Goal: Information Seeking & Learning: Check status

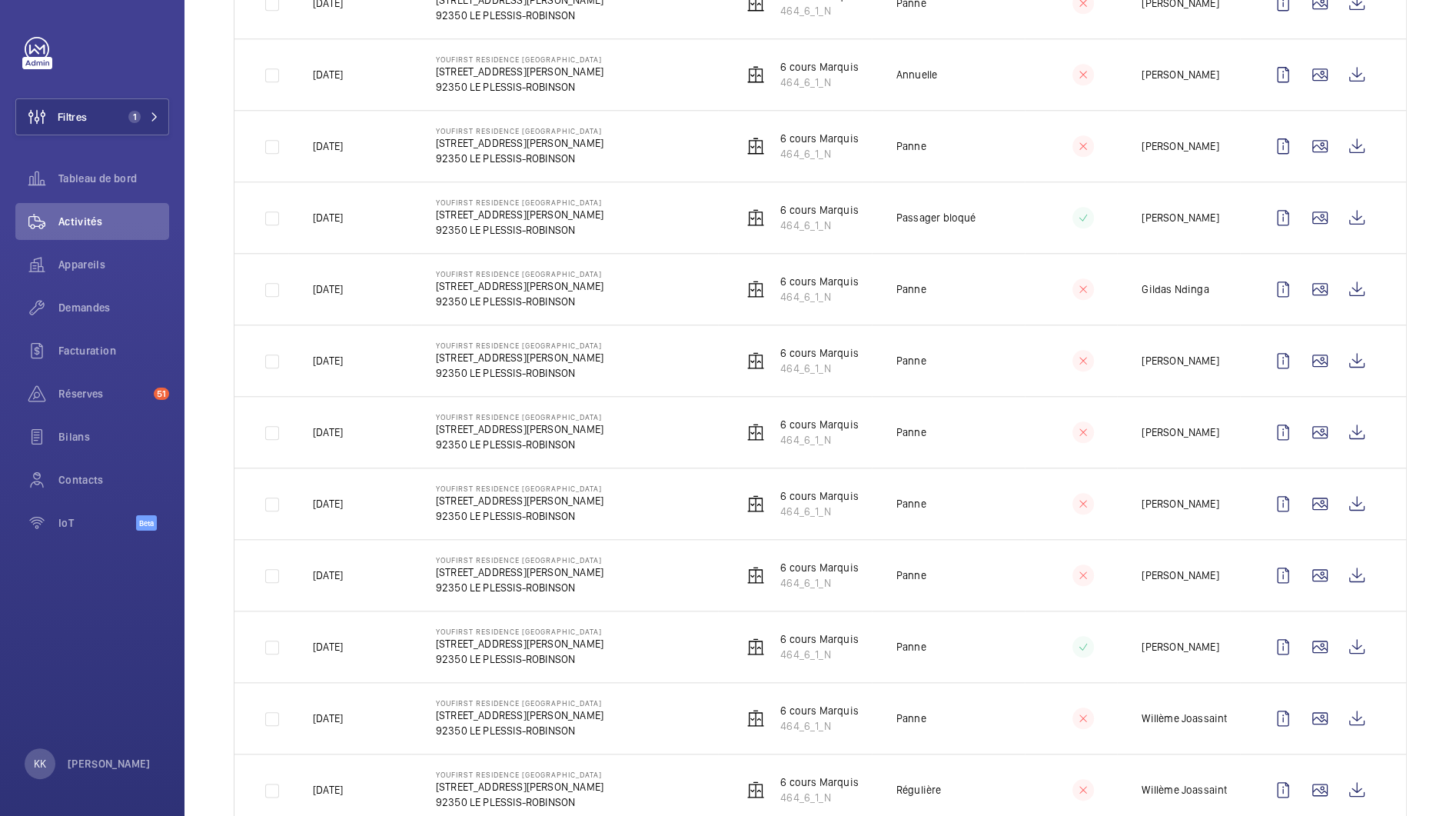
scroll to position [1654, 0]
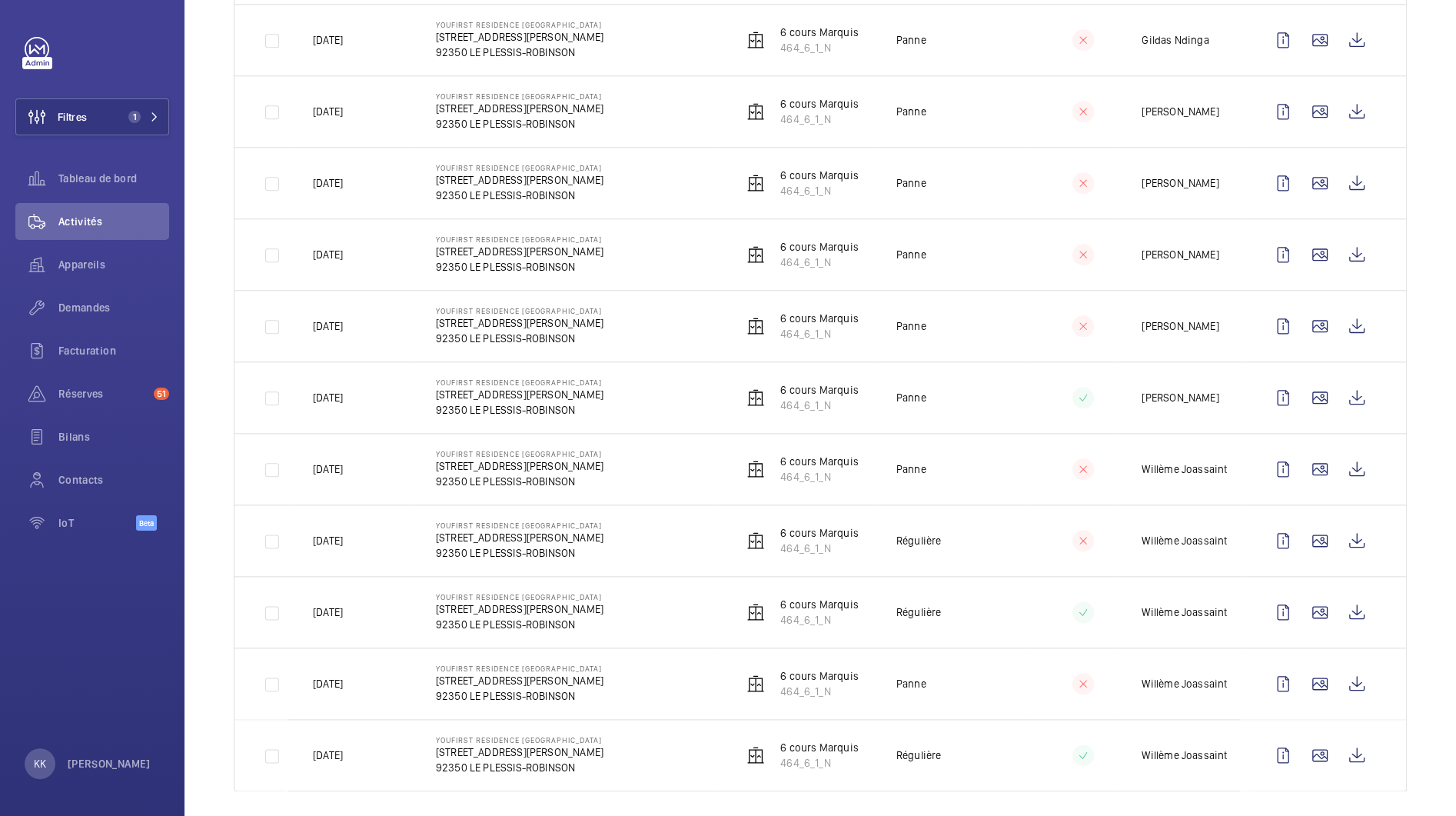
click at [448, 505] on td "YouFirst Residence Le Plessis-Robinson 23 Rue Paul Rivet 92350 LE PLESSIS-ROBIN…" at bounding box center [565, 540] width 307 height 71
click at [84, 263] on span "Appareils" at bounding box center [114, 264] width 111 height 15
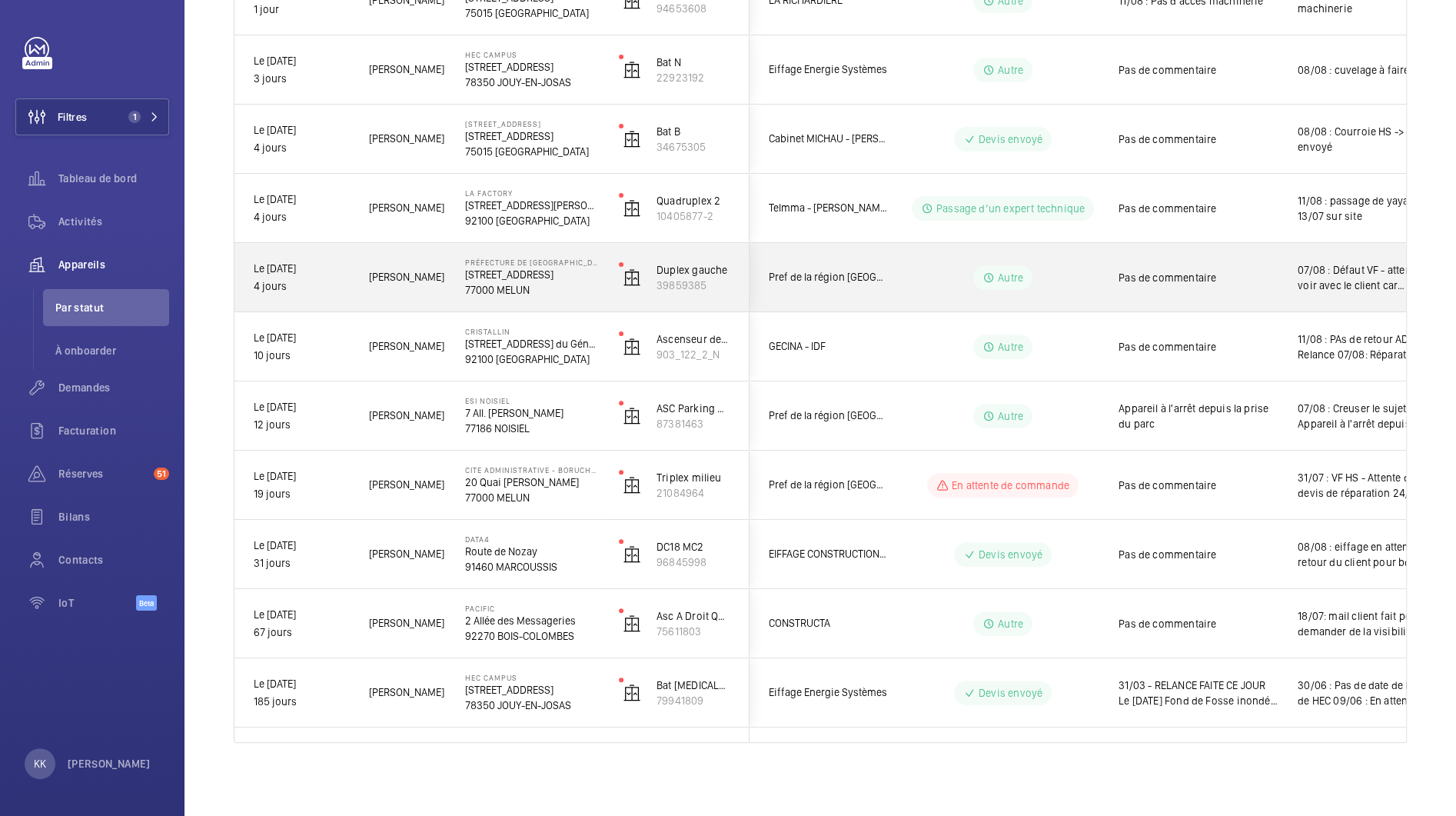
scroll to position [381, 0]
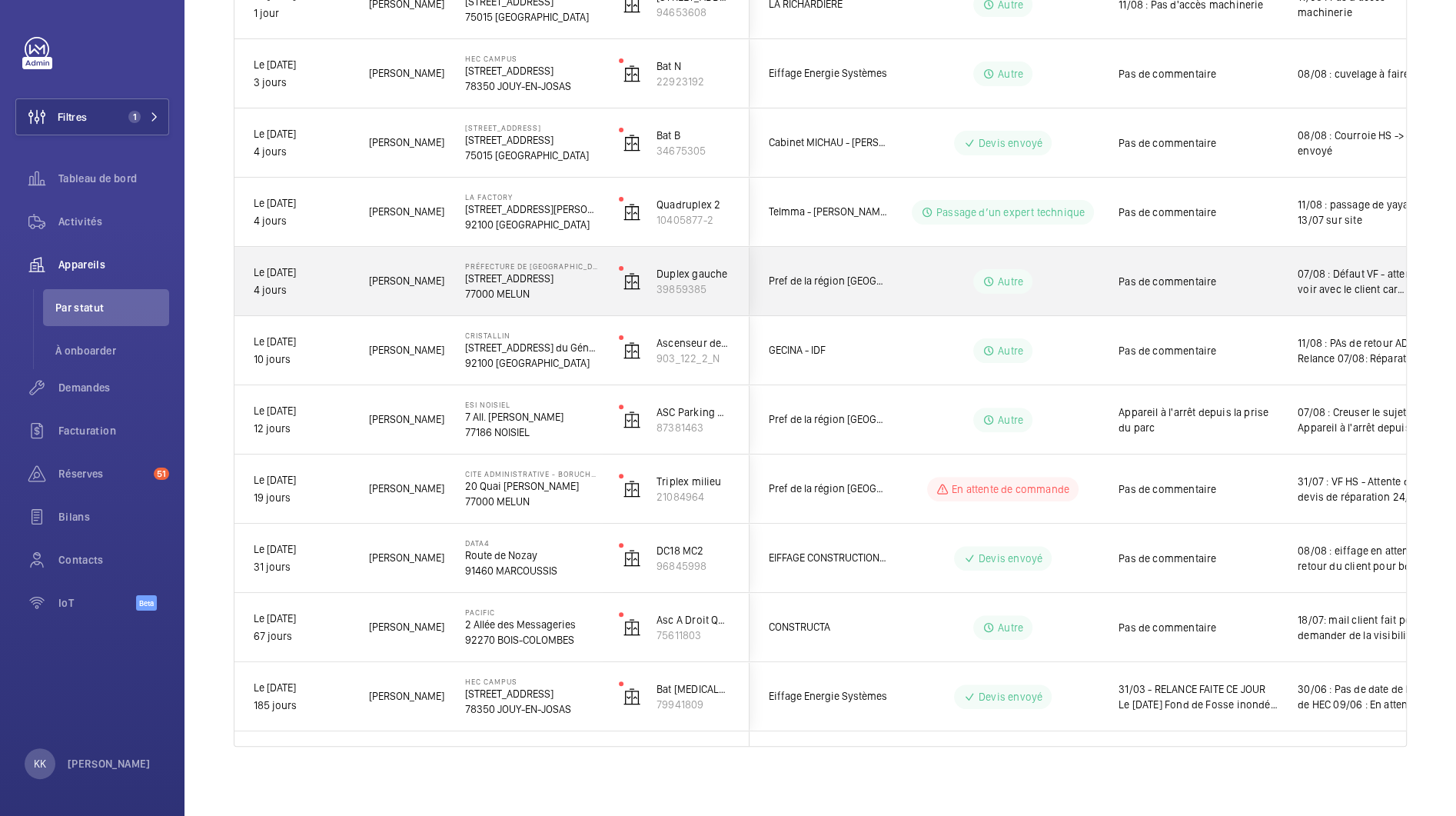
click at [463, 296] on div "Préfecture de Seine-et-Marne 12 Rue des Saints-Pères 77000 MELUN" at bounding box center [523, 281] width 153 height 69
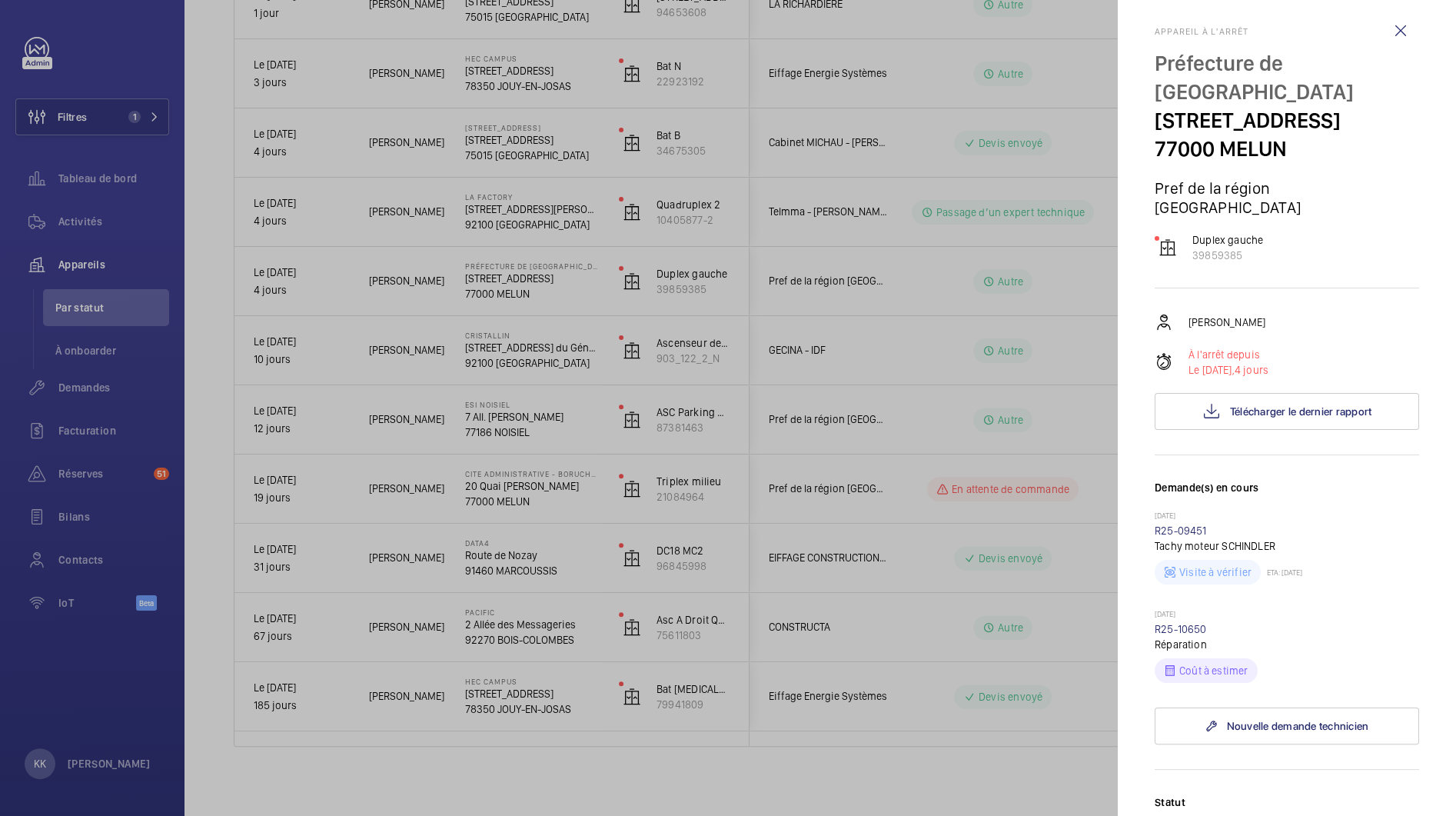
scroll to position [193, 0]
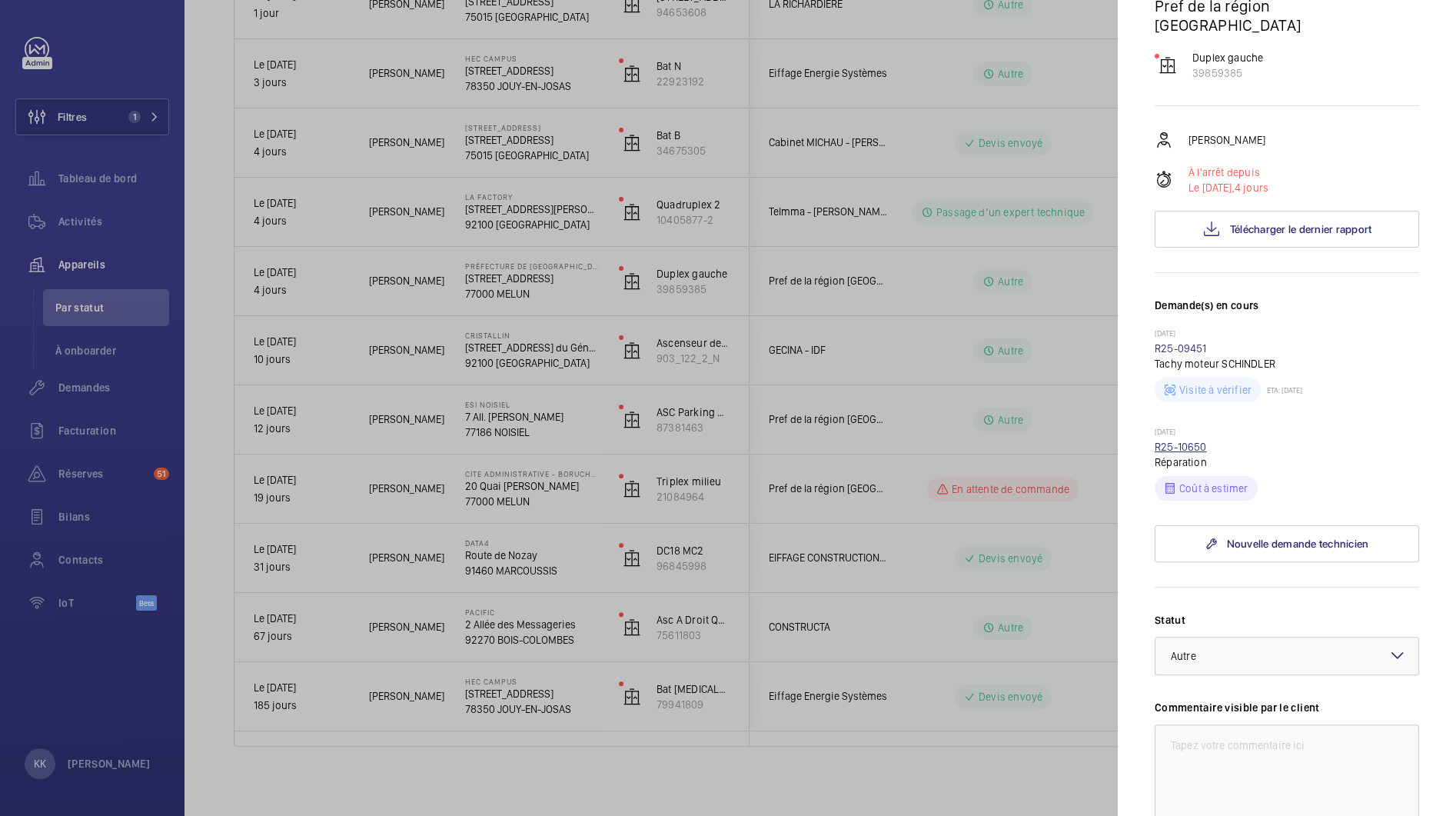
click at [1168, 441] on link "R25-10650" at bounding box center [1181, 447] width 52 height 12
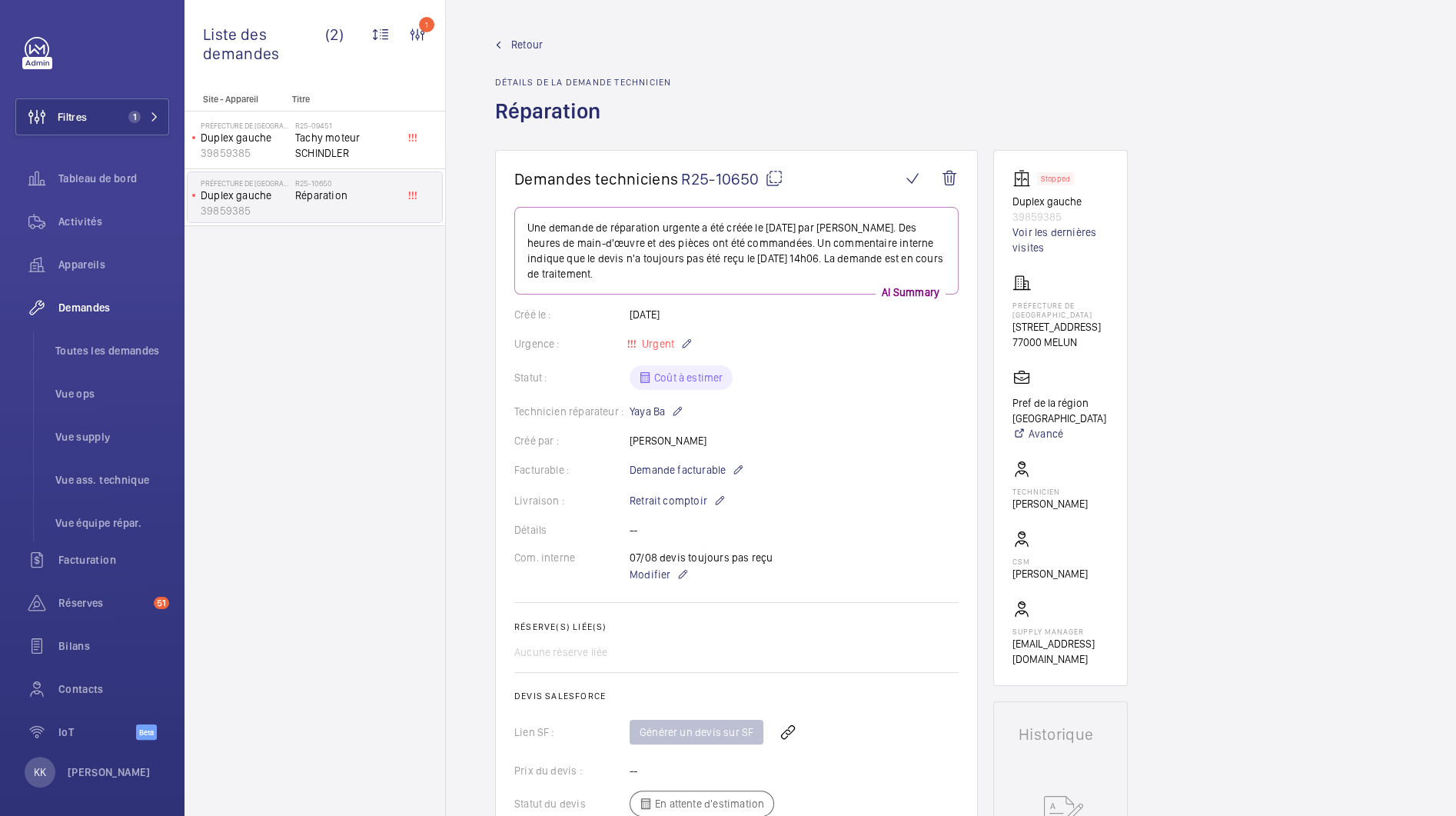
click at [514, 43] on span "Retour" at bounding box center [527, 44] width 31 height 15
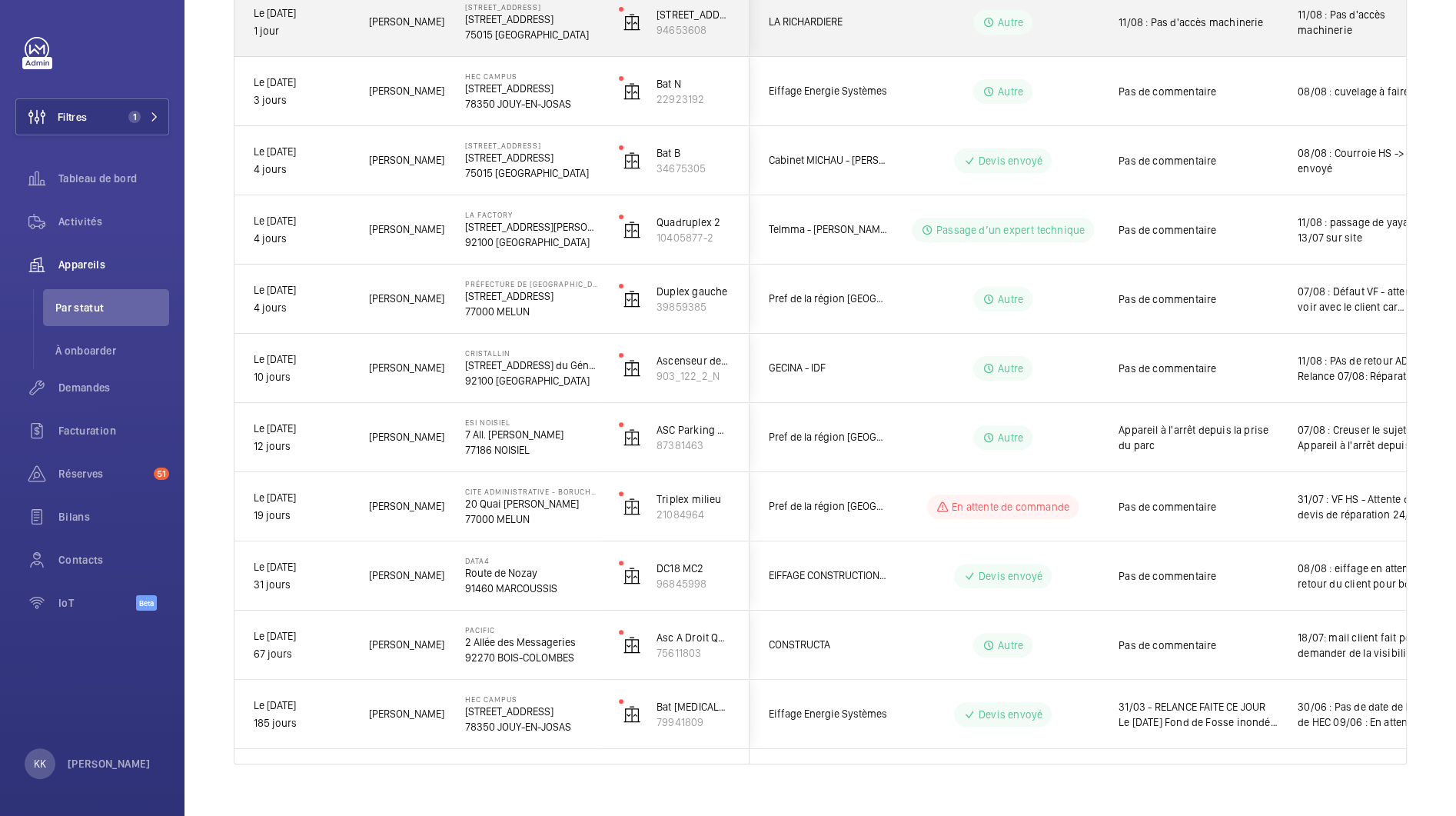
scroll to position [386, 0]
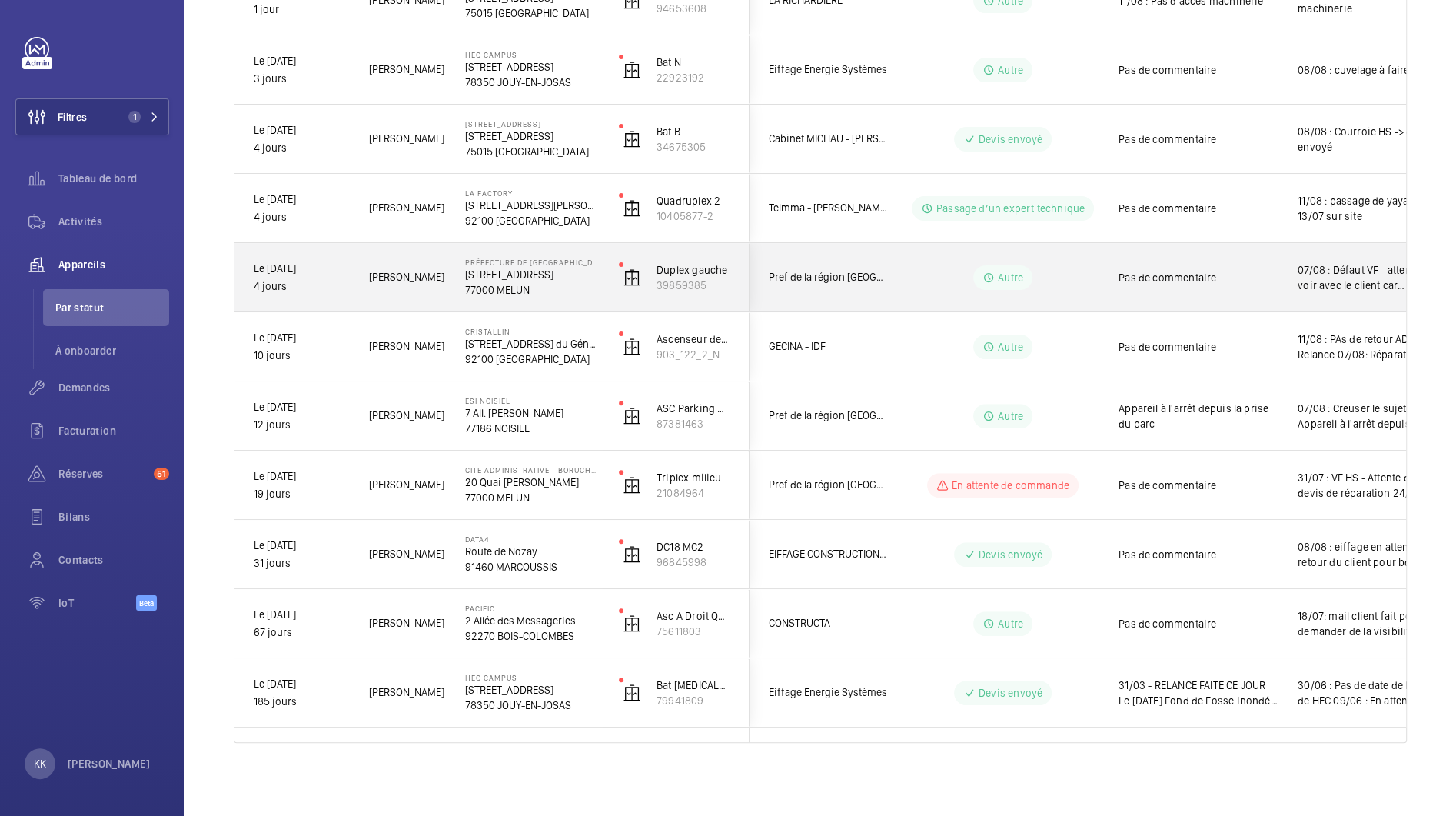
click at [463, 288] on div "Préfecture de Seine-et-Marne 12 Rue des Saints-Pères 77000 MELUN" at bounding box center [523, 278] width 153 height 69
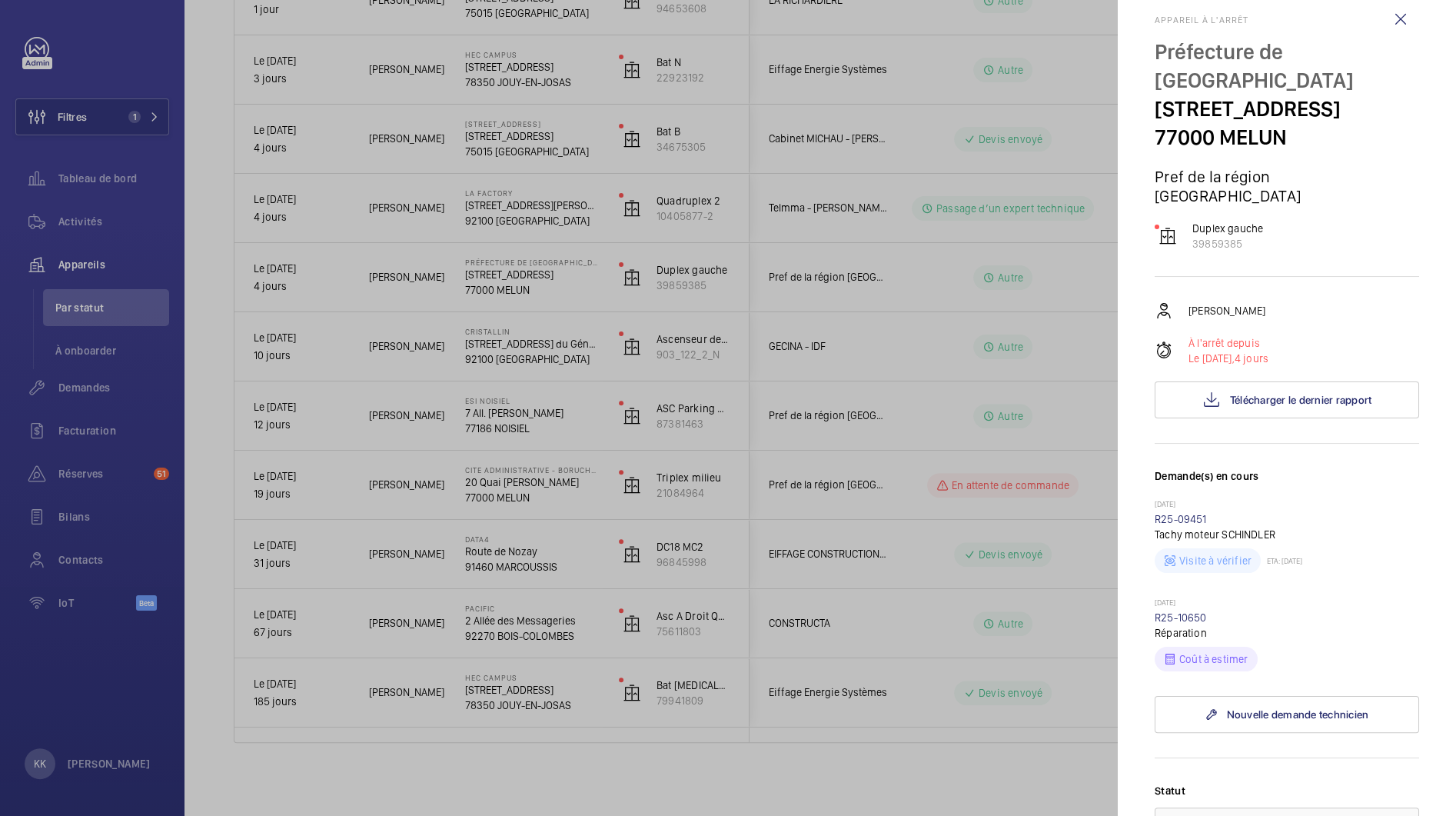
scroll to position [0, 0]
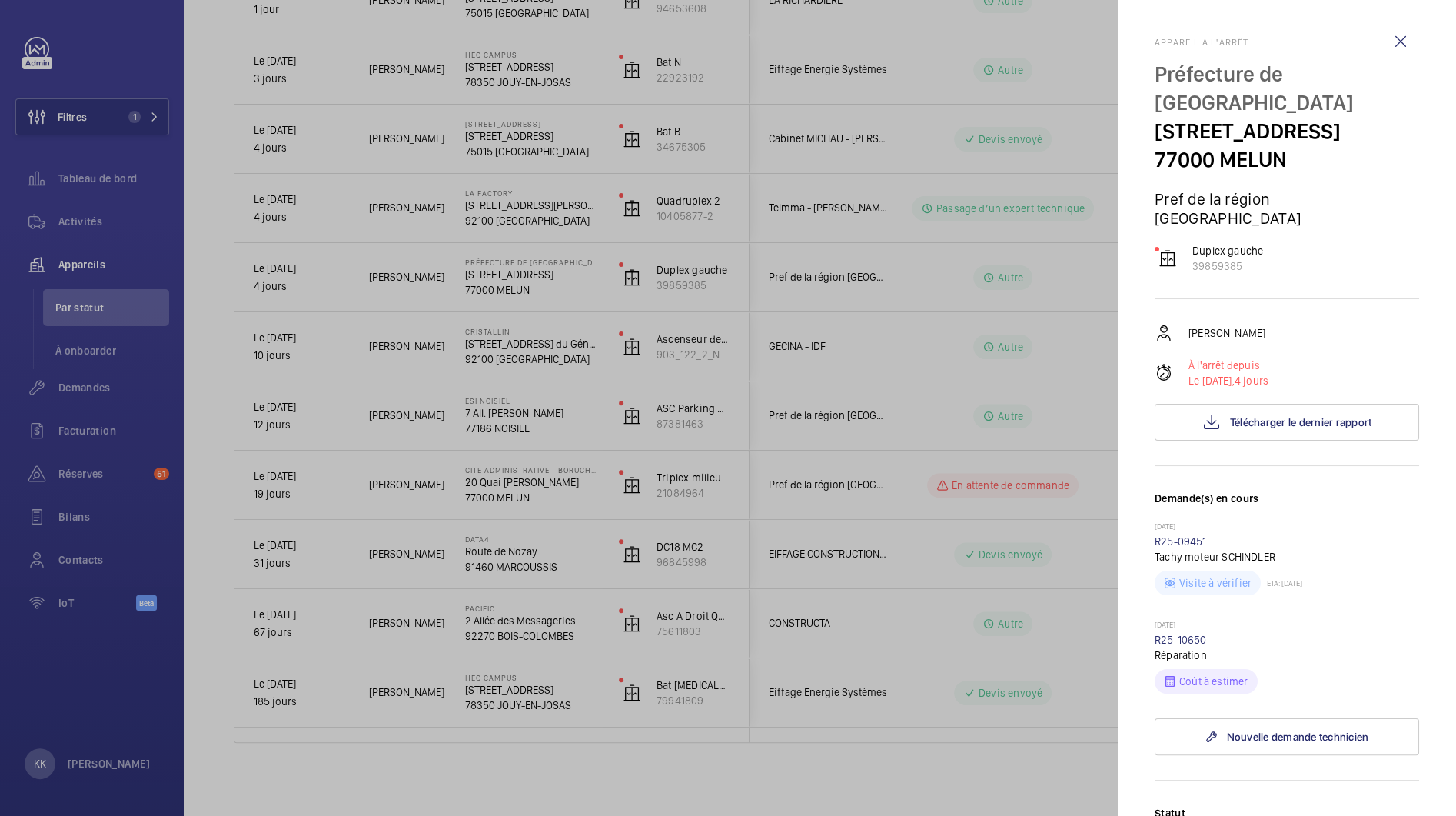
click at [508, 295] on div at bounding box center [728, 408] width 1456 height 816
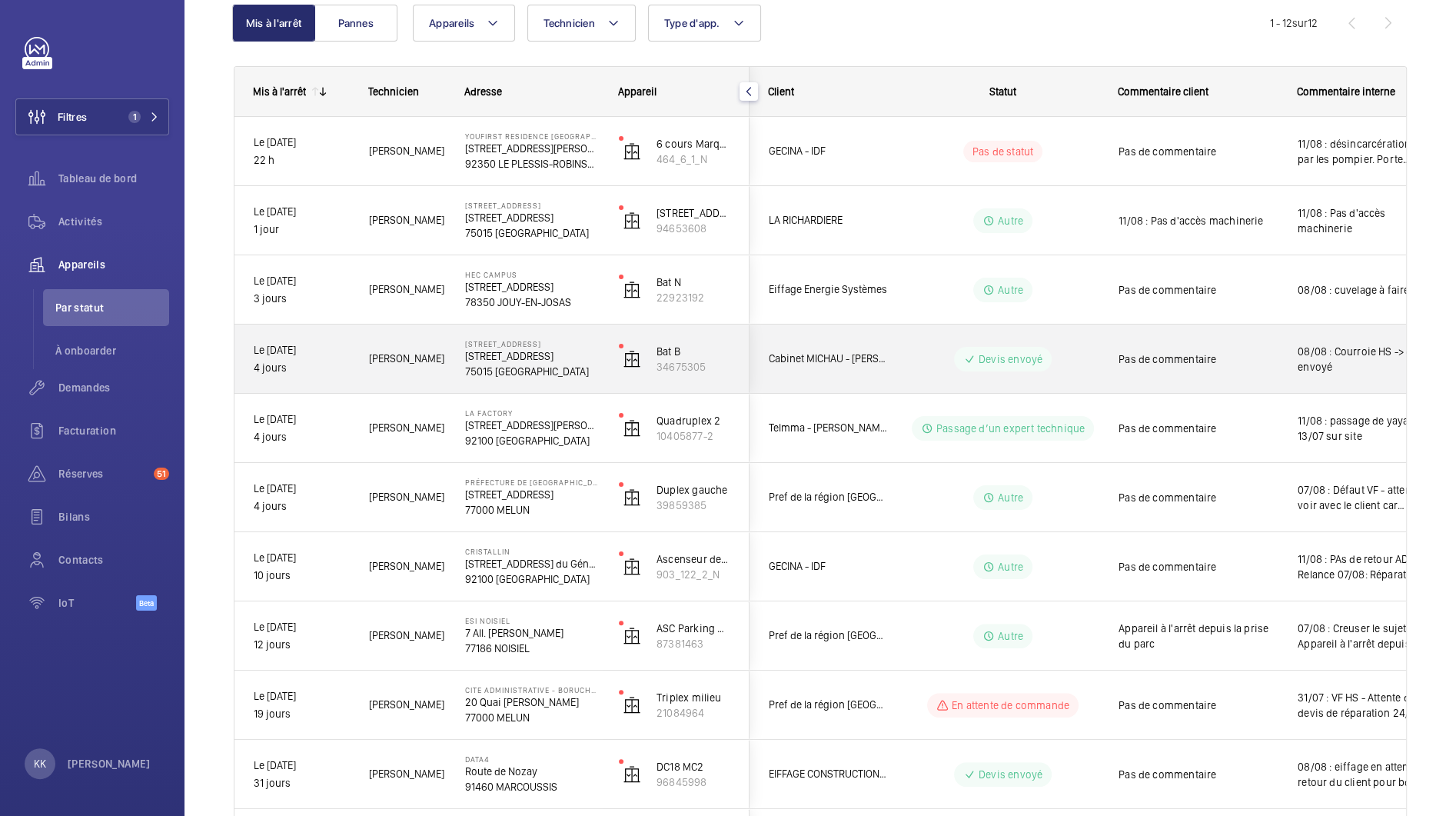
scroll to position [168, 0]
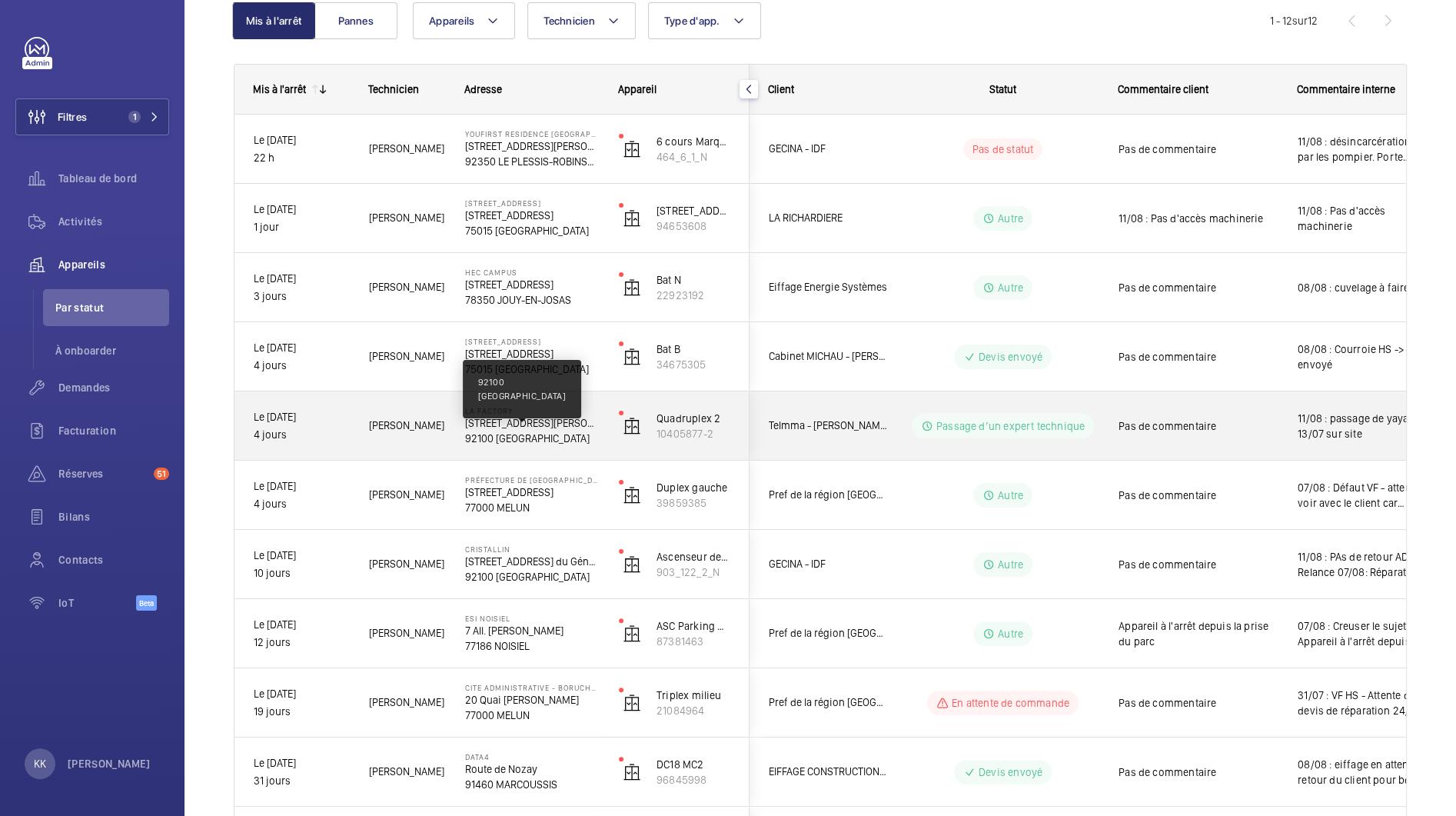
click at [516, 432] on p "92100 BOULOGNE-BILLANCOURT" at bounding box center [532, 438] width 134 height 15
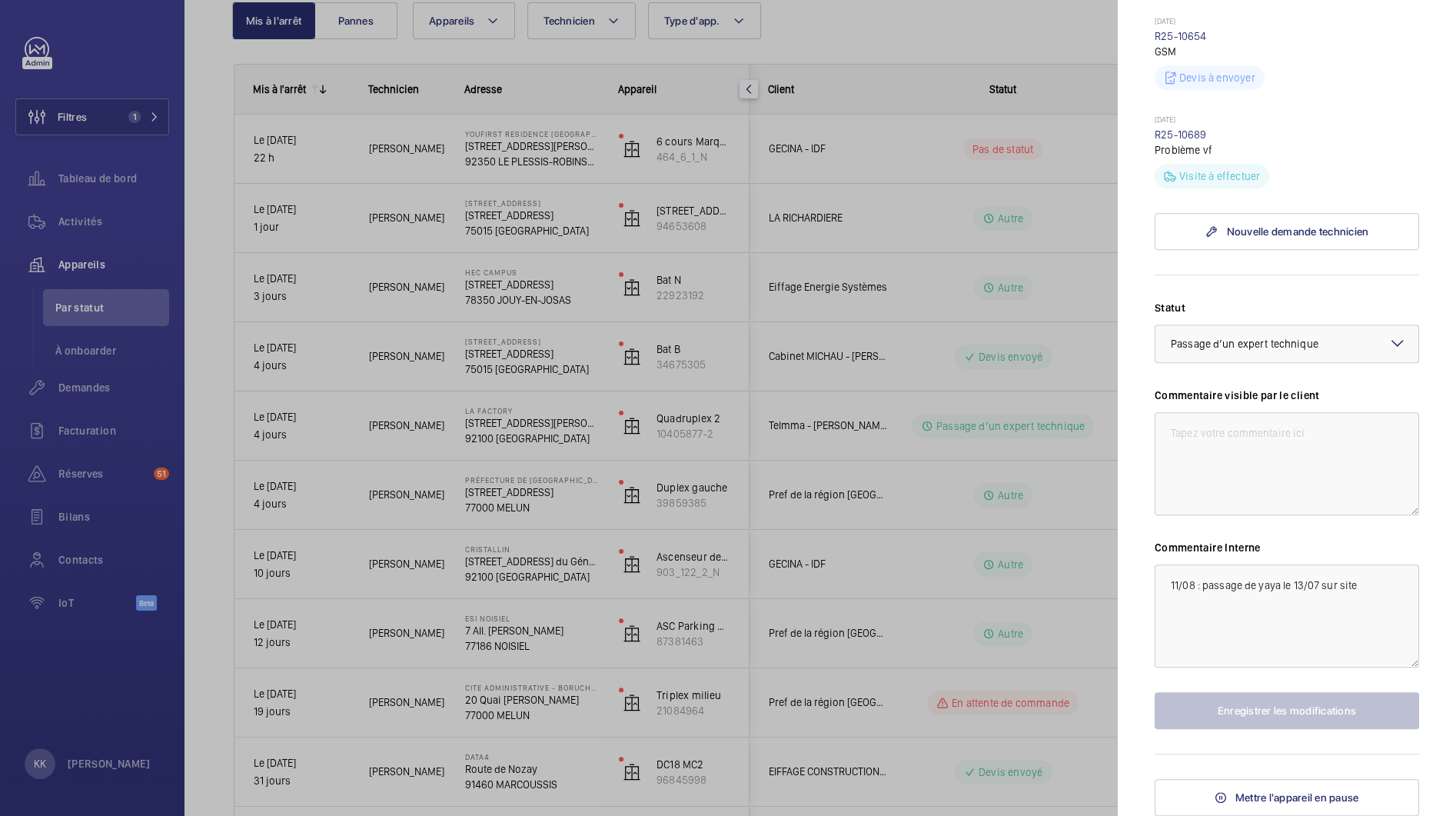
scroll to position [647, 0]
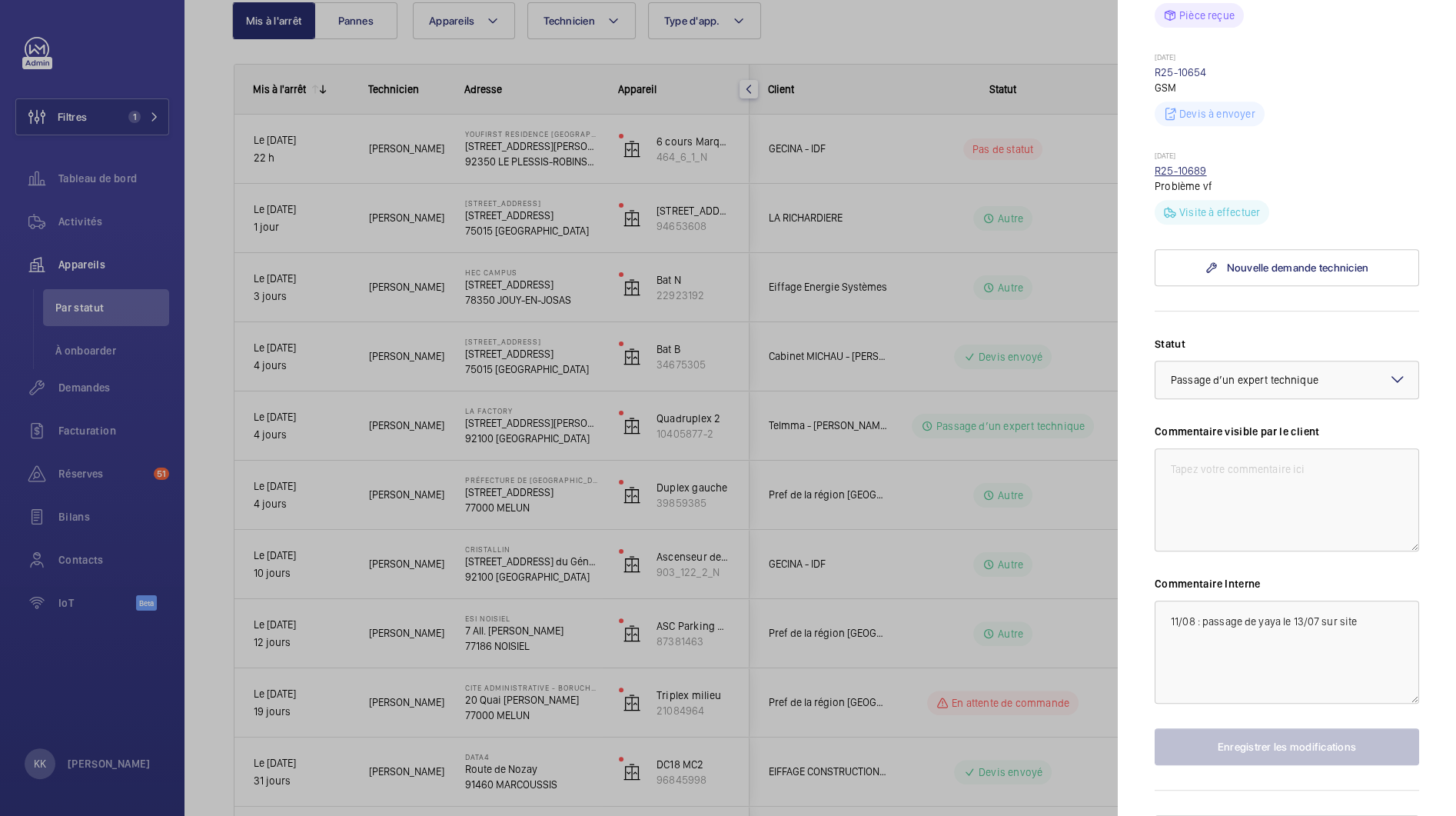
click at [1177, 177] on link "R25-10689" at bounding box center [1181, 170] width 52 height 12
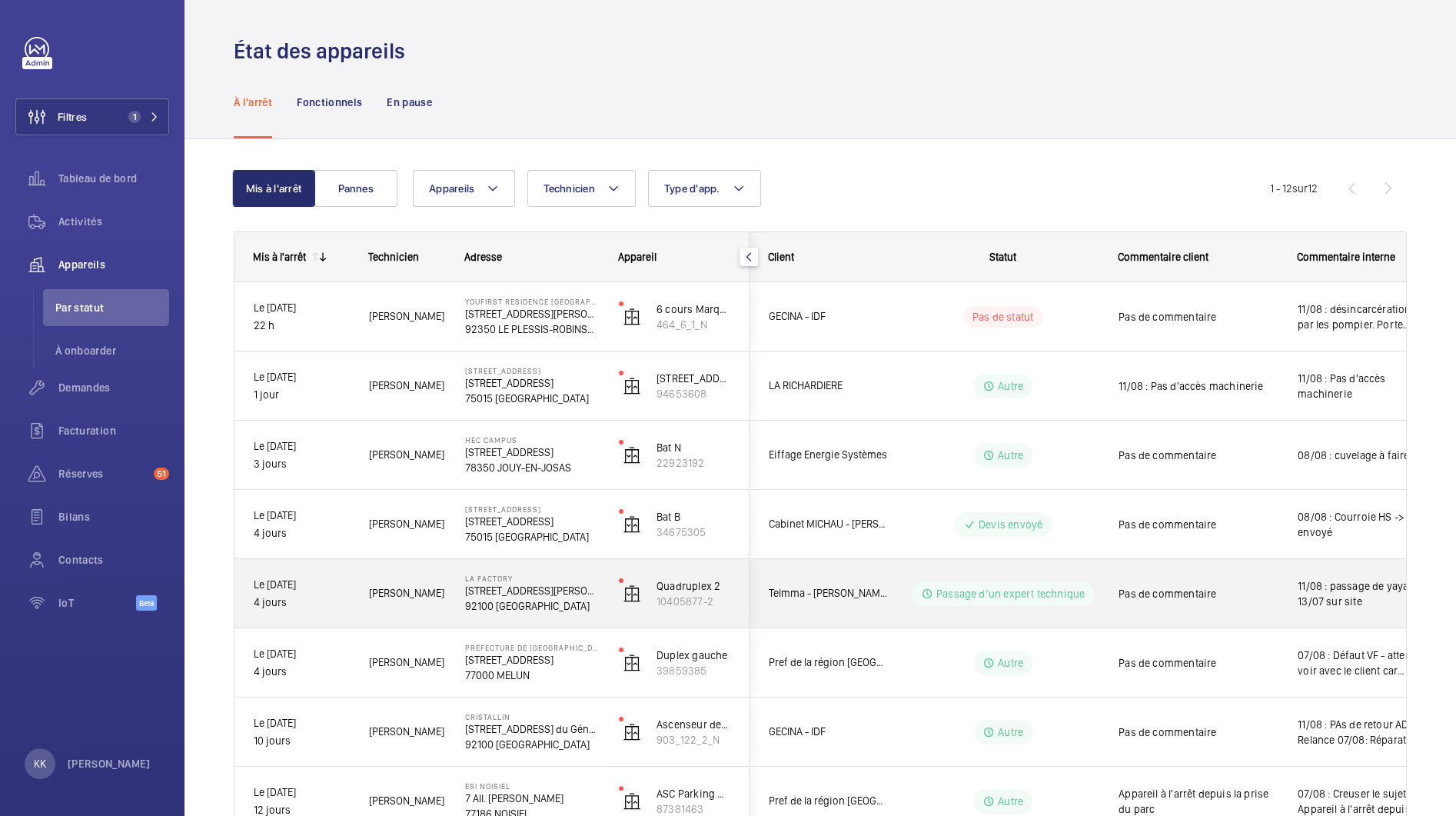
click at [389, 603] on div "Grégory R." at bounding box center [398, 593] width 95 height 48
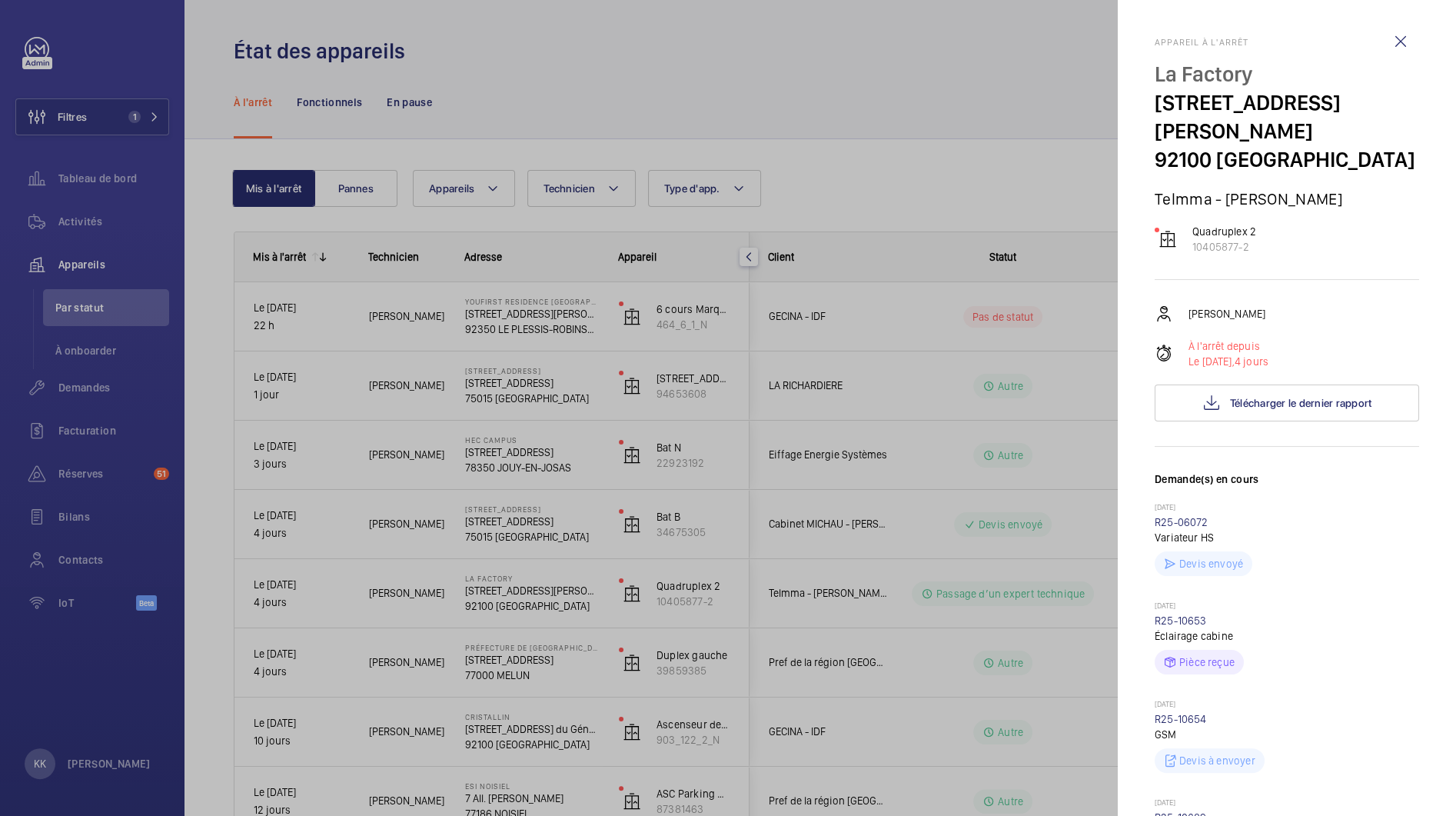
scroll to position [504, 0]
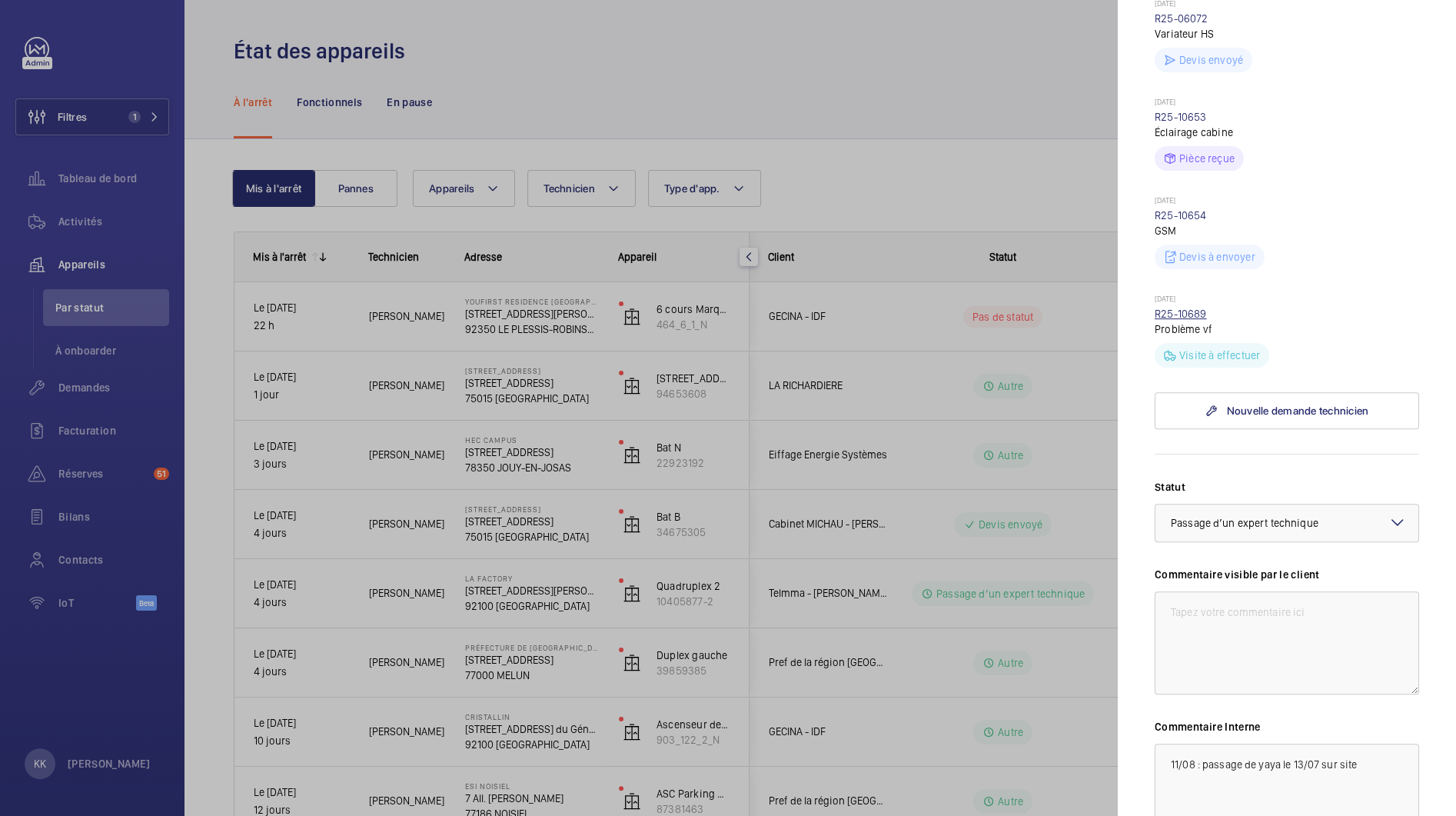
click at [1169, 320] on link "R25-10689" at bounding box center [1181, 313] width 52 height 12
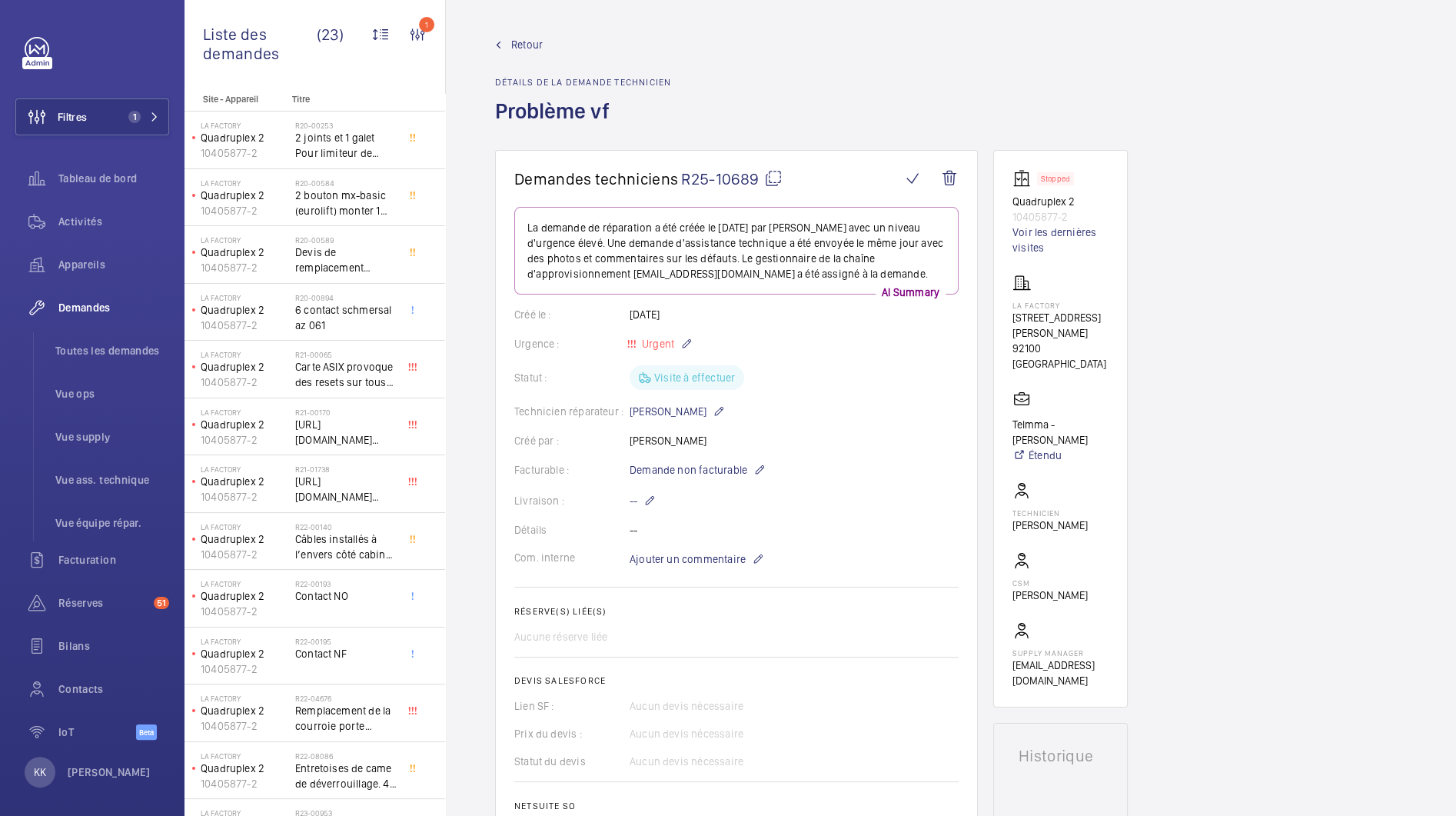
scroll to position [854, 0]
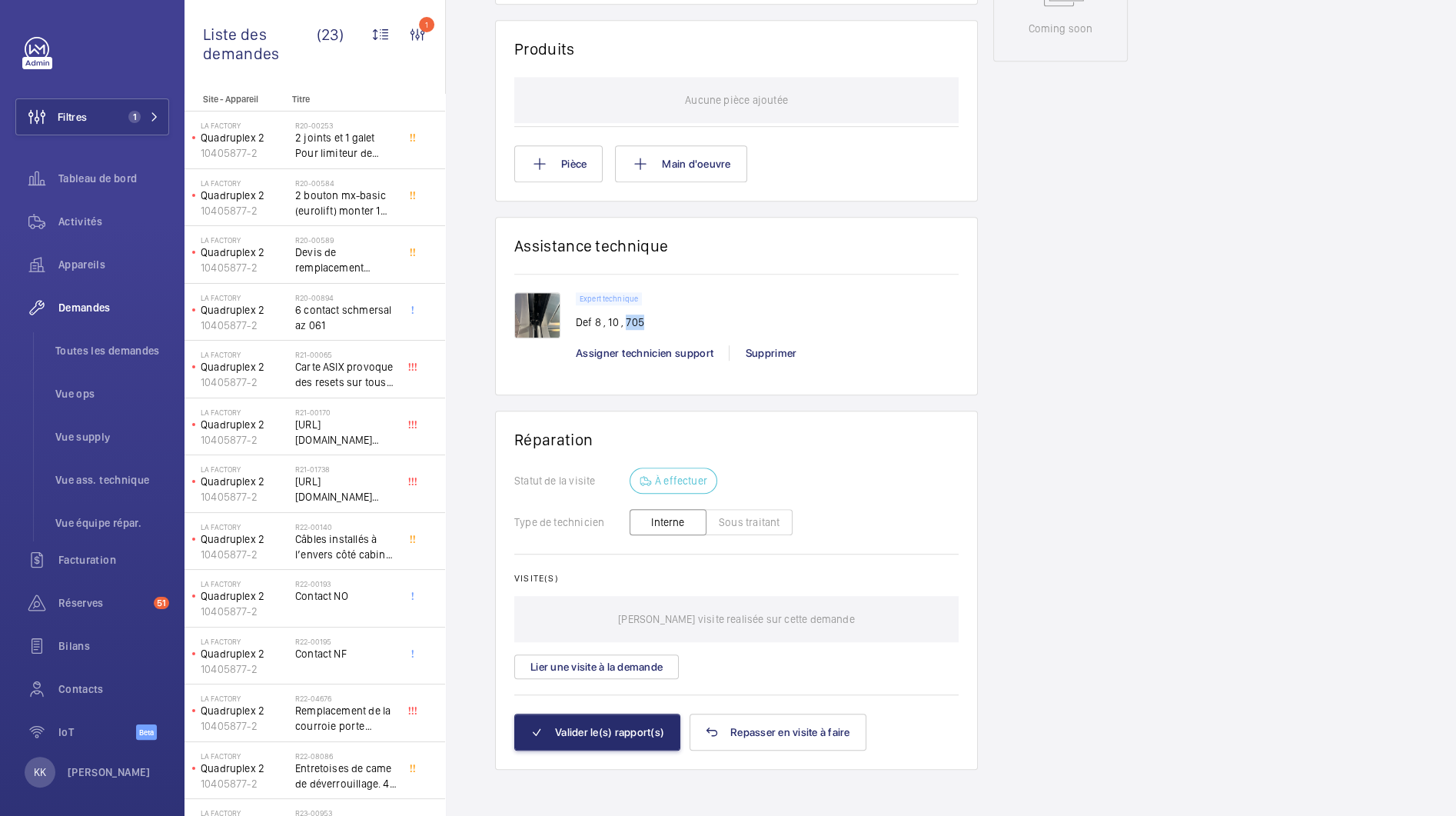
drag, startPoint x: 625, startPoint y: 324, endPoint x: 655, endPoint y: 322, distance: 30.1
click at [655, 322] on div "Expert technique Def 8 , 10 , 705" at bounding box center [767, 316] width 383 height 47
drag, startPoint x: 642, startPoint y: 320, endPoint x: 574, endPoint y: 322, distance: 68.0
click at [574, 322] on div "Expert technique Def 8 , 10 , 705 Assigner technicien support Supprimer" at bounding box center [736, 334] width 444 height 84
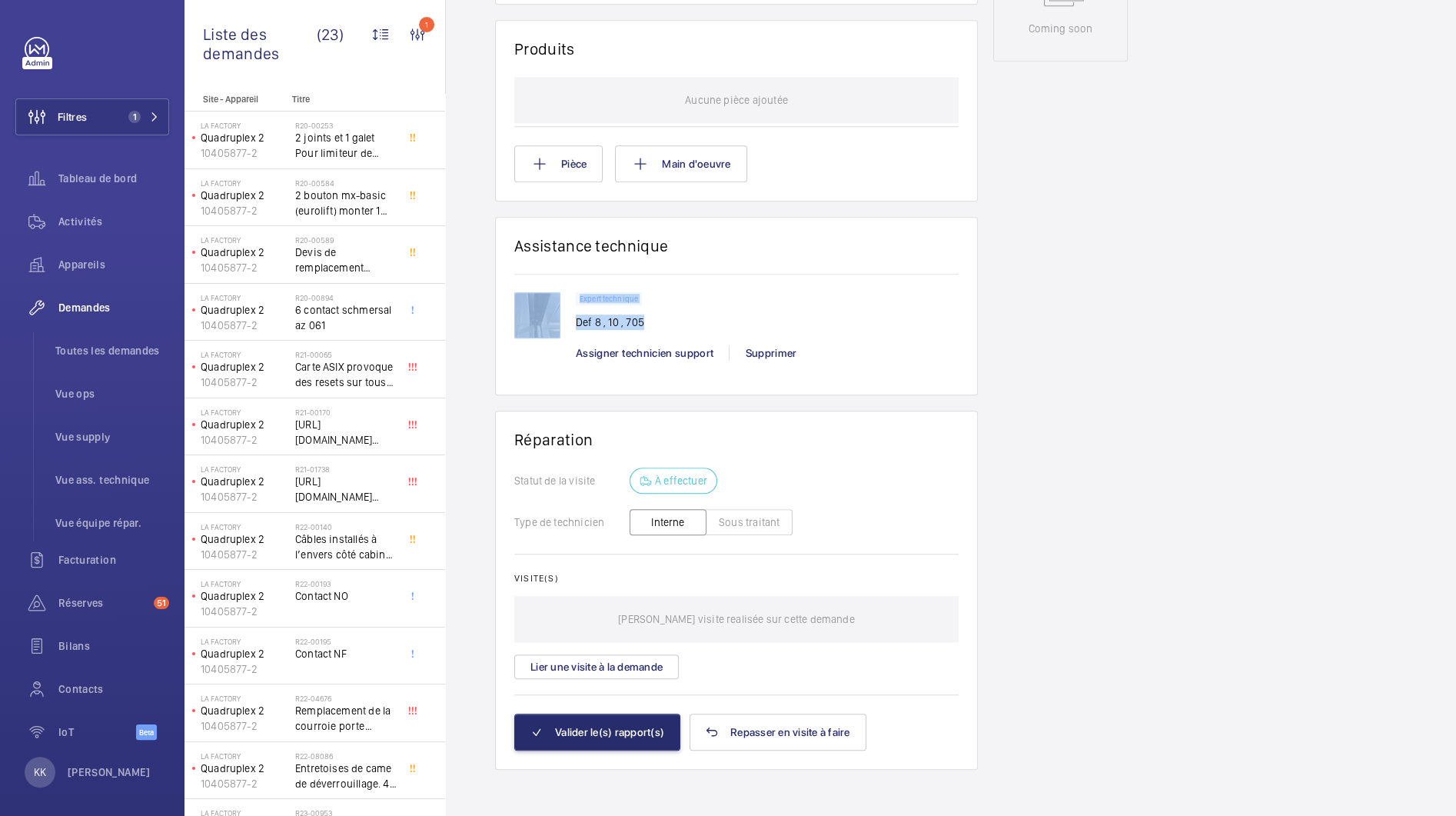
click at [574, 322] on div at bounding box center [544, 326] width 62 height 68
drag, startPoint x: 578, startPoint y: 320, endPoint x: 653, endPoint y: 316, distance: 75.1
click at [653, 316] on div "Expert technique Def 8 , 10 , 705" at bounding box center [767, 316] width 383 height 47
click at [652, 316] on div "Expert technique Def 8 , 10 , 705" at bounding box center [767, 316] width 383 height 47
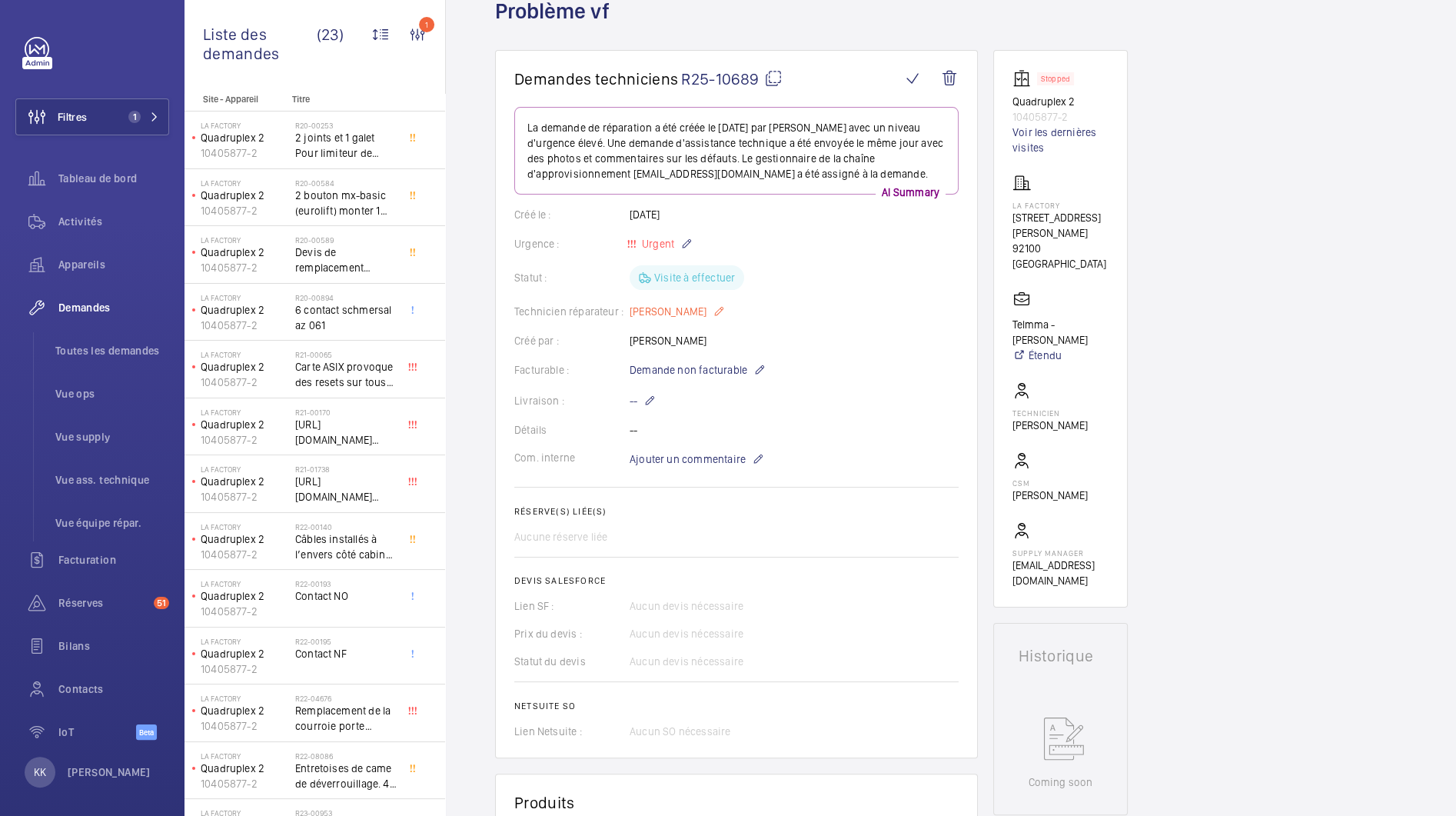
scroll to position [0, 0]
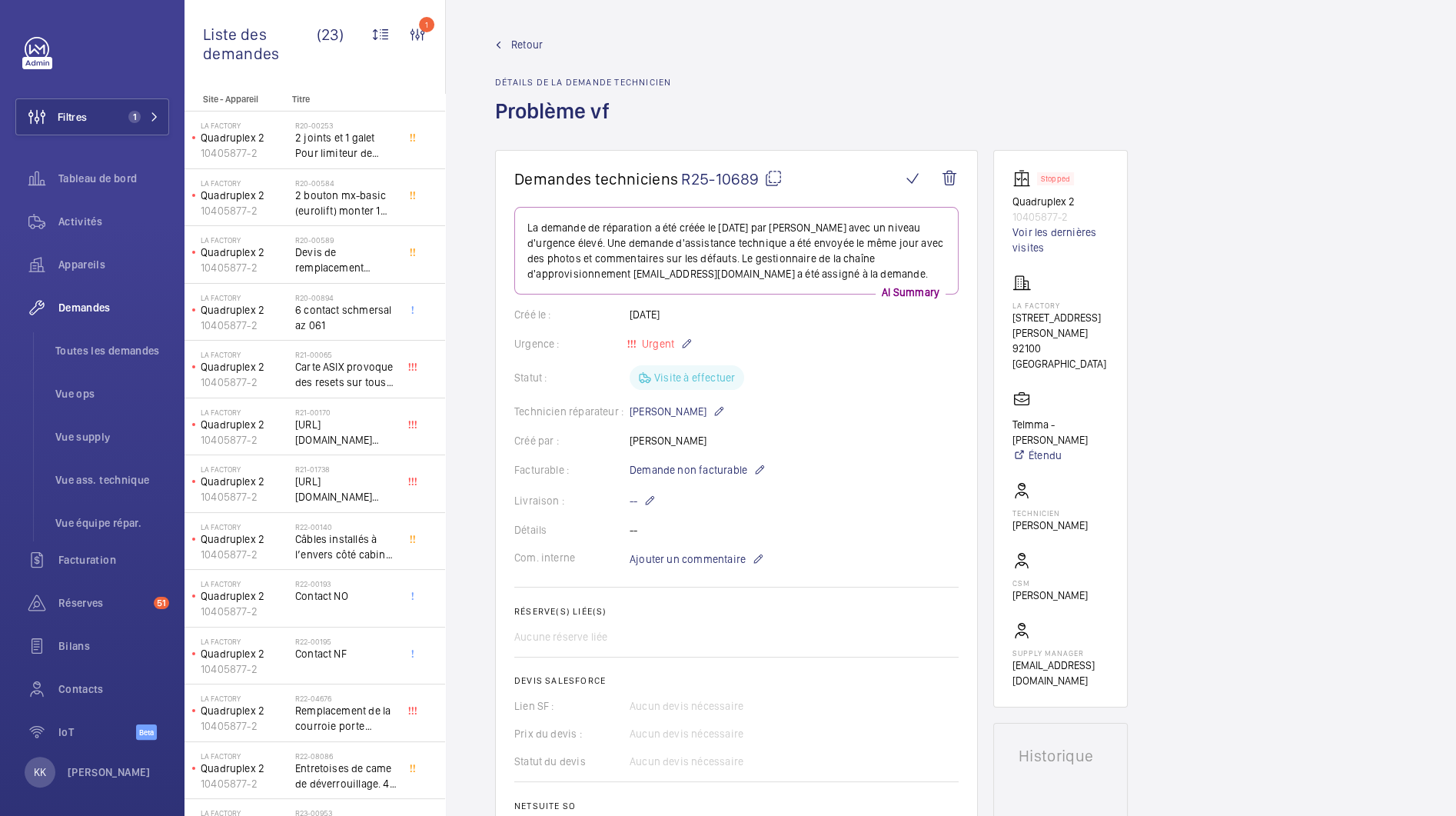
click at [532, 46] on span "Retour" at bounding box center [527, 44] width 31 height 15
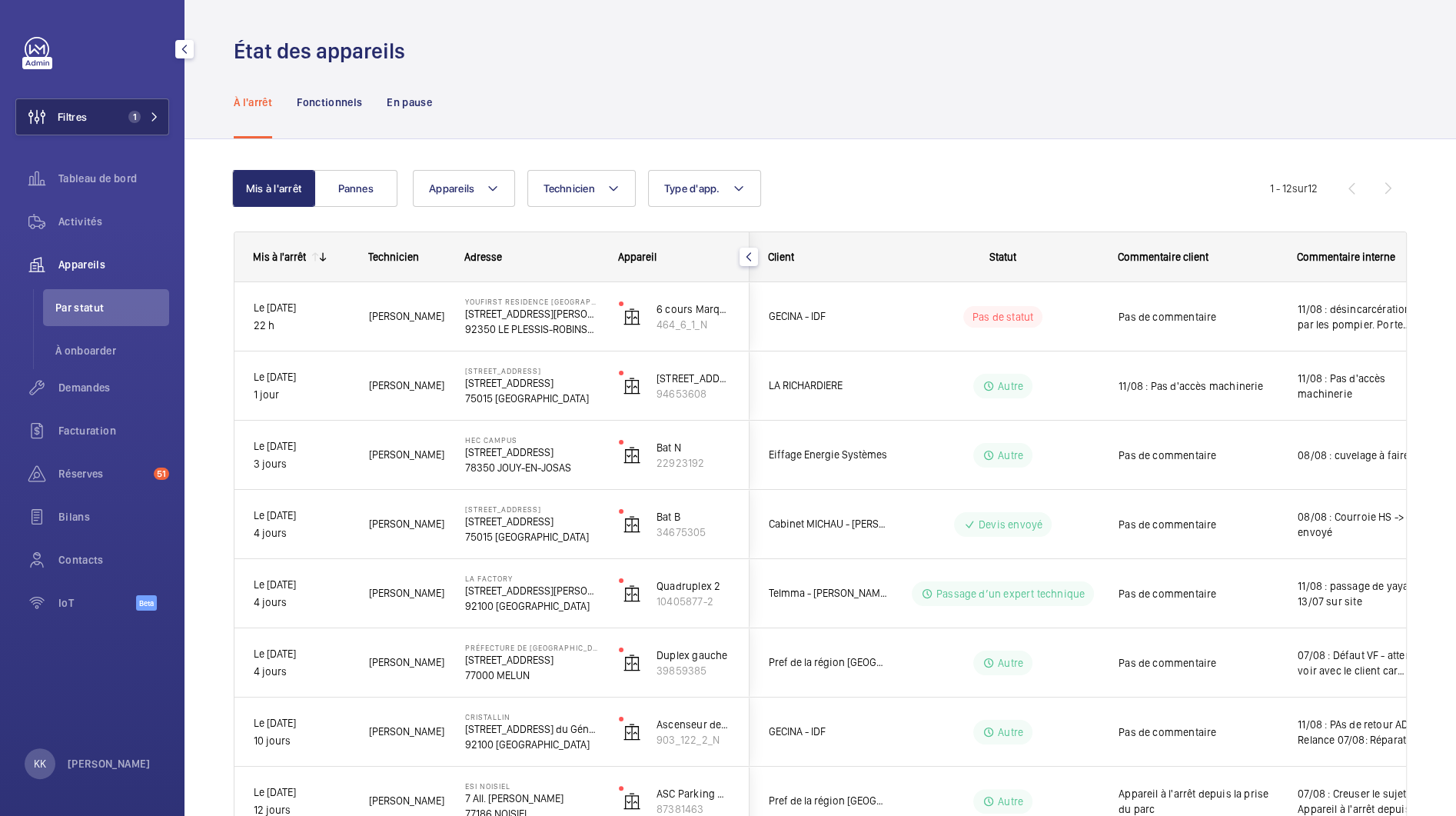
click at [98, 106] on button "Filtres 1" at bounding box center [92, 117] width 153 height 37
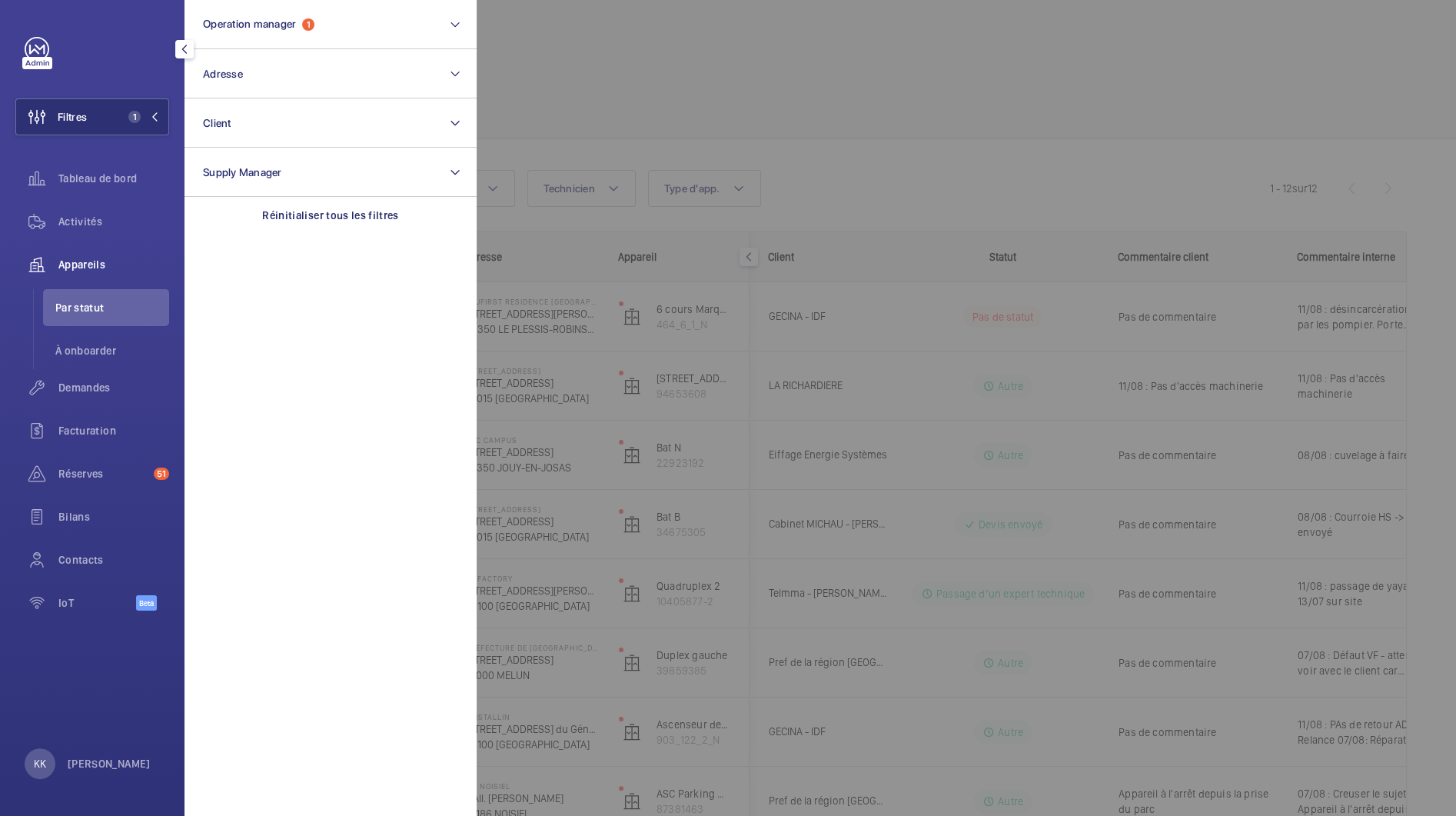
click at [634, 98] on div at bounding box center [1205, 408] width 1456 height 816
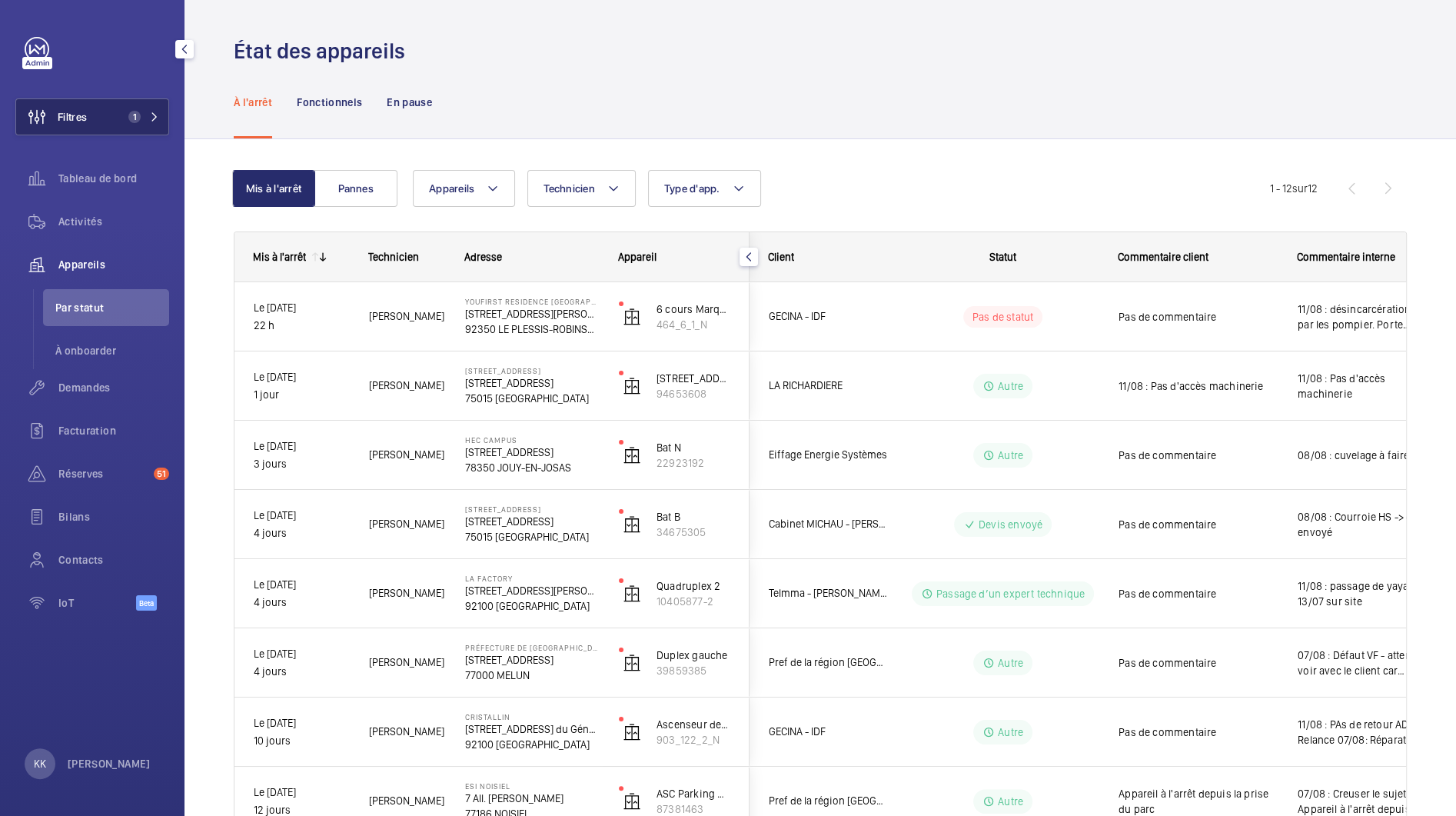
click at [99, 119] on button "Filtres 1" at bounding box center [92, 117] width 153 height 37
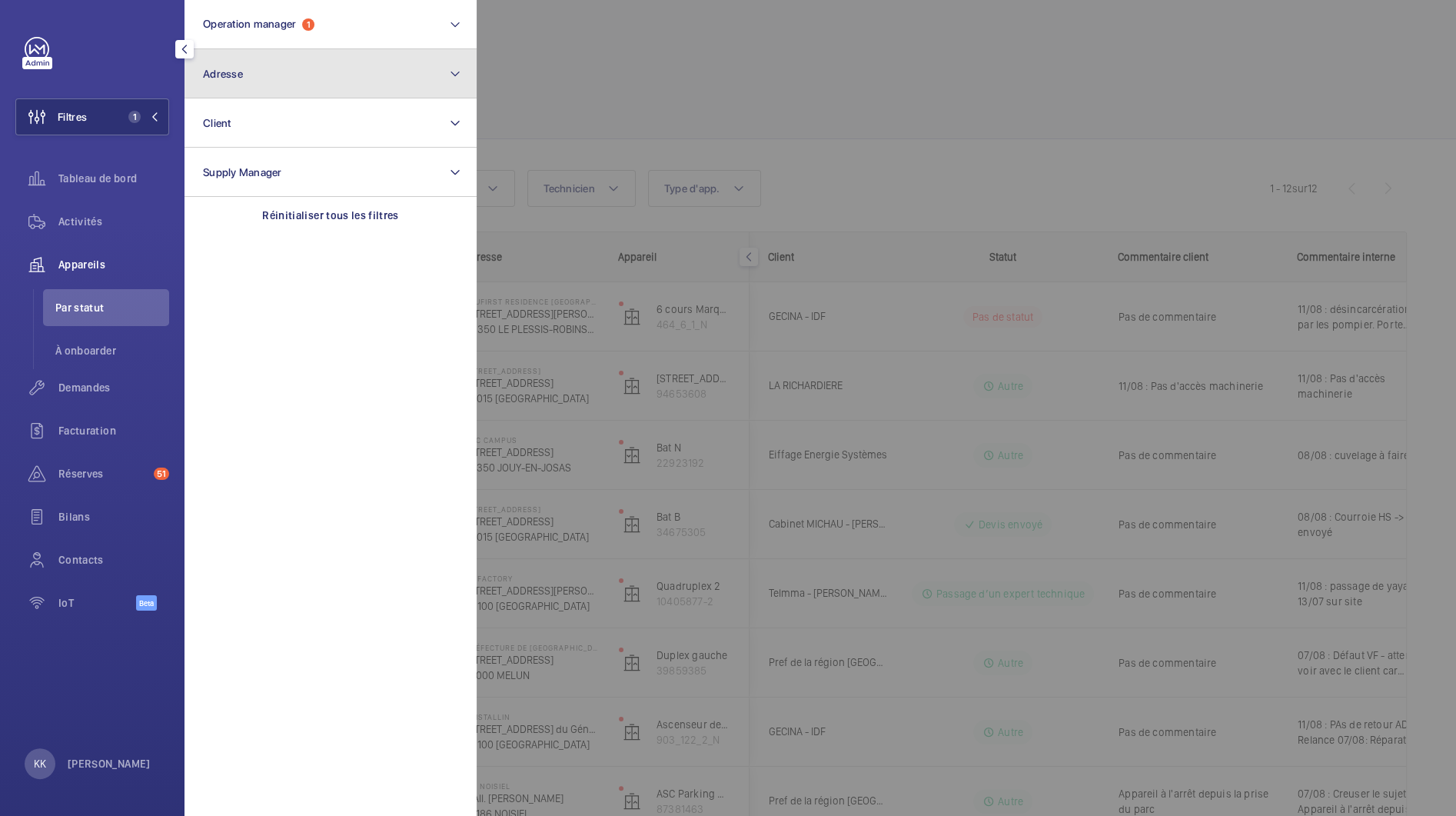
click at [315, 96] on button "Adresse" at bounding box center [331, 73] width 292 height 49
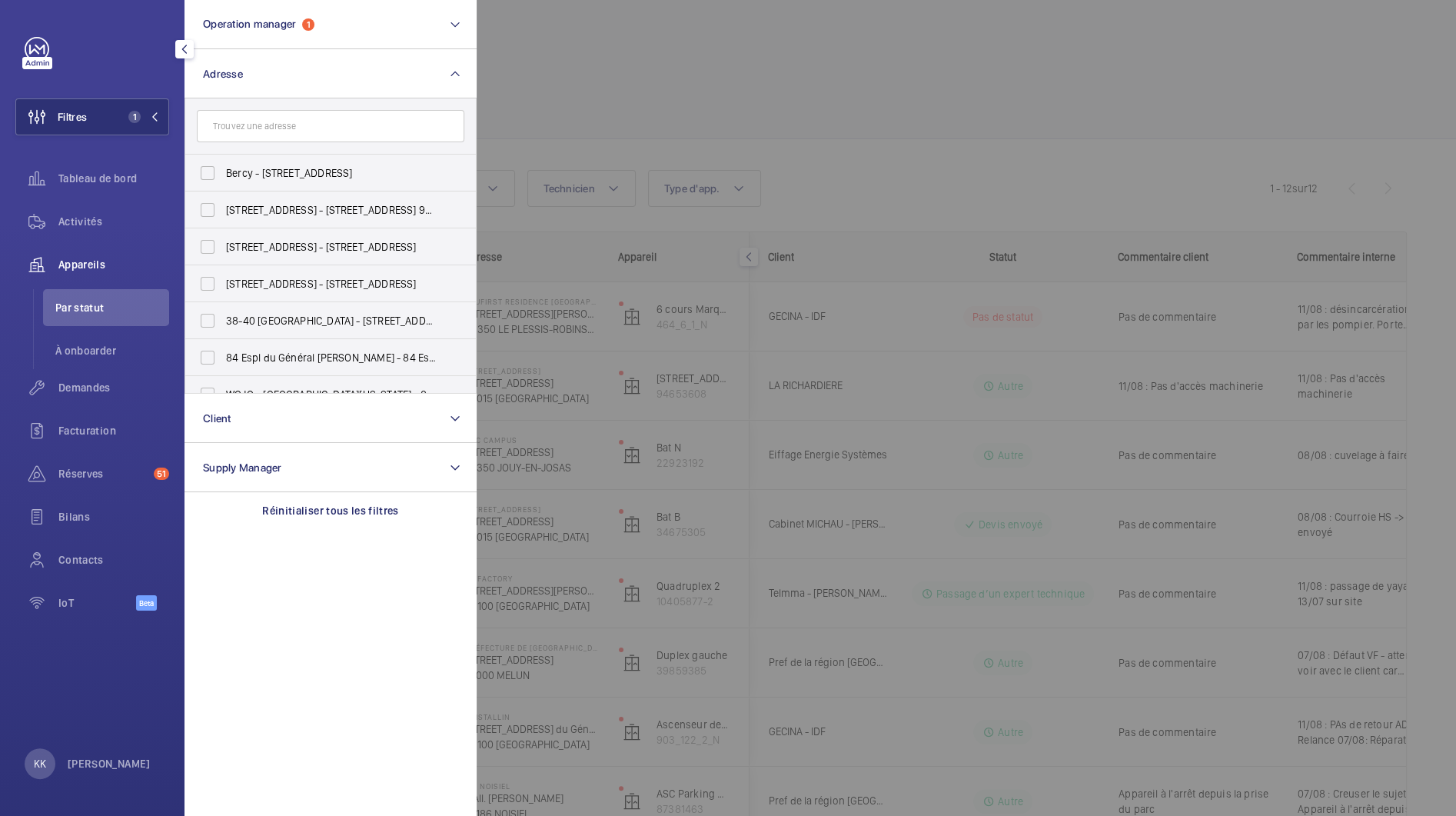
click at [285, 137] on input "text" at bounding box center [330, 126] width 267 height 32
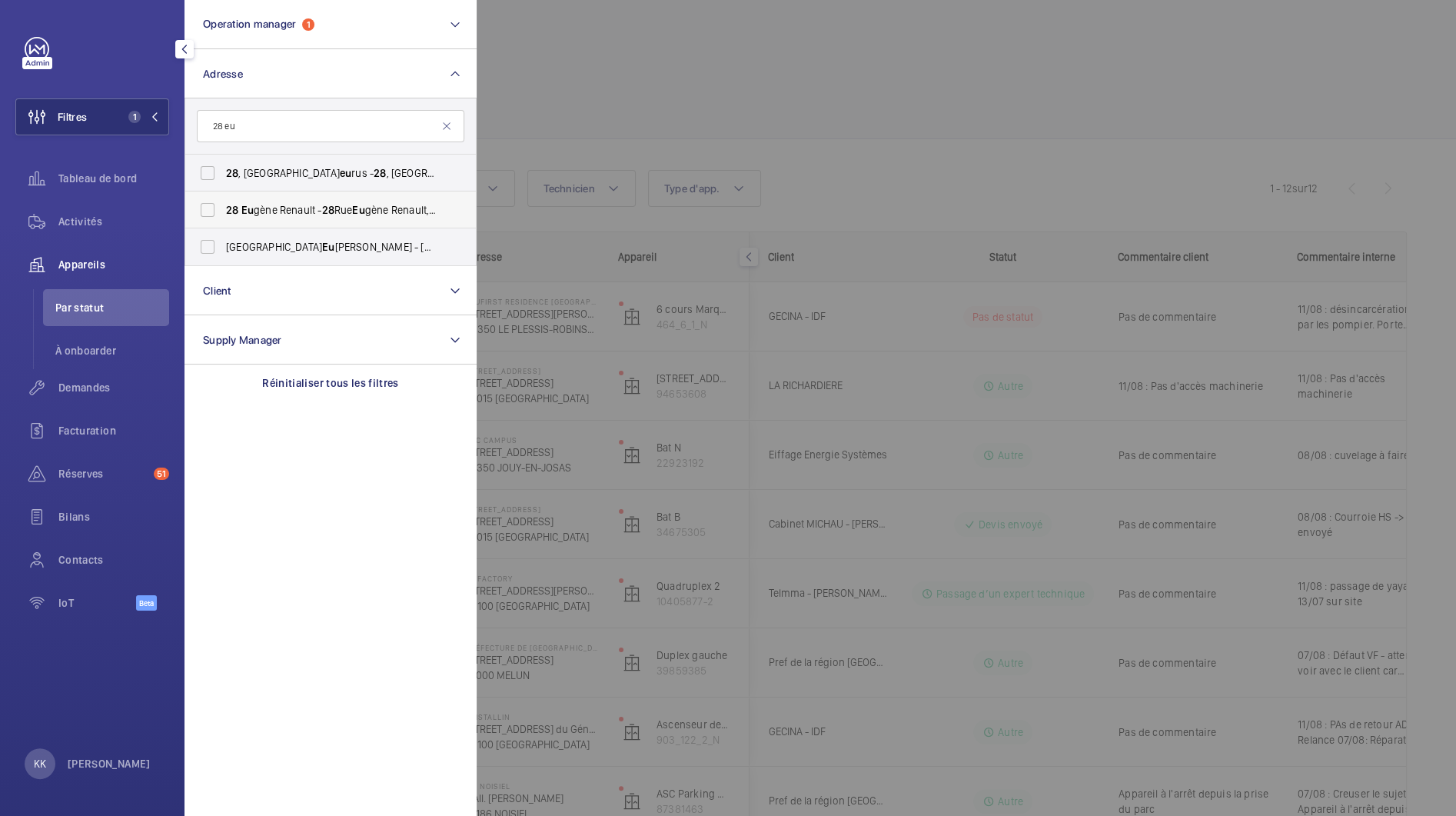
type input "28 eu"
click at [312, 213] on span "28 Eu gène Renault - 28 Rue Eu gène Renault, MAISONS-ALFORT 94700" at bounding box center [331, 210] width 211 height 15
click at [223, 213] on input "28 Eu gène Renault - 28 Rue Eu gène Renault, MAISONS-ALFORT 94700" at bounding box center [207, 210] width 31 height 31
checkbox input "true"
click at [568, 99] on div at bounding box center [1205, 408] width 1456 height 816
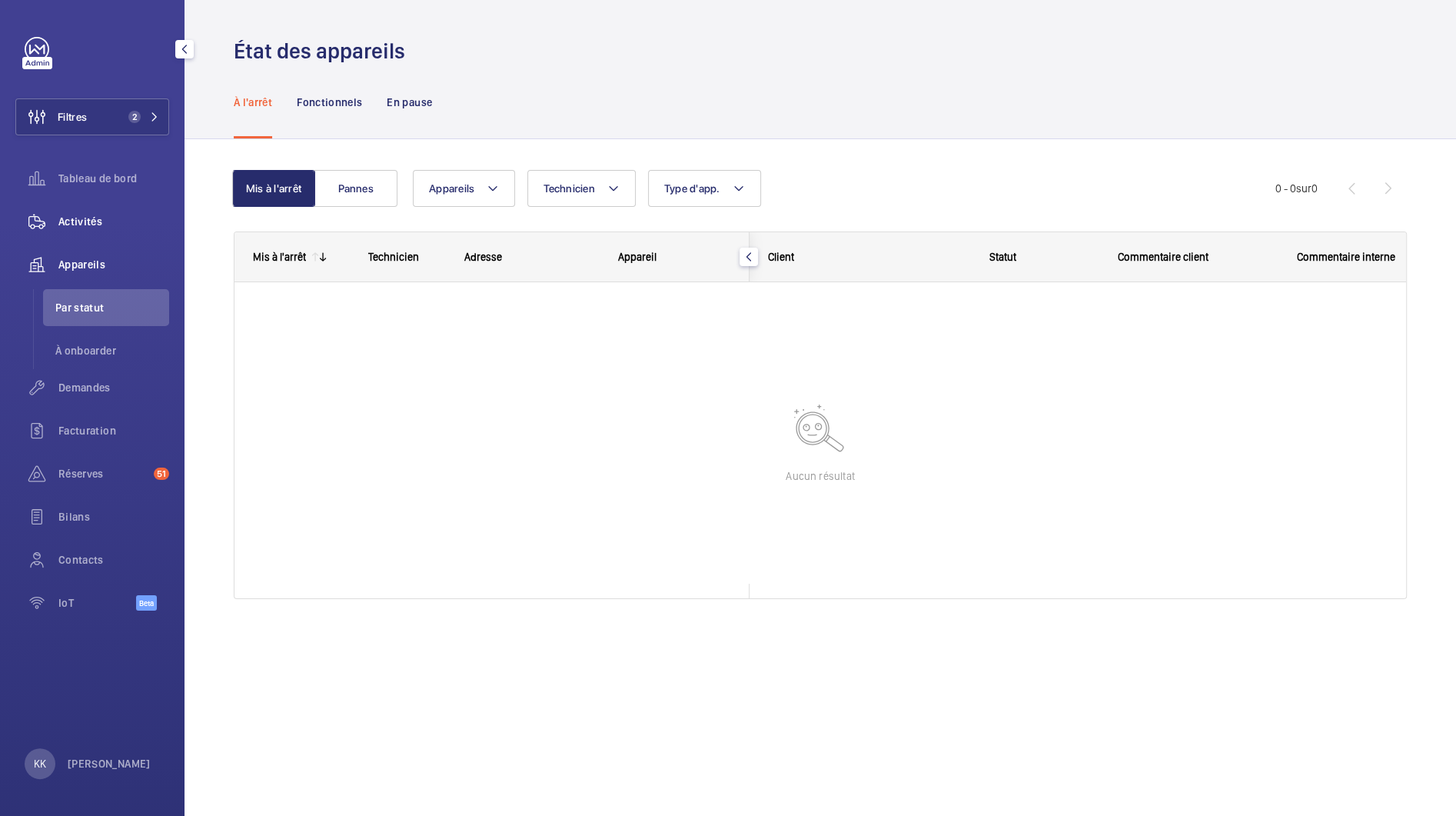
click at [84, 214] on span "Activités" at bounding box center [114, 221] width 111 height 15
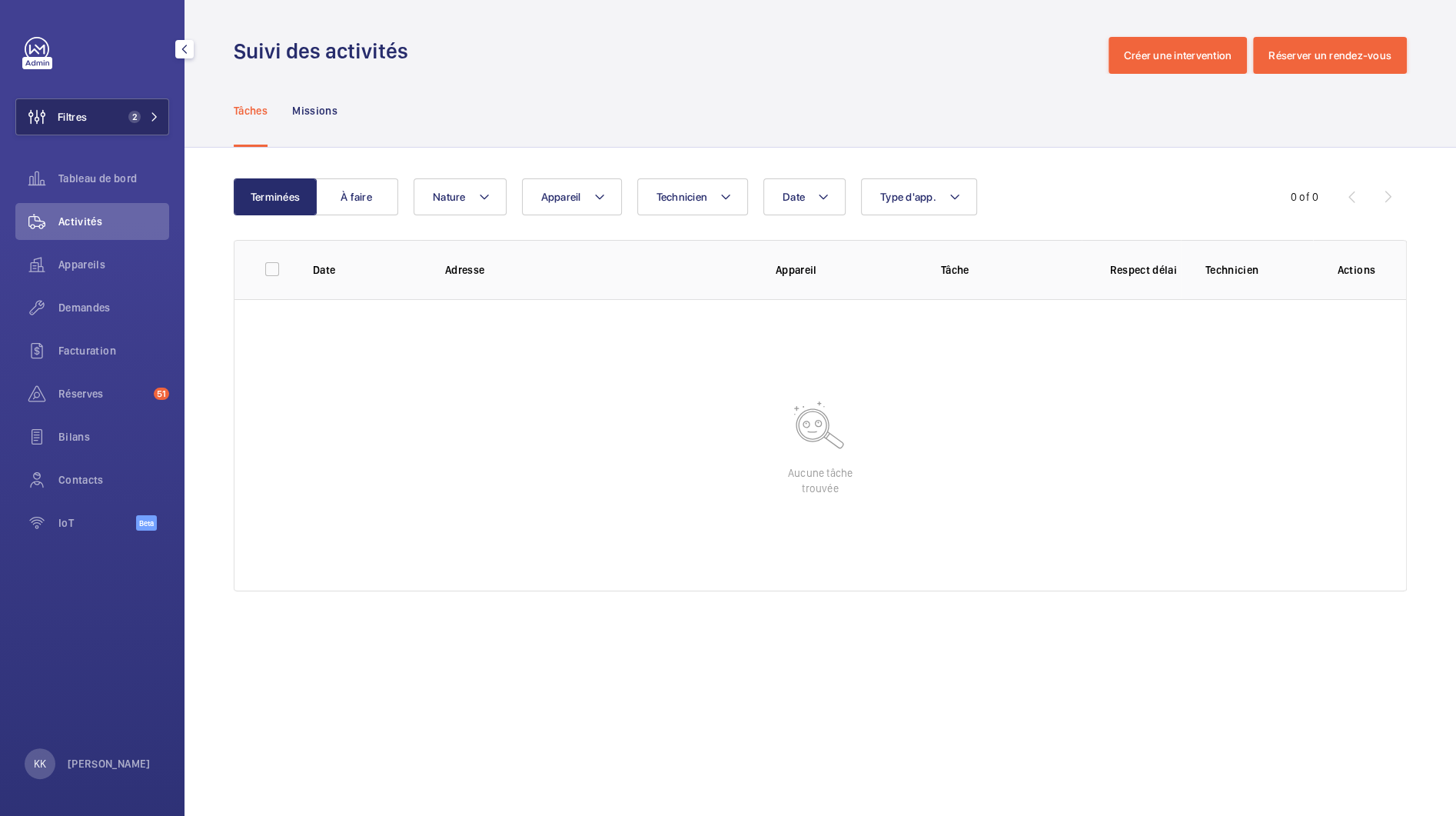
click at [117, 124] on button "Filtres 2" at bounding box center [92, 117] width 153 height 37
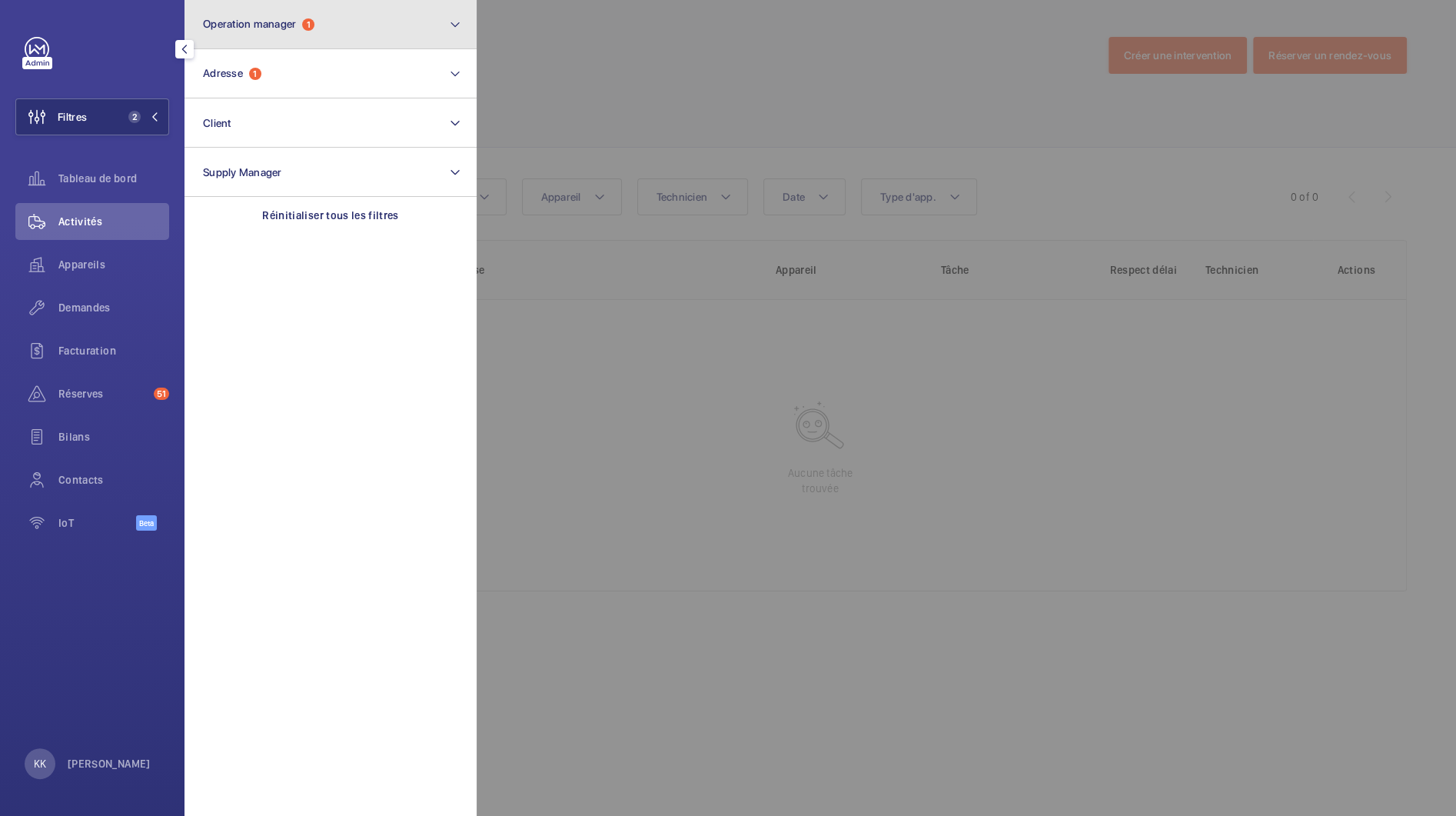
click at [262, 38] on button "Operation manager 1" at bounding box center [331, 24] width 292 height 49
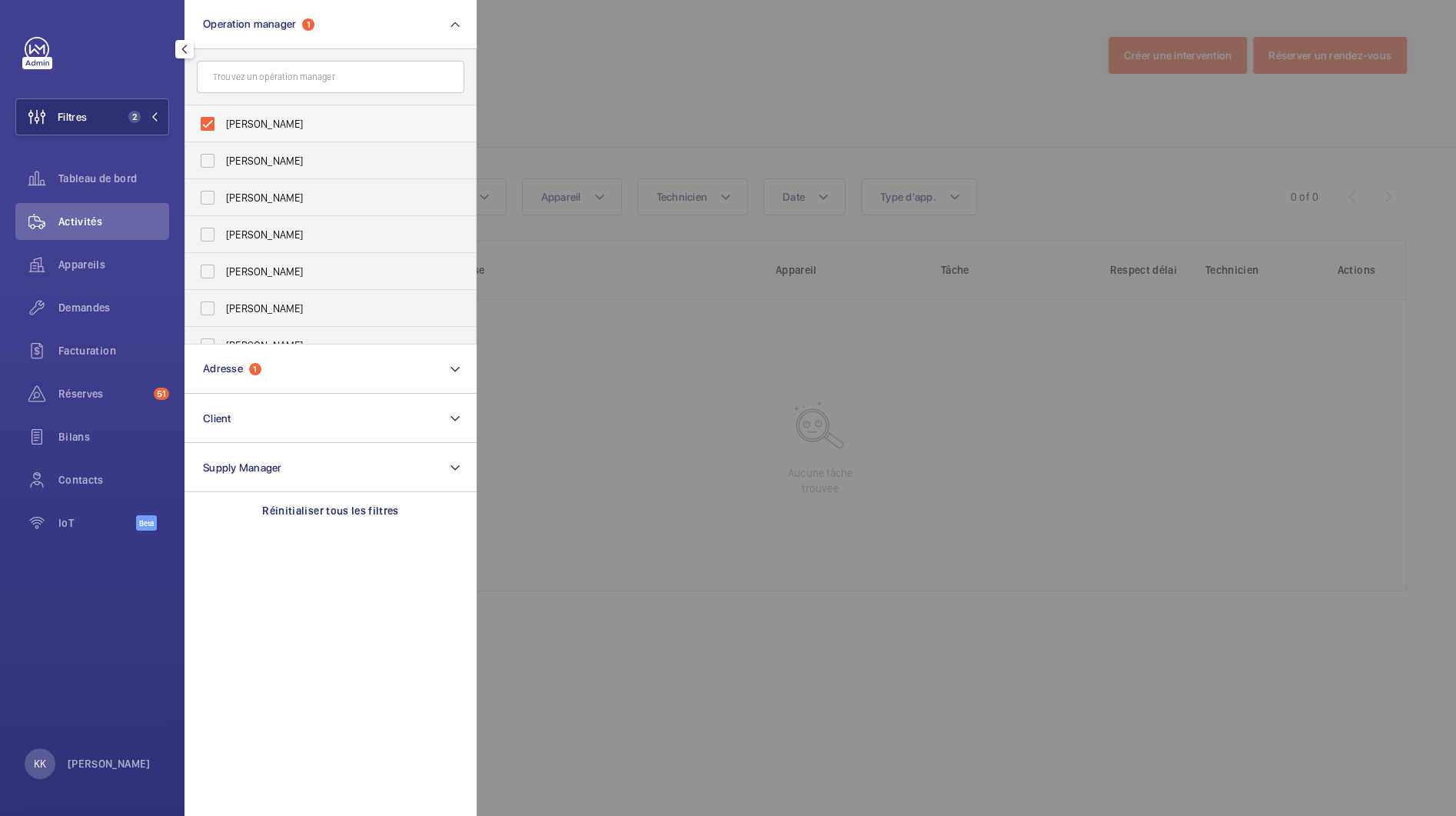
click at [239, 118] on span "[PERSON_NAME]" at bounding box center [331, 124] width 211 height 15
click at [223, 118] on input "[PERSON_NAME]" at bounding box center [207, 124] width 31 height 31
checkbox input "false"
click at [532, 62] on div at bounding box center [1205, 408] width 1456 height 816
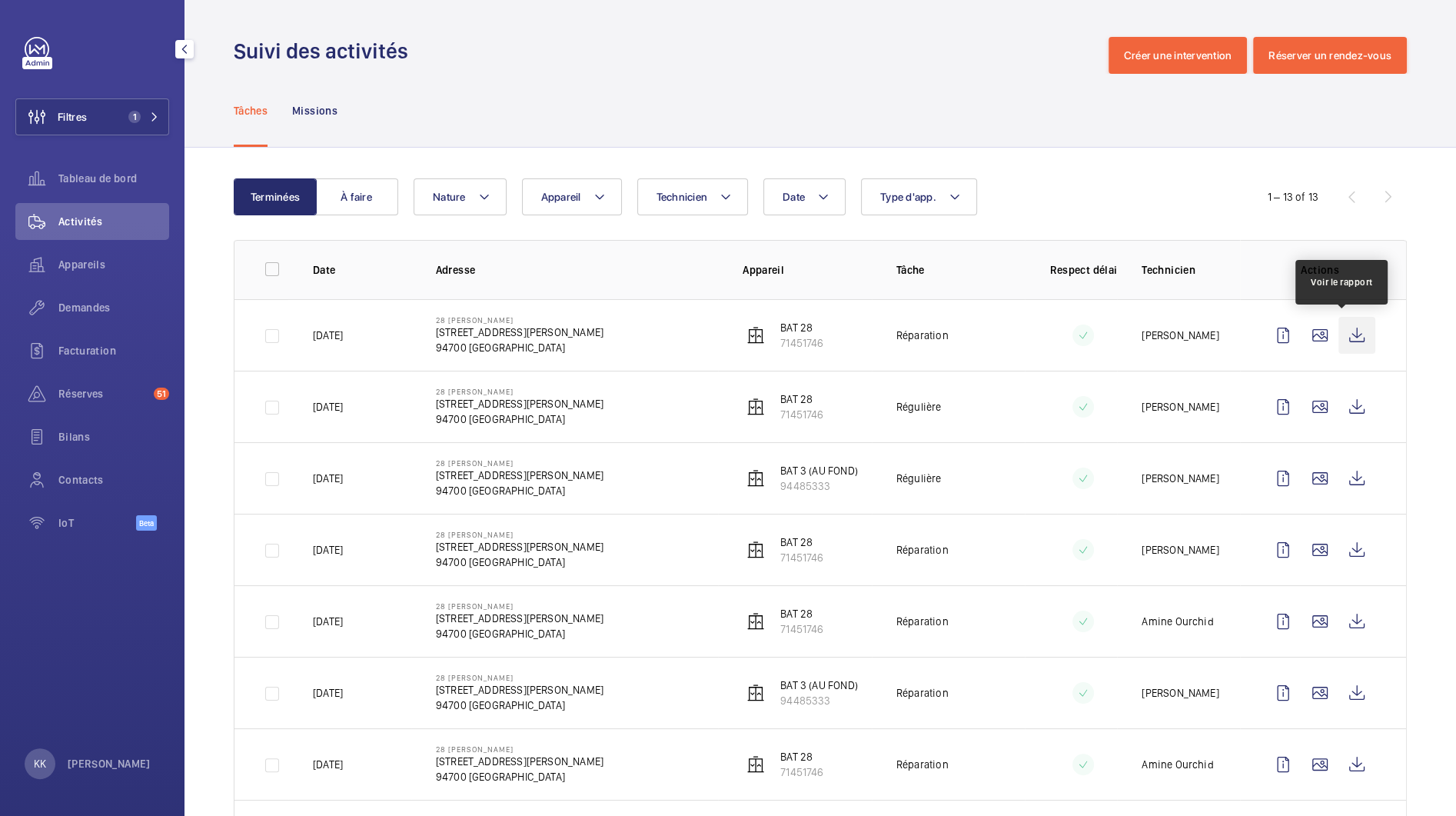
click at [1345, 333] on wm-front-icon-button at bounding box center [1357, 335] width 37 height 37
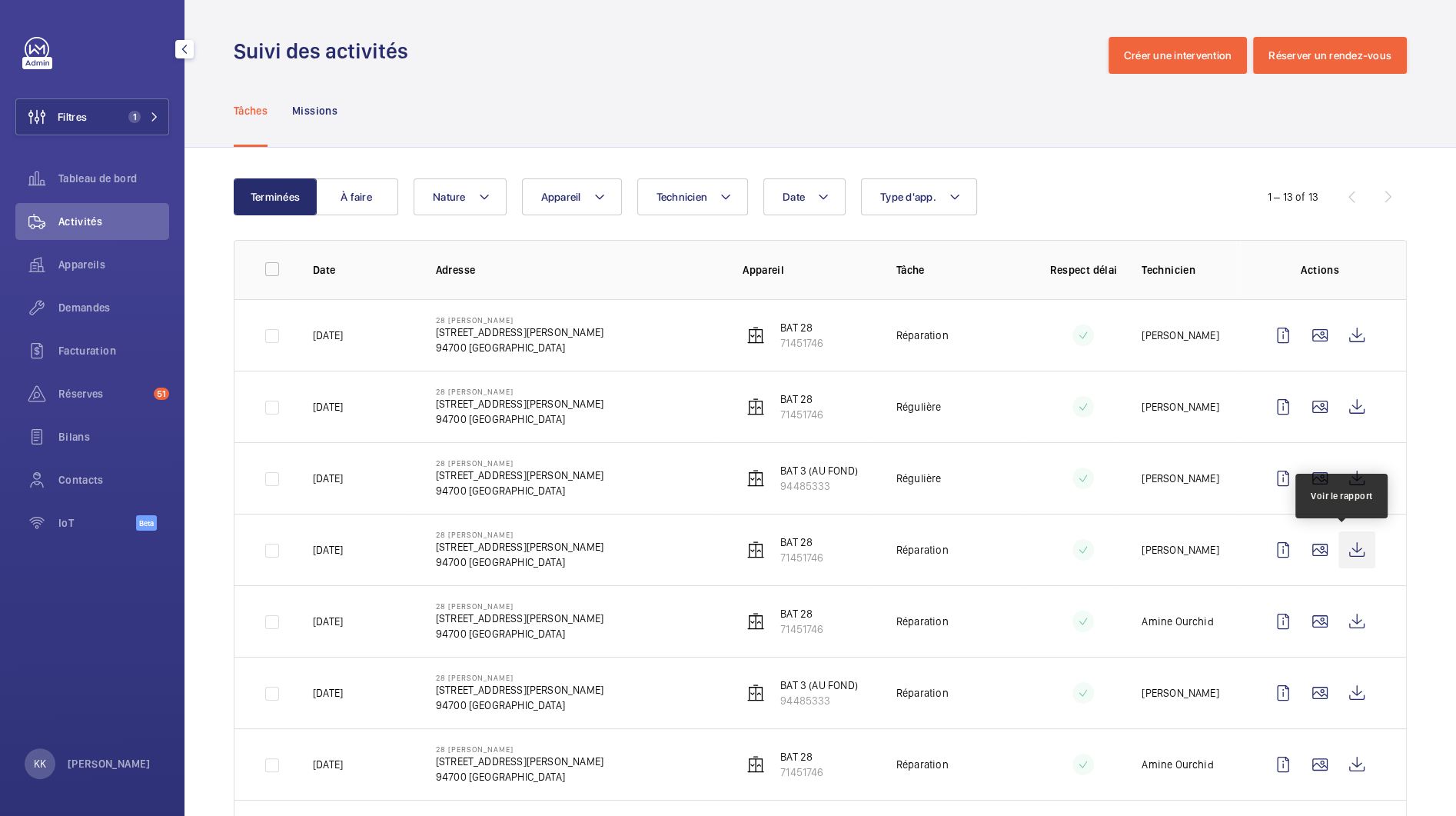
click at [1344, 551] on wm-front-icon-button at bounding box center [1357, 550] width 37 height 37
click at [1302, 471] on wm-front-icon-button at bounding box center [1320, 478] width 37 height 37
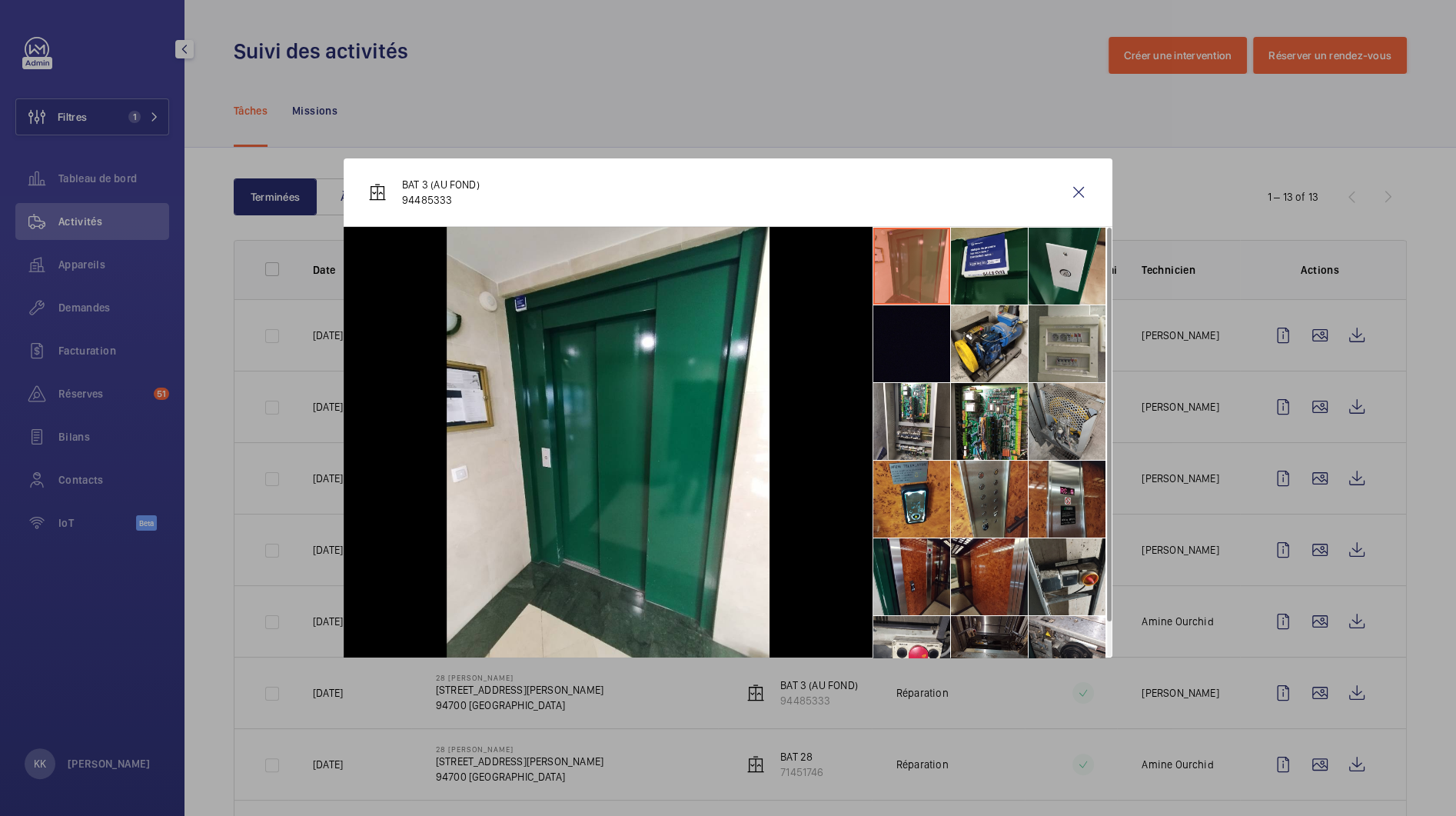
click at [1199, 415] on div at bounding box center [728, 408] width 1456 height 816
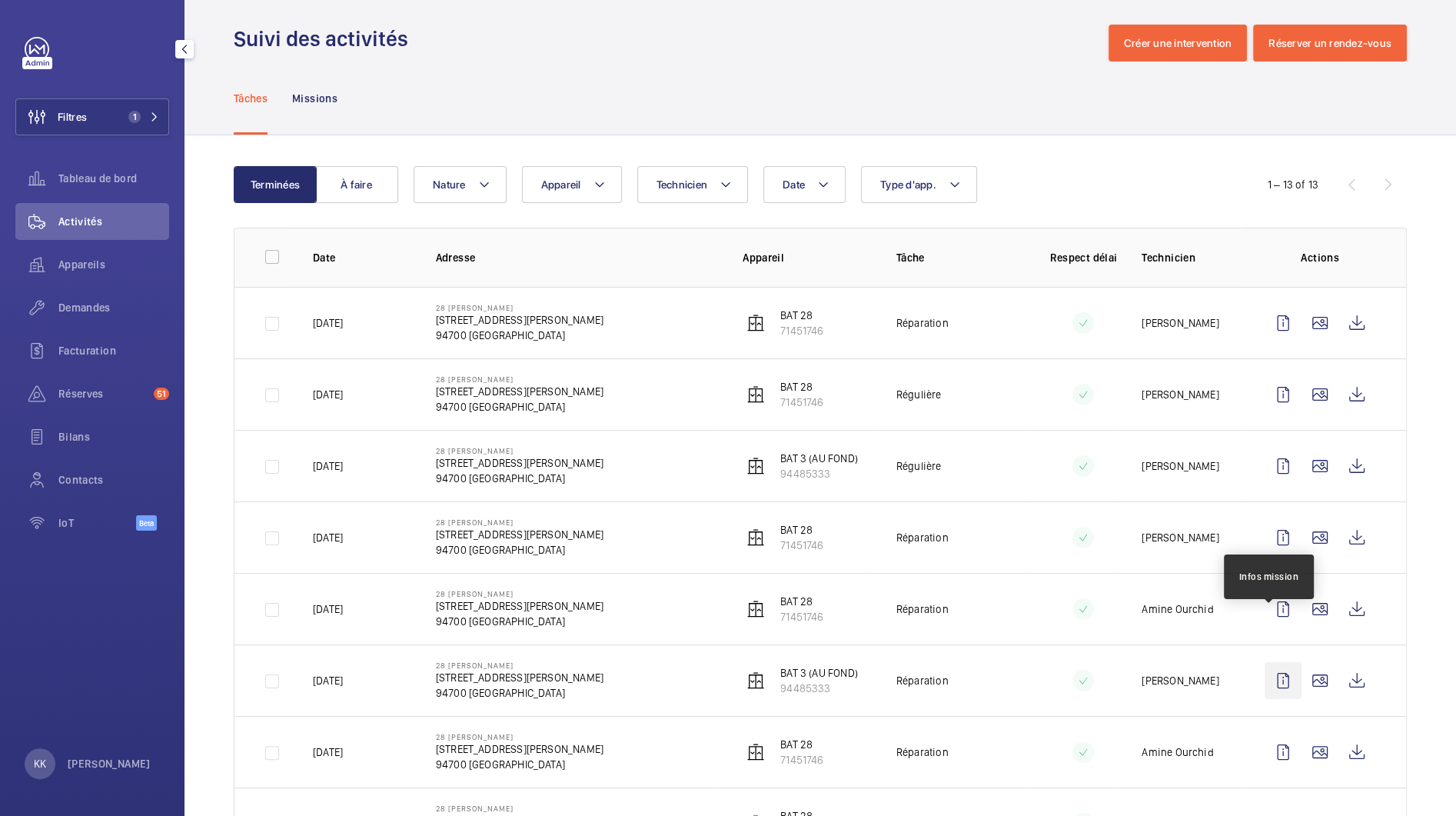
scroll to position [62, 0]
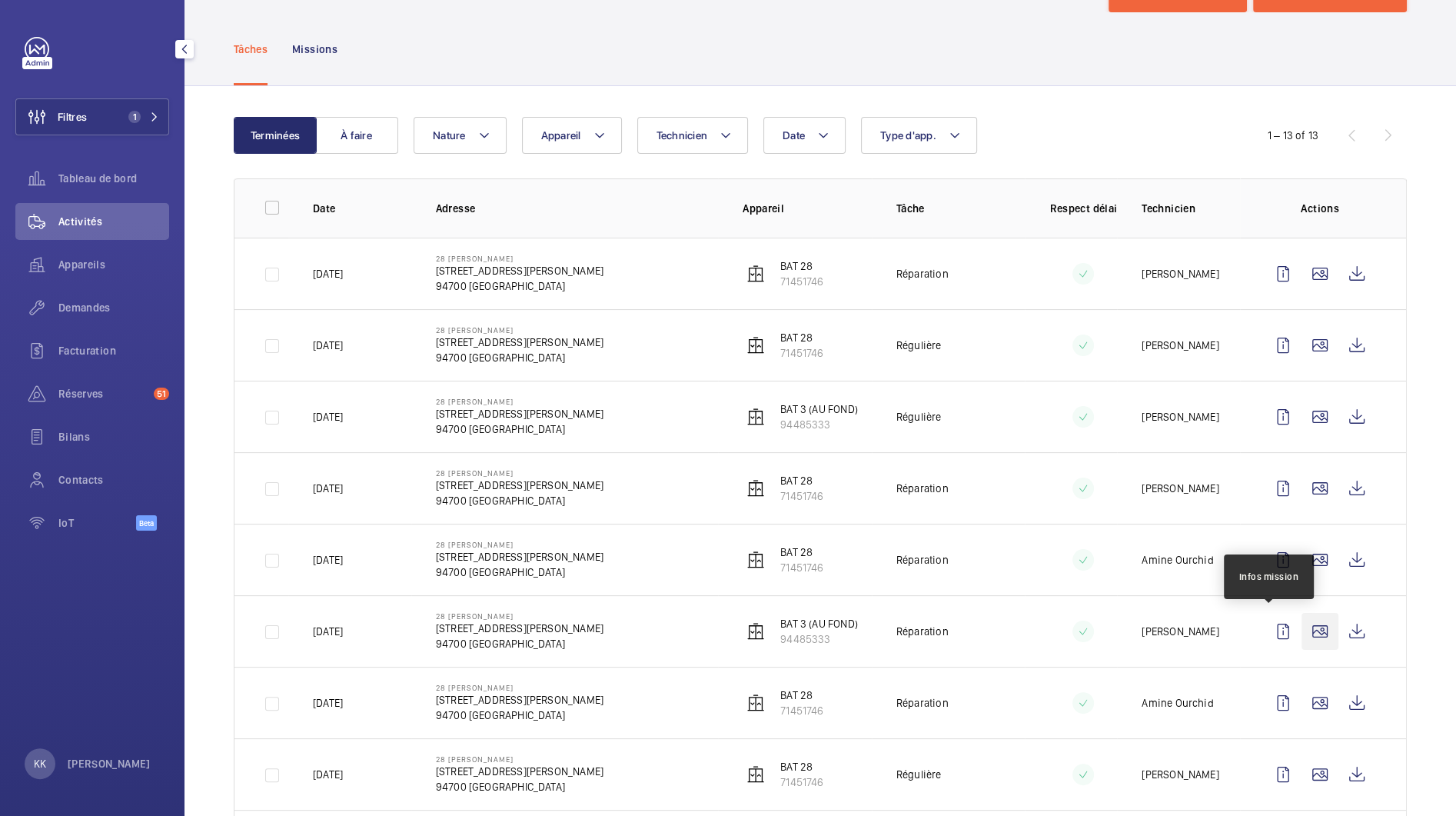
click at [1310, 627] on wm-front-icon-button at bounding box center [1320, 631] width 37 height 37
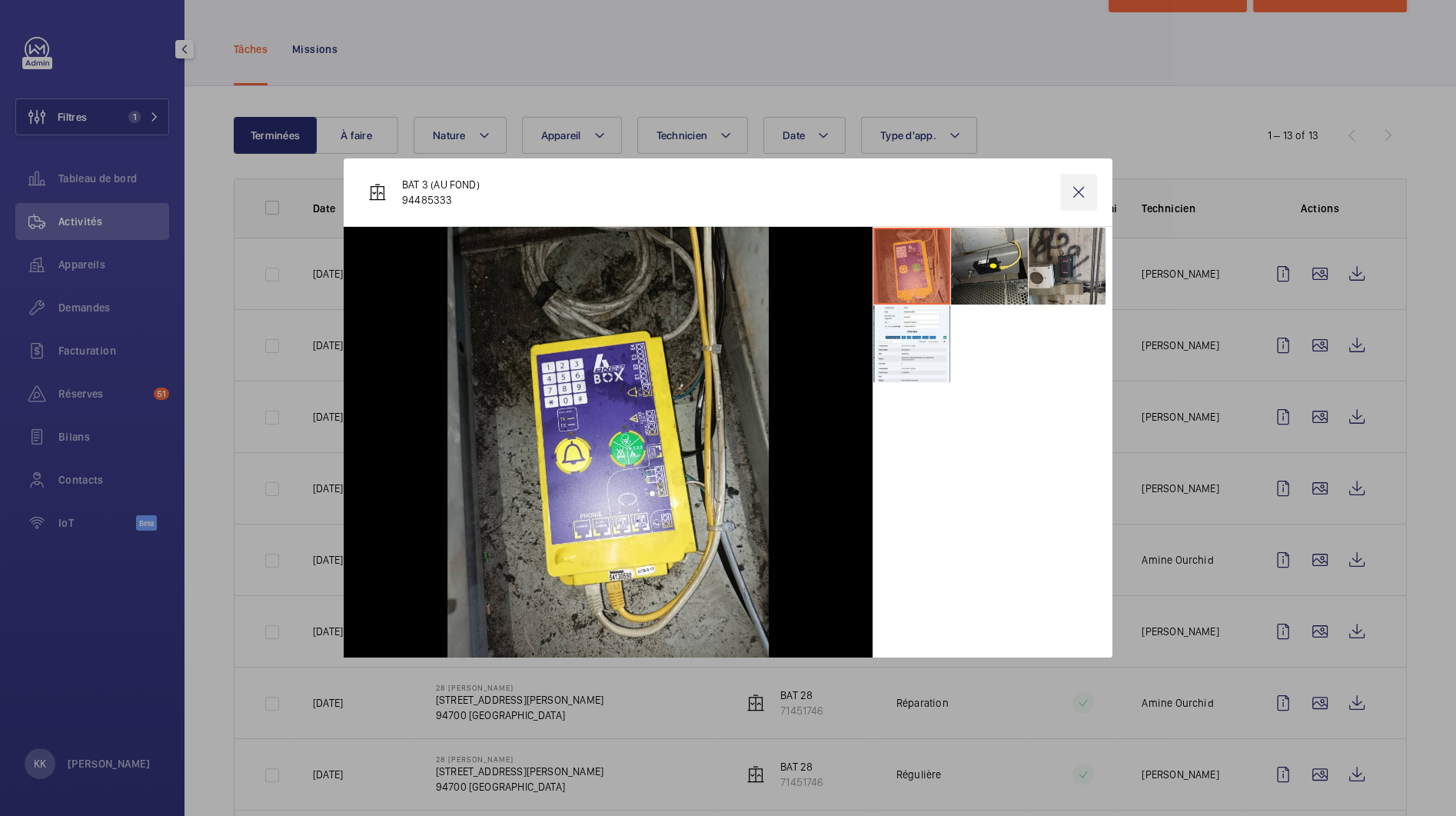
click at [1087, 194] on wm-front-icon-button at bounding box center [1079, 192] width 37 height 37
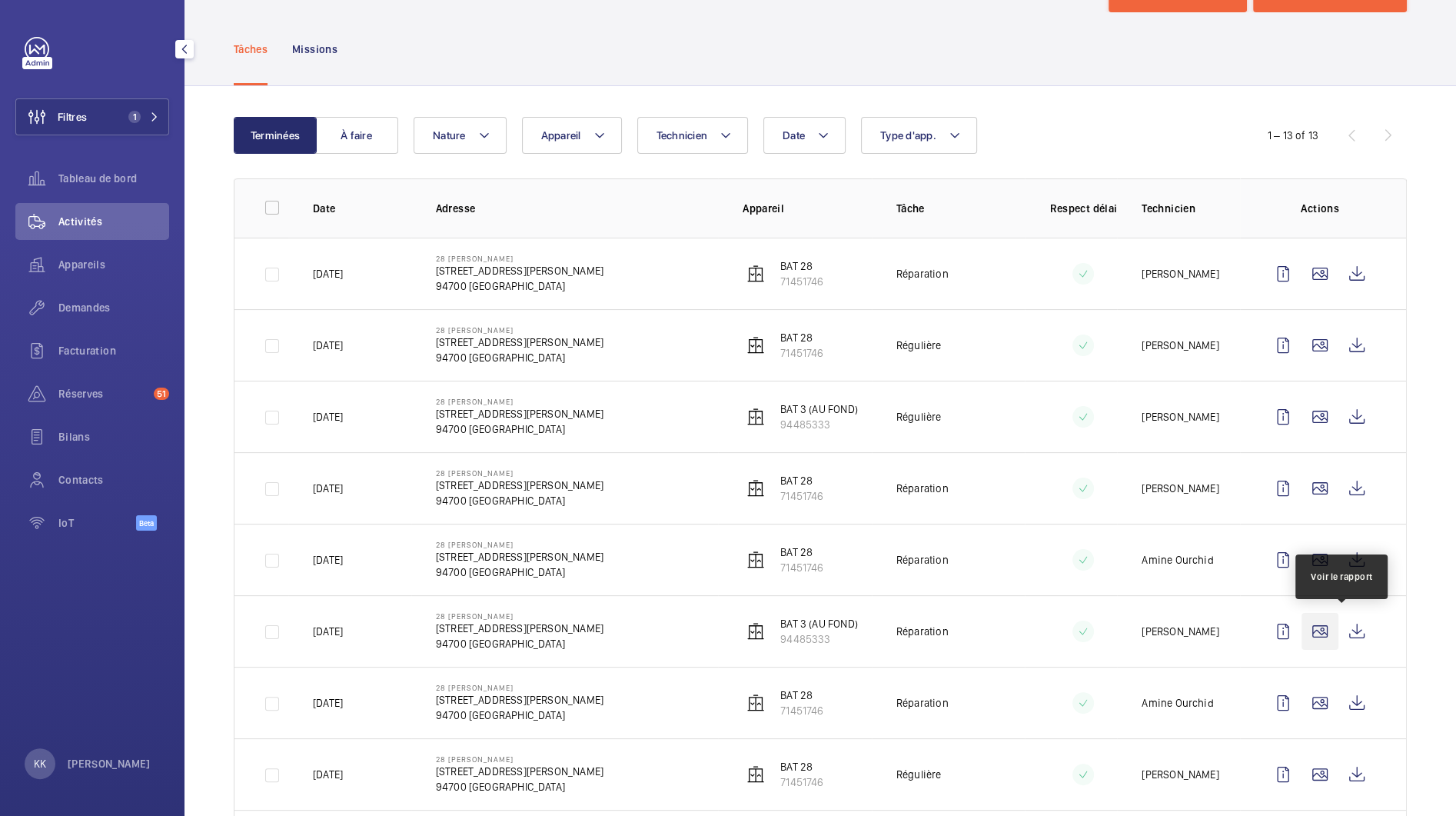
click at [1356, 633] on wm-front-icon-button at bounding box center [1357, 631] width 37 height 37
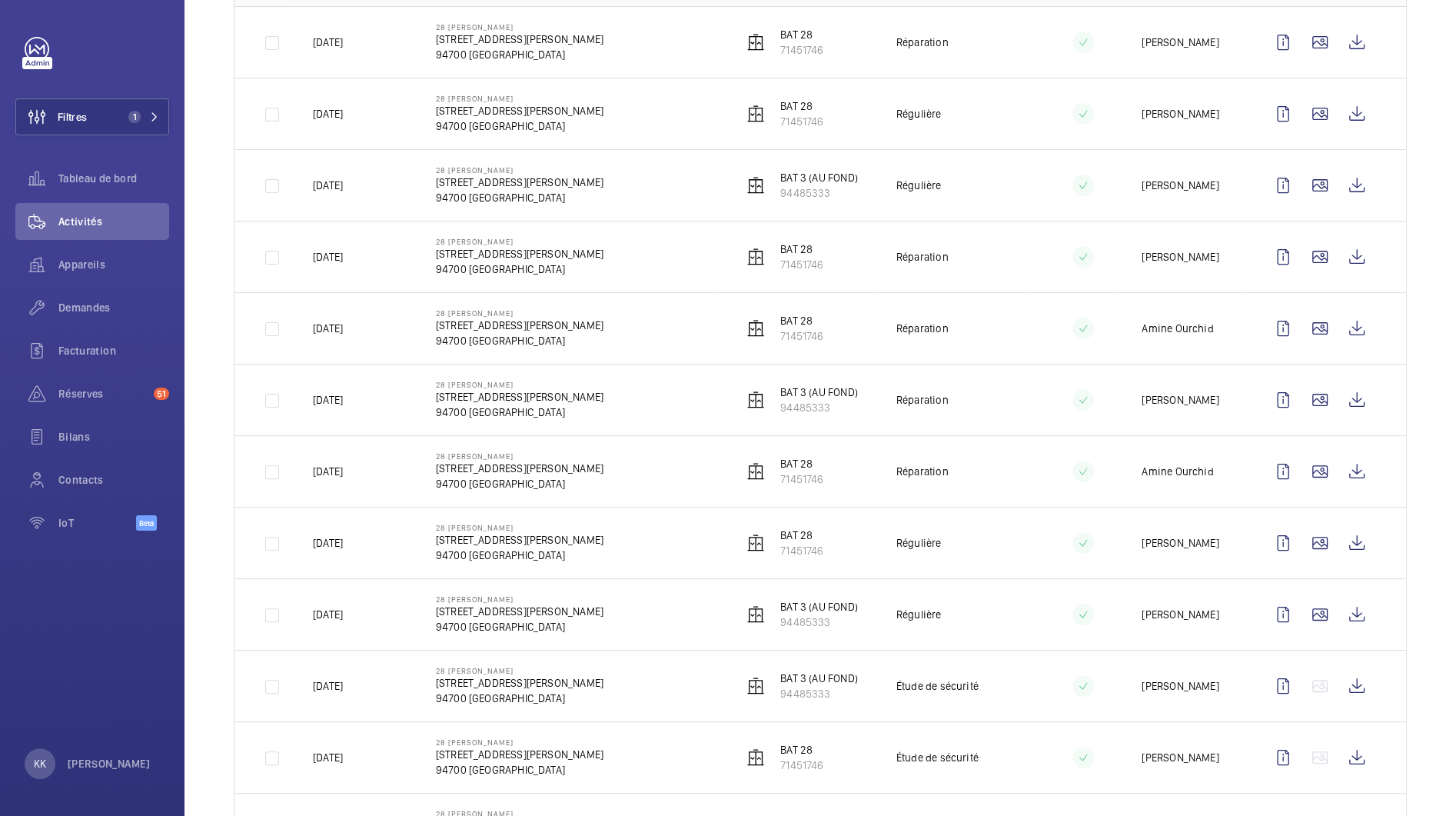
scroll to position [0, 0]
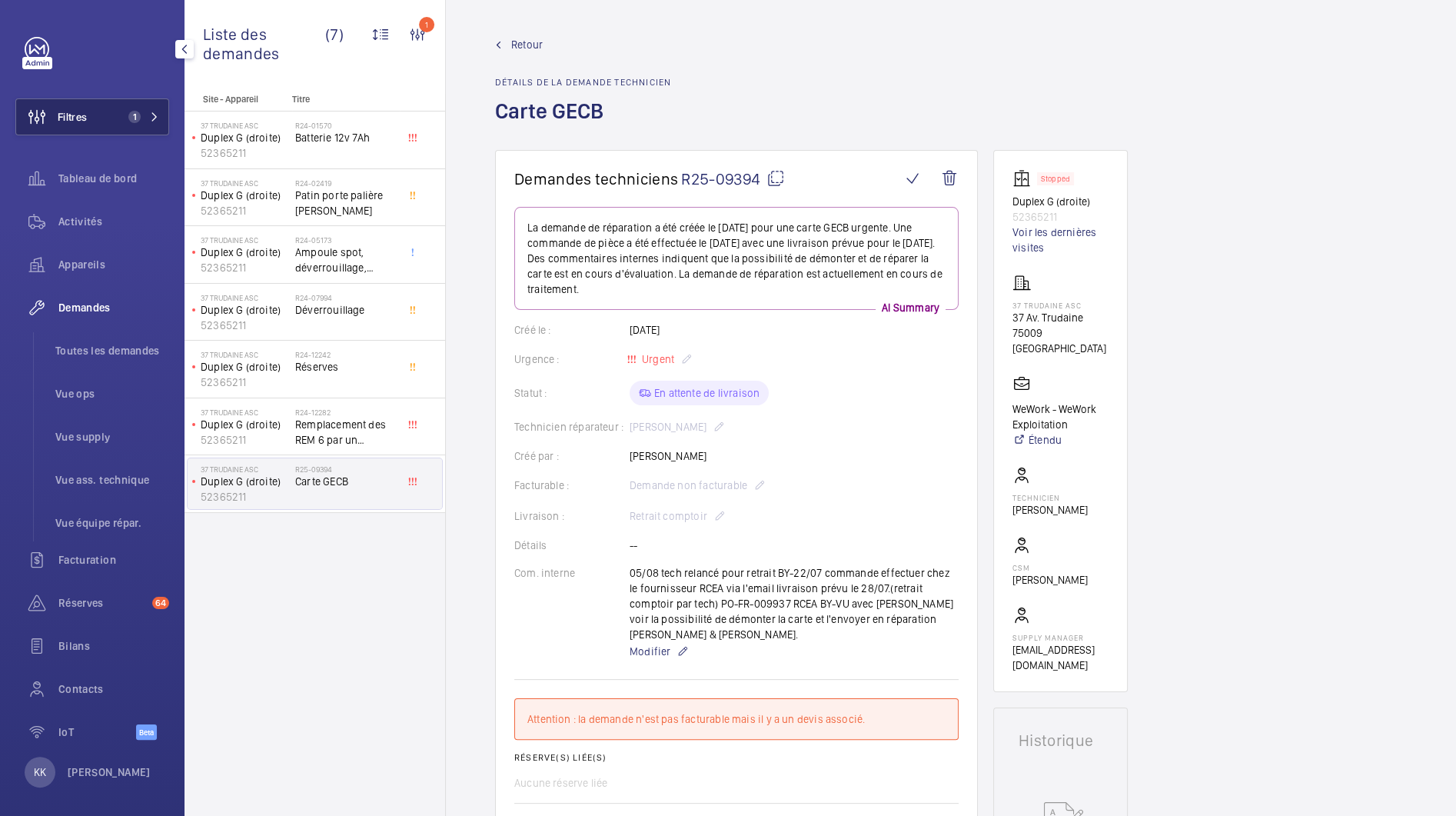
click at [88, 125] on button "Filtres 1" at bounding box center [92, 117] width 153 height 37
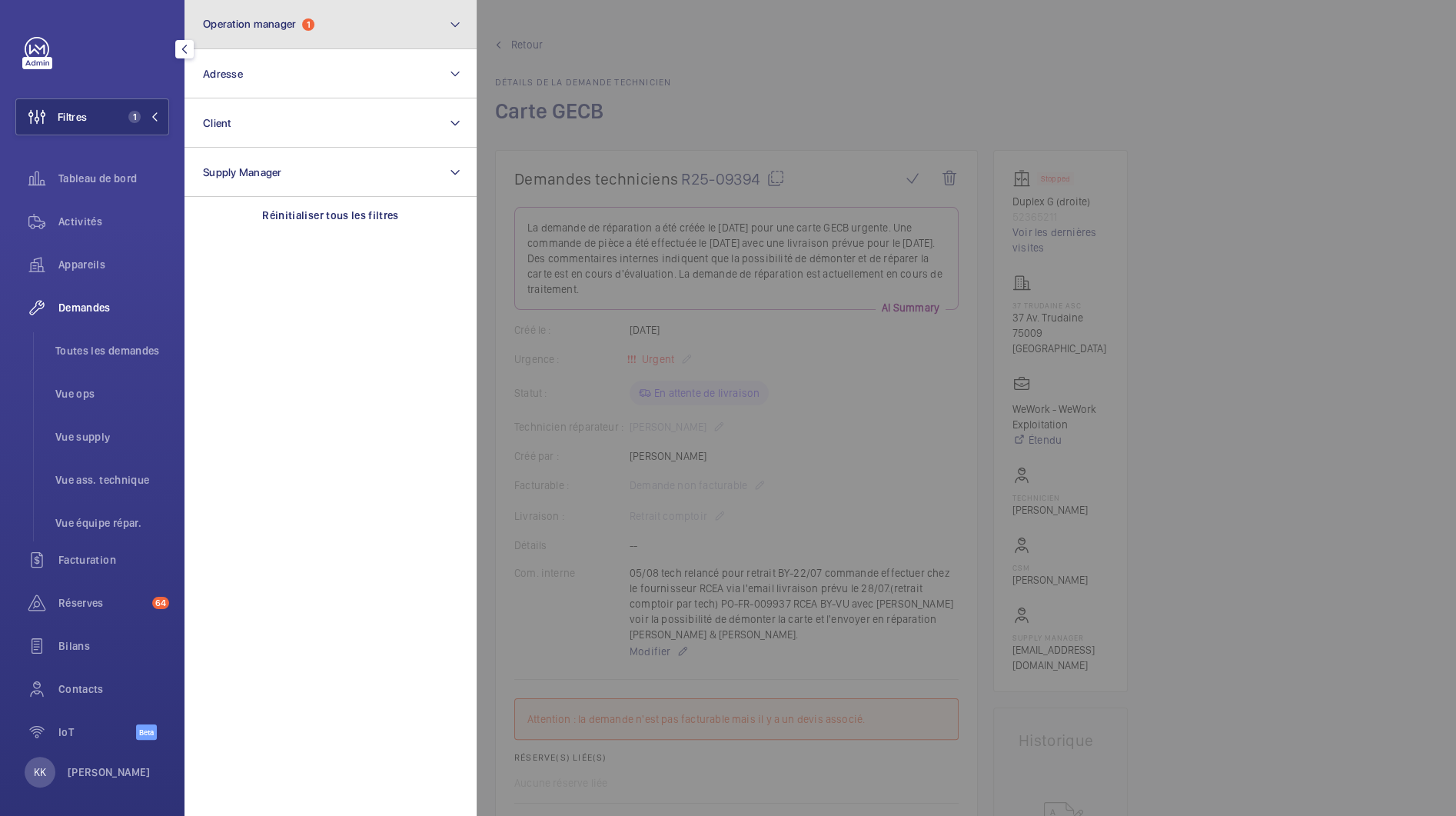
click at [255, 42] on button "Operation manager 1" at bounding box center [331, 24] width 292 height 49
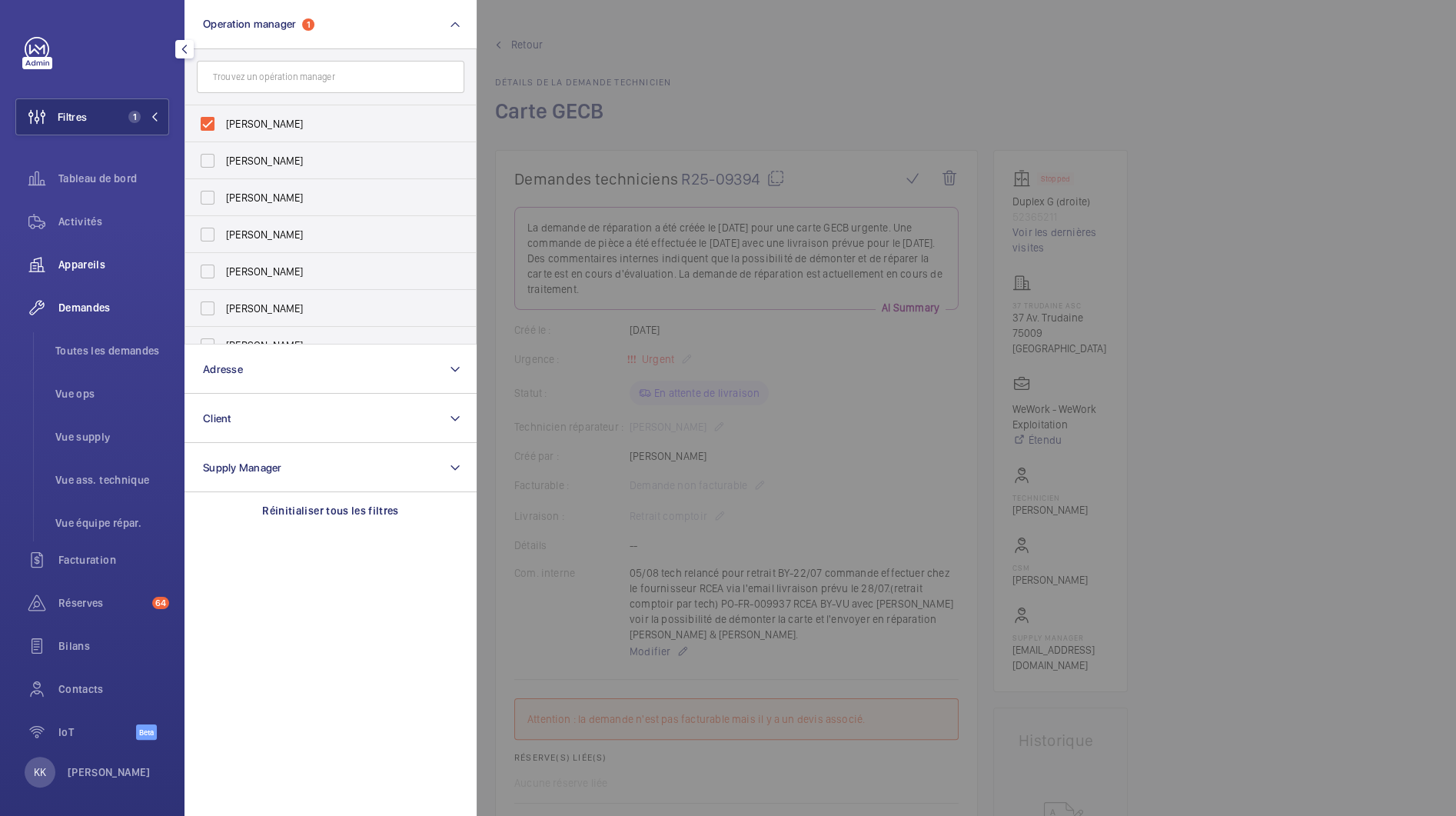
click at [96, 267] on span "Appareils" at bounding box center [114, 264] width 111 height 15
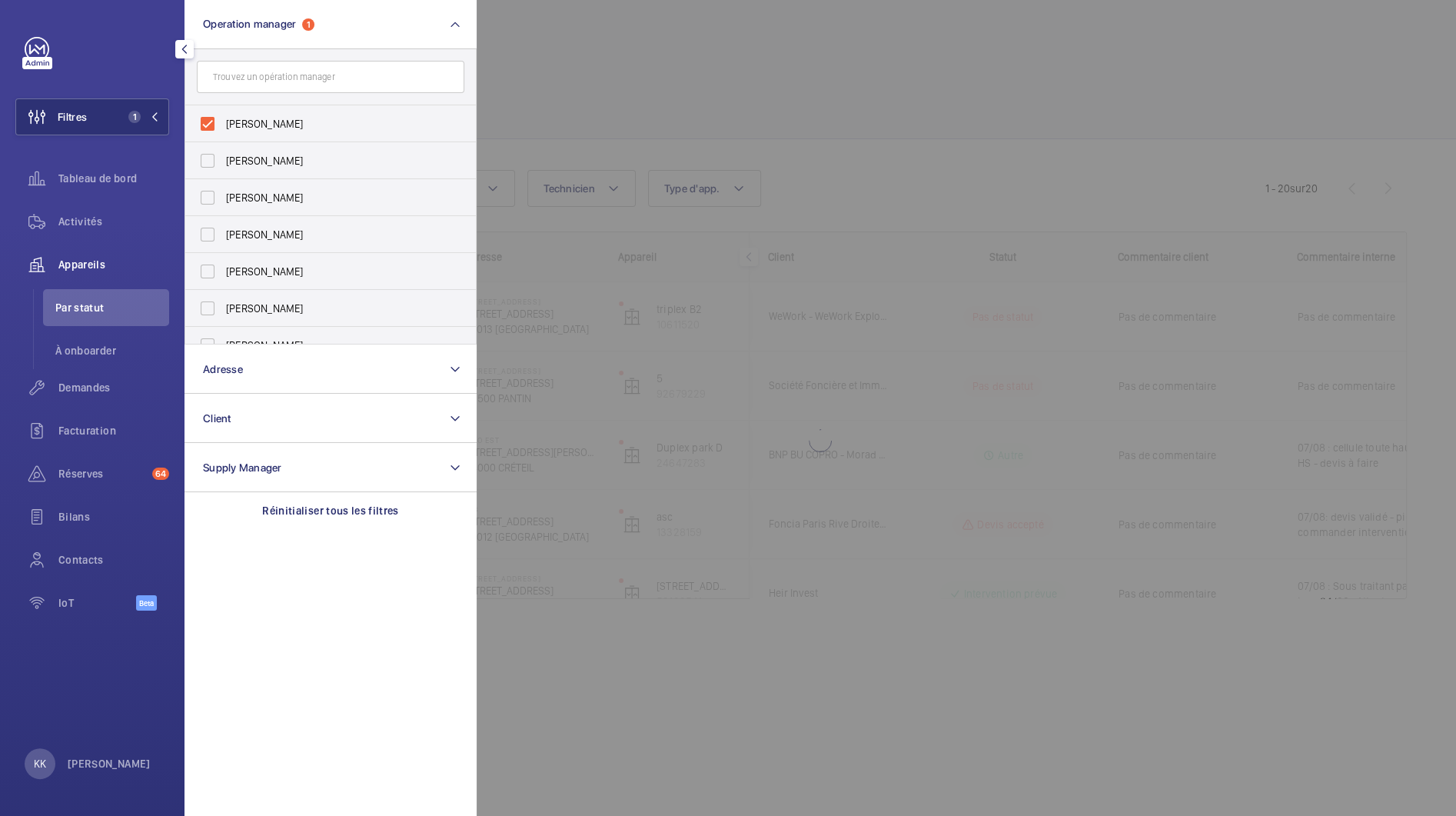
click at [728, 28] on div at bounding box center [1205, 408] width 1456 height 816
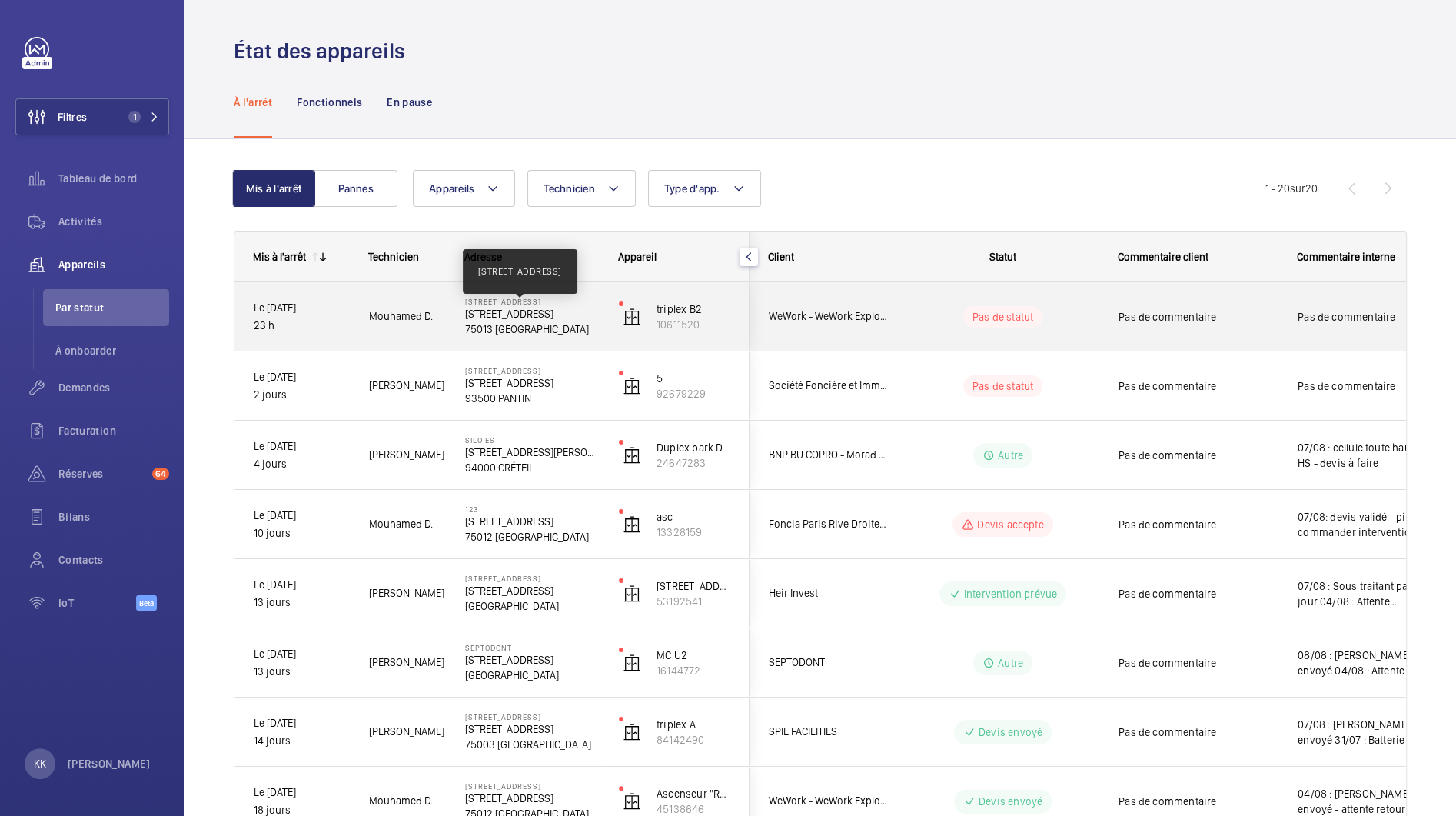
click at [506, 317] on p "[STREET_ADDRESS]" at bounding box center [532, 313] width 134 height 15
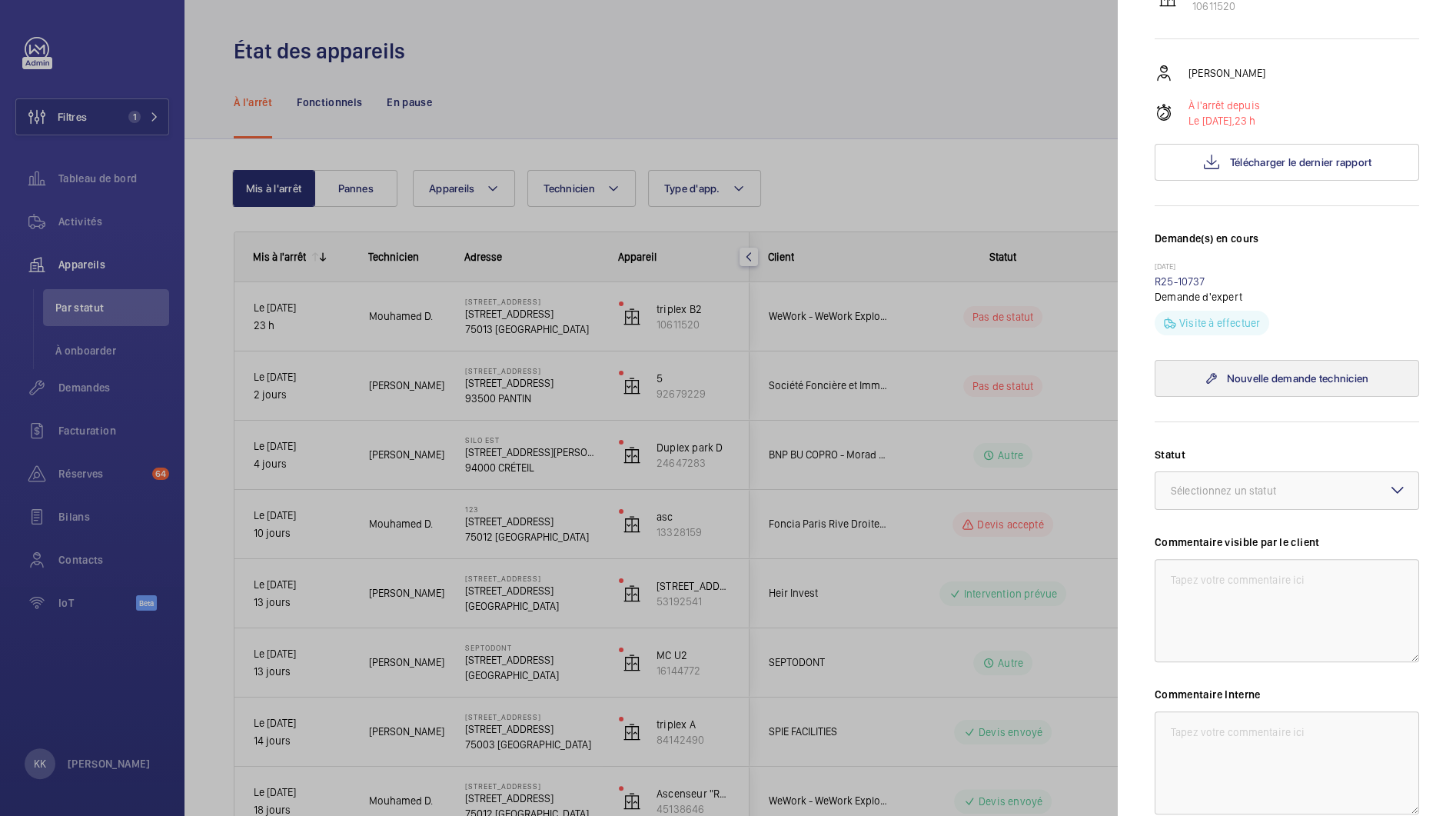
scroll to position [110, 0]
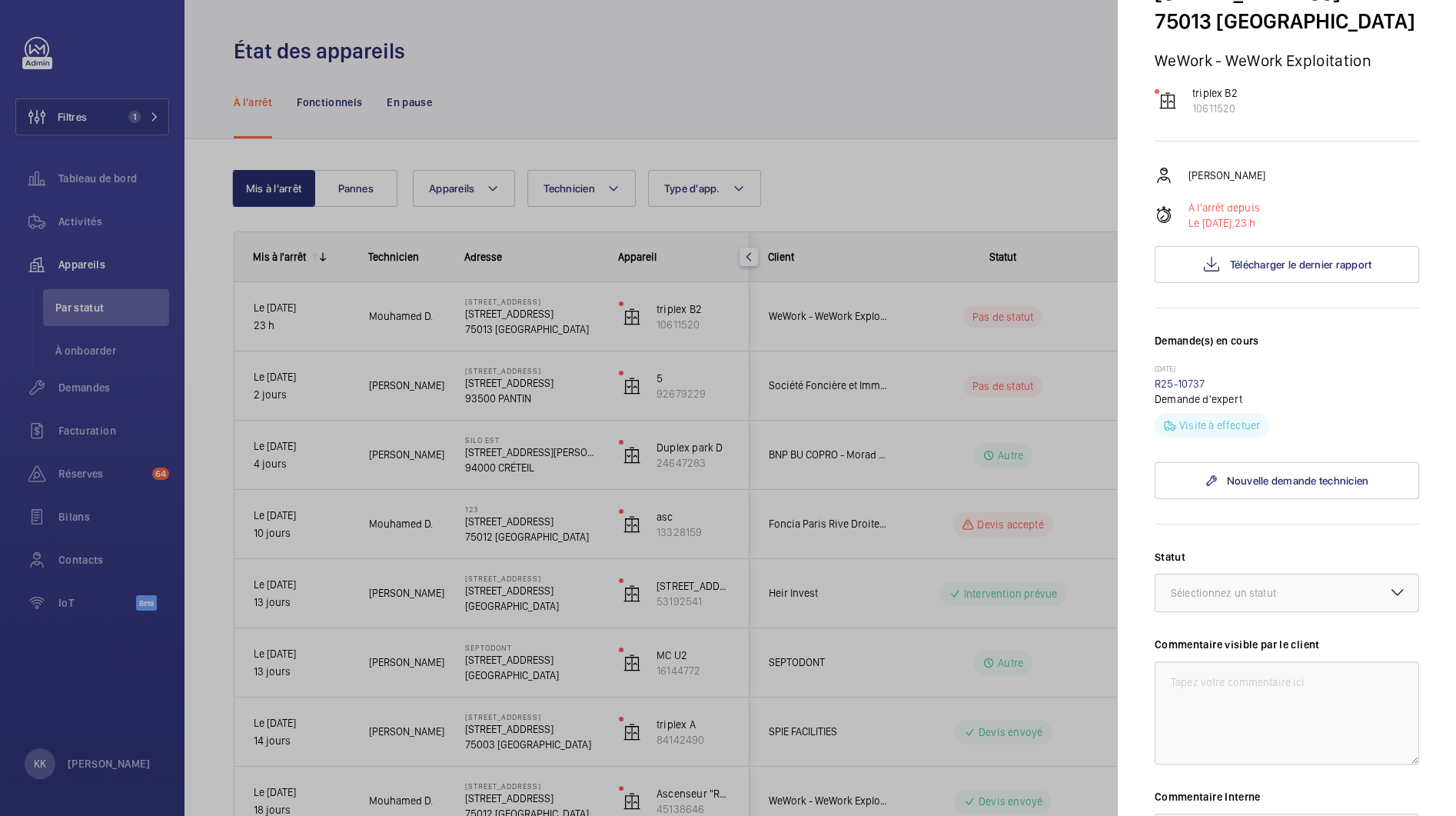
click at [810, 149] on div at bounding box center [728, 408] width 1456 height 816
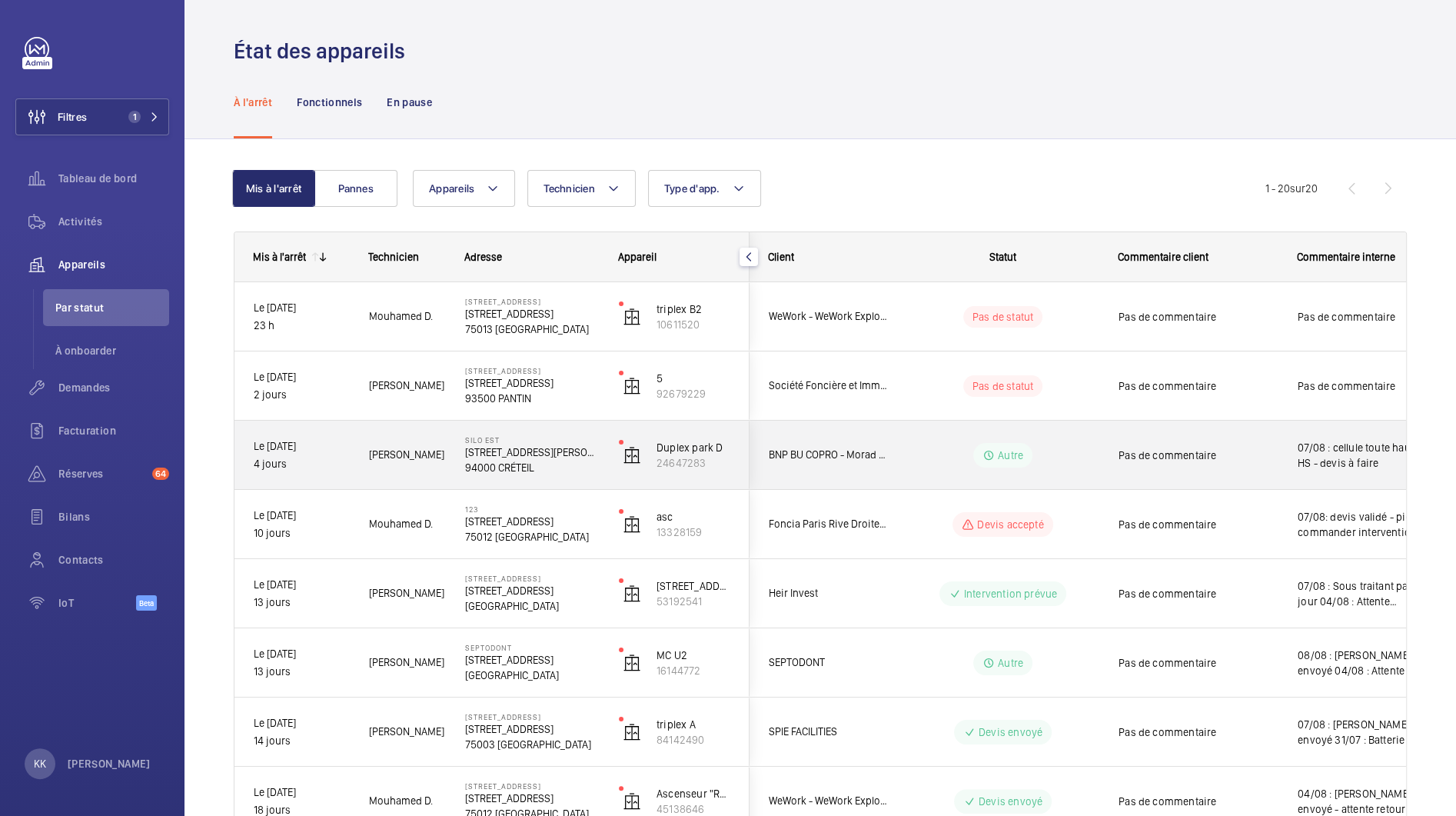
scroll to position [924, 0]
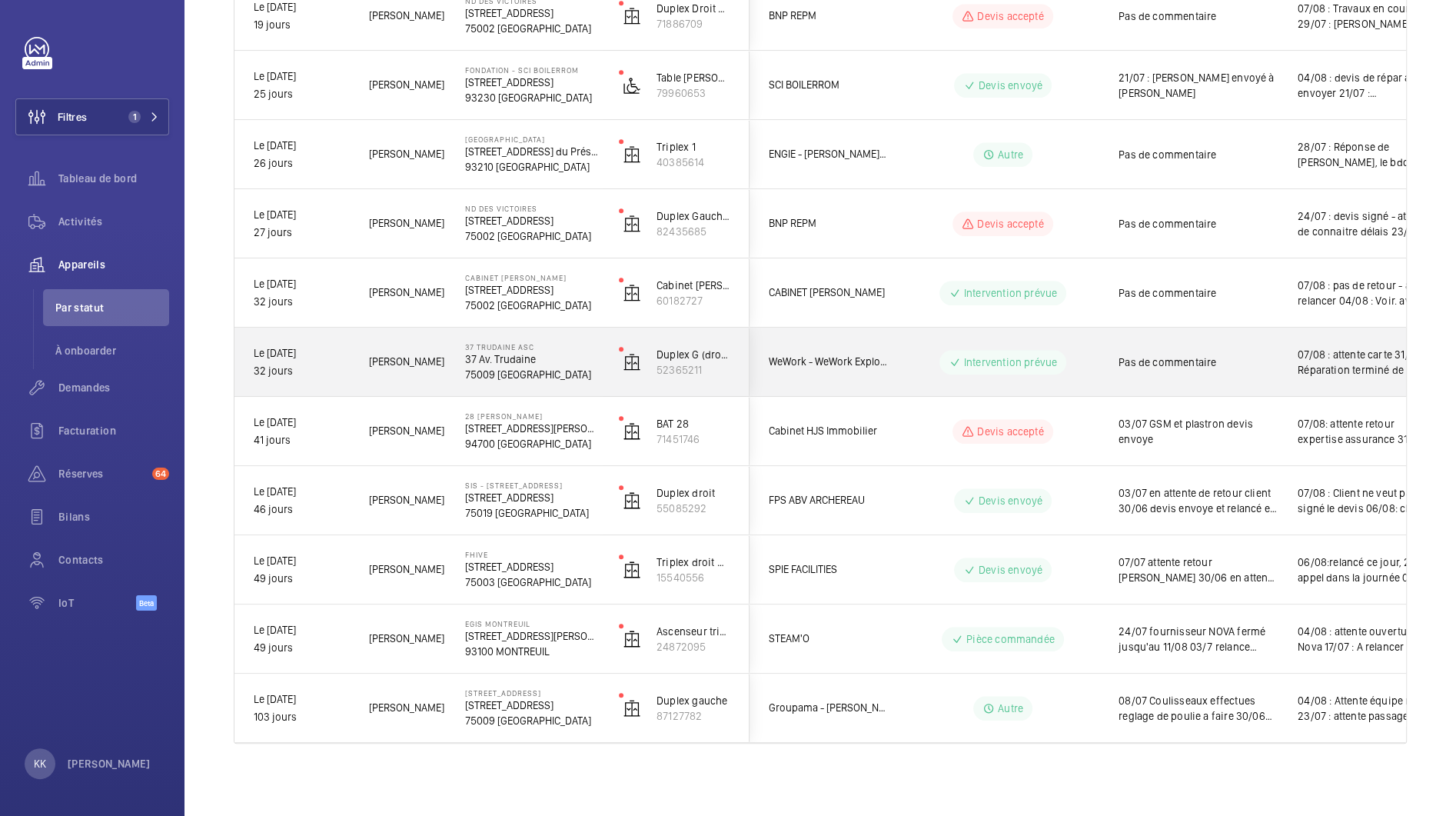
click at [434, 349] on div "[PERSON_NAME]" at bounding box center [398, 361] width 95 height 48
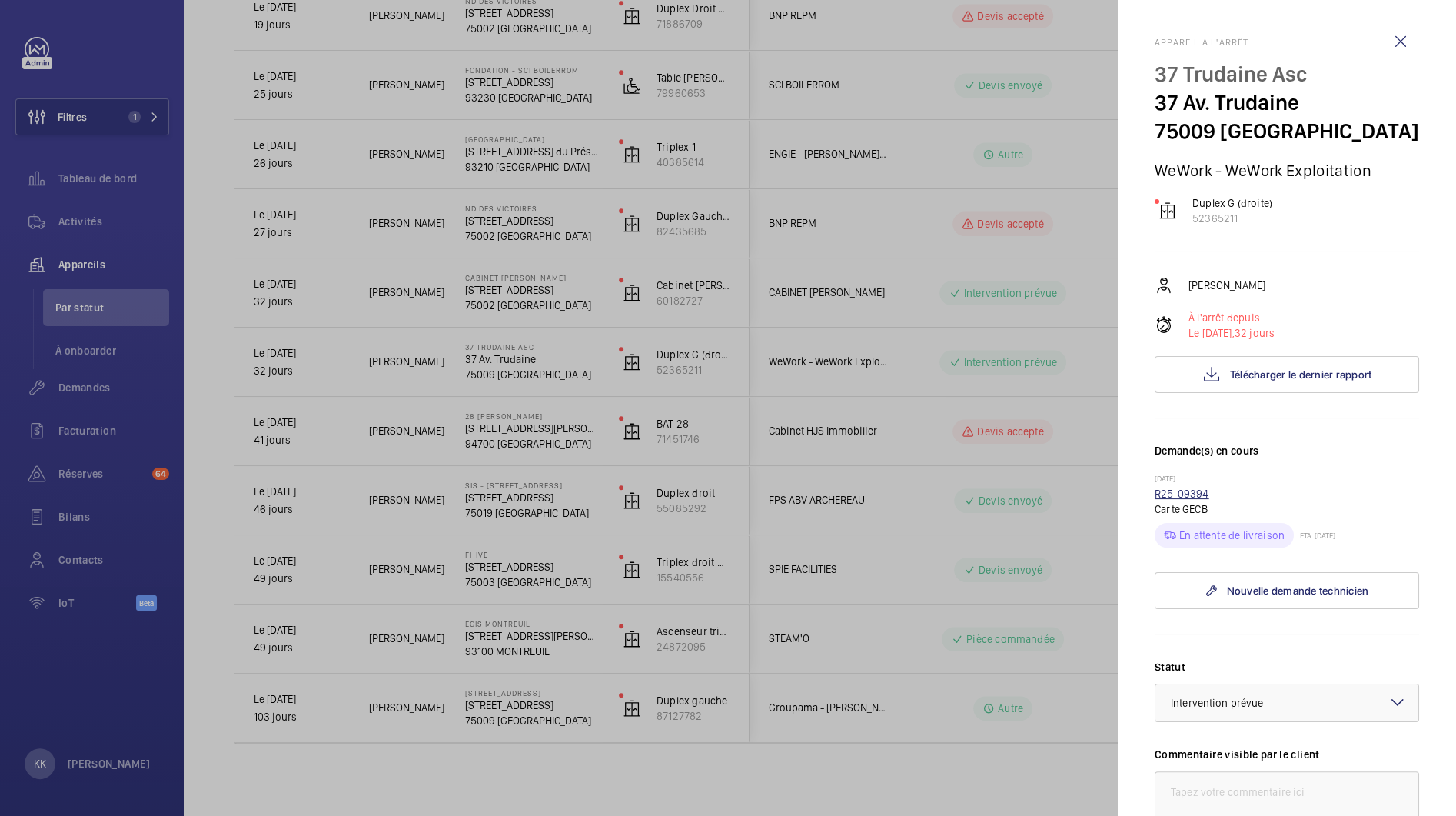
click at [1185, 496] on link "R25-09394" at bounding box center [1182, 493] width 55 height 12
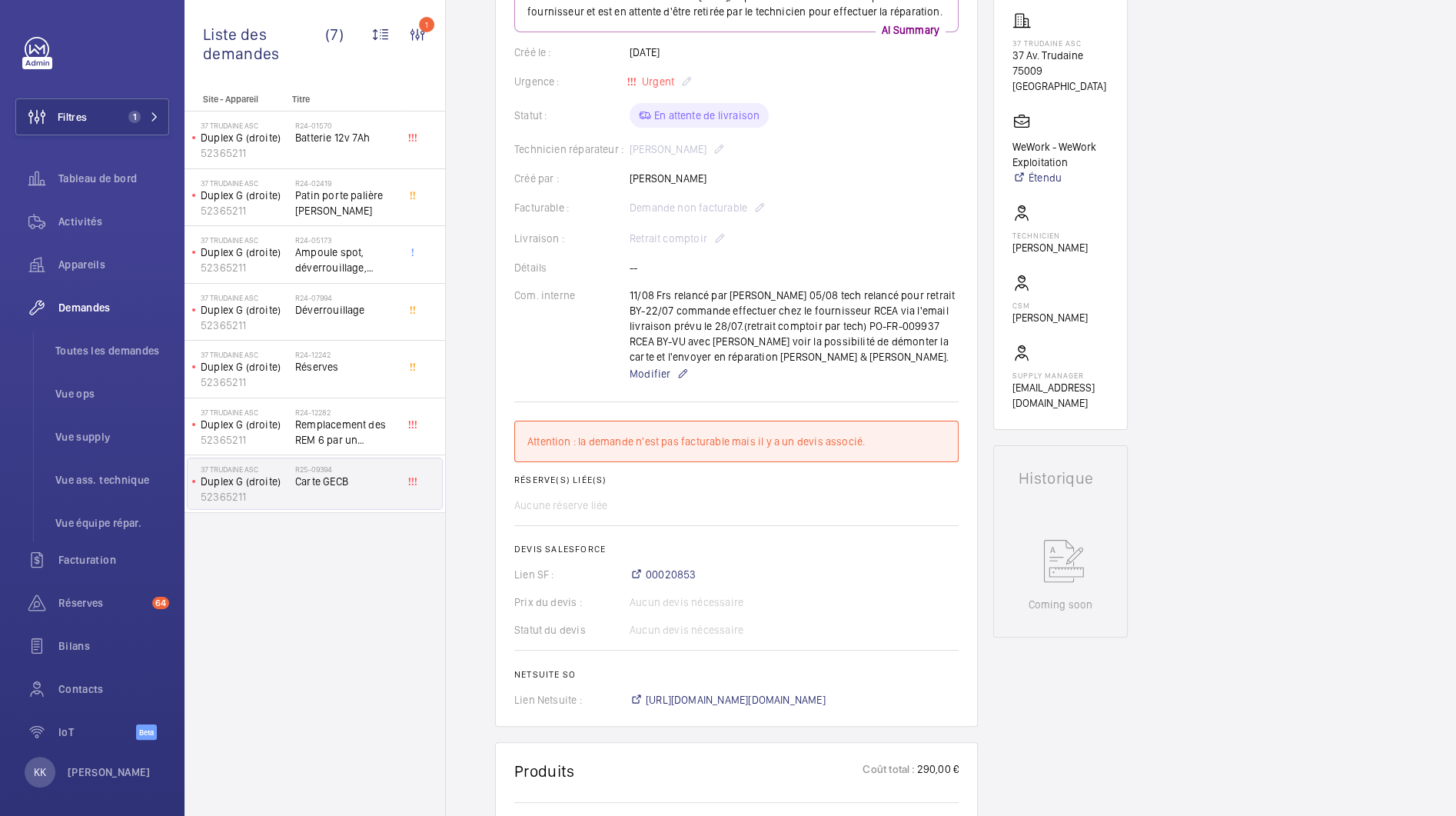
scroll to position [448, 0]
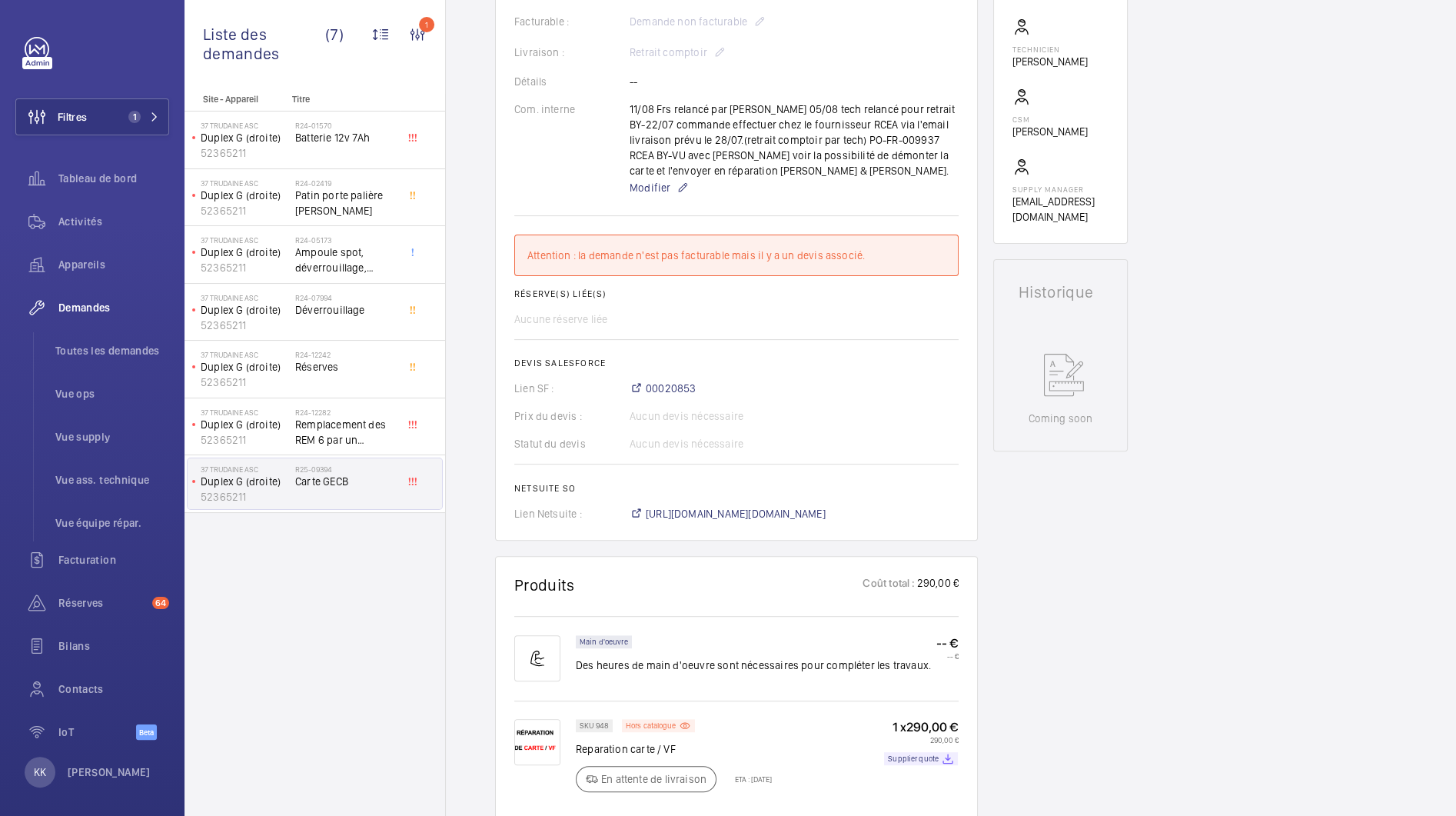
click at [868, 153] on div "11/08 Frs relancé par [PERSON_NAME] 05/08 tech relancé pour retrait BY-22/07 co…" at bounding box center [794, 149] width 329 height 96
click at [868, 153] on div "11/08 Frs relancé par [PERSON_NAME] 05/08 tech relancé pour retrait BY-22/07 co…" at bounding box center [794, 149] width 329 height 96
click at [858, 160] on div "11/08 Frs relancé par [PERSON_NAME] 05/08 tech relancé pour retrait BY-22/07 co…" at bounding box center [794, 149] width 329 height 96
drag, startPoint x: 859, startPoint y: 157, endPoint x: 879, endPoint y: 161, distance: 20.4
click at [879, 161] on div "11/08 Frs relancé par [PERSON_NAME] 05/08 tech relancé pour retrait BY-22/07 co…" at bounding box center [794, 149] width 329 height 96
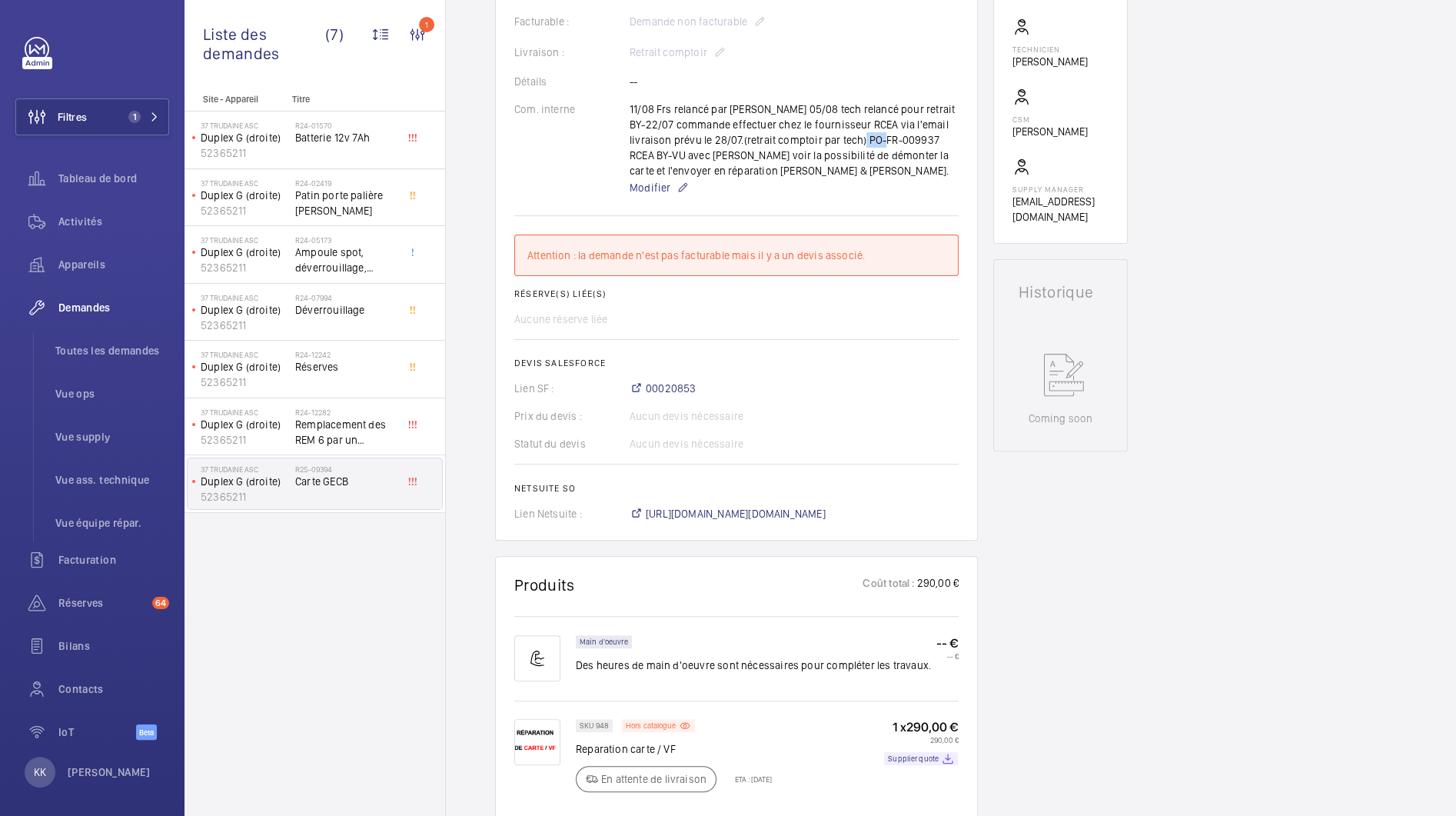
click at [877, 158] on div "11/08 Frs relancé par [PERSON_NAME] 05/08 tech relancé pour retrait BY-22/07 co…" at bounding box center [794, 149] width 329 height 96
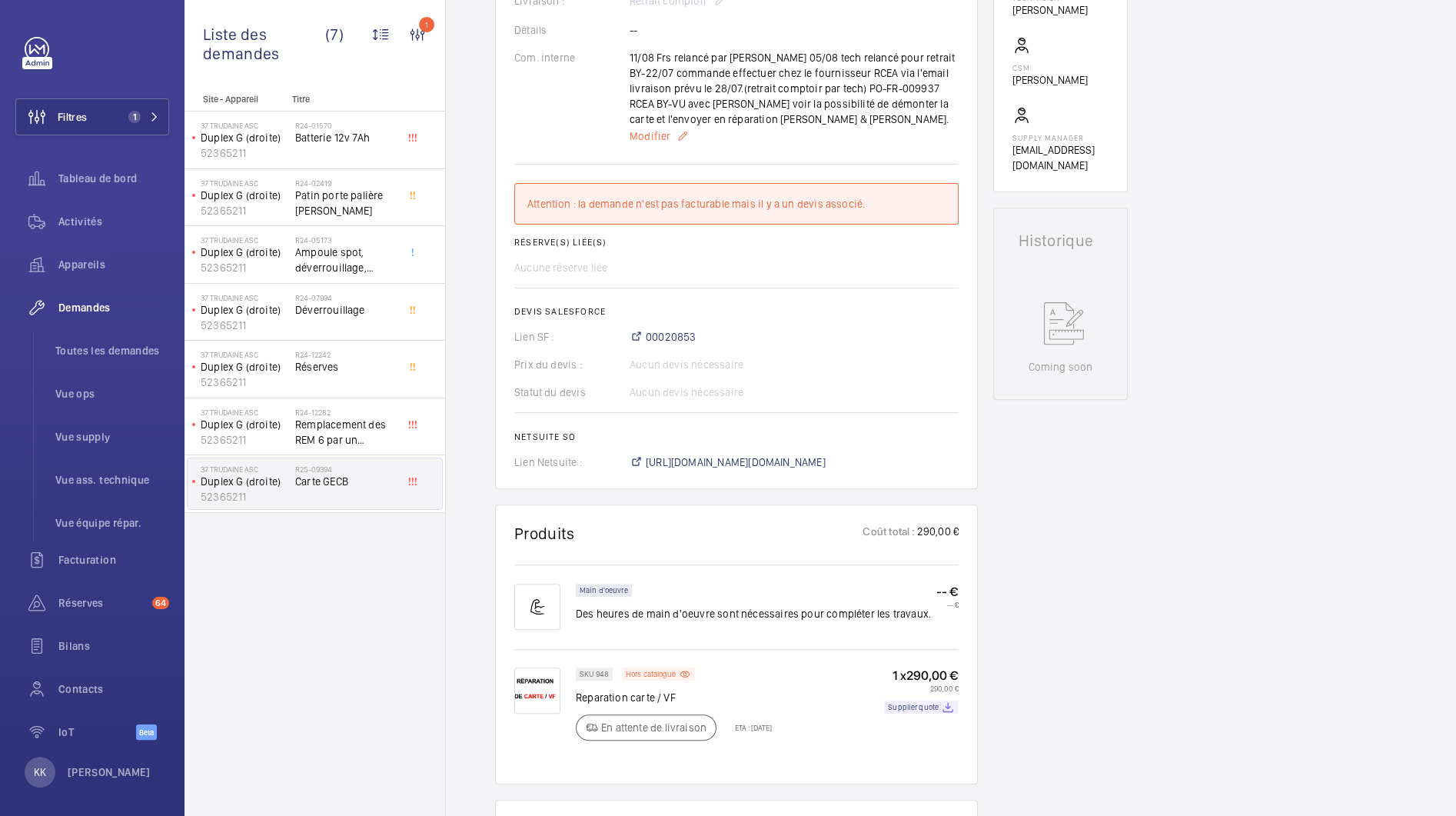
scroll to position [499, 0]
drag, startPoint x: 636, startPoint y: 117, endPoint x: 622, endPoint y: 104, distance: 19.1
click at [622, 104] on div "Com. interne 11/08 Frs relancé par [PERSON_NAME] 05/08 tech relancé pour retrai…" at bounding box center [736, 98] width 444 height 96
click at [618, 108] on div "Com. interne 11/08 Frs relancé par [PERSON_NAME] 05/08 tech relancé pour retrai…" at bounding box center [736, 98] width 444 height 96
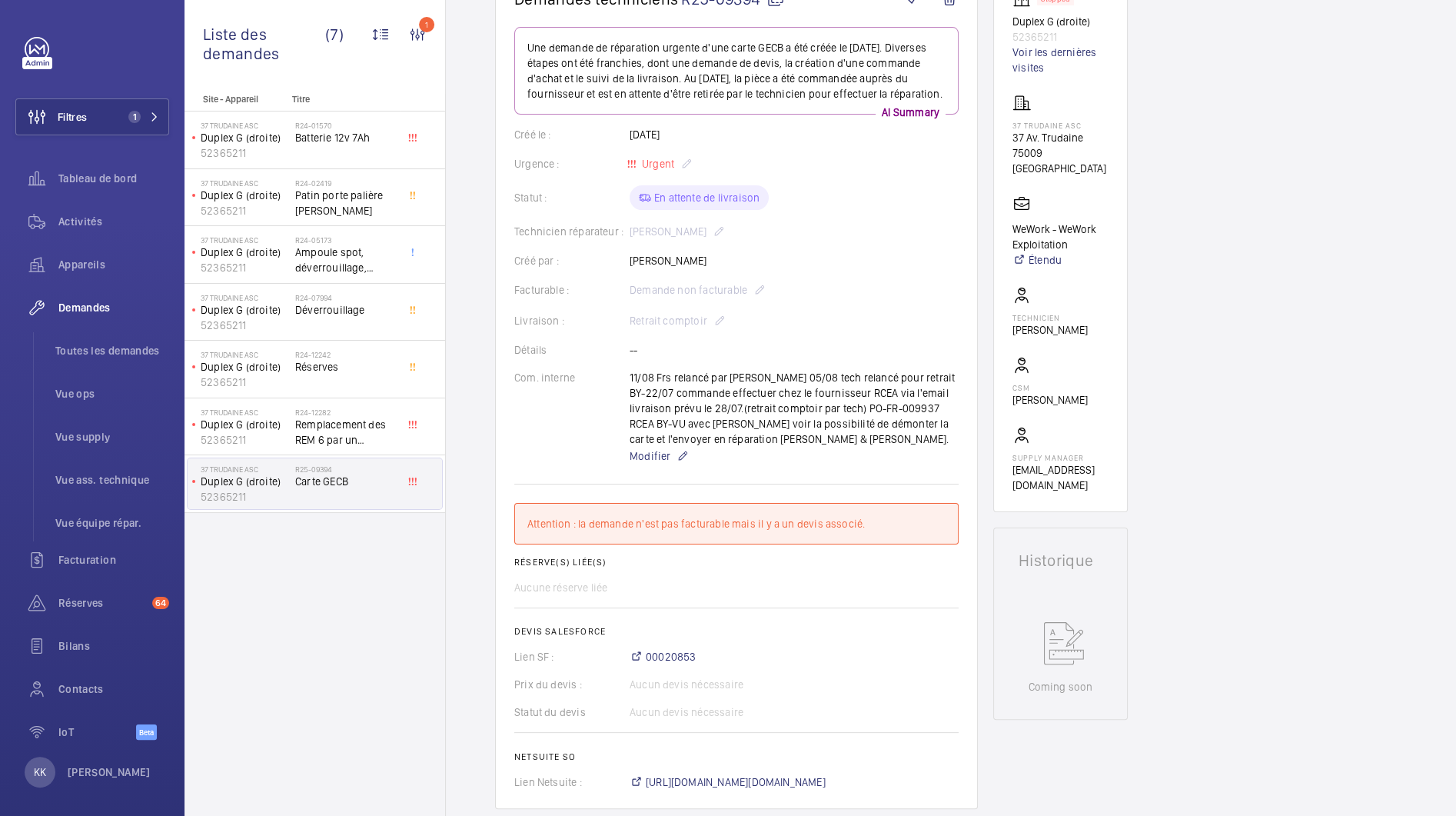
scroll to position [148, 0]
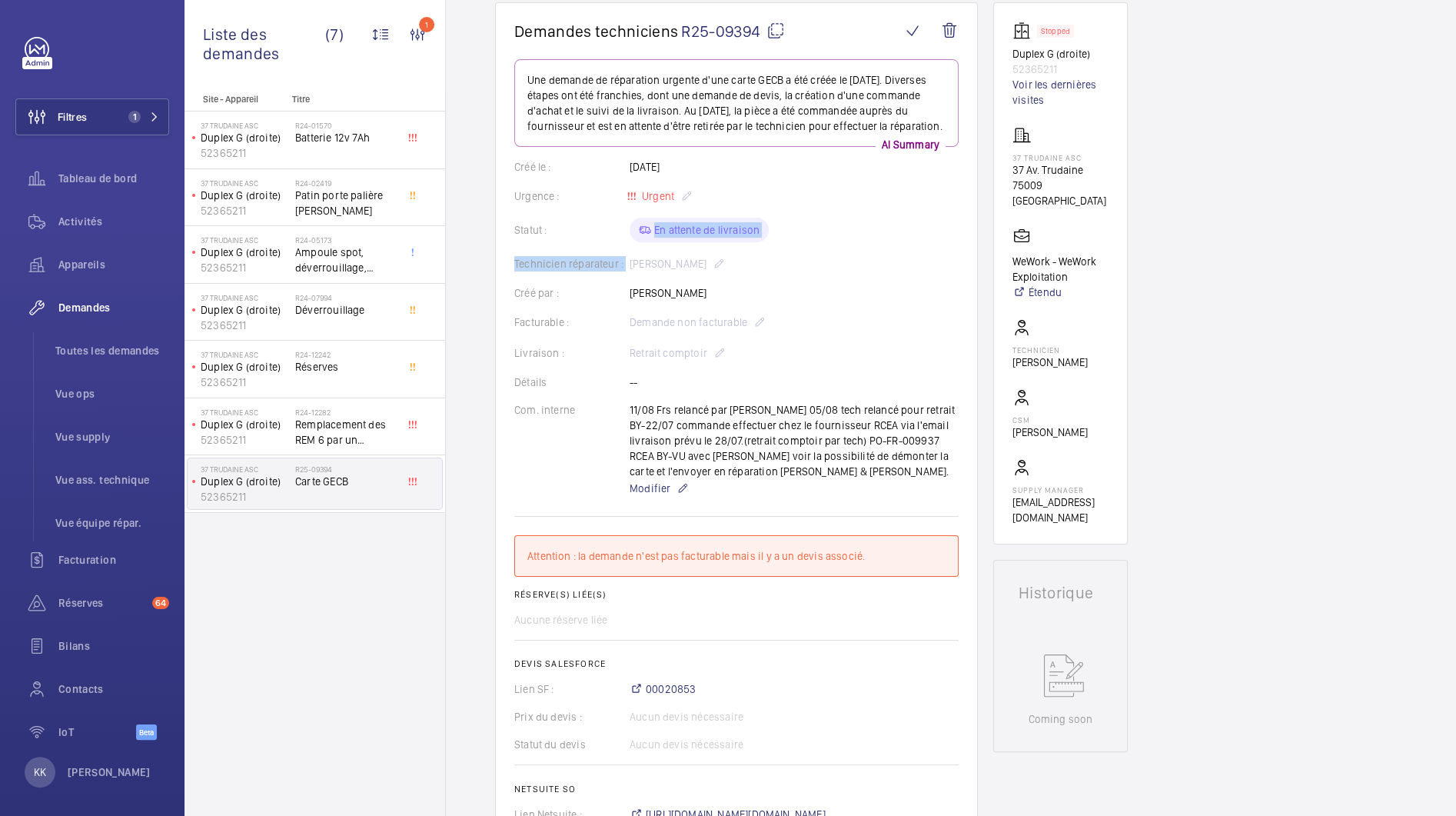
drag, startPoint x: 596, startPoint y: 242, endPoint x: 815, endPoint y: 257, distance: 219.5
click at [815, 257] on wm-front-card-body "Une demande de réparation urgente d'une carte GECB a été créée le [DATE]. Diver…" at bounding box center [736, 441] width 444 height 763
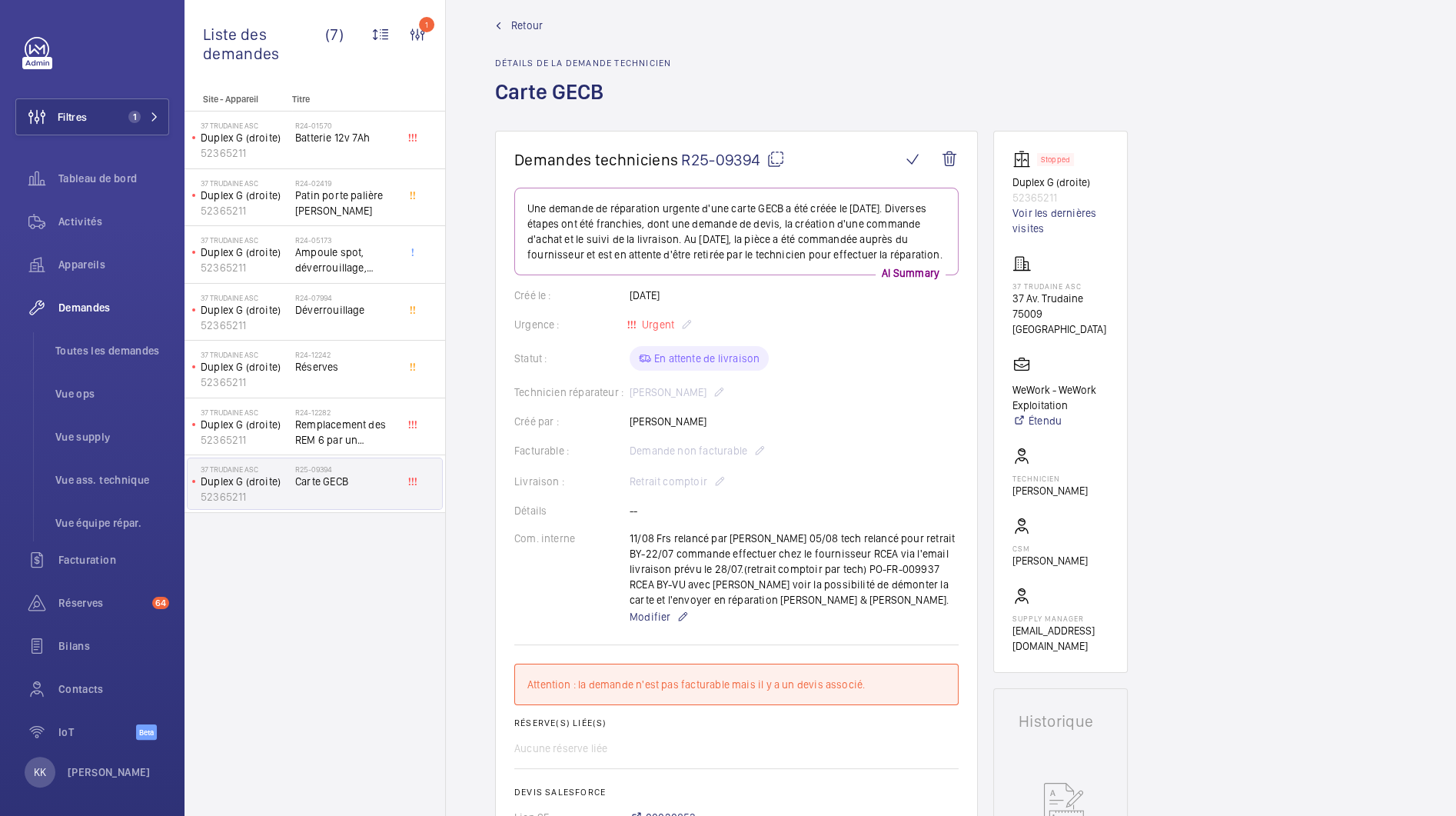
scroll to position [0, 0]
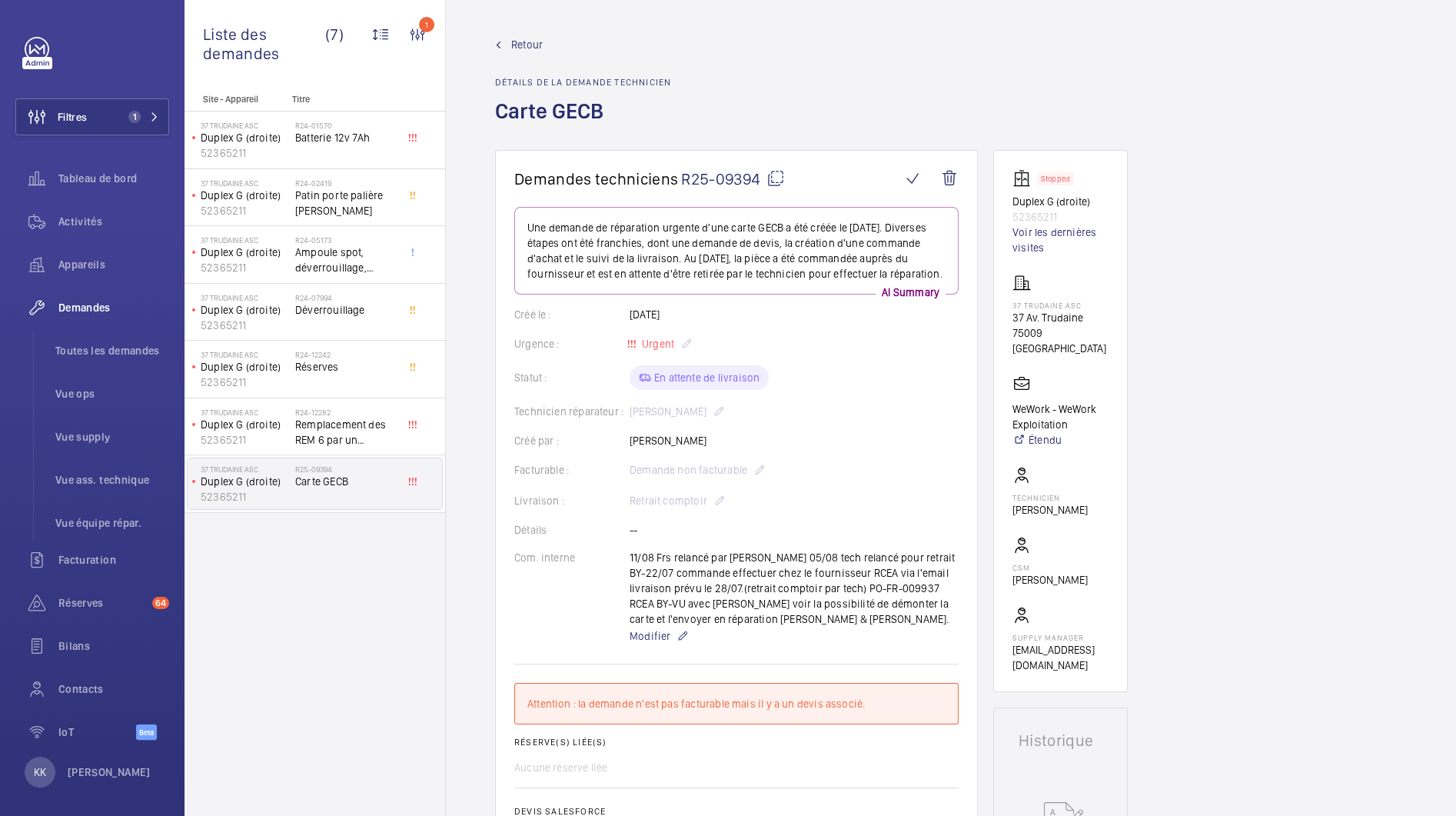
click at [522, 45] on span "Retour" at bounding box center [527, 44] width 31 height 15
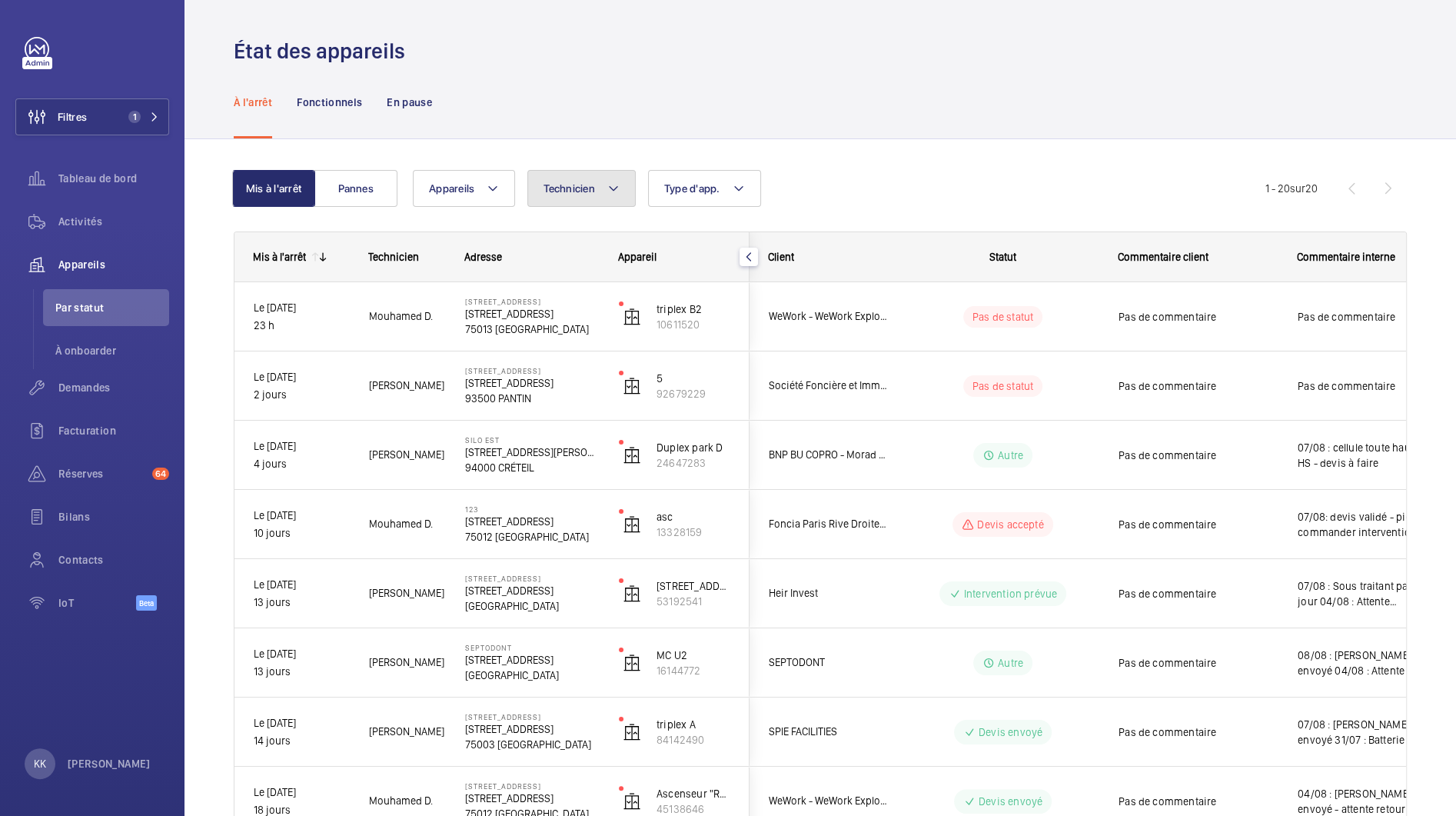
click at [595, 202] on button "Technicien" at bounding box center [581, 189] width 108 height 37
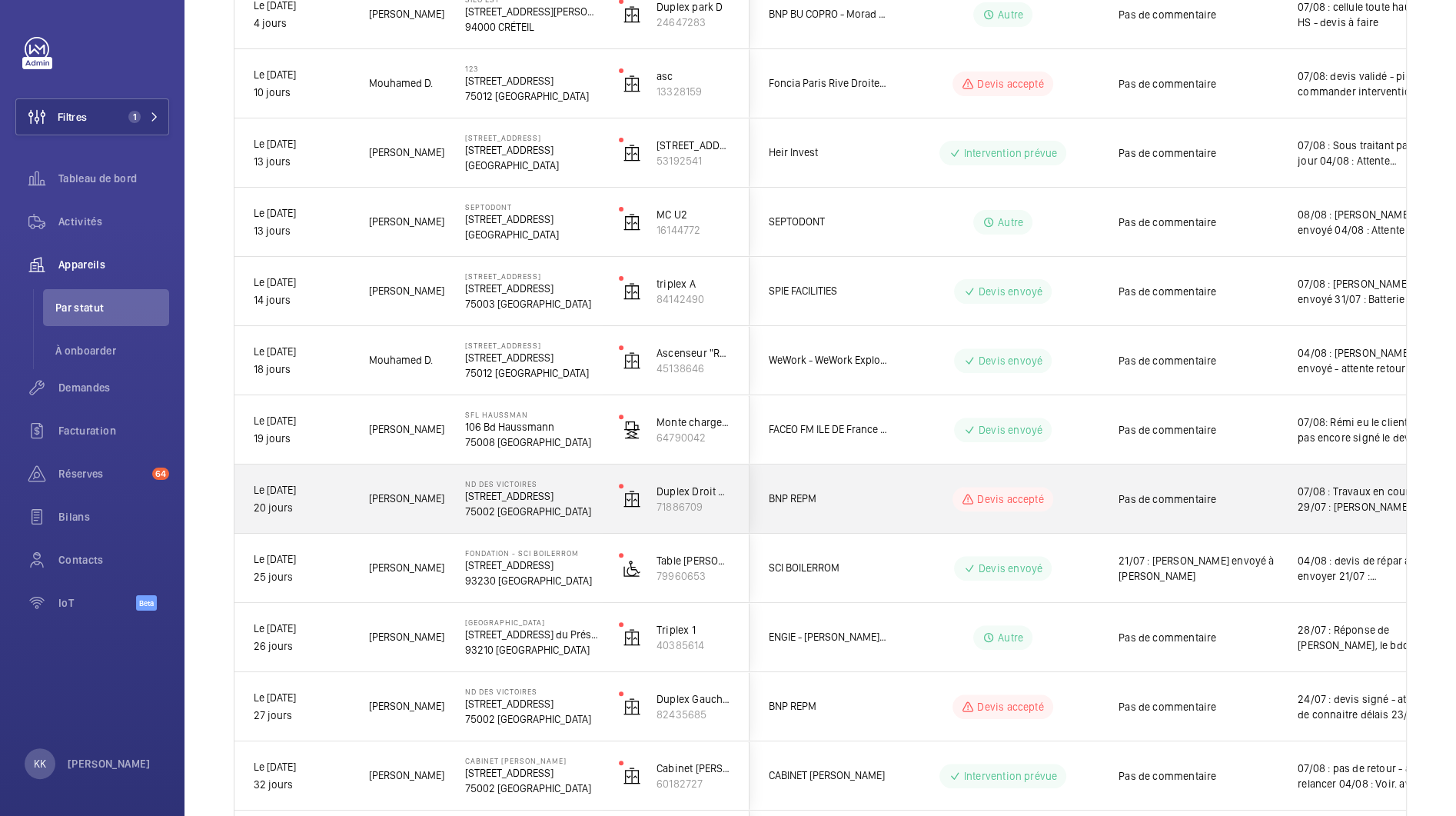
scroll to position [440, 0]
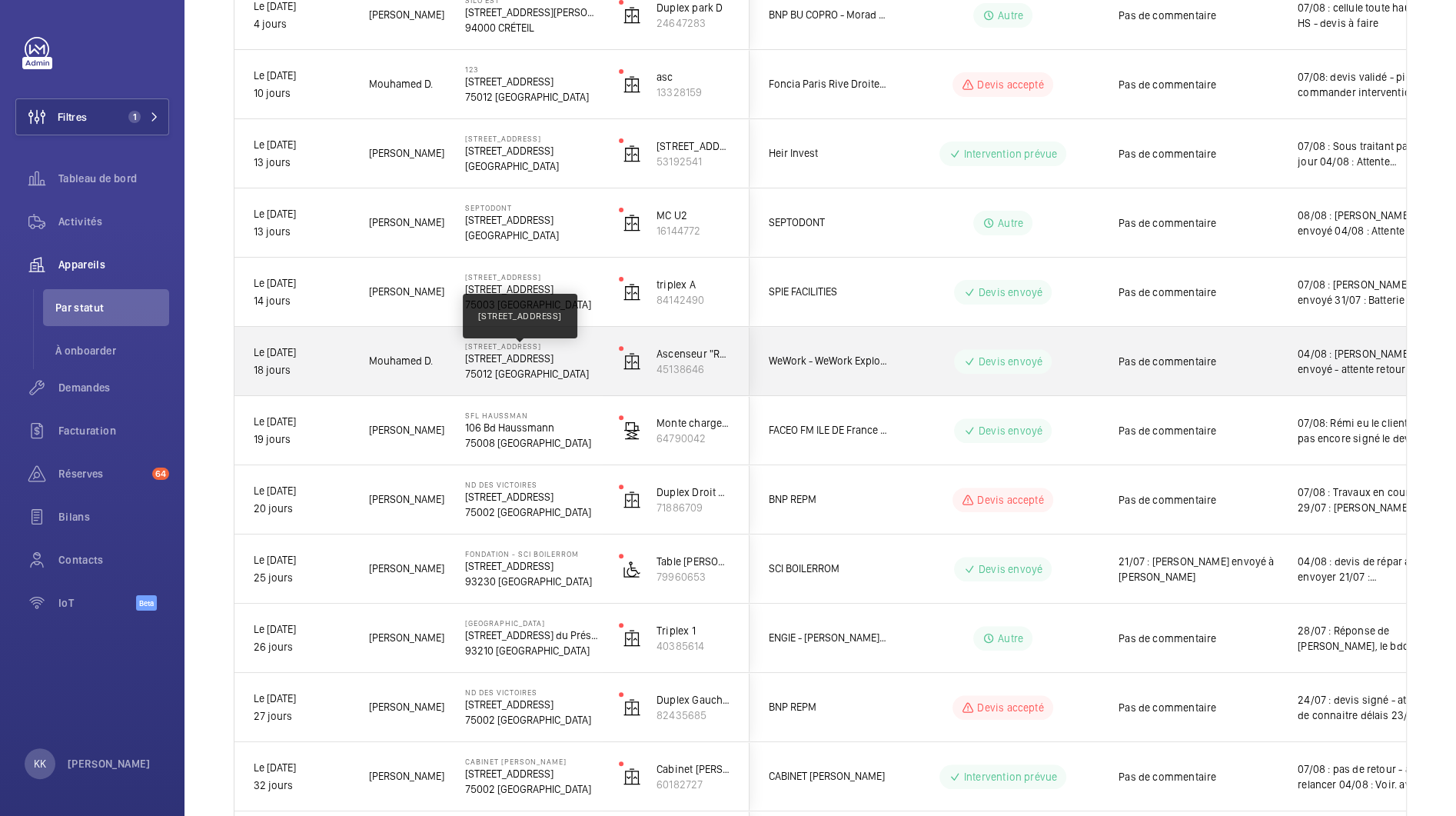
click at [509, 358] on p "[STREET_ADDRESS]" at bounding box center [532, 358] width 134 height 15
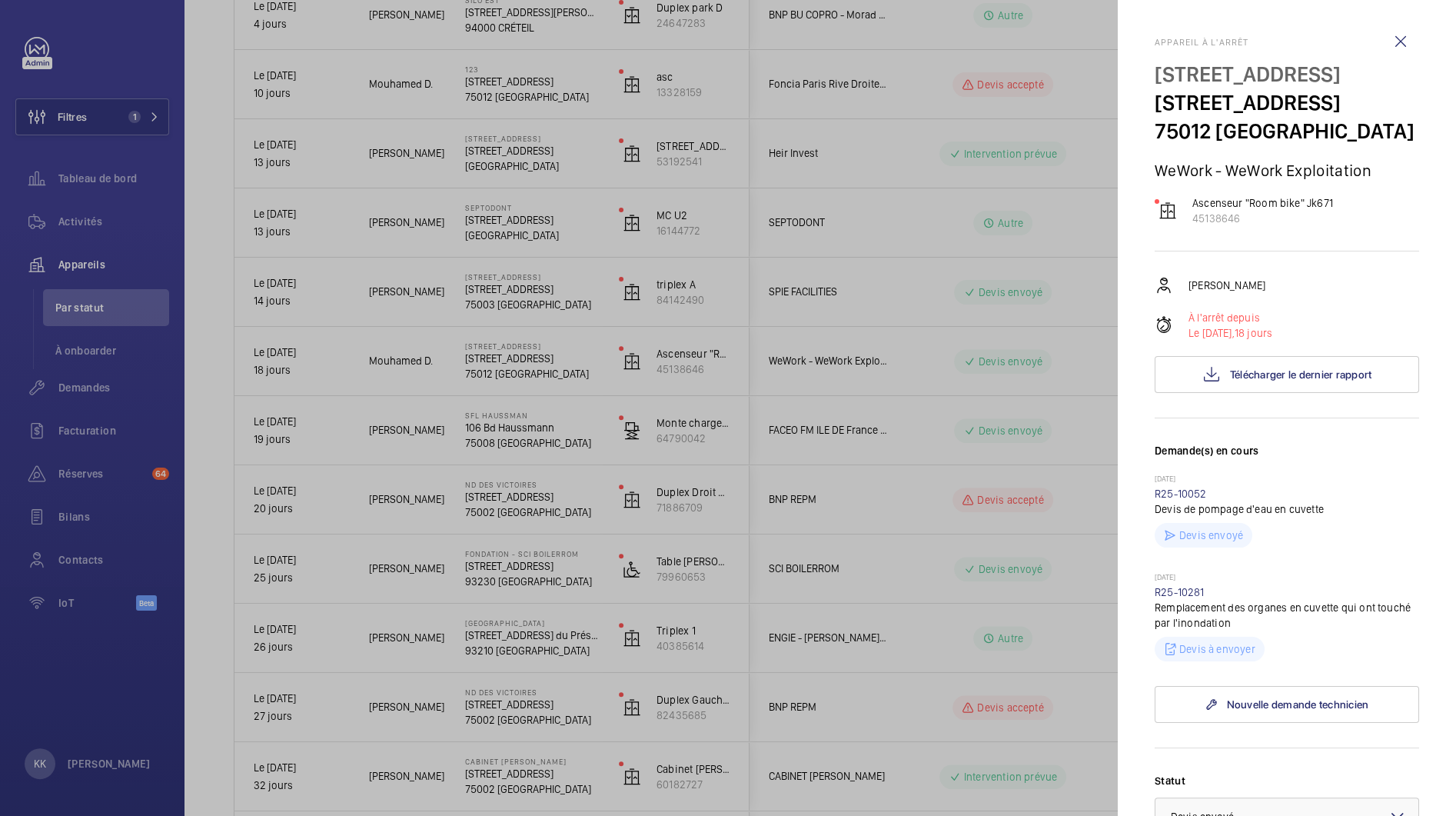
click at [858, 314] on div at bounding box center [728, 408] width 1456 height 816
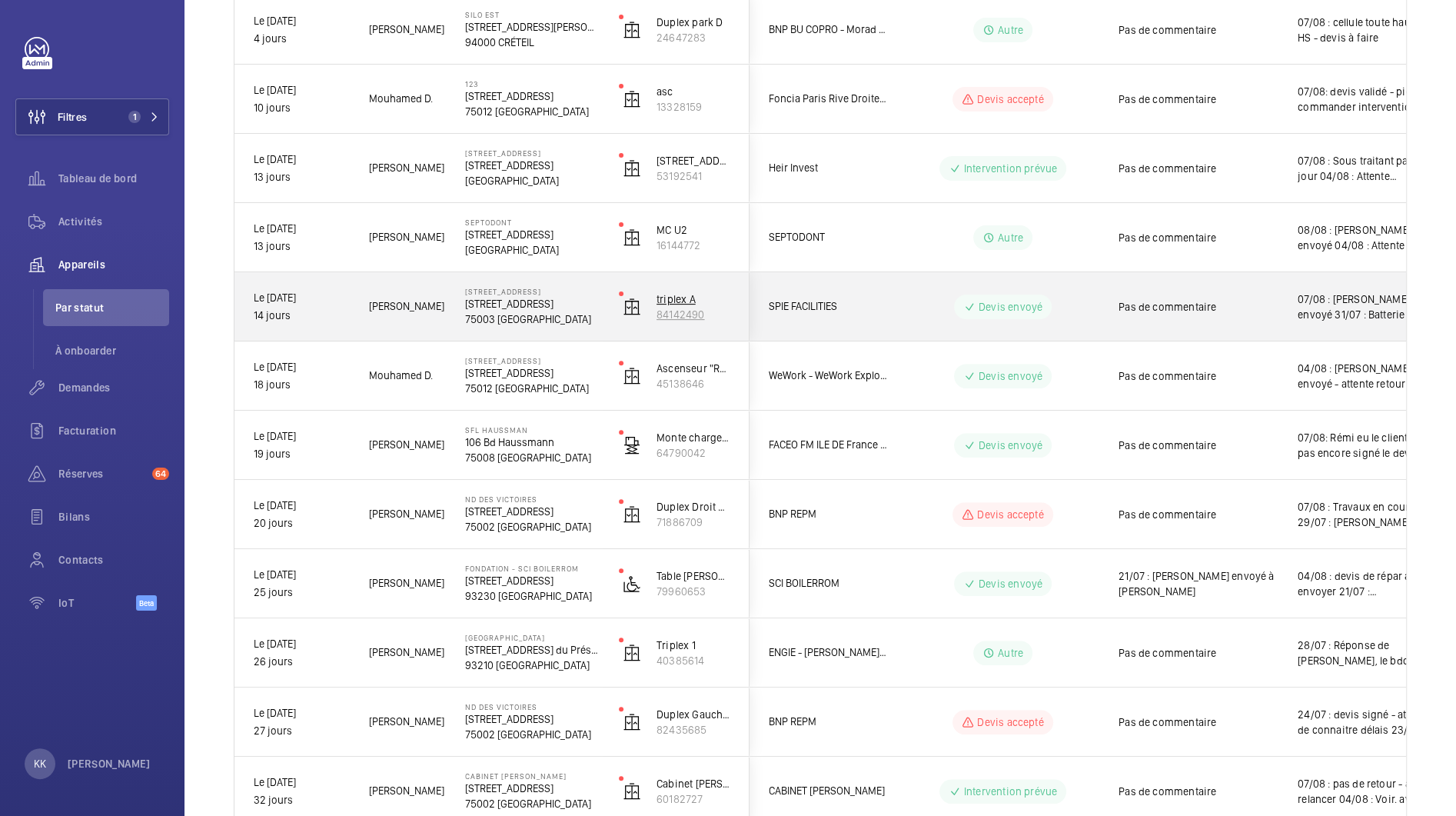
scroll to position [392, 0]
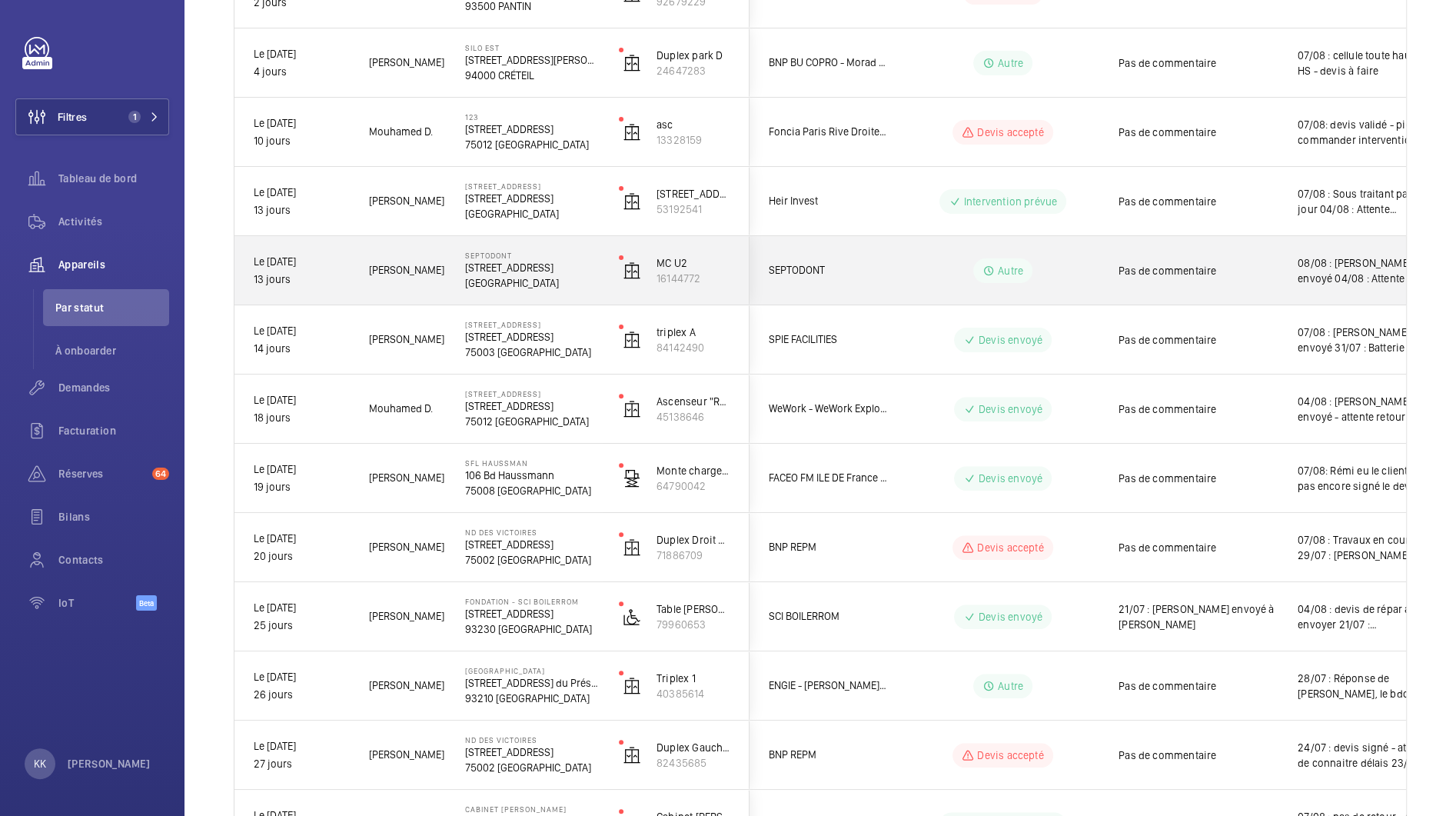
click at [549, 286] on p "[GEOGRAPHIC_DATA]" at bounding box center [532, 283] width 134 height 15
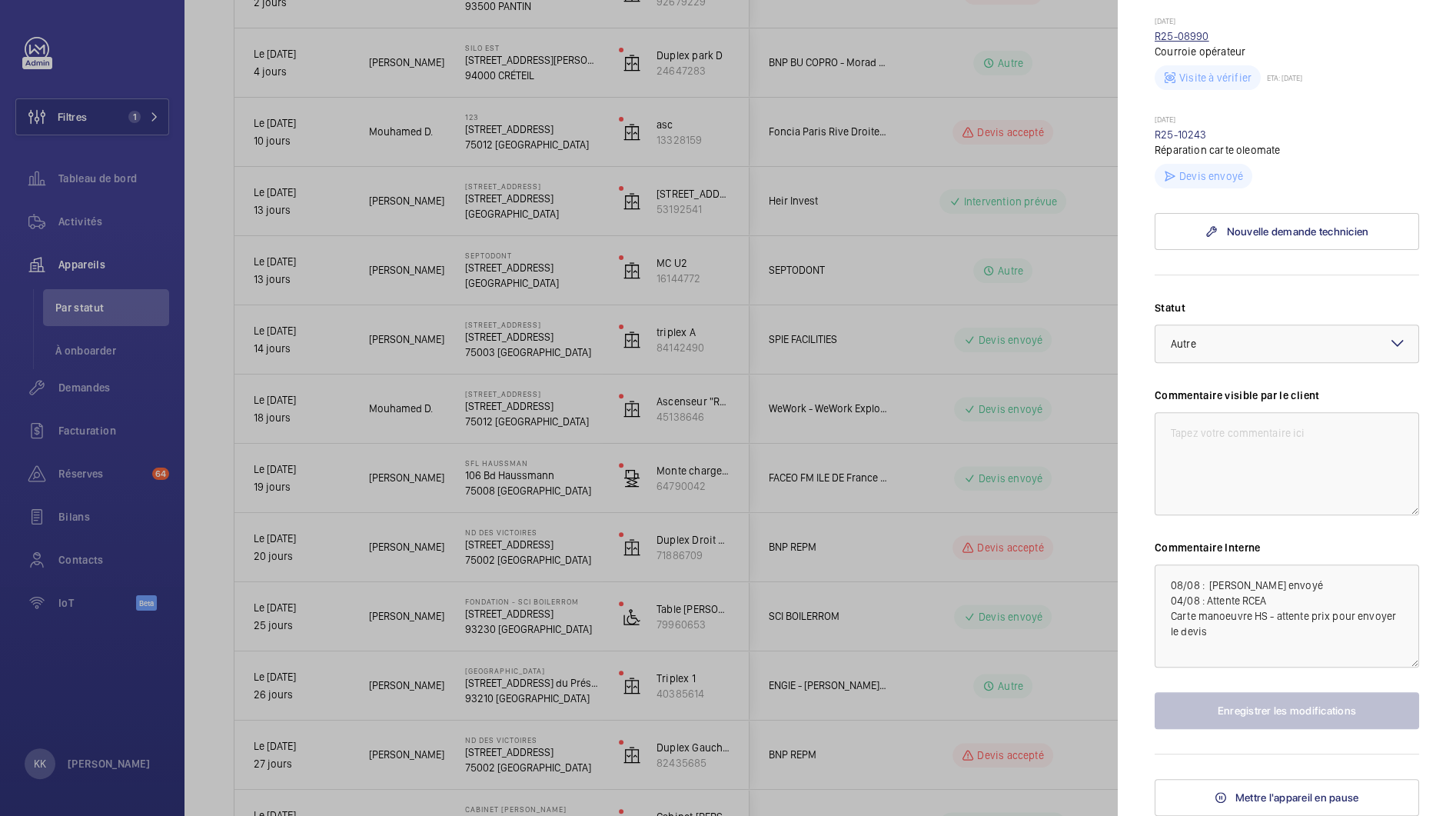
scroll to position [483, 0]
click at [955, 483] on div at bounding box center [728, 408] width 1456 height 816
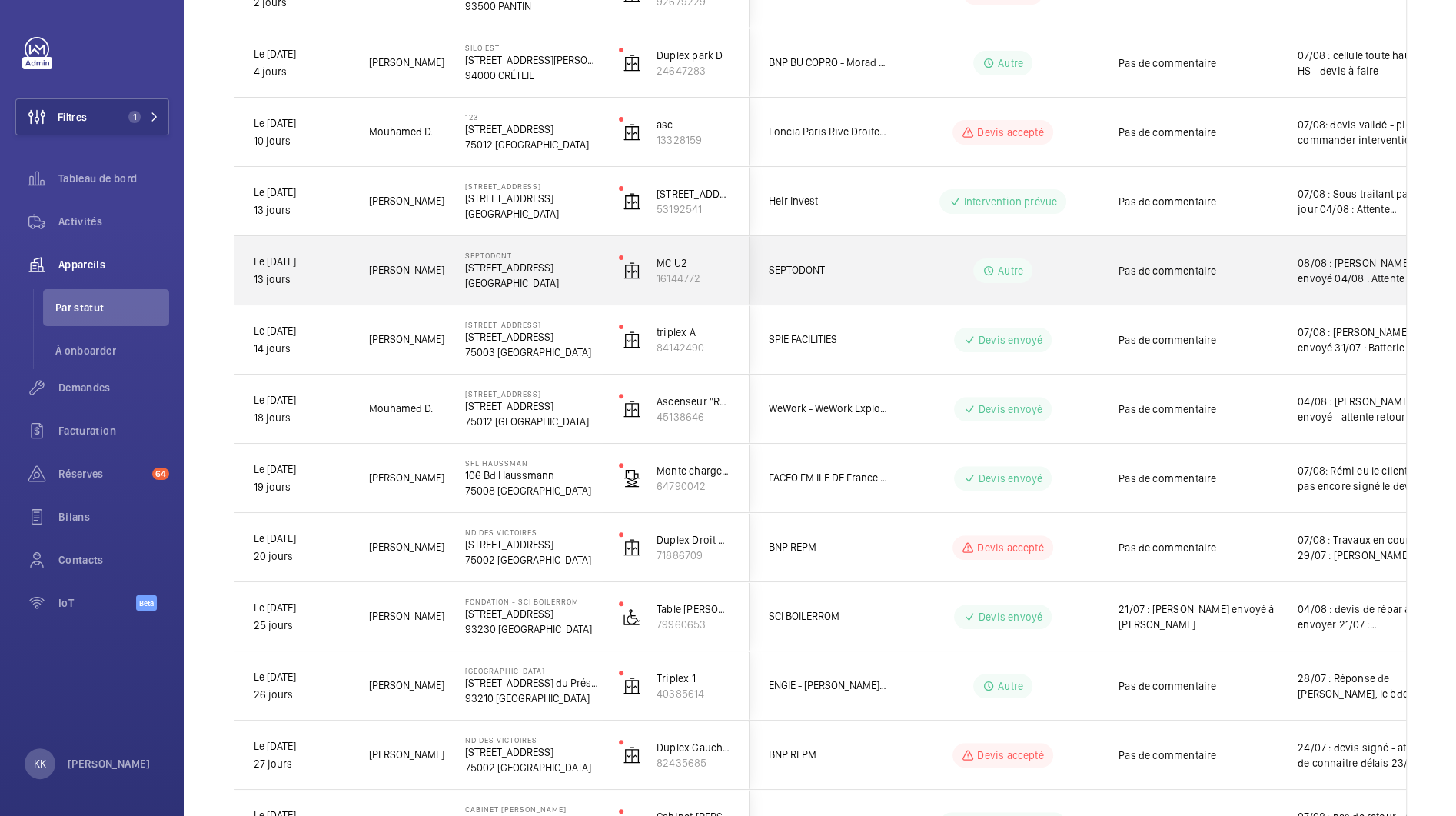
scroll to position [0, 0]
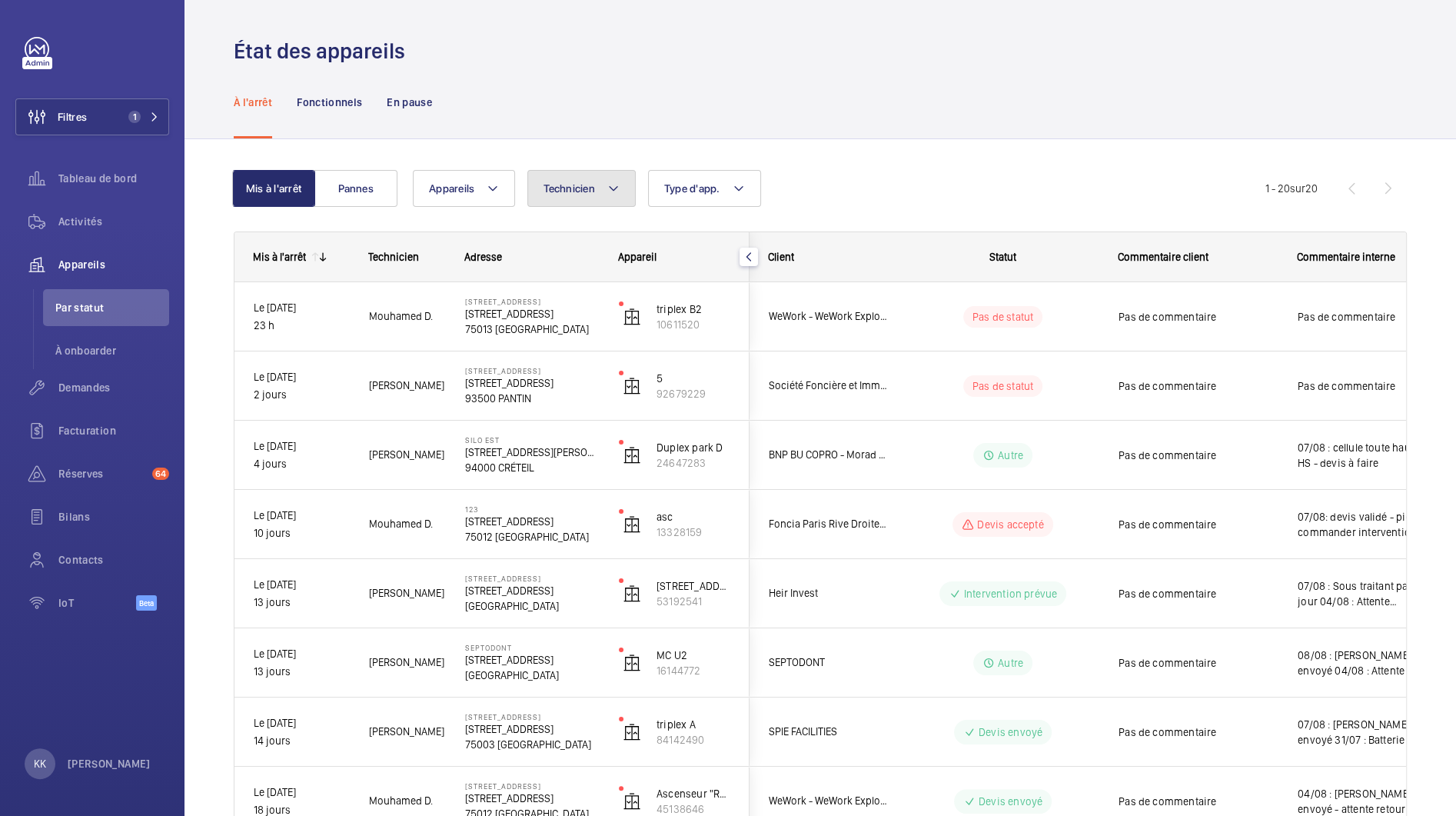
click at [579, 194] on button "Technicien" at bounding box center [581, 189] width 108 height 37
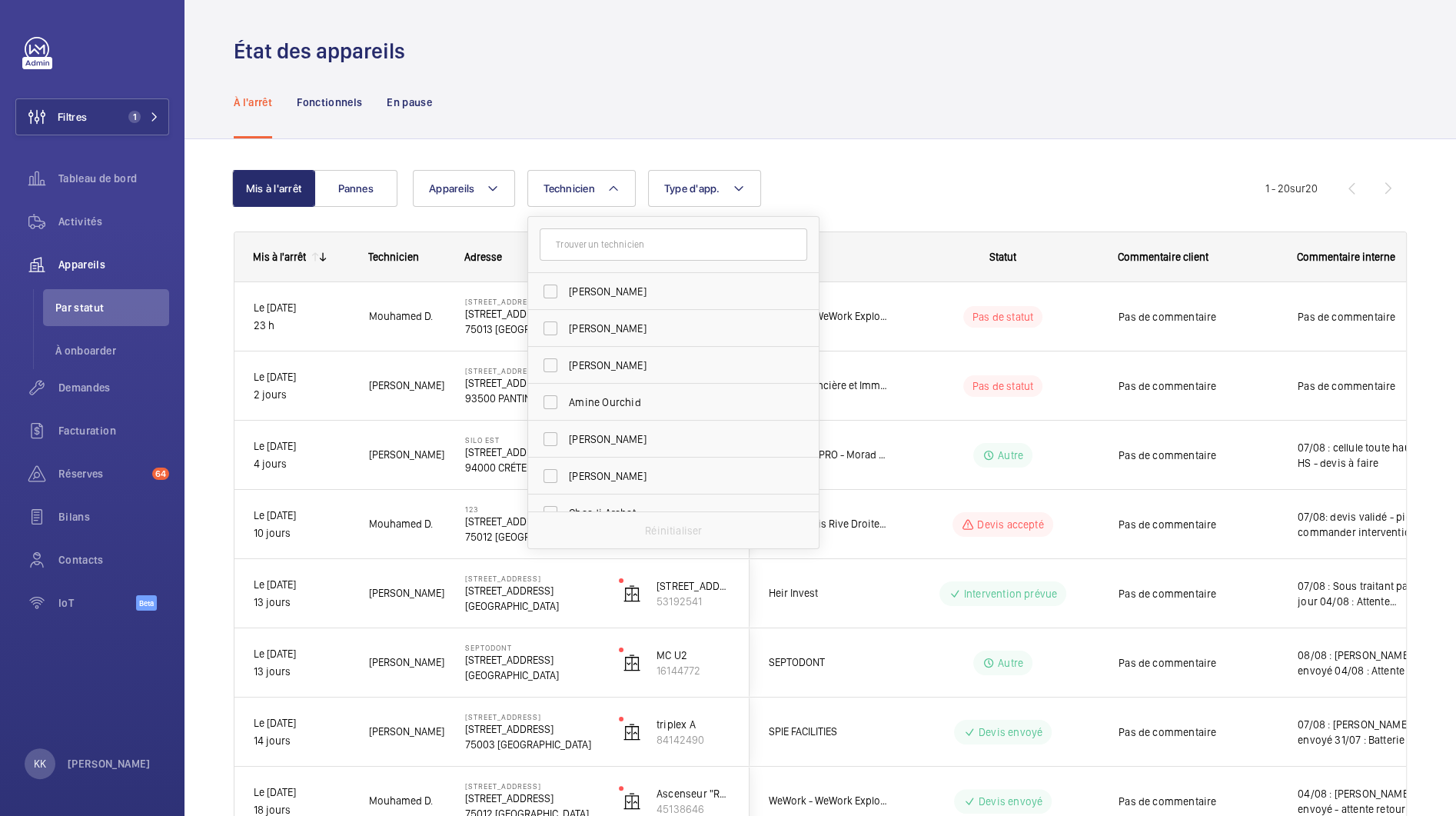
click at [594, 246] on input "text" at bounding box center [673, 244] width 267 height 32
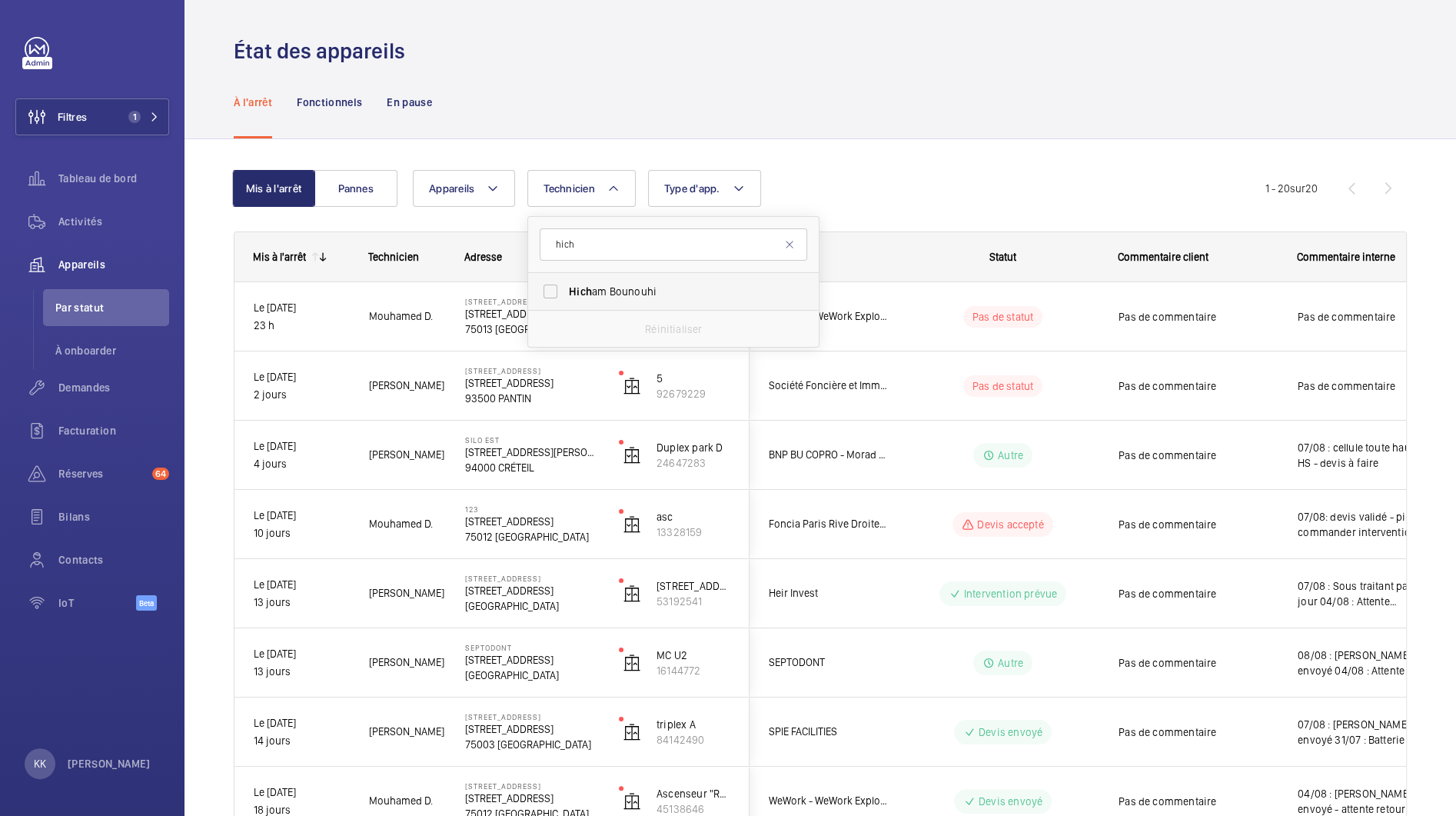
type input "hich"
click at [641, 284] on span "Hich am Bounouhi" at bounding box center [674, 291] width 211 height 15
click at [566, 284] on input "Hich am Bounouhi" at bounding box center [550, 292] width 31 height 31
checkbox input "true"
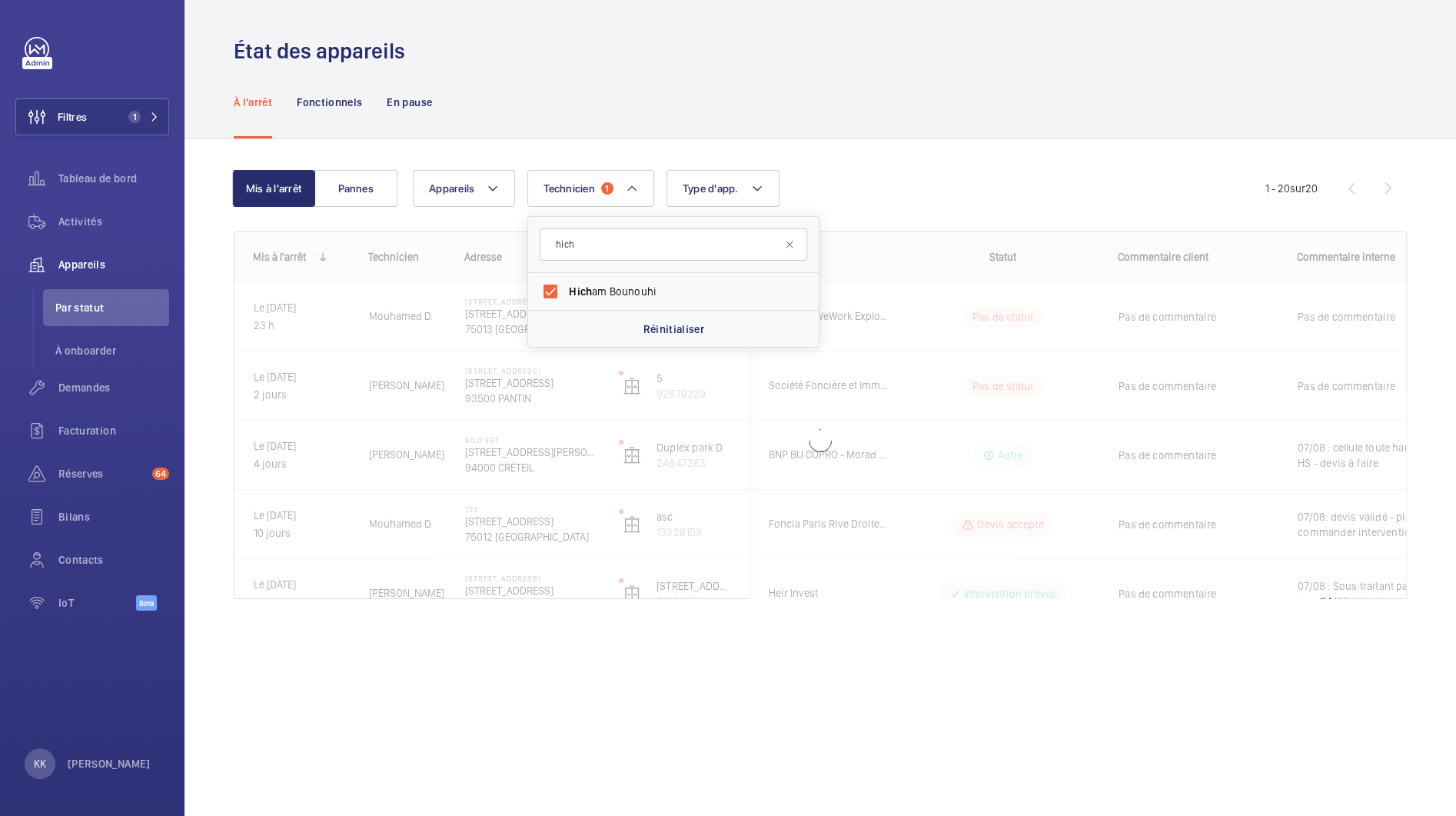
click at [879, 212] on wm-front-shared-table-view-engine "Mis à l'arrêt Pannes Appareils Technicien 1 hich Hich am Bounouhi Réinitialiser…" at bounding box center [820, 403] width 1173 height 466
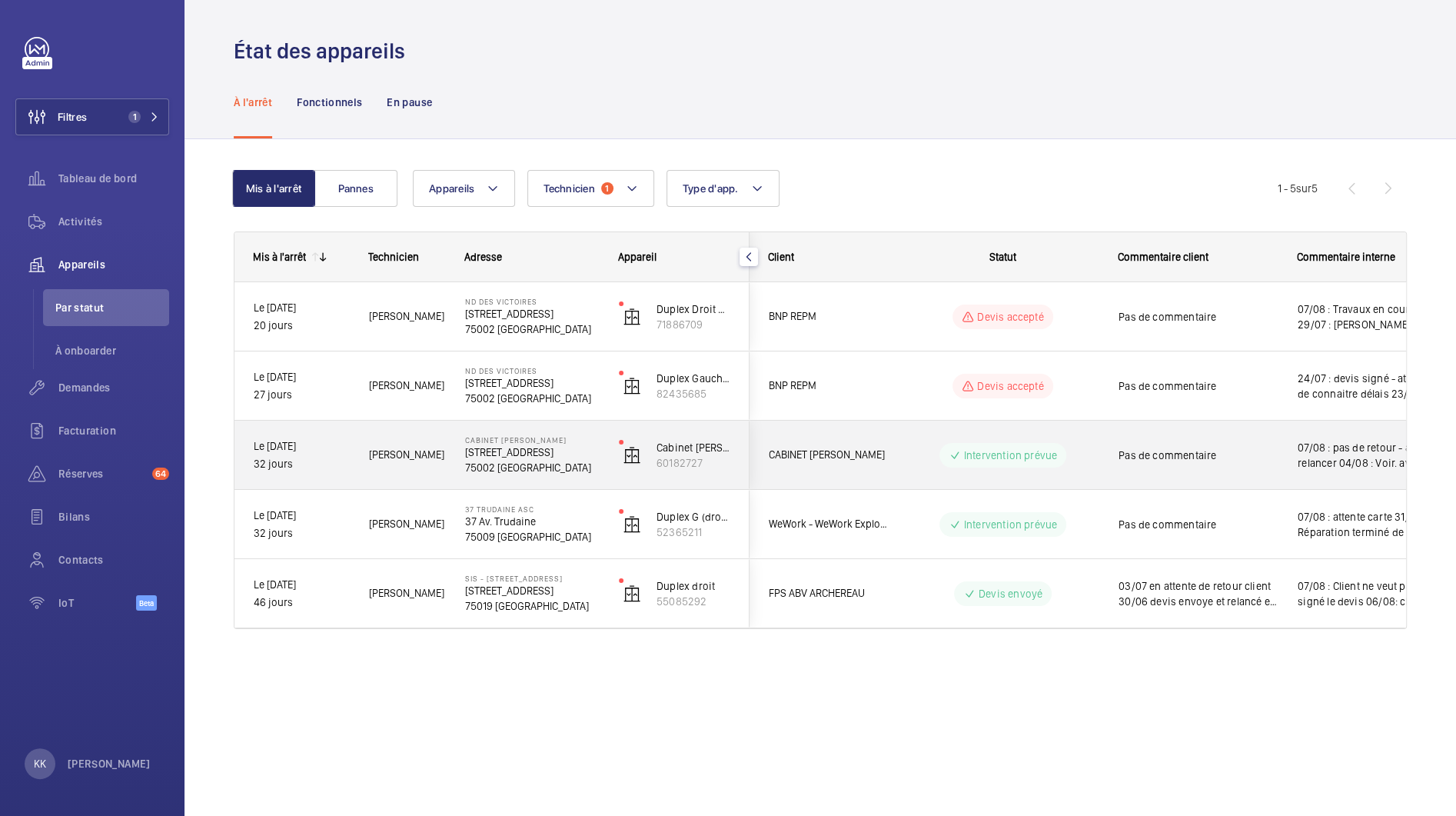
click at [482, 439] on p "CABINET [PERSON_NAME]" at bounding box center [532, 439] width 134 height 9
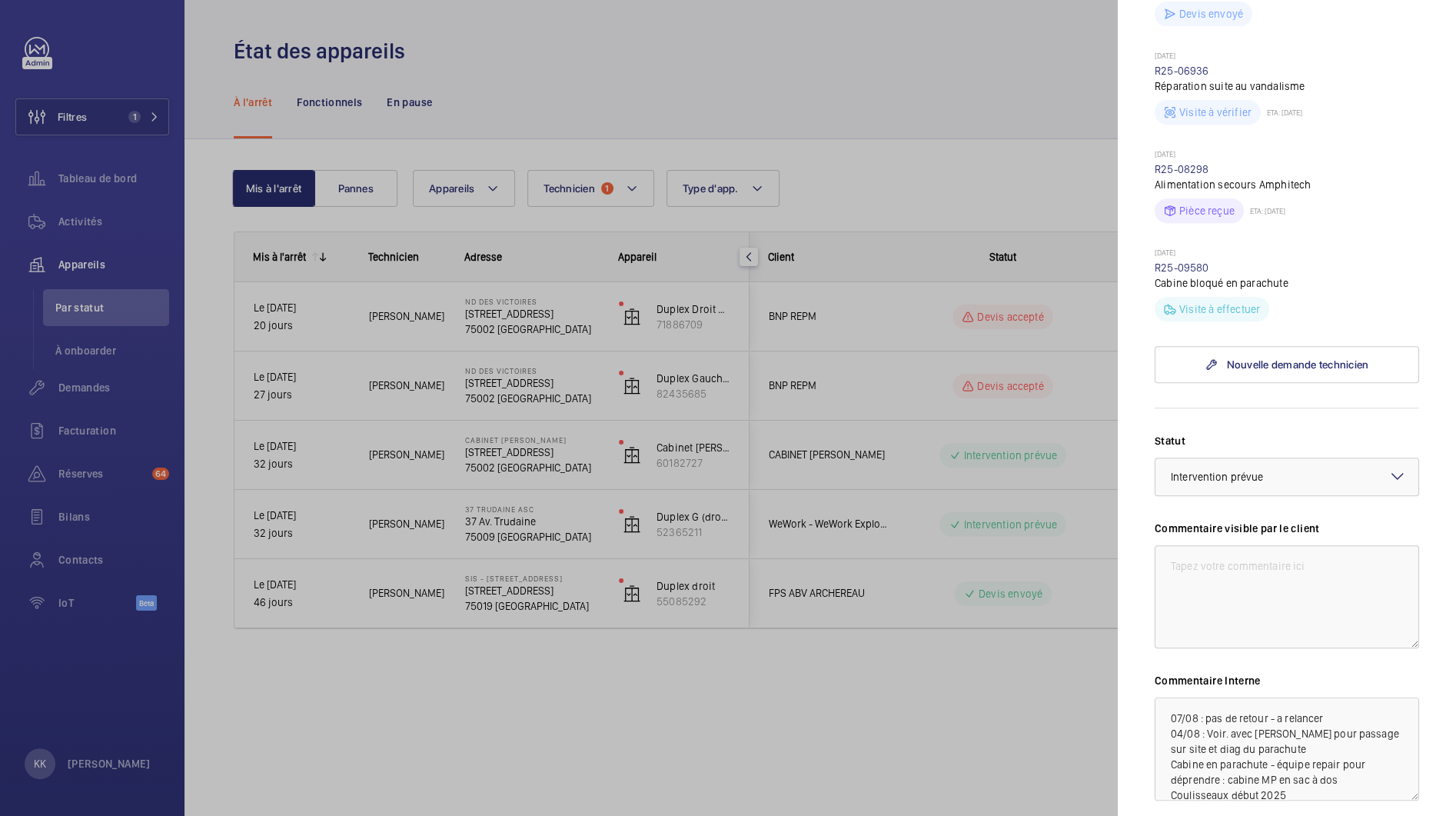
scroll to position [749, 0]
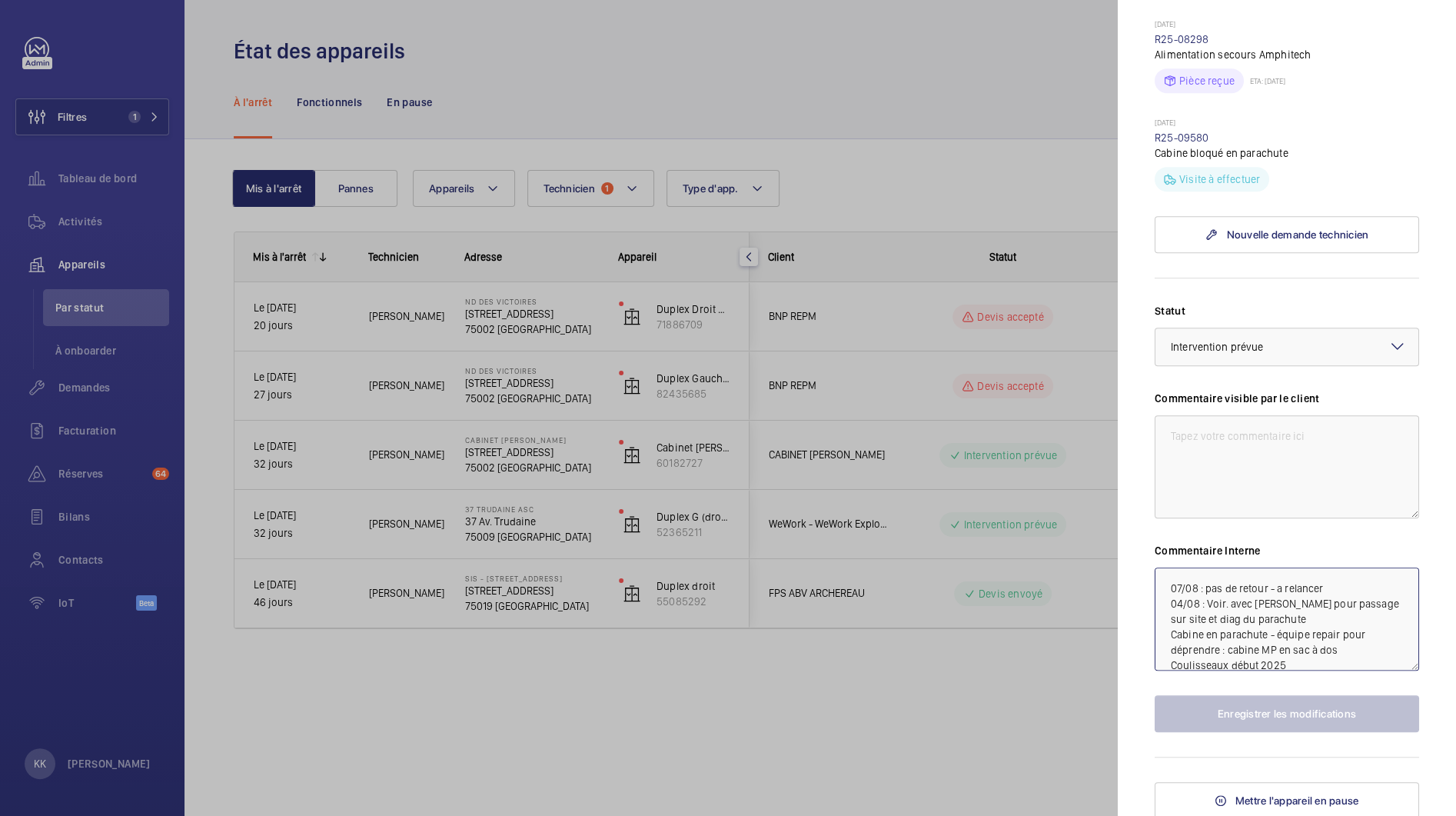
click at [1173, 590] on textarea "07/08 : pas de retour - a relancer 04/08 : Voir. avec [PERSON_NAME] pour passag…" at bounding box center [1287, 619] width 264 height 103
click at [1171, 590] on textarea "07/08 : pas de retour - a relancer 04/08 : Voir. avec [PERSON_NAME] pour passag…" at bounding box center [1287, 619] width 264 height 103
click at [1141, 592] on mat-sidenav "Appareil à l'arrêt CABINET [PERSON_NAME] [STREET_ADDRESS] CABINET [PERSON_NAME]…" at bounding box center [1287, 408] width 338 height 816
click at [1007, 647] on div at bounding box center [728, 408] width 1456 height 816
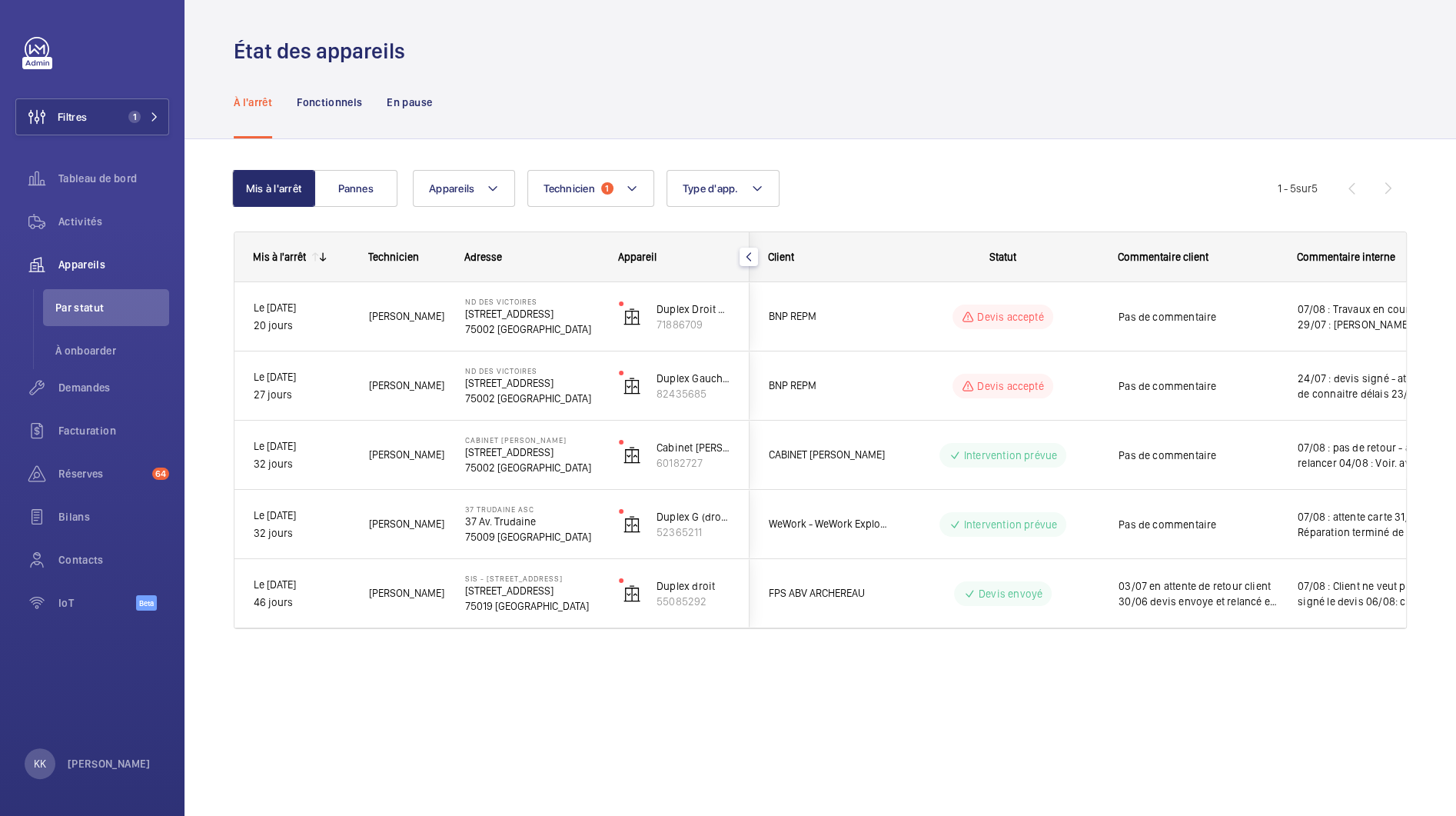
scroll to position [0, 0]
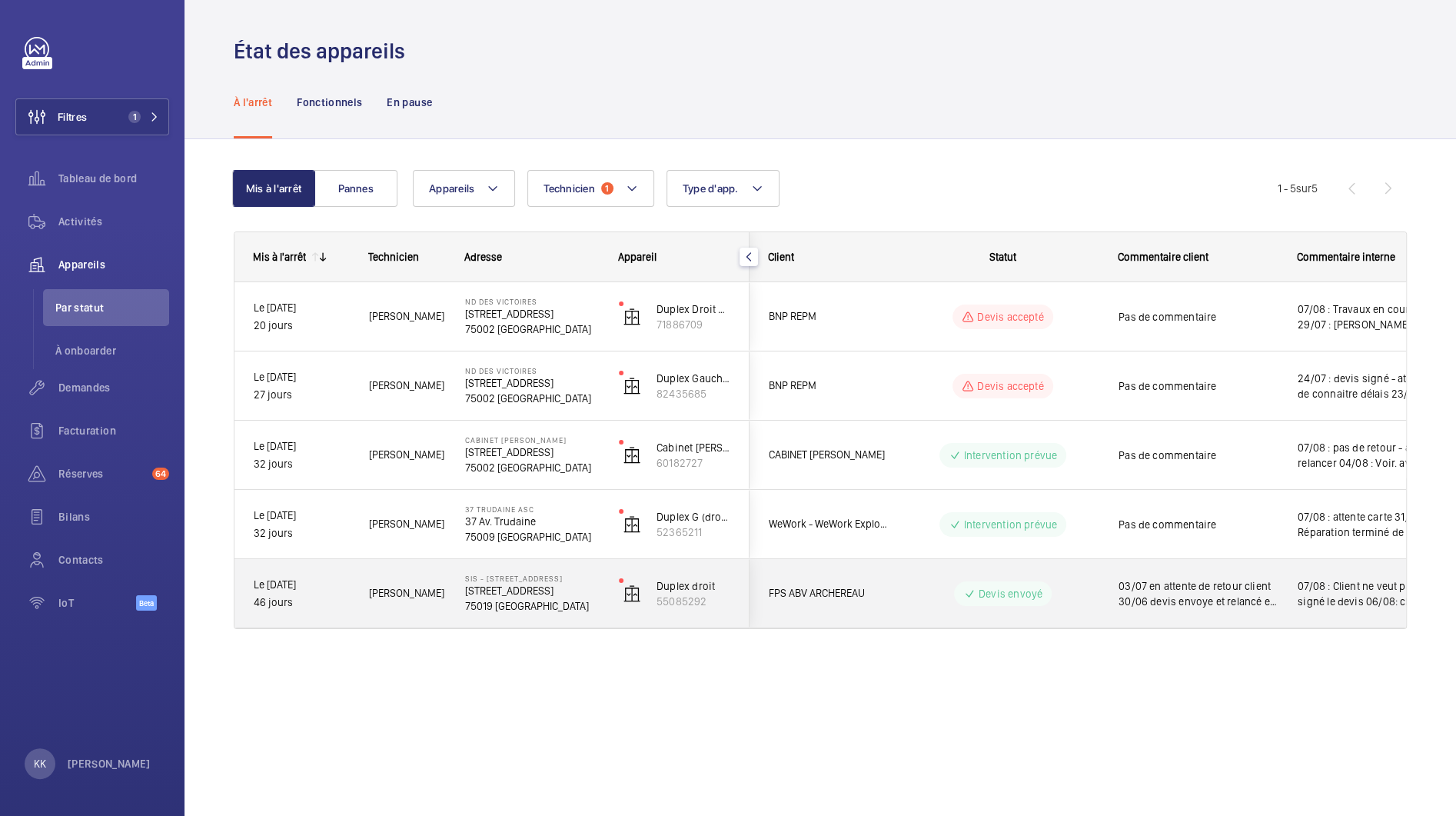
click at [492, 601] on p "75019 [GEOGRAPHIC_DATA]" at bounding box center [532, 606] width 134 height 15
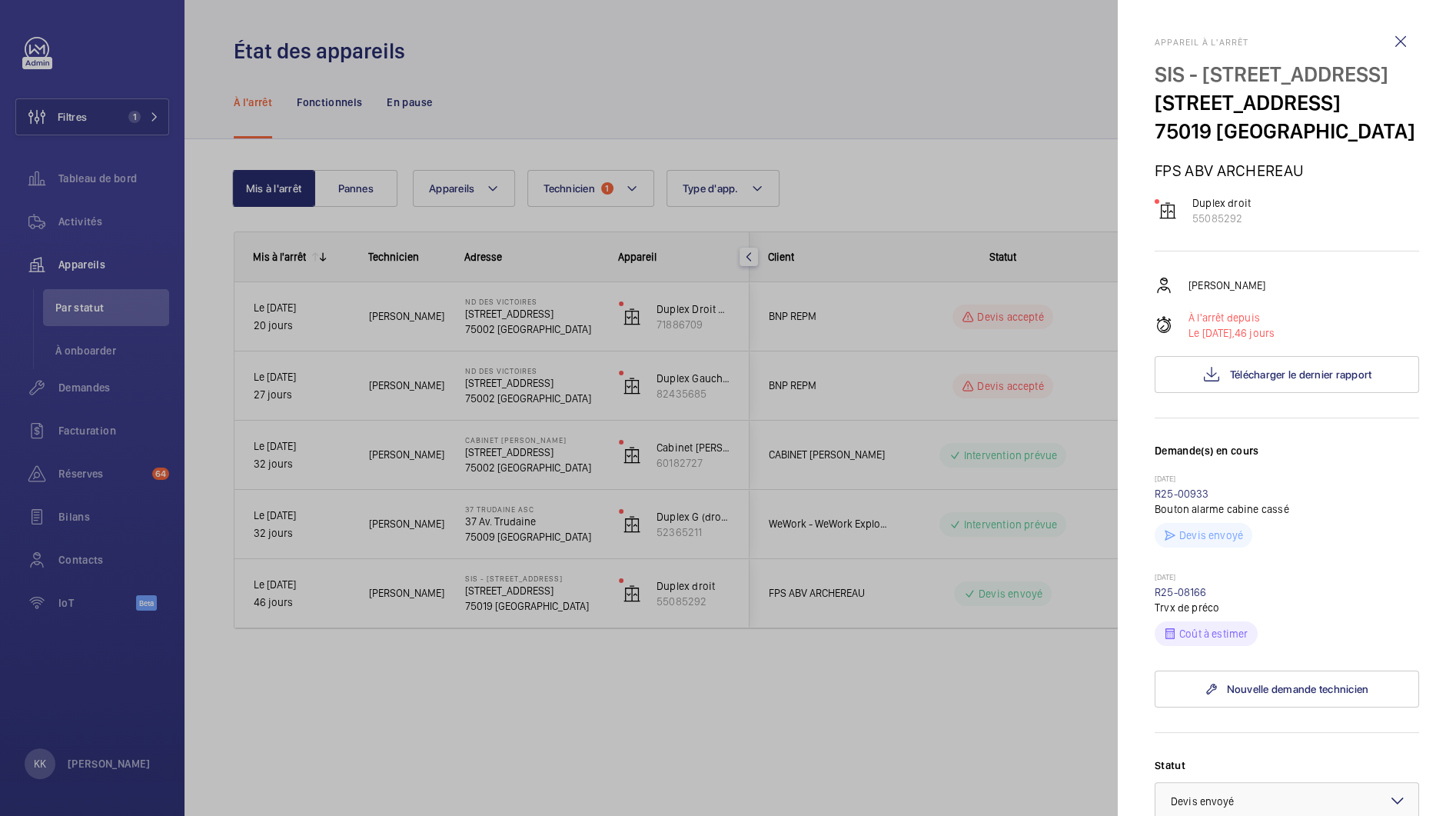
click at [1022, 709] on div at bounding box center [728, 408] width 1456 height 816
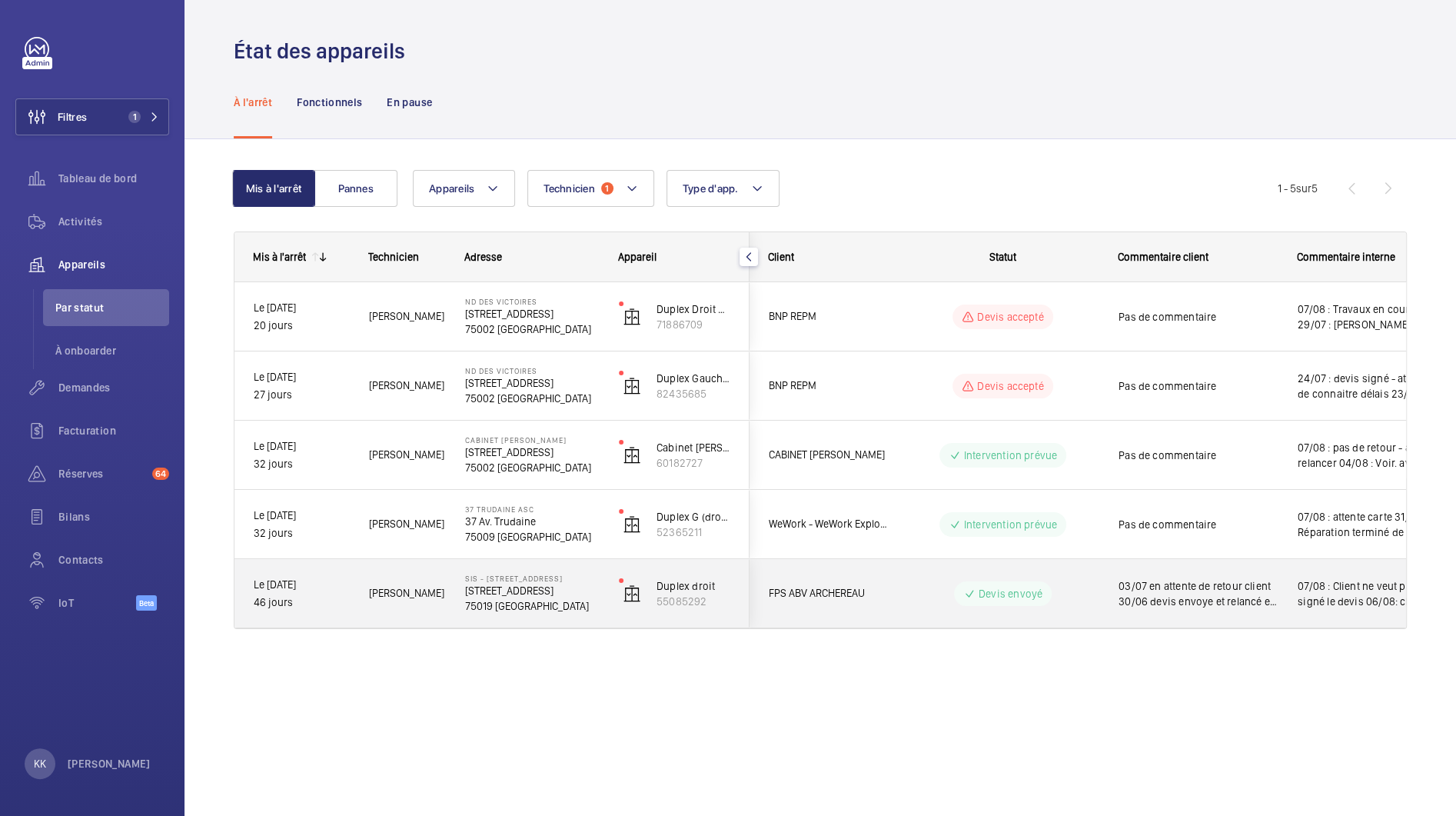
click at [460, 603] on div "SIS - [STREET_ADDRESS][GEOGRAPHIC_DATA][STREET_ADDRESS]" at bounding box center [523, 594] width 153 height 69
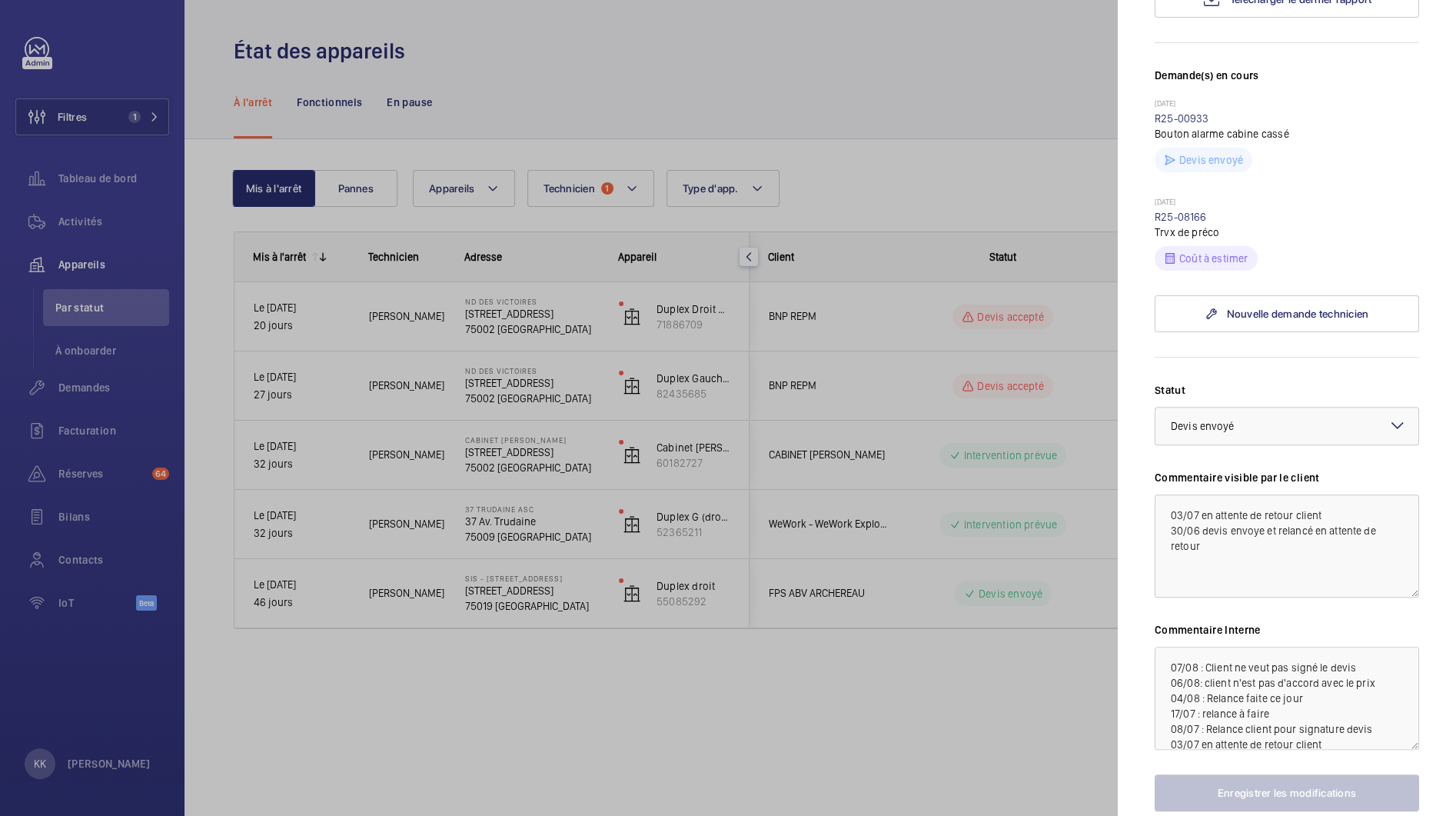
scroll to position [310, 0]
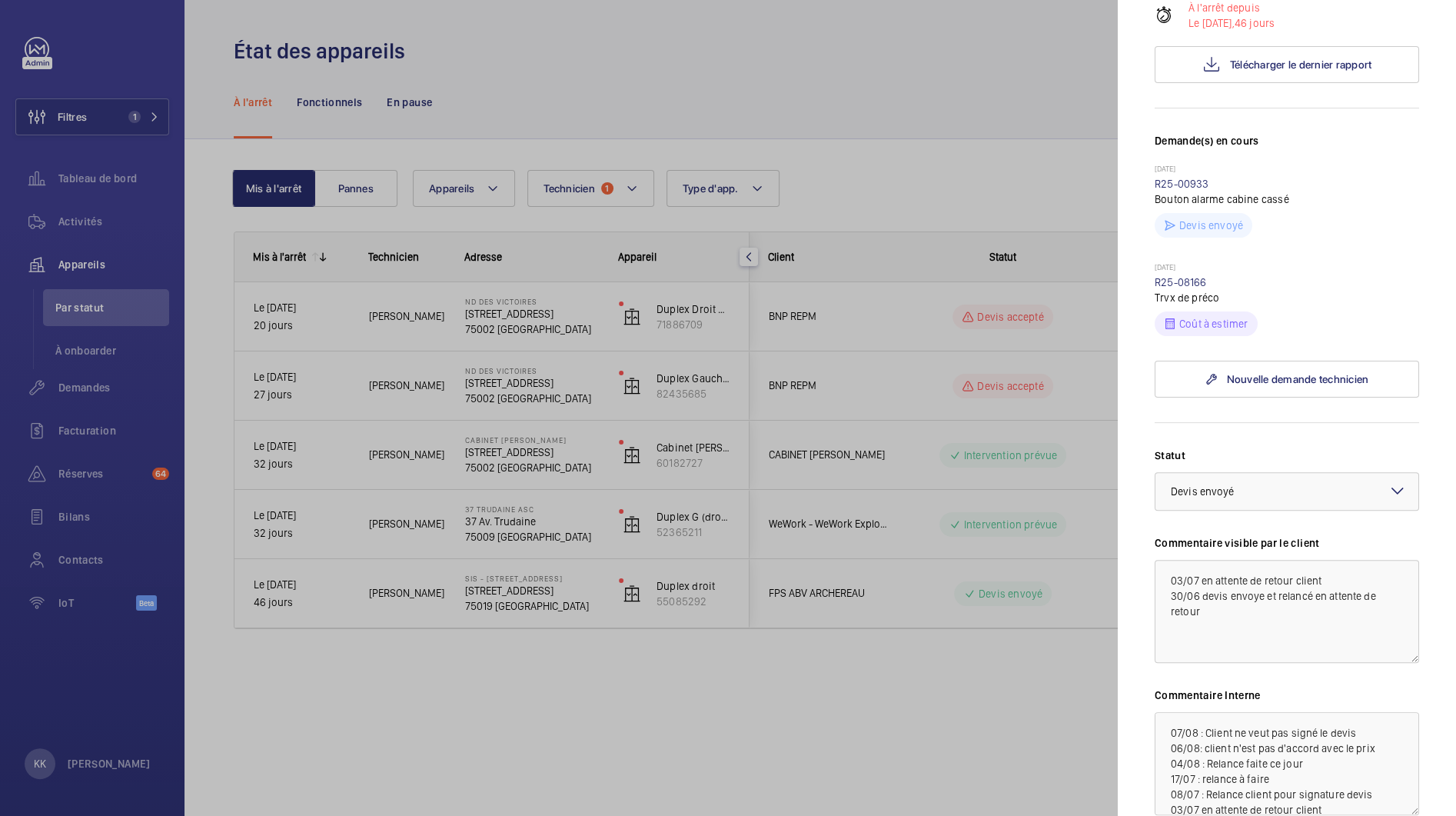
click at [977, 688] on div at bounding box center [728, 408] width 1456 height 816
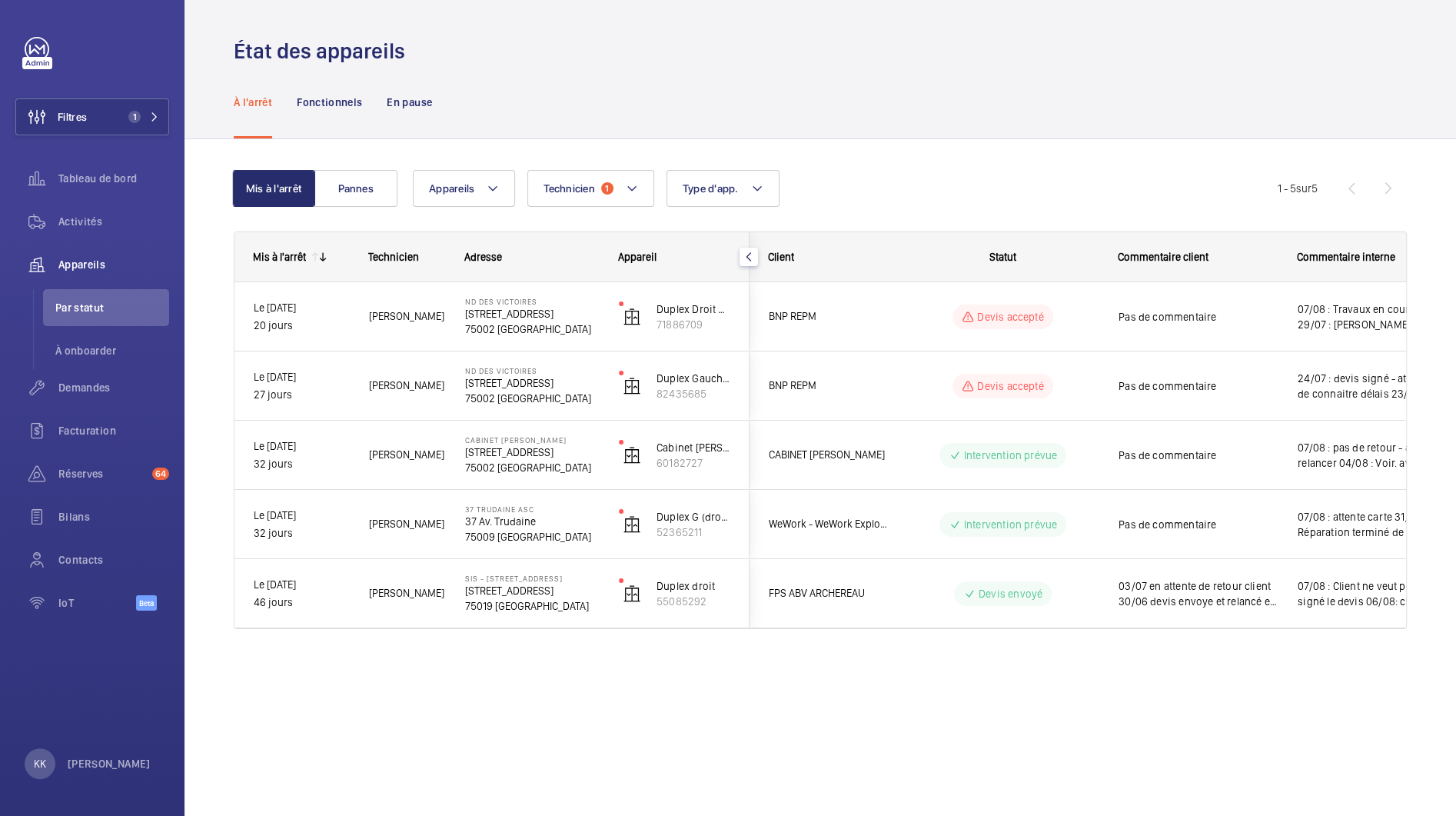
scroll to position [0, 0]
click at [462, 687] on div "Mis à l'arrêt Pannes Appareils Technicien 1 Type d'app. Plus de filtres Réiniti…" at bounding box center [820, 421] width 1271 height 564
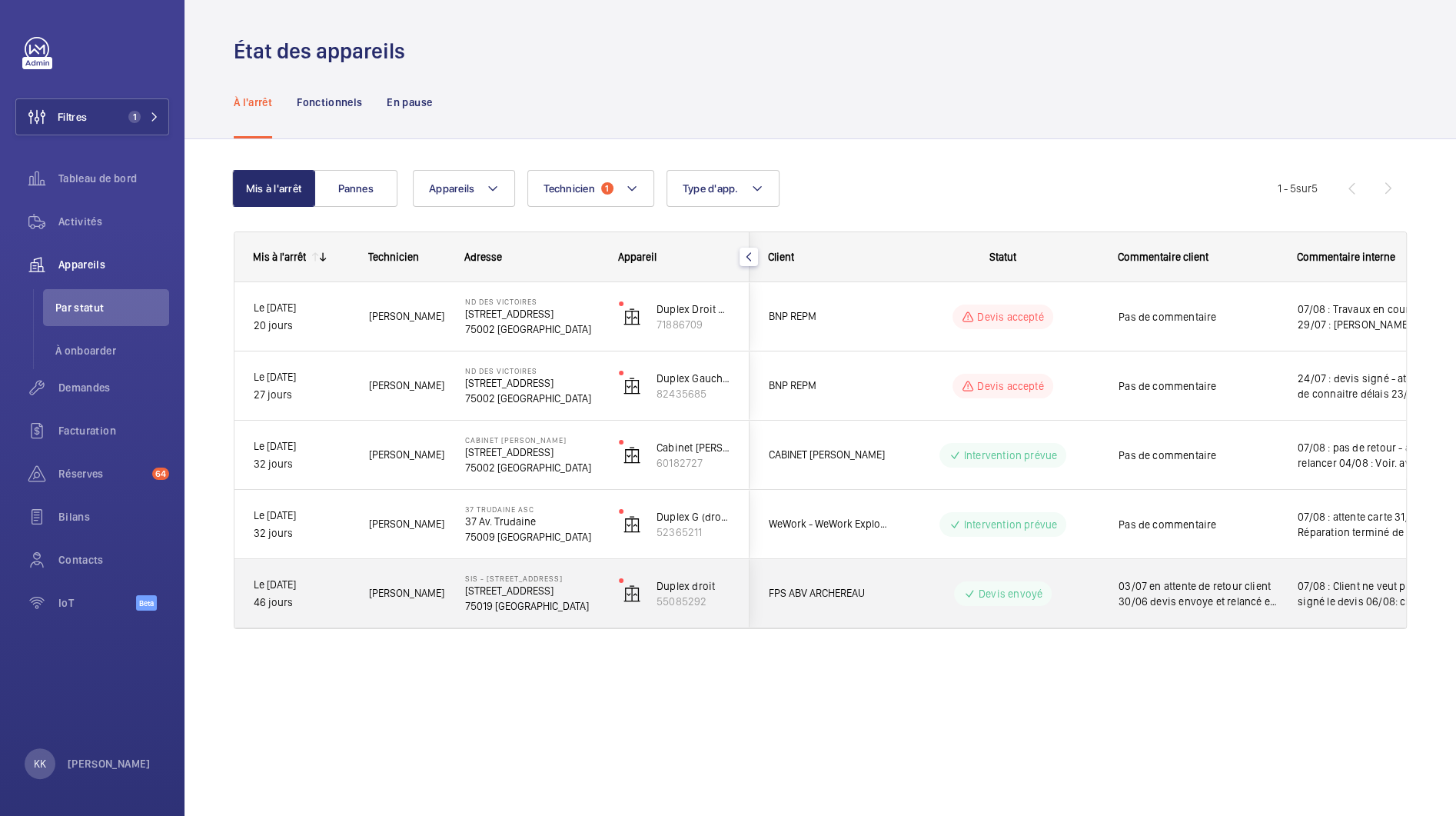
click at [491, 594] on p "[STREET_ADDRESS]" at bounding box center [532, 590] width 134 height 15
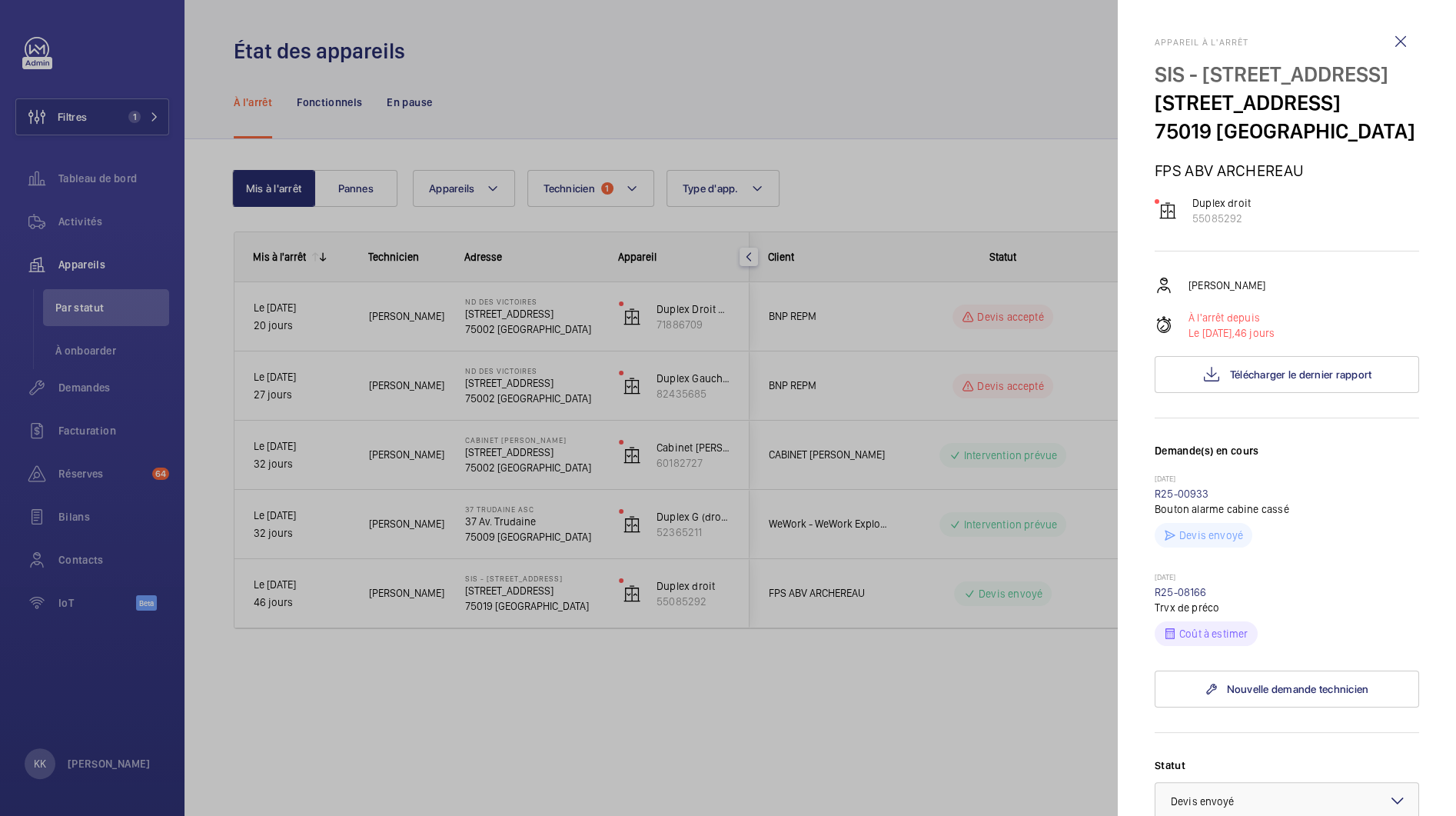
click at [1116, 532] on div at bounding box center [728, 408] width 1456 height 816
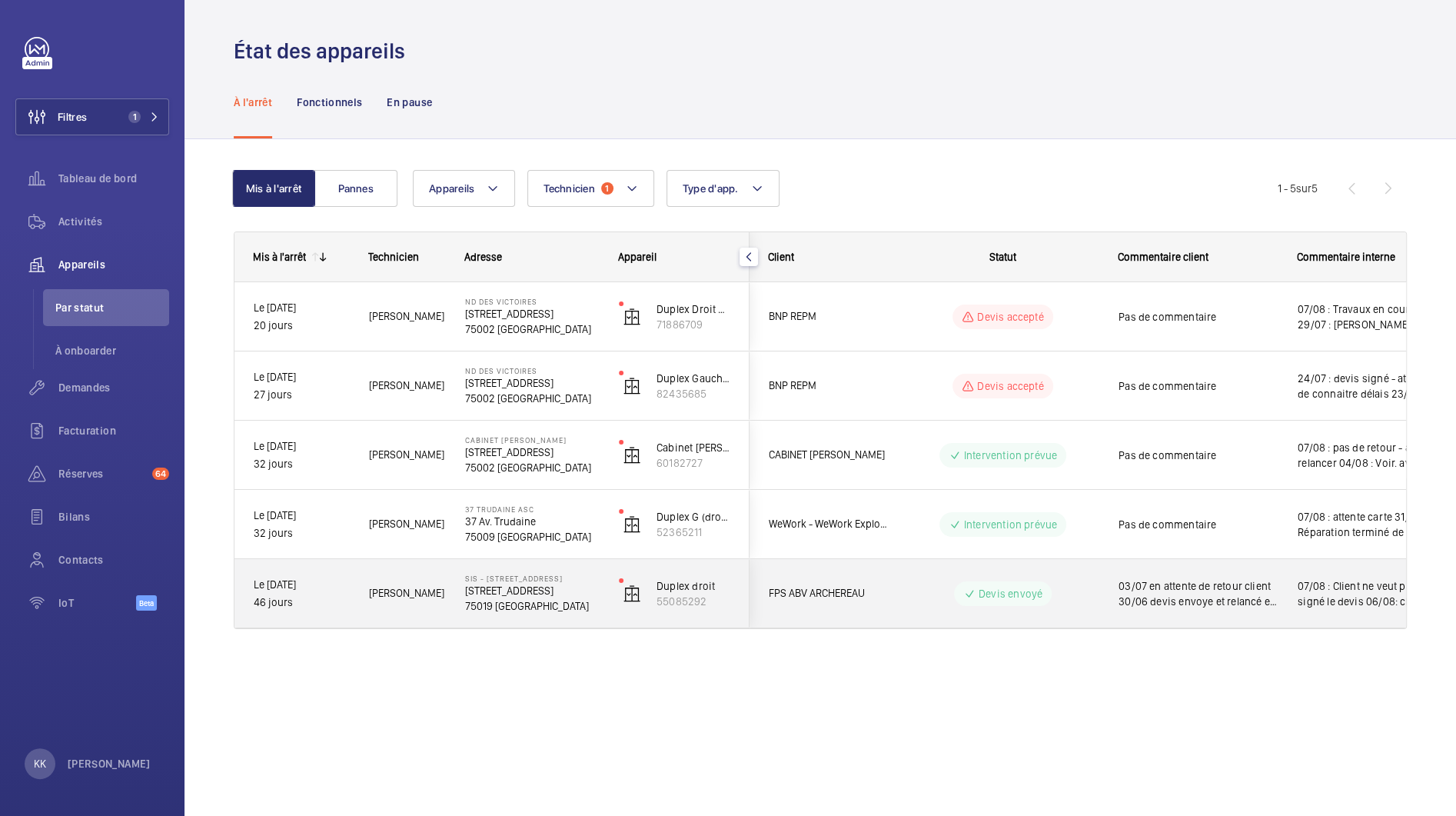
click at [305, 600] on p "46 jours" at bounding box center [301, 602] width 96 height 18
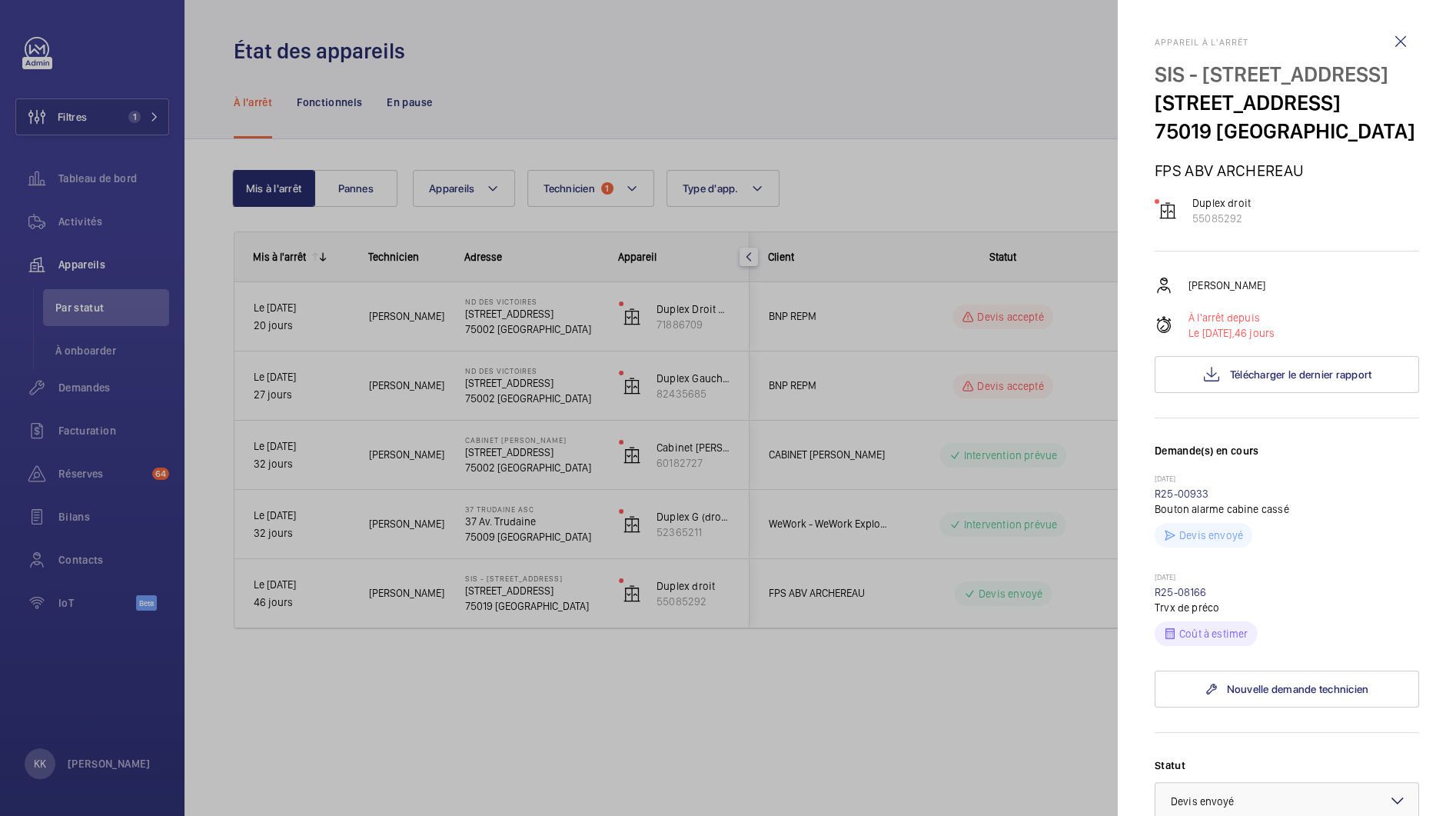
click at [1118, 444] on mat-sidenav "Appareil à l'arrêt SIS - [STREET_ADDRESS][GEOGRAPHIC_DATA][STREET_ADDRESS] FPS …" at bounding box center [1287, 408] width 338 height 816
click at [1035, 173] on div at bounding box center [728, 408] width 1456 height 816
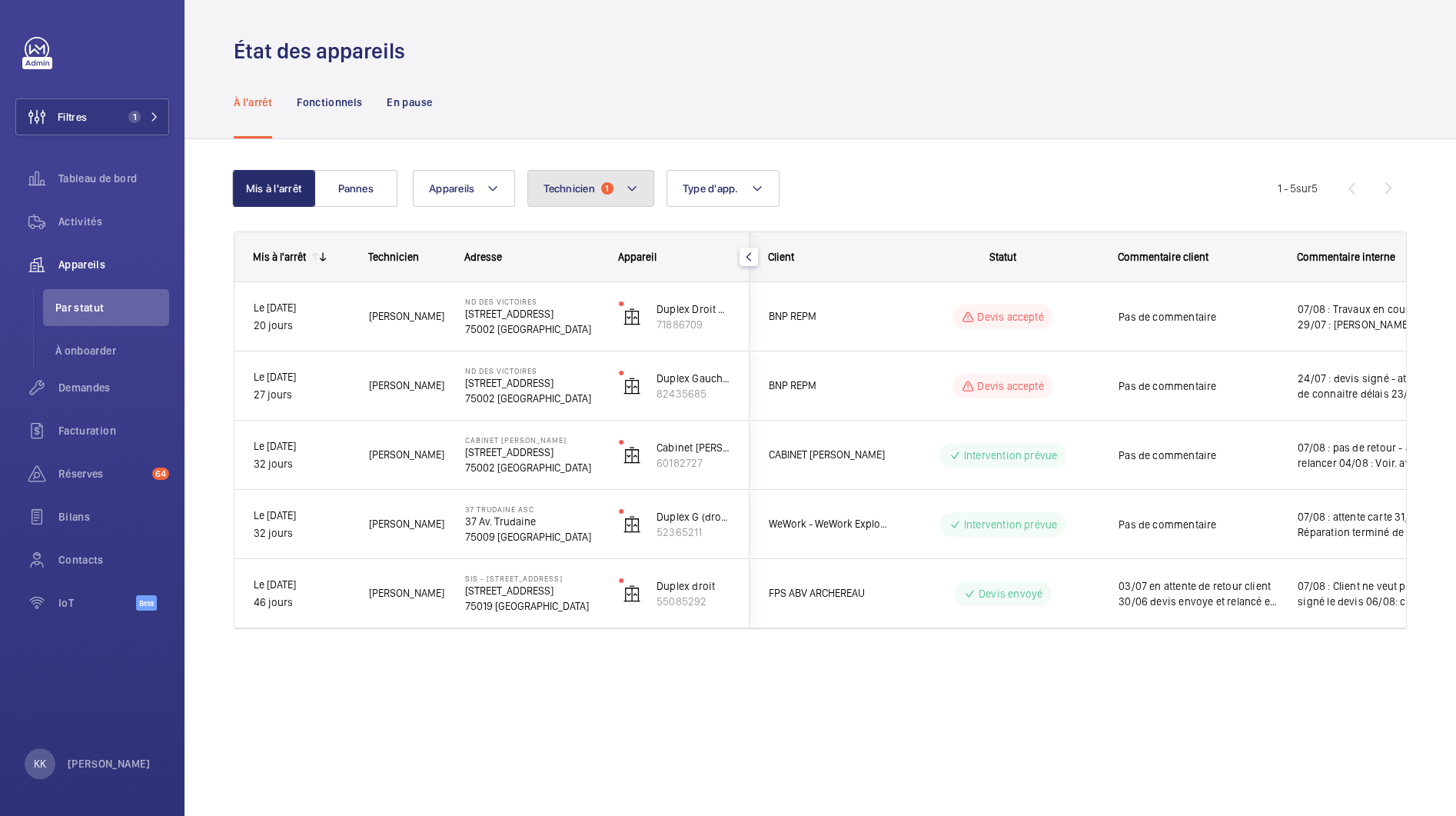
click at [560, 197] on button "Technicien 1" at bounding box center [591, 189] width 127 height 37
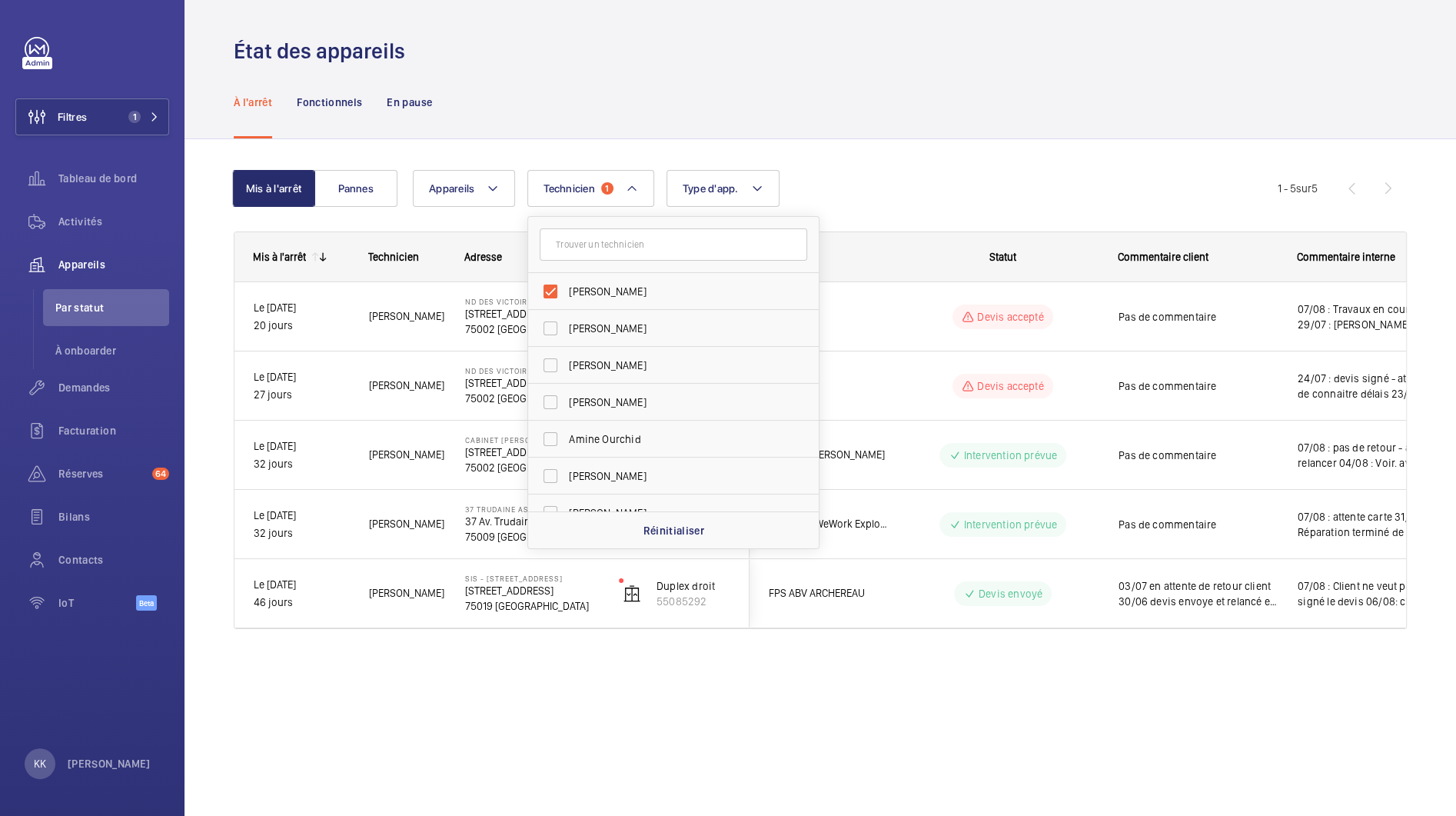
drag, startPoint x: 439, startPoint y: 709, endPoint x: 530, endPoint y: 547, distance: 185.8
click at [440, 708] on div "État des appareils À l'arrêt Fonctionnels En pause Mis à l'arrêt Pannes Apparei…" at bounding box center [820, 408] width 1271 height 816
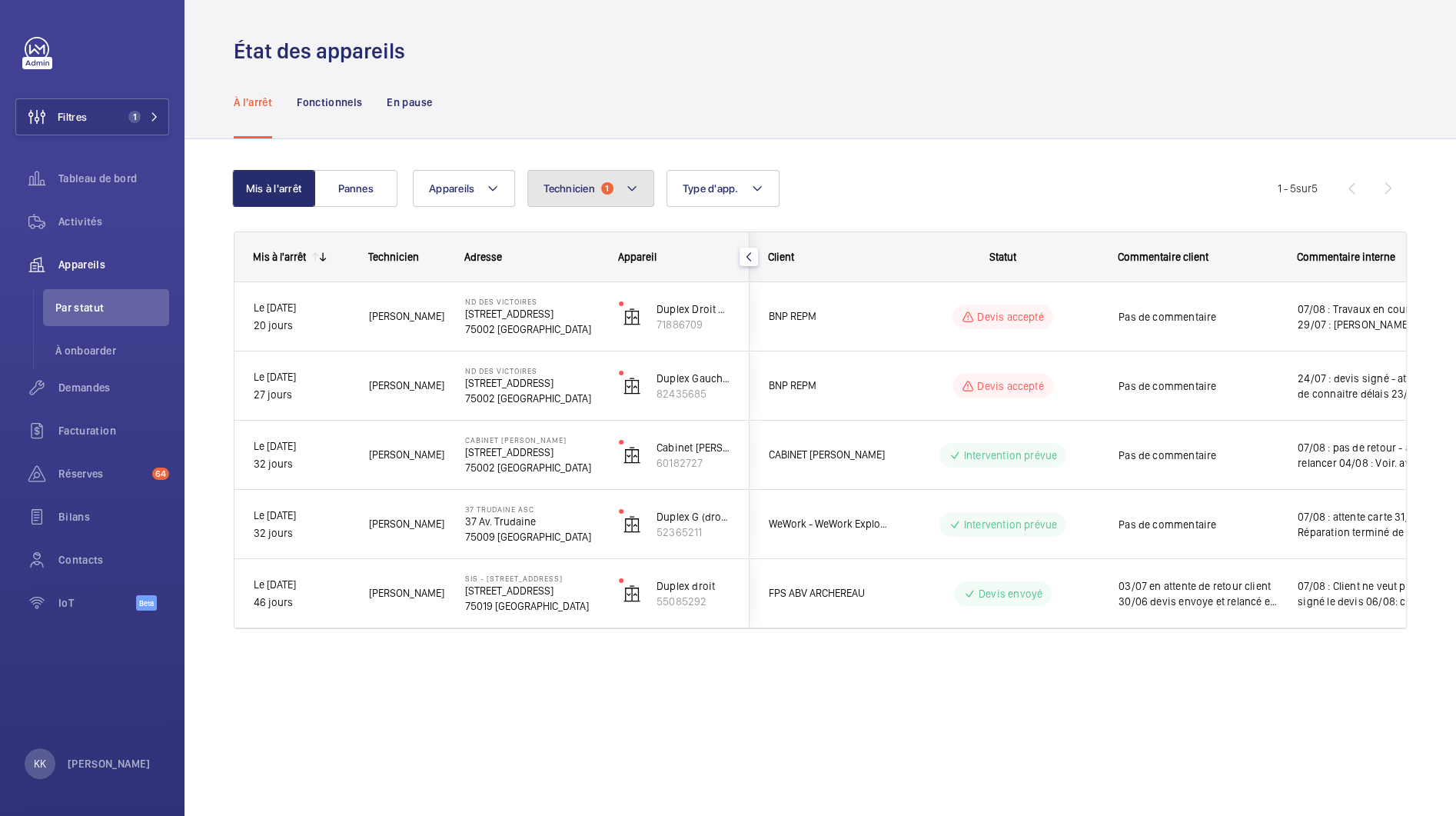
click at [574, 187] on span "Technicien" at bounding box center [569, 188] width 51 height 12
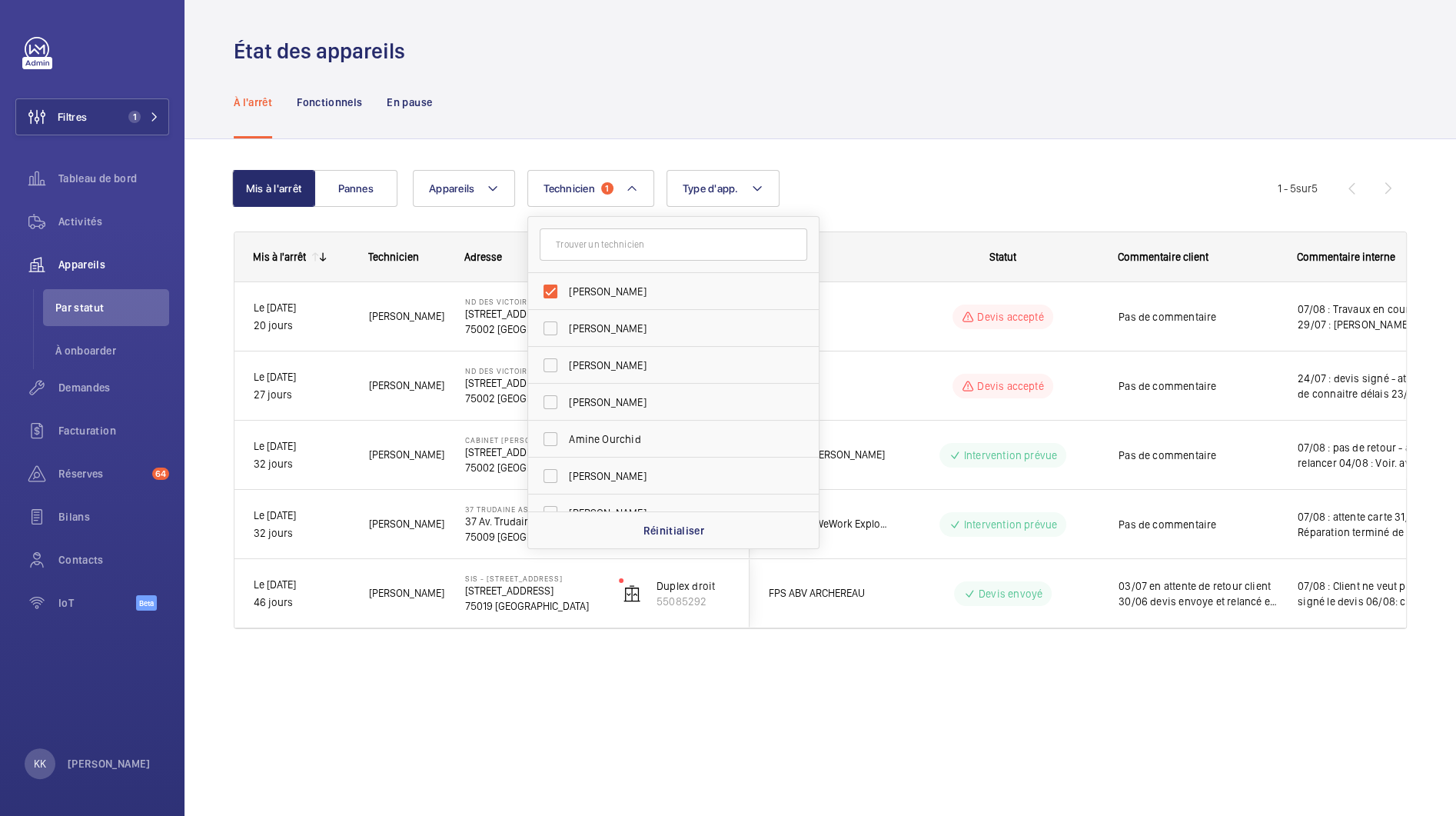
click at [583, 157] on div "Mis à l'arrêt Pannes Appareils Technicien 1 [PERSON_NAME] [PERSON_NAME] [PERSON…" at bounding box center [820, 406] width 1173 height 520
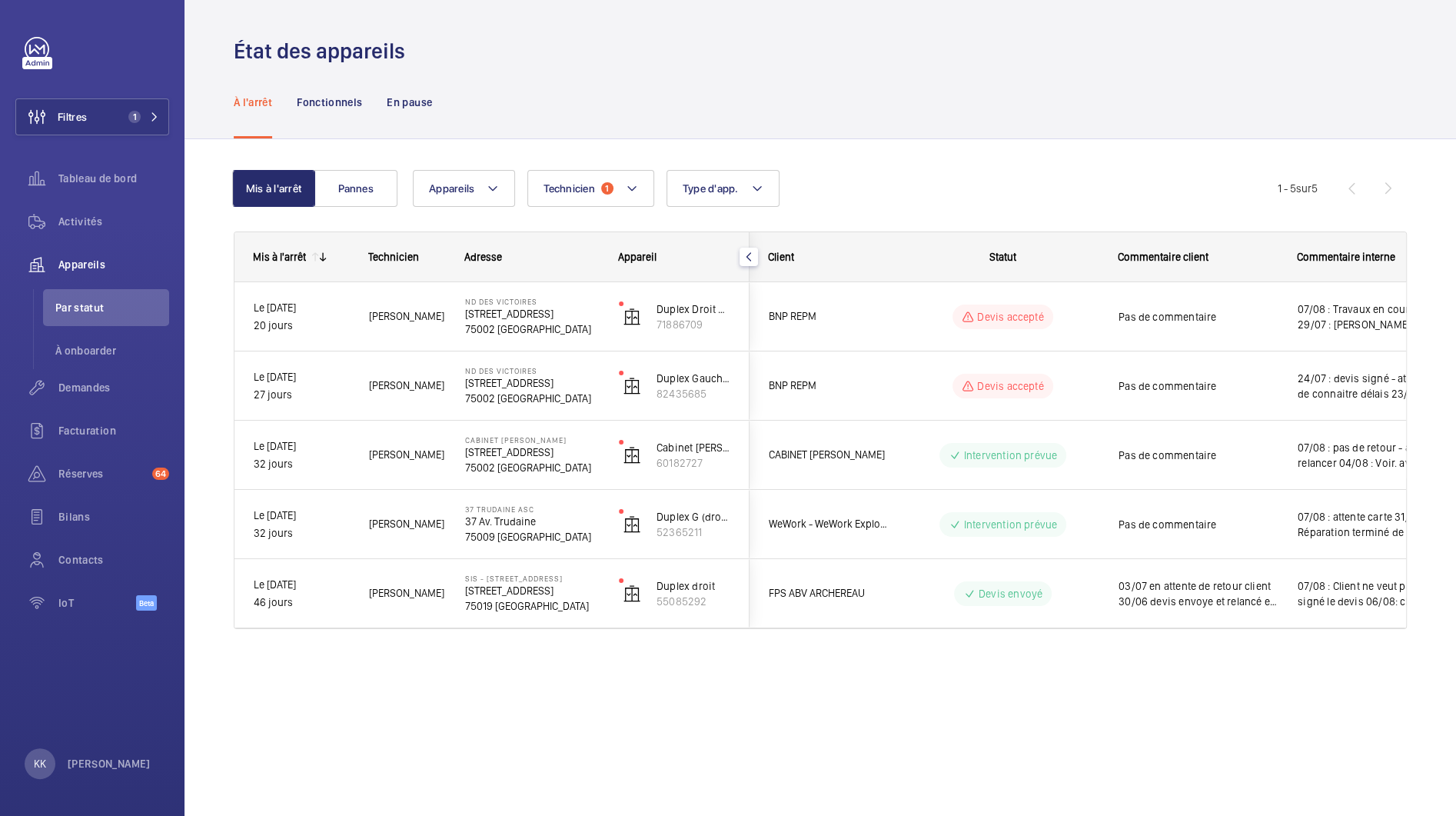
click at [658, 153] on div "Mis à l'arrêt Pannes Appareils Technicien 1 Type d'app. Plus de filtres Réiniti…" at bounding box center [820, 406] width 1173 height 520
click at [55, 232] on wm-front-icon-button at bounding box center [37, 222] width 43 height 37
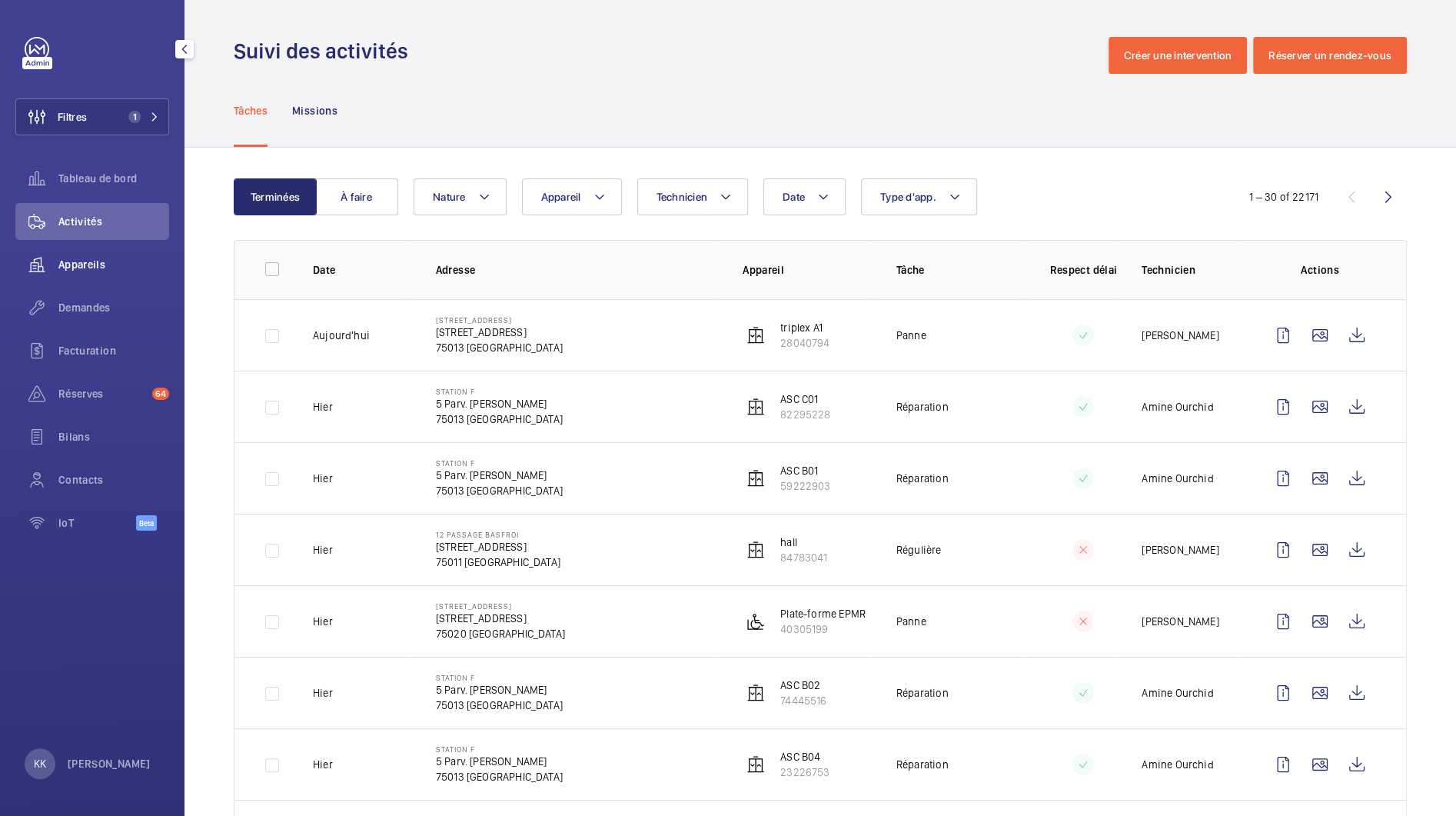
click at [95, 267] on span "Appareils" at bounding box center [114, 264] width 111 height 15
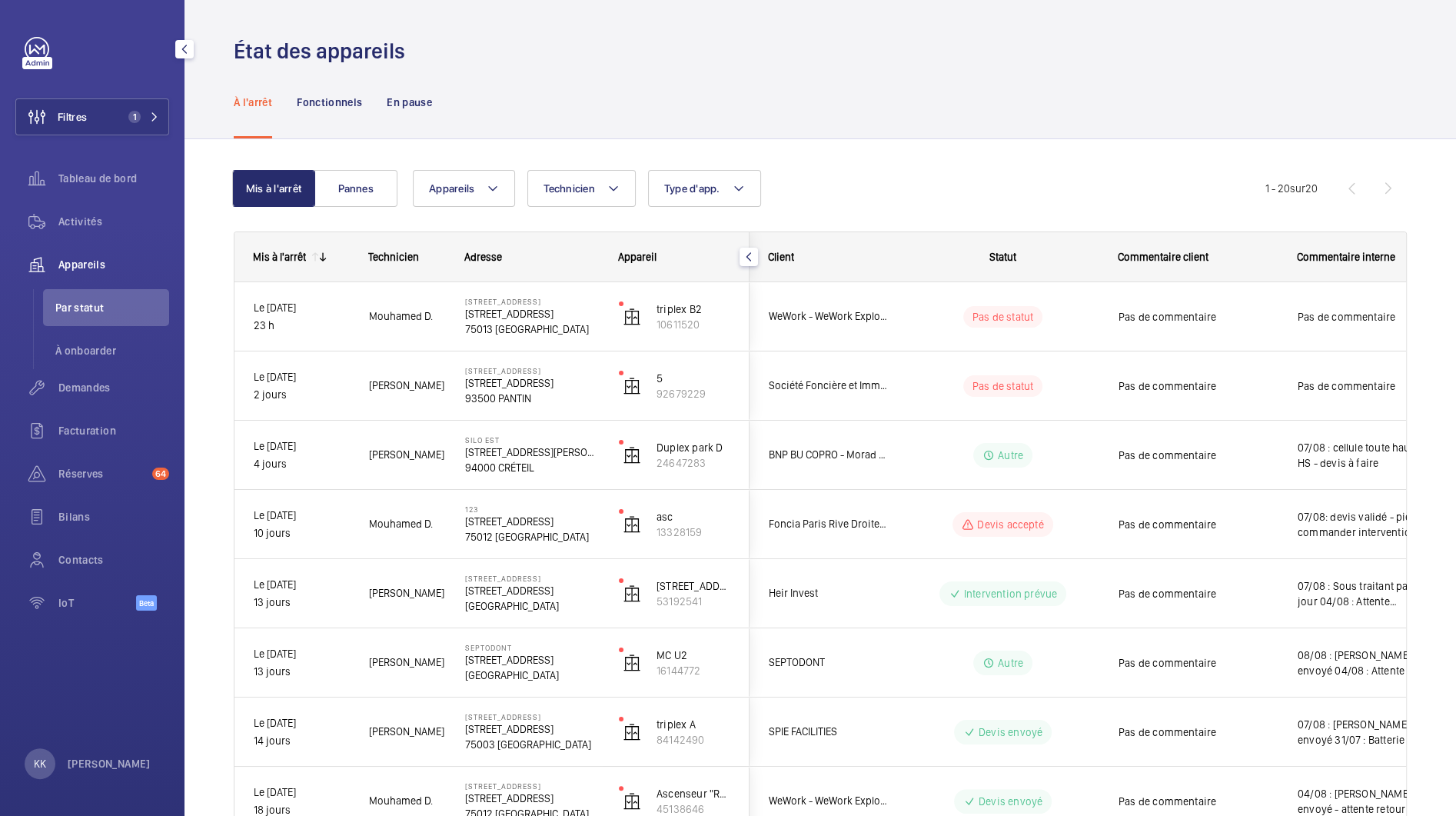
click at [108, 258] on span "Appareils" at bounding box center [114, 264] width 111 height 15
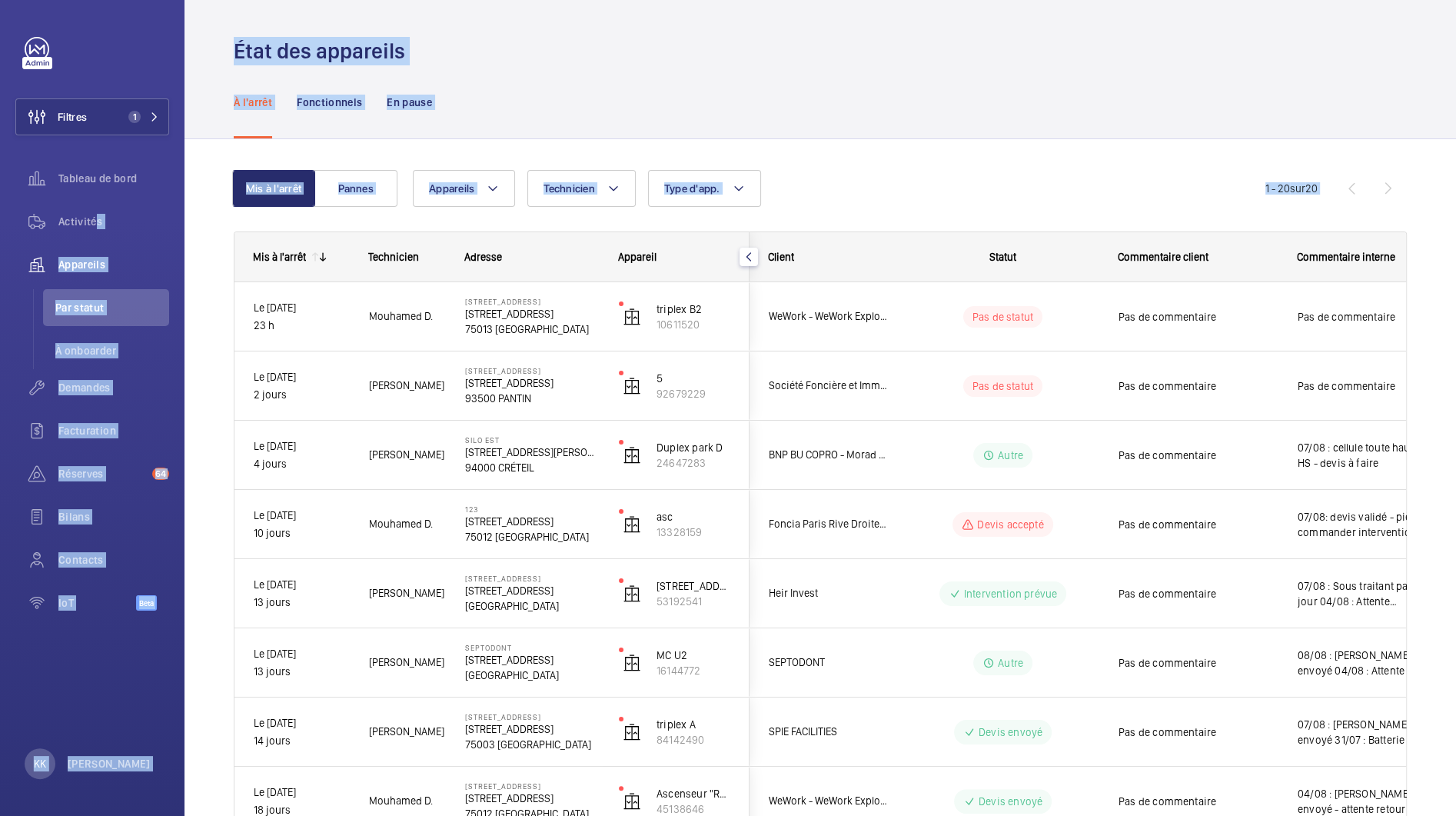
drag, startPoint x: 92, startPoint y: 226, endPoint x: 207, endPoint y: 251, distance: 117.7
click at [207, 251] on mat-sidenav-content "Filtres 1 Tableau de bord Activités Appareils Par statut À onboarder Demandes F…" at bounding box center [728, 408] width 1456 height 816
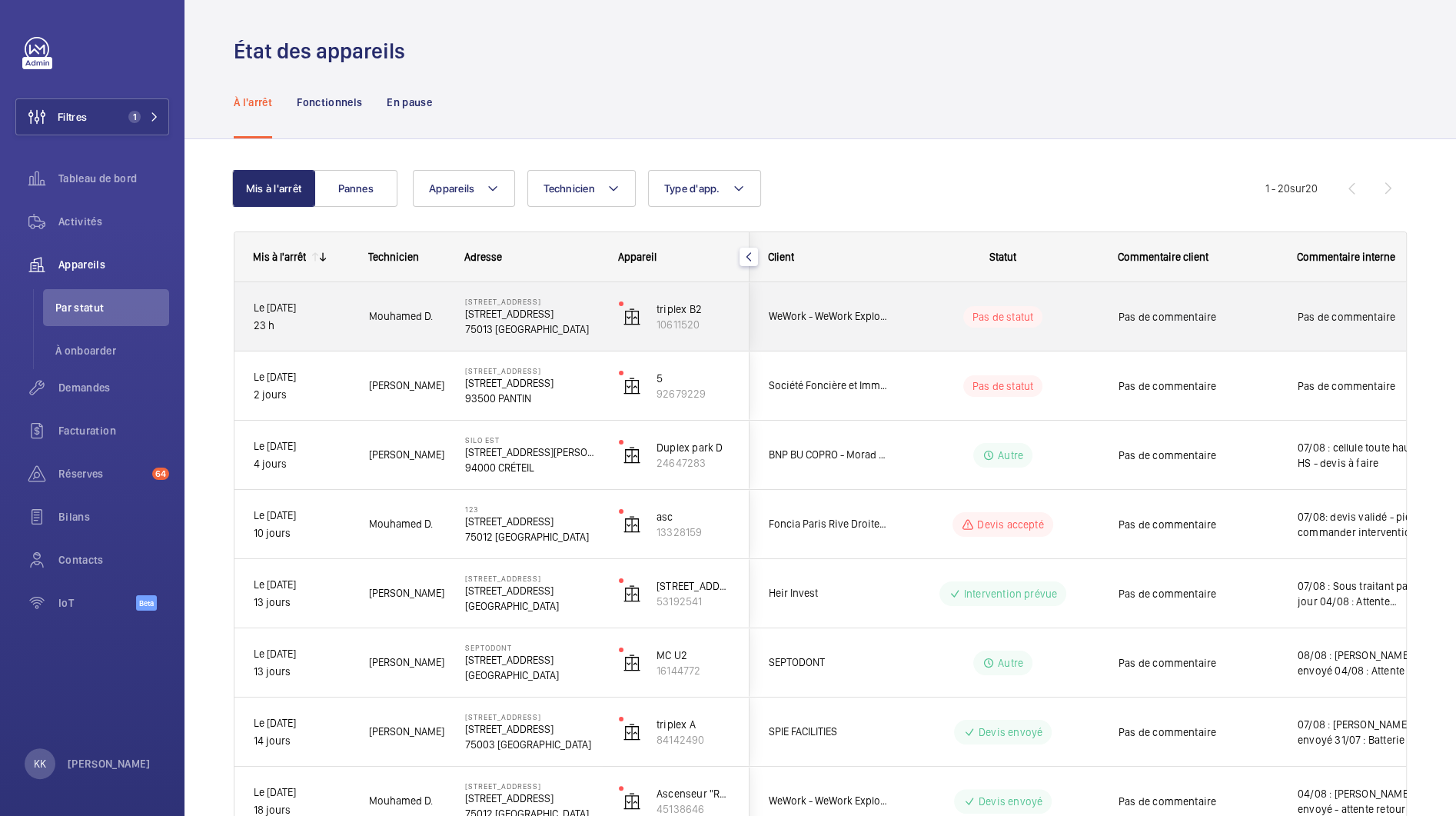
click at [457, 323] on div "[STREET_ADDRESS][GEOGRAPHIC_DATA][STREET_ADDRESS]" at bounding box center [523, 316] width 153 height 69
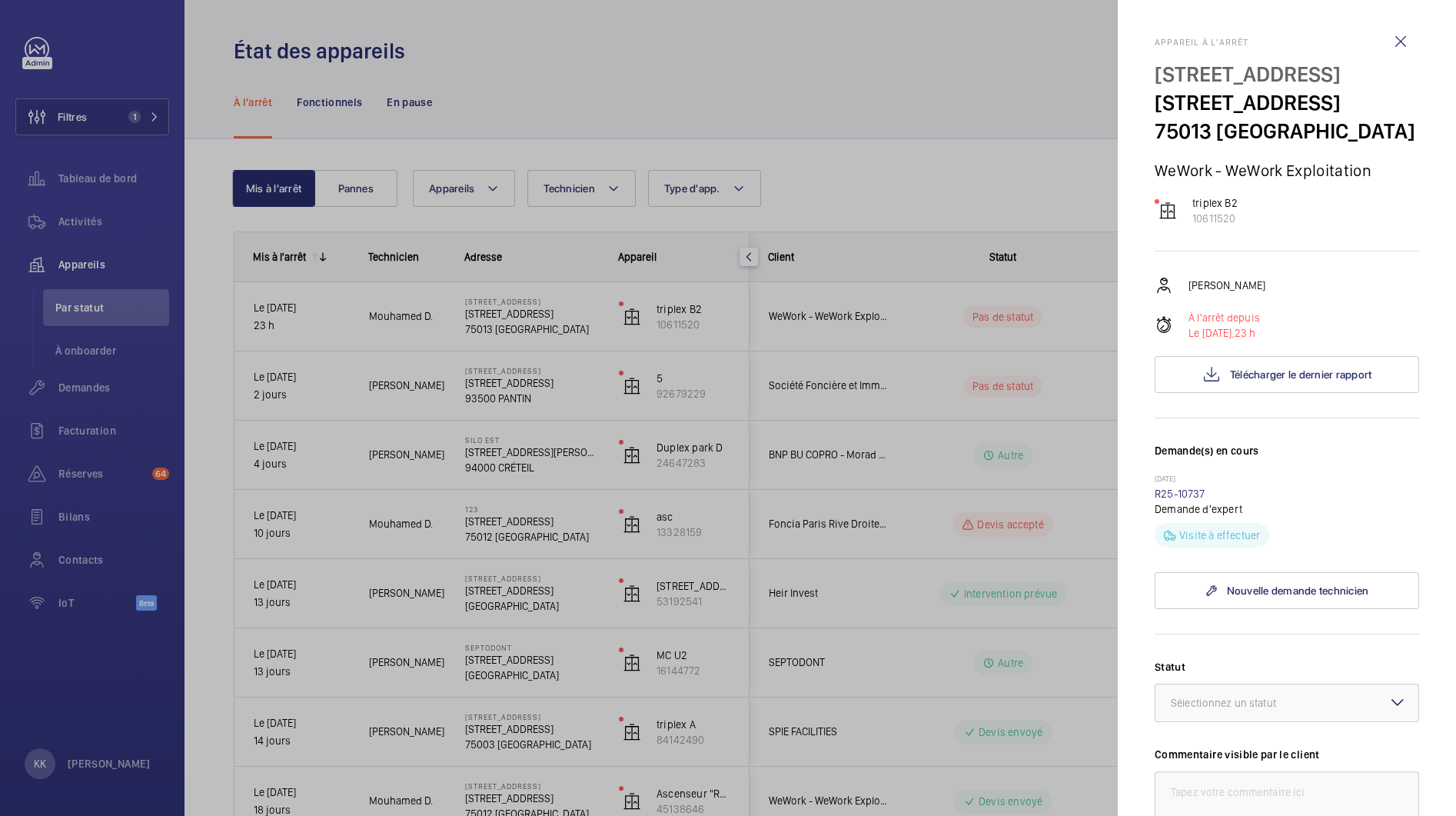
scroll to position [365, 0]
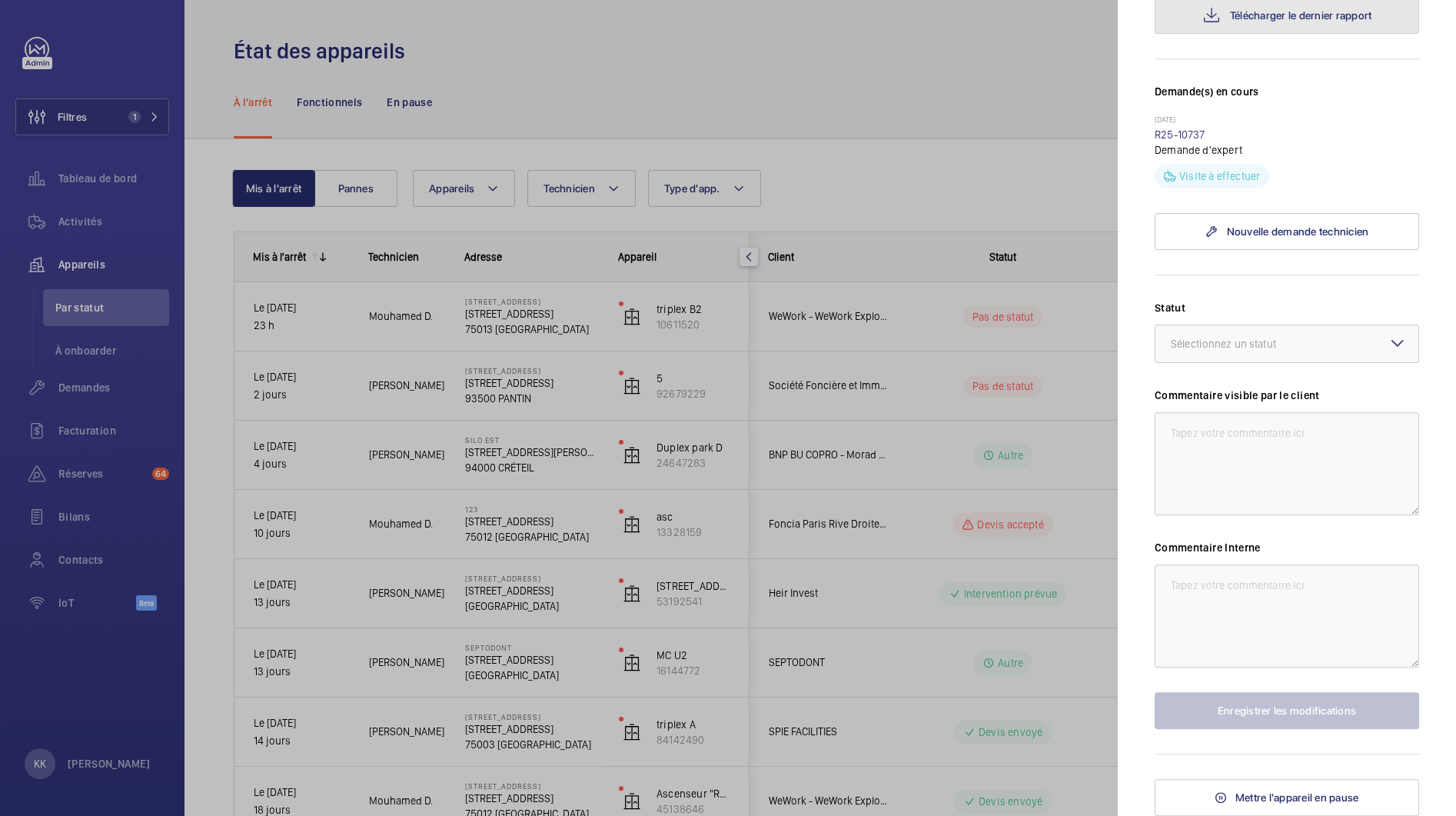
click at [1247, 22] on span "Télécharger le dernier rapport" at bounding box center [1301, 14] width 142 height 12
click at [901, 231] on div at bounding box center [728, 408] width 1456 height 816
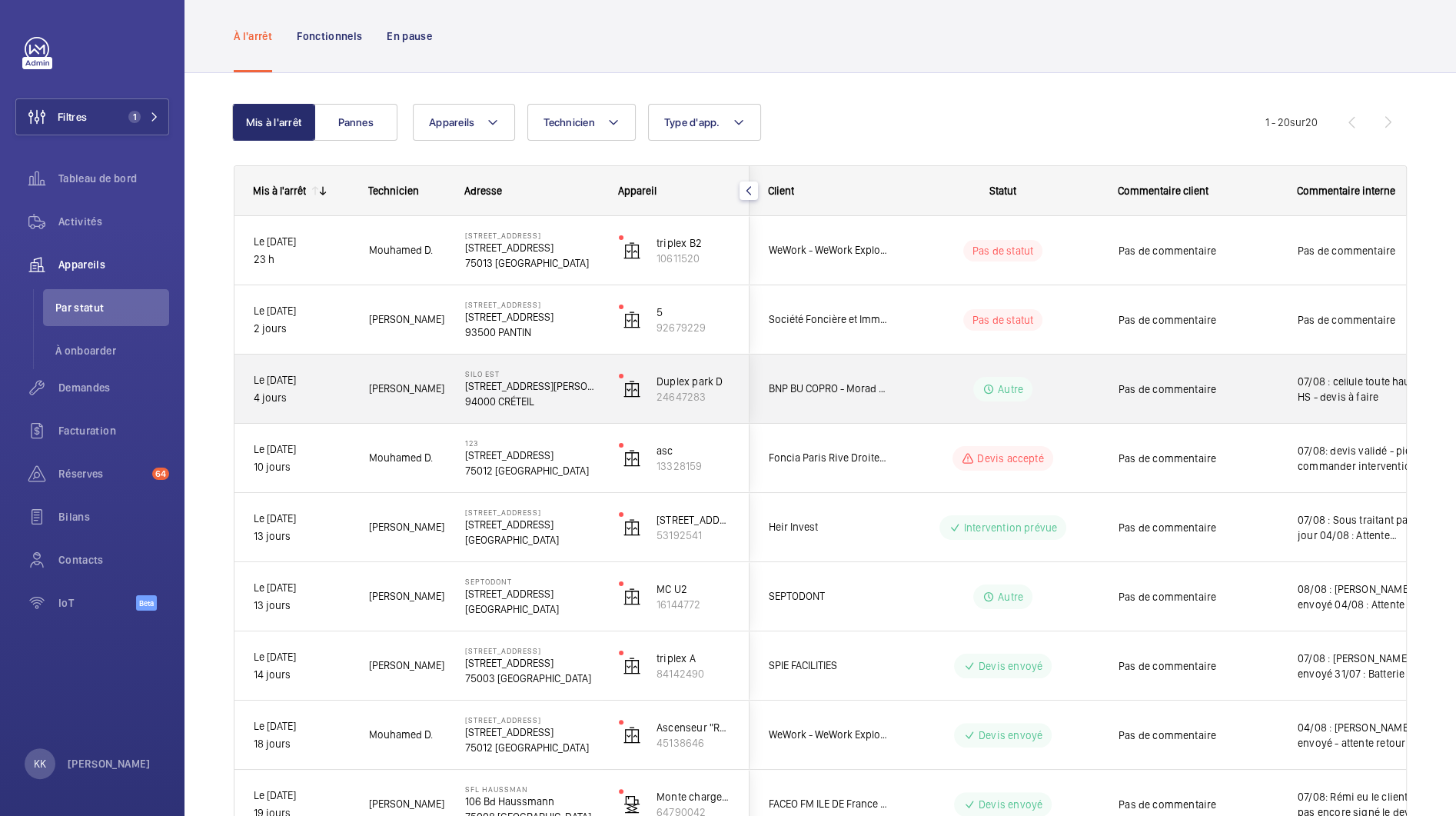
scroll to position [333, 0]
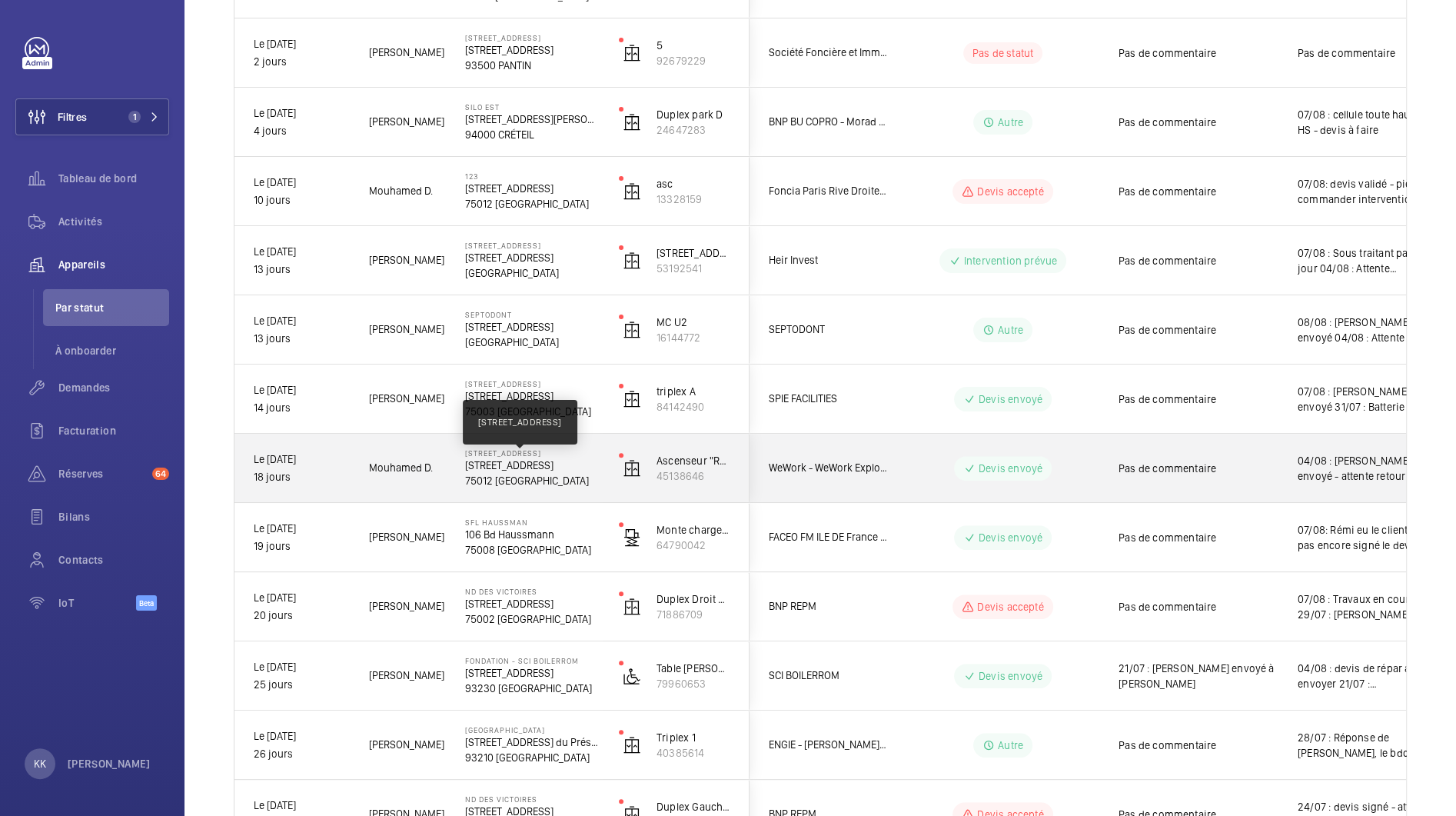
click at [571, 465] on p "[STREET_ADDRESS]" at bounding box center [532, 465] width 134 height 15
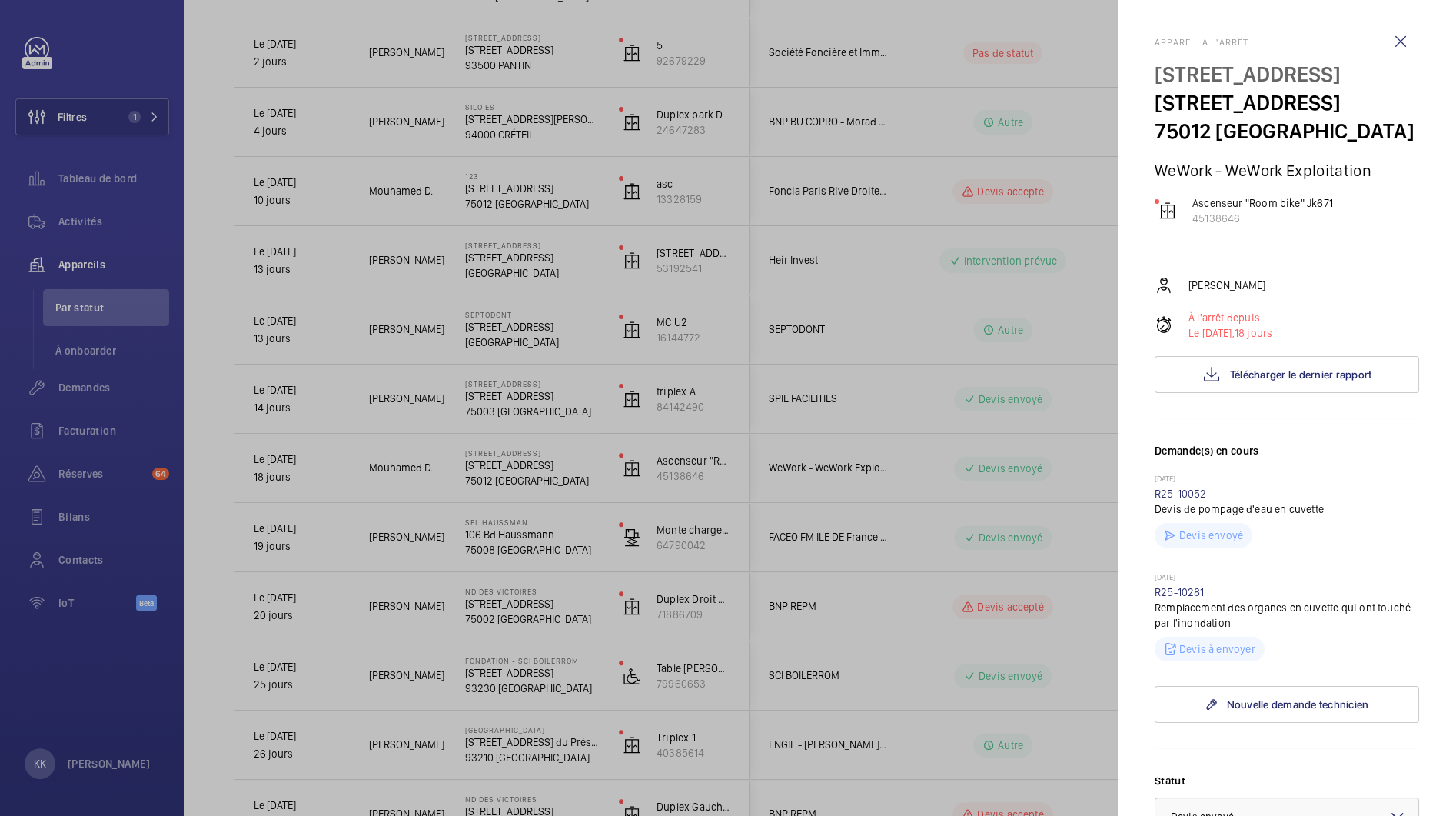
click at [456, 528] on div at bounding box center [728, 408] width 1456 height 816
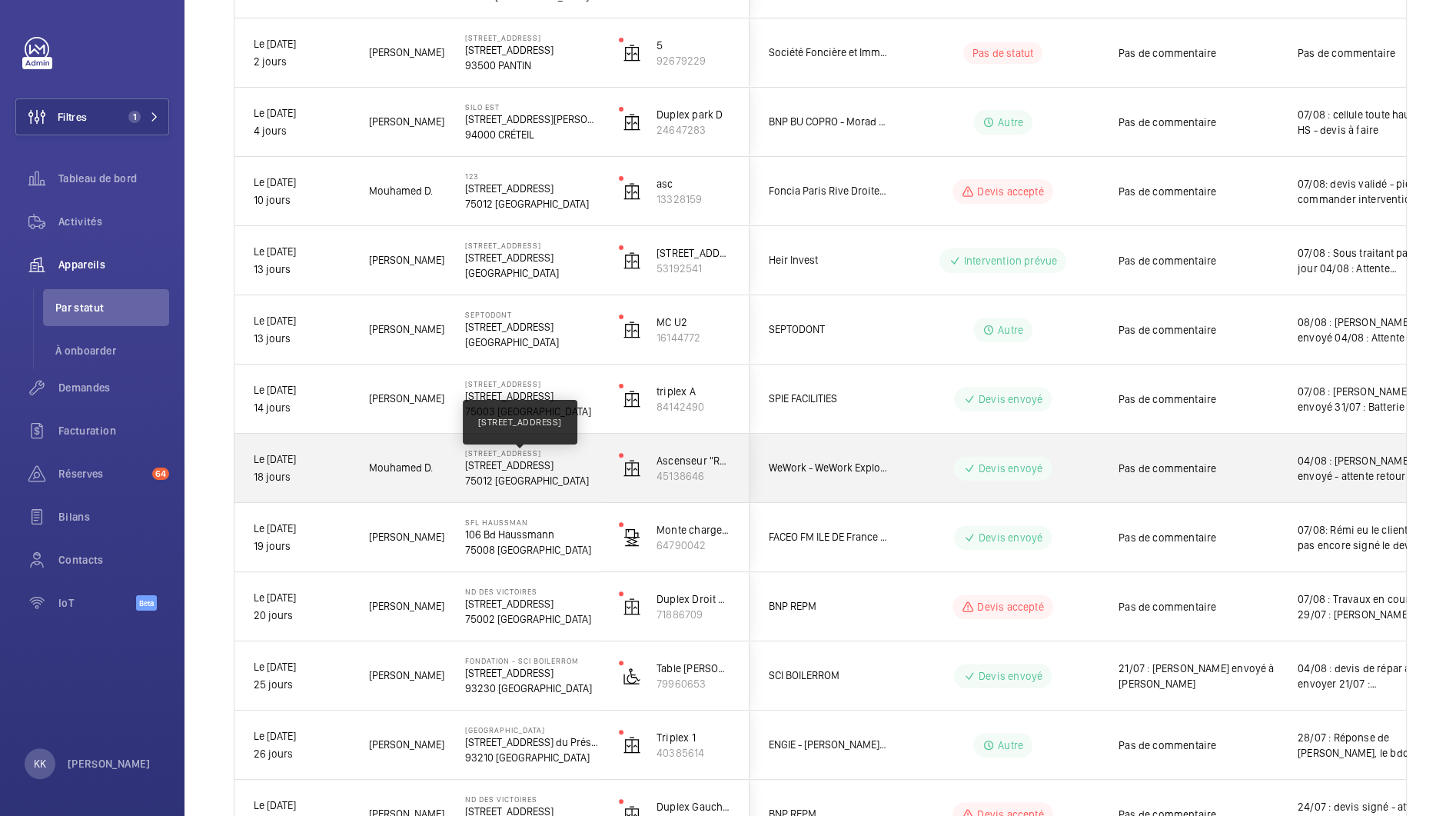
click at [542, 462] on p "[STREET_ADDRESS]" at bounding box center [532, 465] width 134 height 15
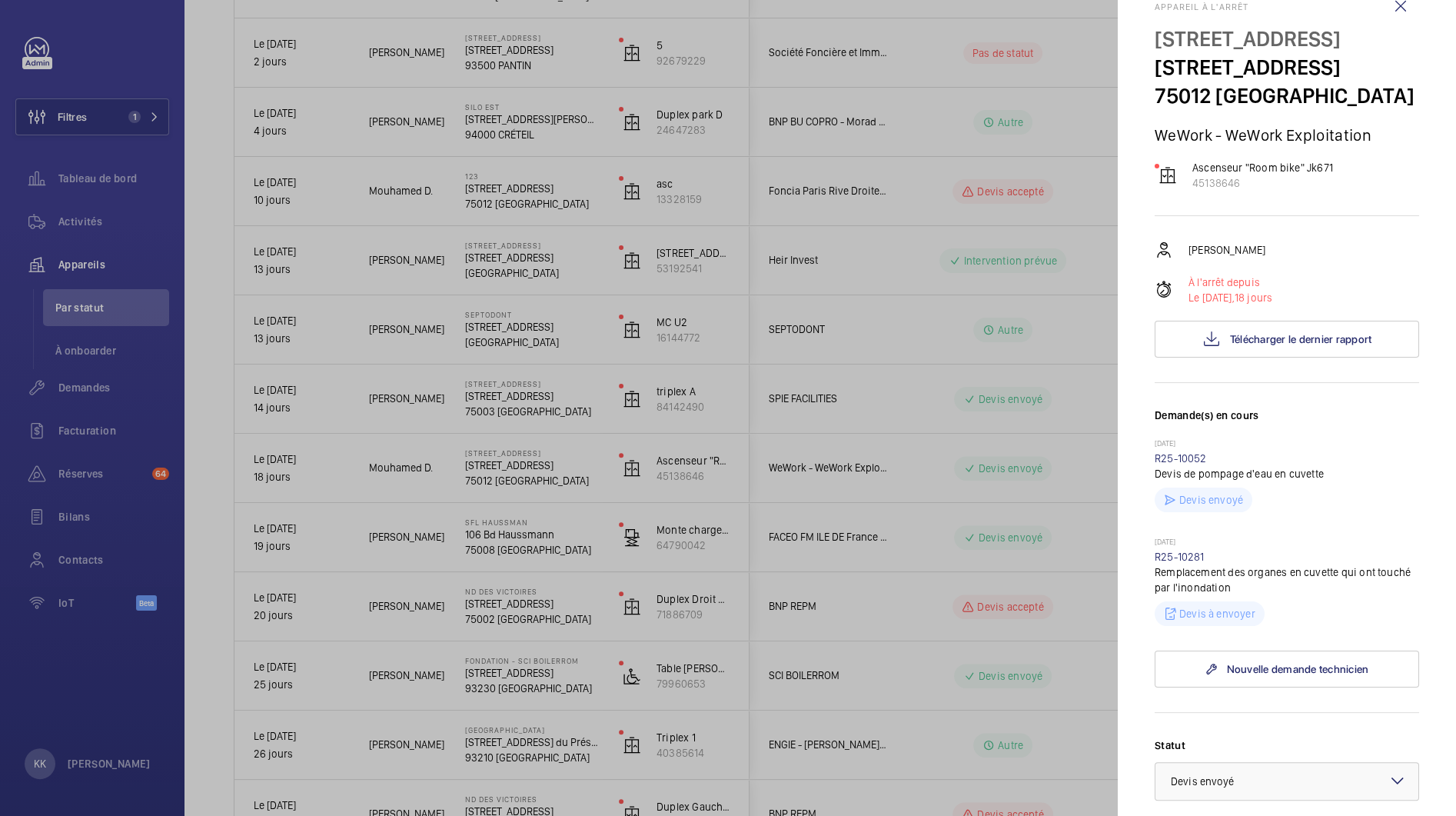
scroll to position [37, 0]
click at [409, 515] on div at bounding box center [728, 408] width 1456 height 816
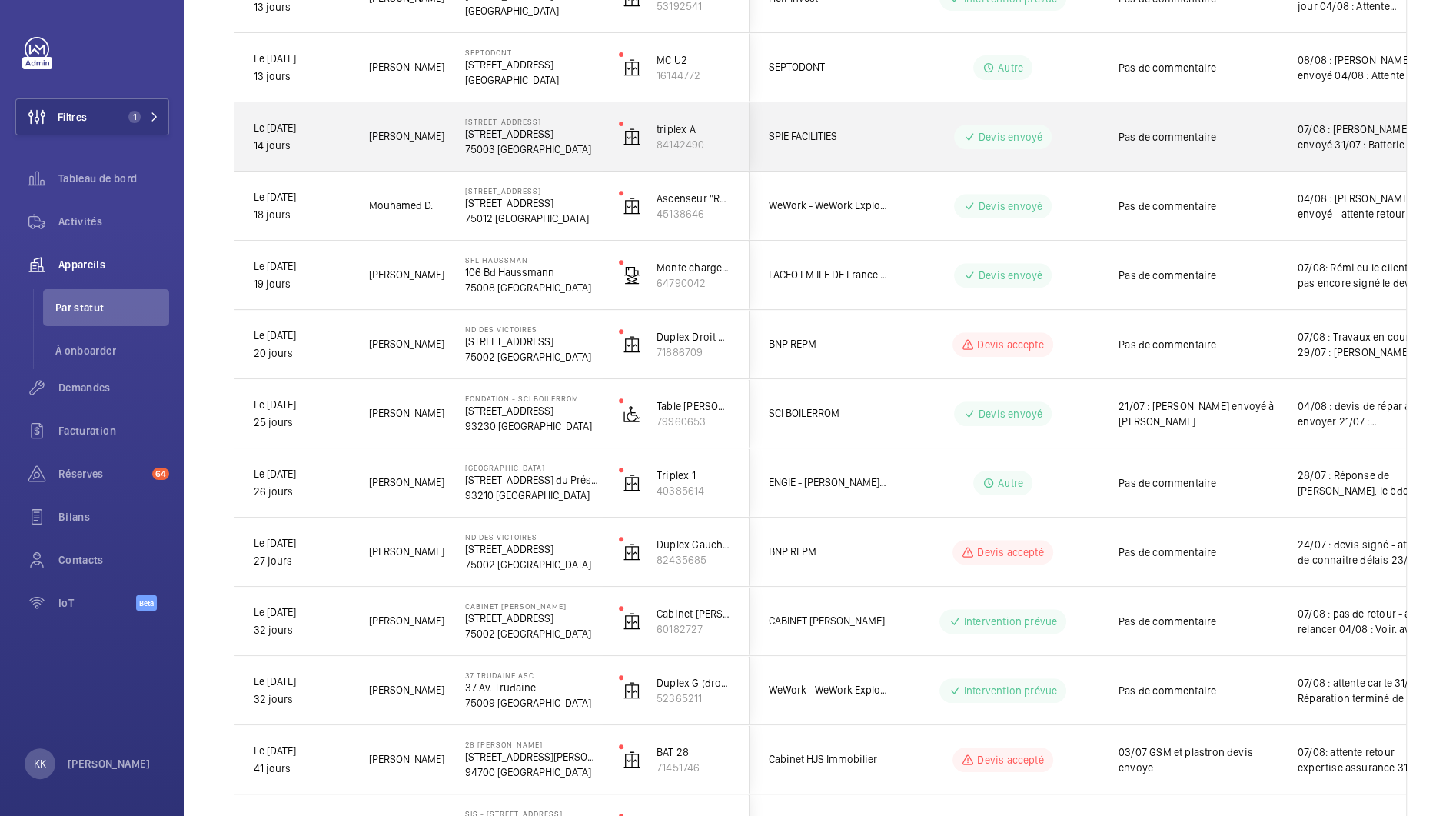
scroll to position [924, 0]
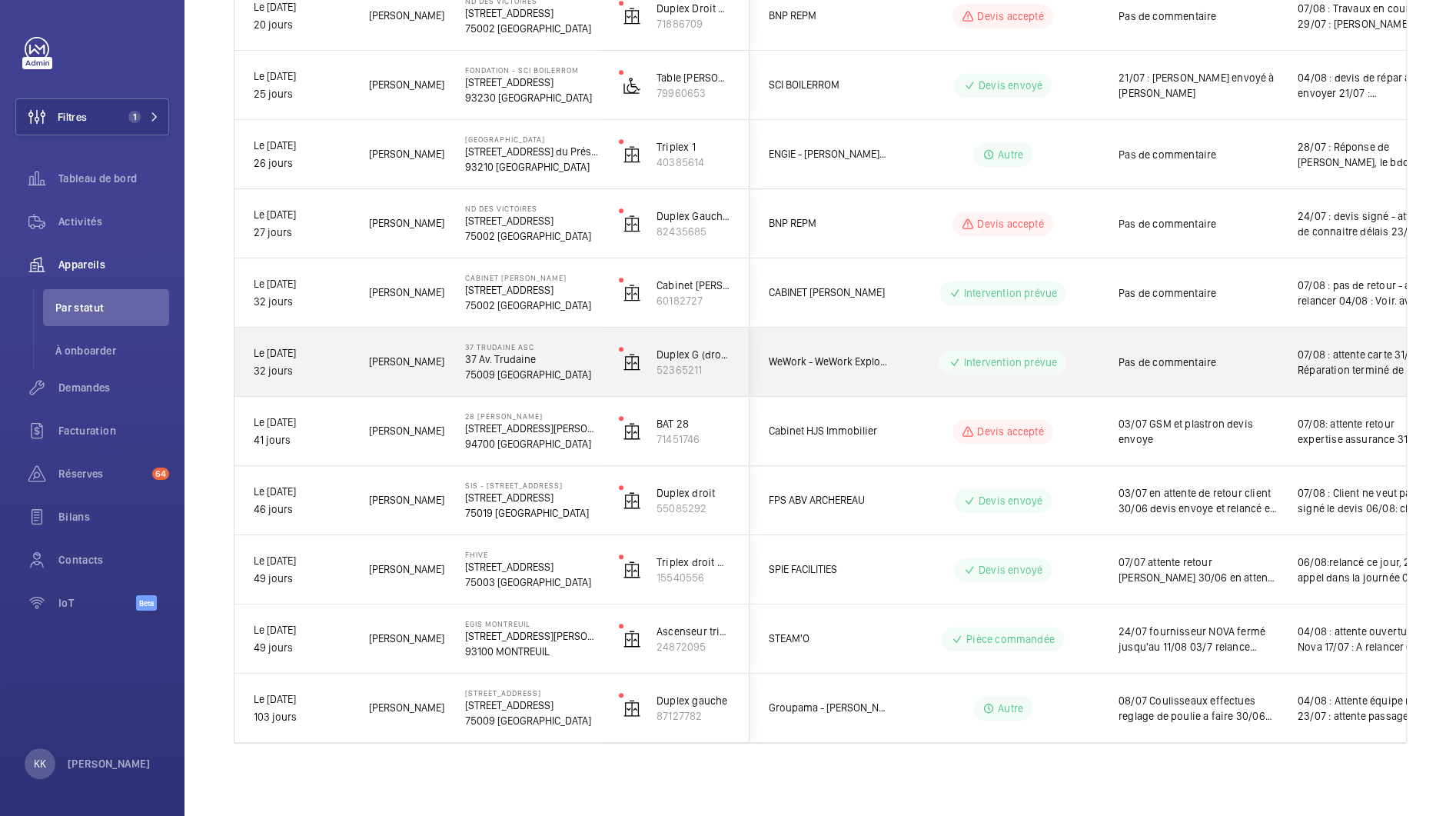
click at [520, 362] on p "37 Av. Trudaine" at bounding box center [532, 359] width 134 height 15
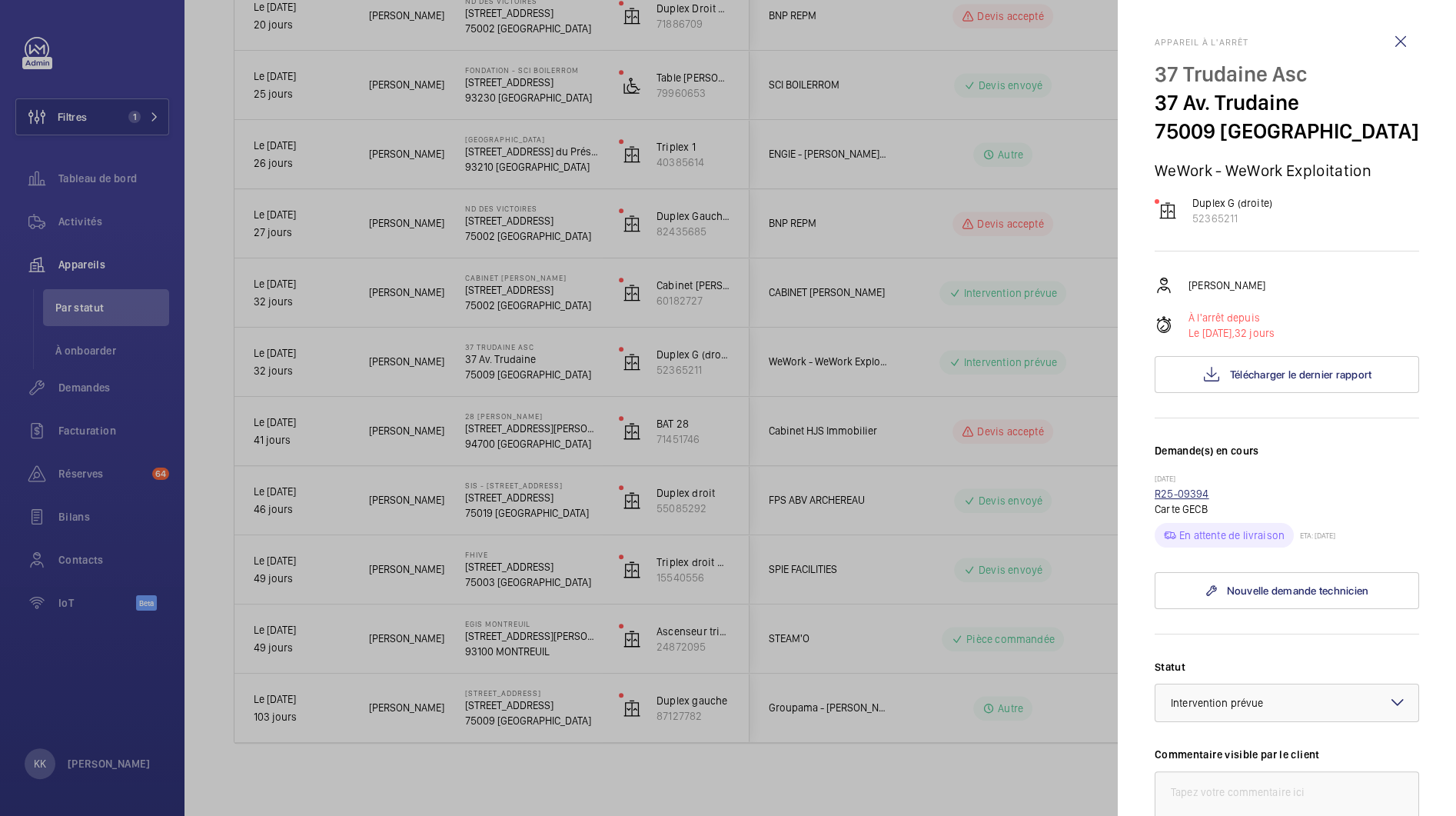
click at [1177, 496] on link "R25-09394" at bounding box center [1182, 493] width 55 height 12
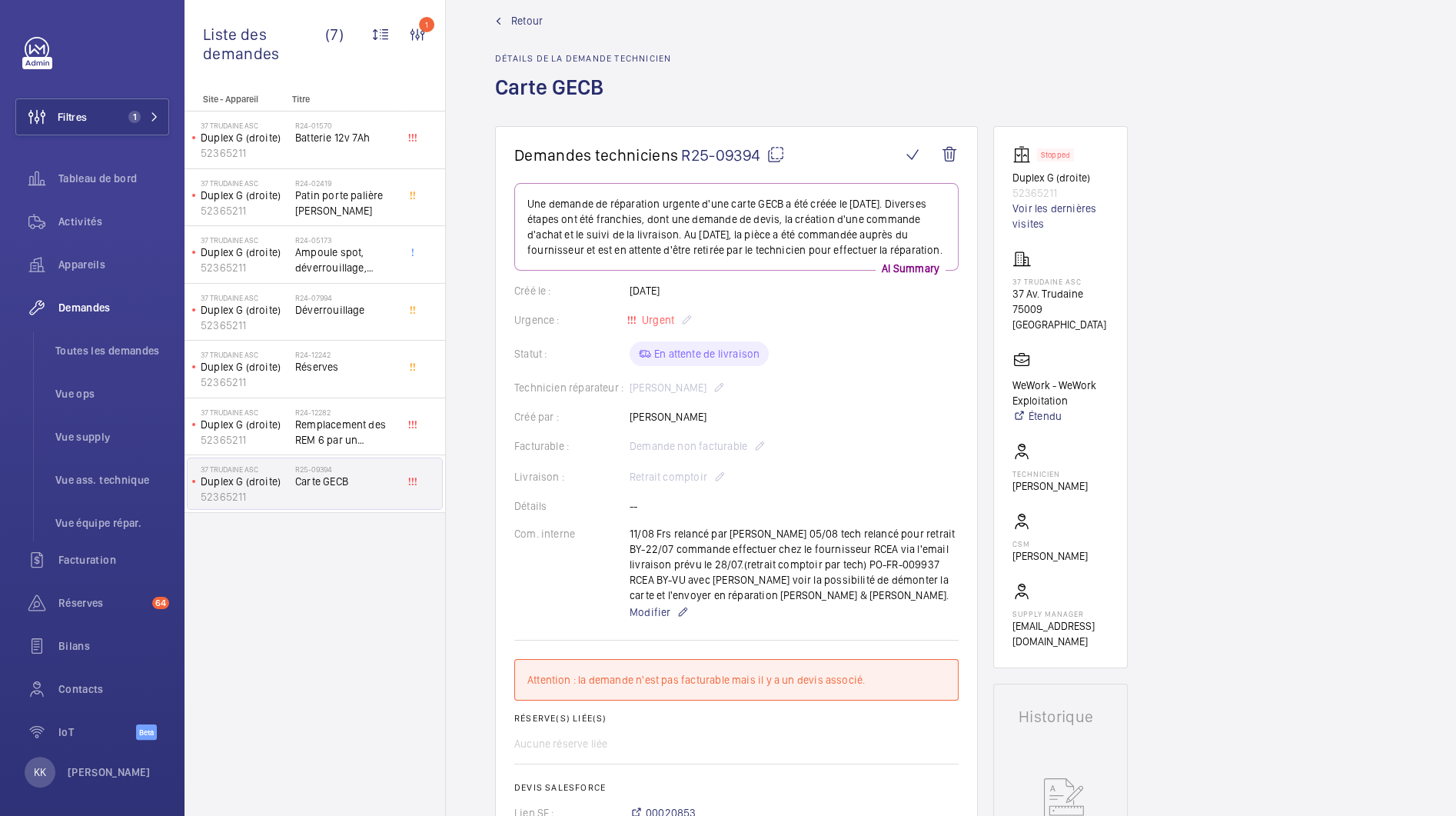
scroll to position [32, 0]
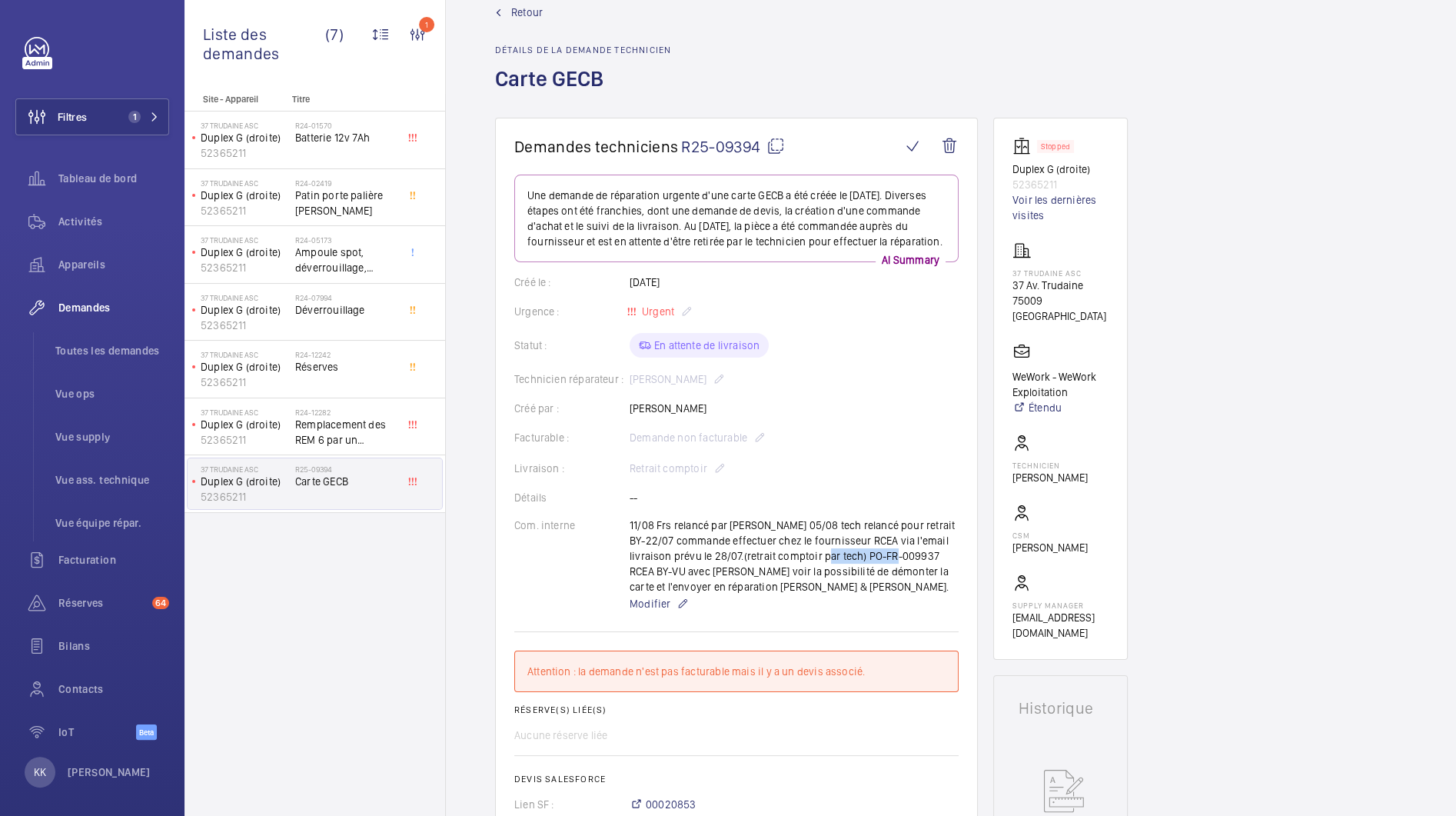
drag, startPoint x: 818, startPoint y: 572, endPoint x: 892, endPoint y: 576, distance: 74.1
click at [892, 576] on div "11/08 Frs relancé par [PERSON_NAME] 05/08 tech relancé pour retrait BY-22/07 co…" at bounding box center [794, 565] width 329 height 96
click at [832, 574] on div "11/08 Frs relancé par [PERSON_NAME] 05/08 tech relancé pour retrait BY-22/07 co…" at bounding box center [794, 565] width 329 height 96
drag, startPoint x: 826, startPoint y: 571, endPoint x: 891, endPoint y: 574, distance: 65.1
click at [891, 574] on div "11/08 Frs relancé par [PERSON_NAME] 05/08 tech relancé pour retrait BY-22/07 co…" at bounding box center [794, 565] width 329 height 96
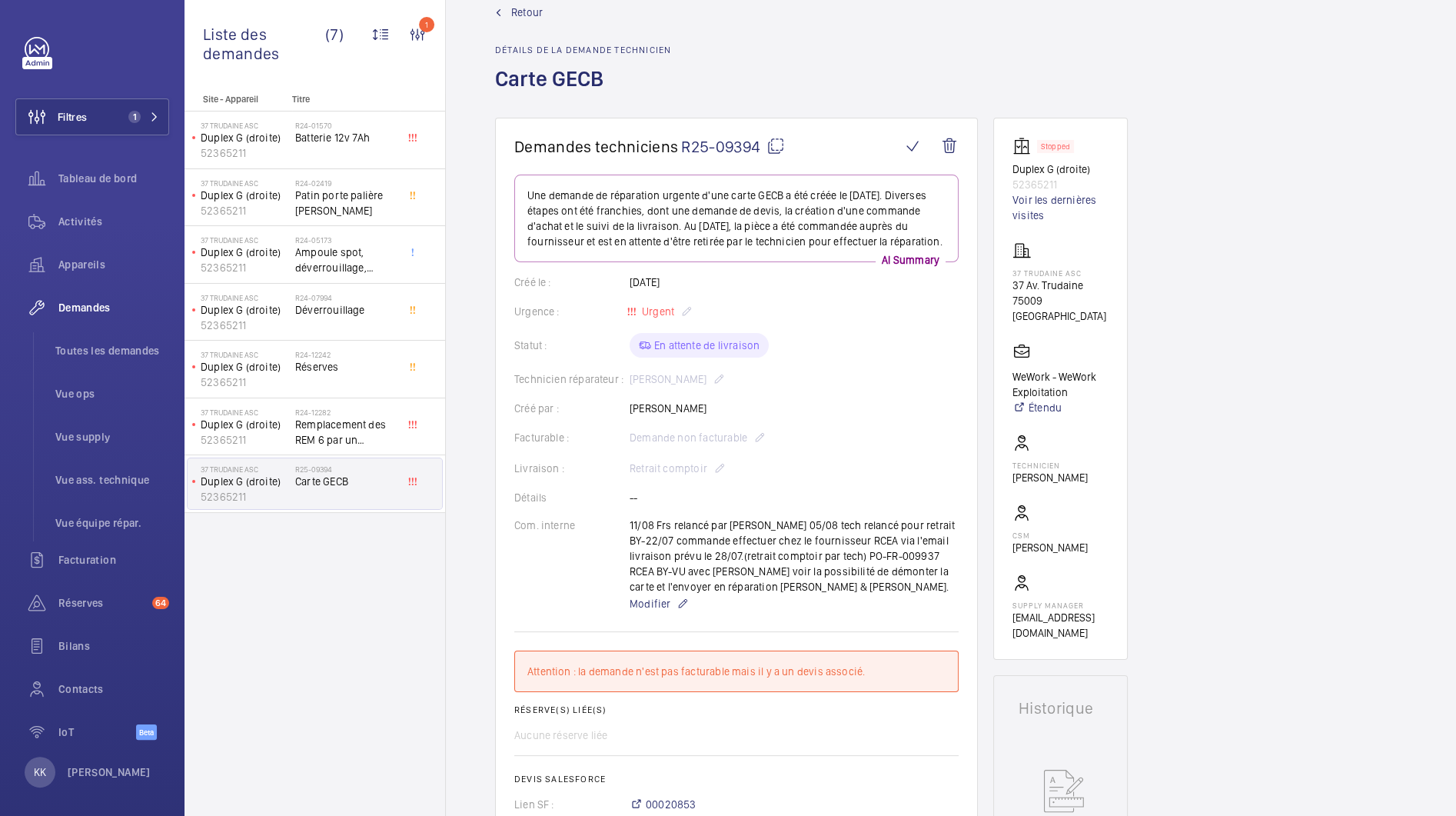
click at [917, 501] on wm-front-card-body "Une demande de réparation urgente d'une carte GECB a été créée le [DATE]. Diver…" at bounding box center [736, 556] width 444 height 763
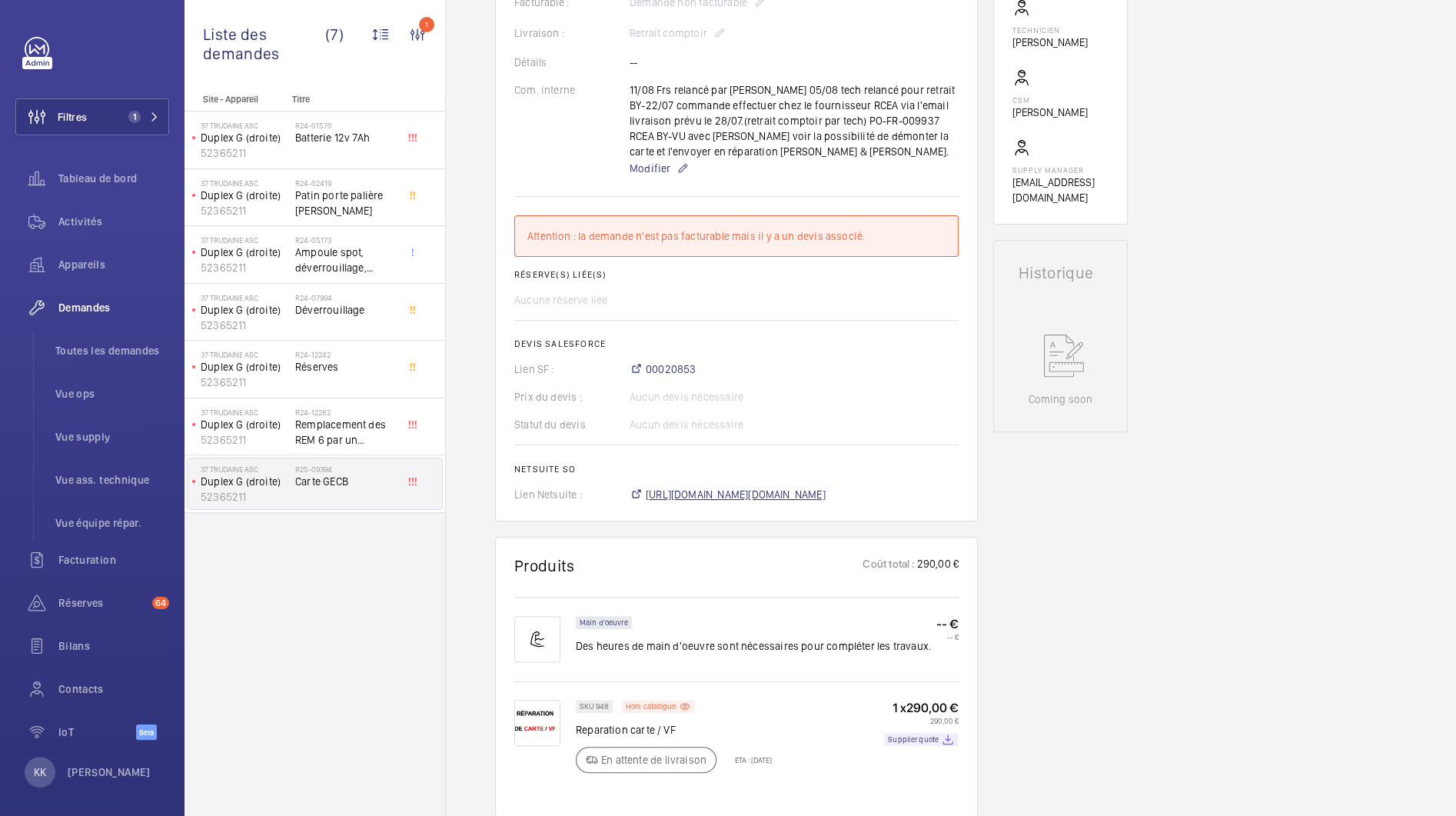
scroll to position [781, 0]
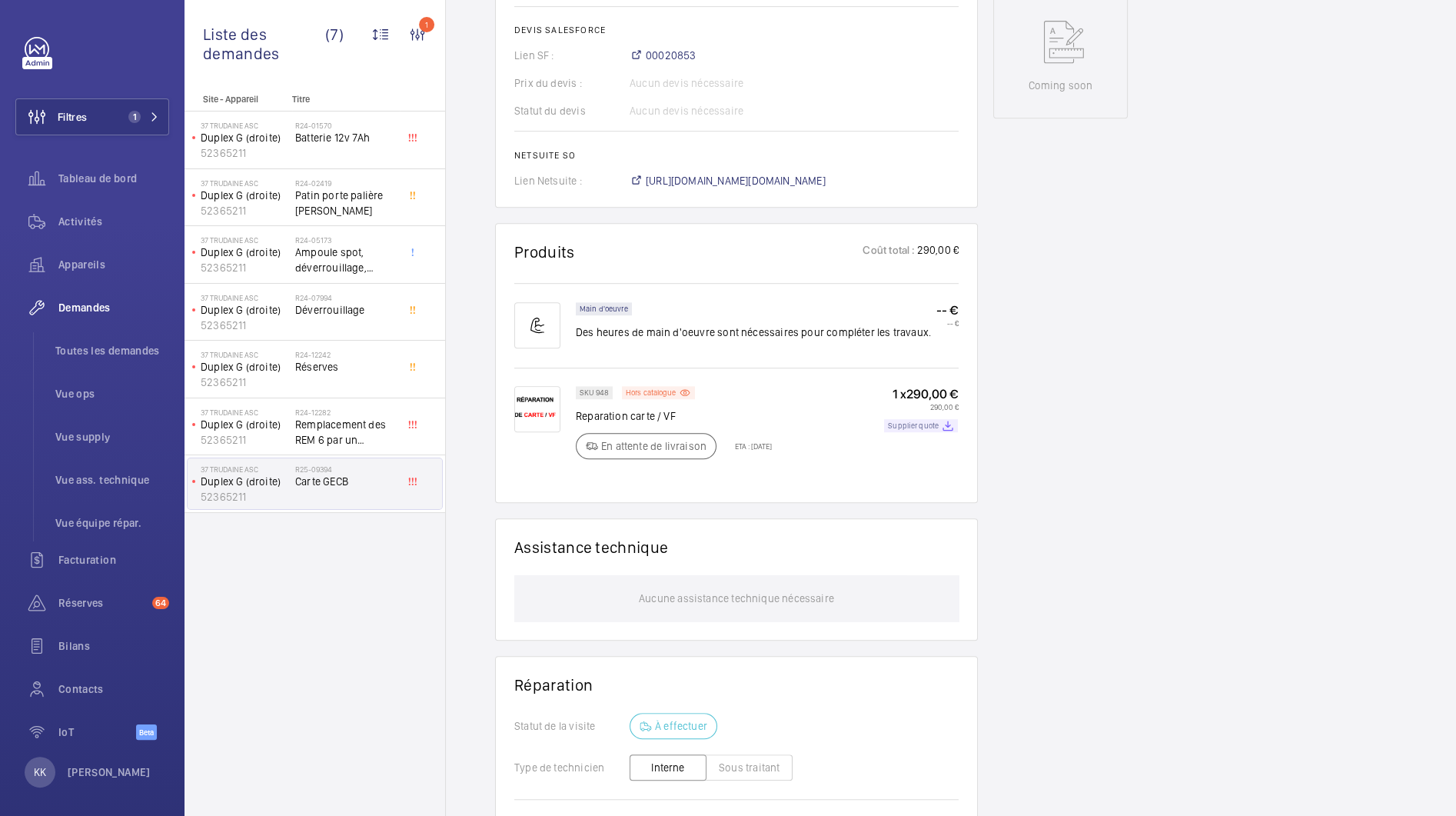
click at [909, 428] on p "Supplier quote" at bounding box center [913, 426] width 51 height 6
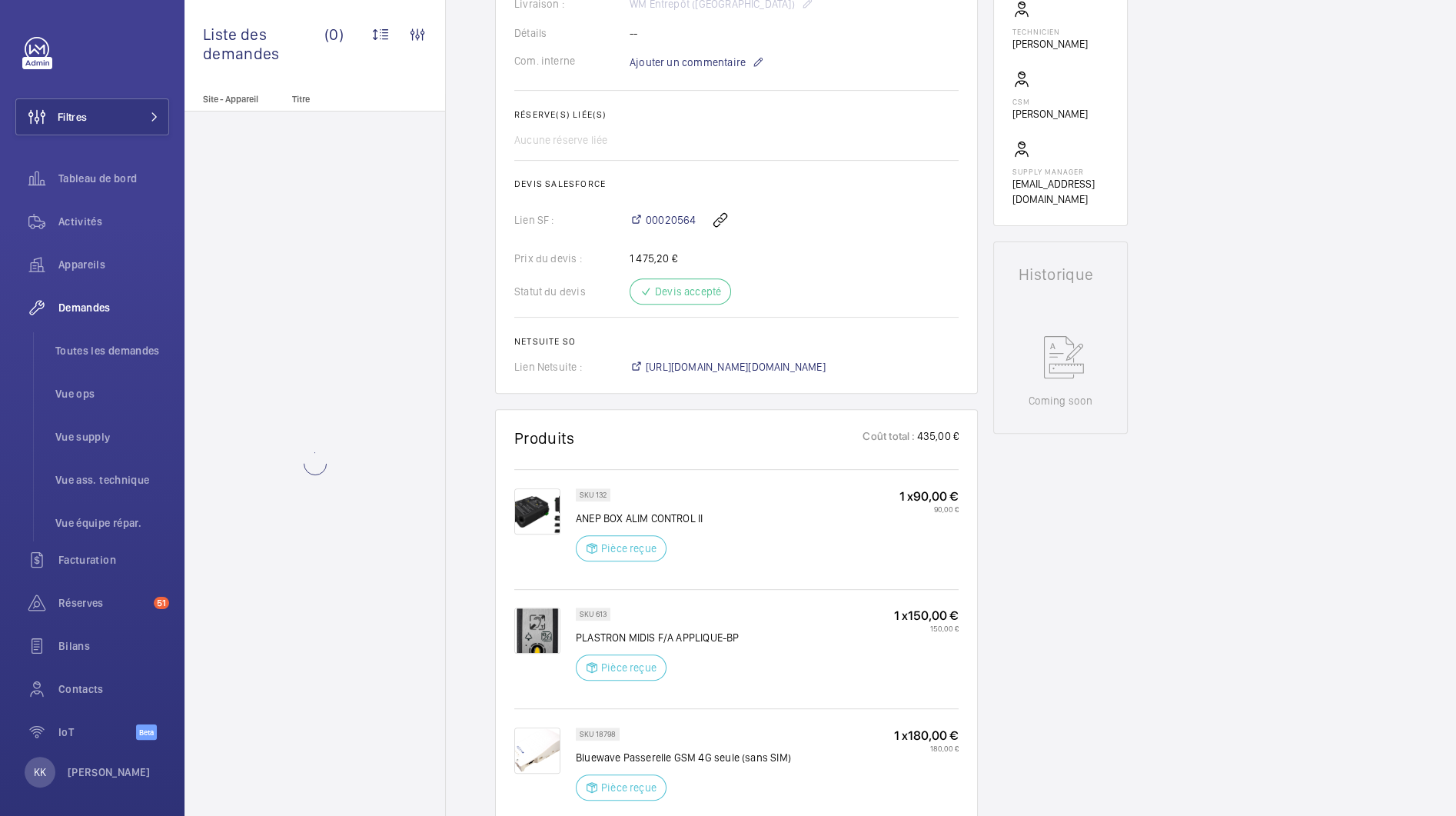
scroll to position [1184, 0]
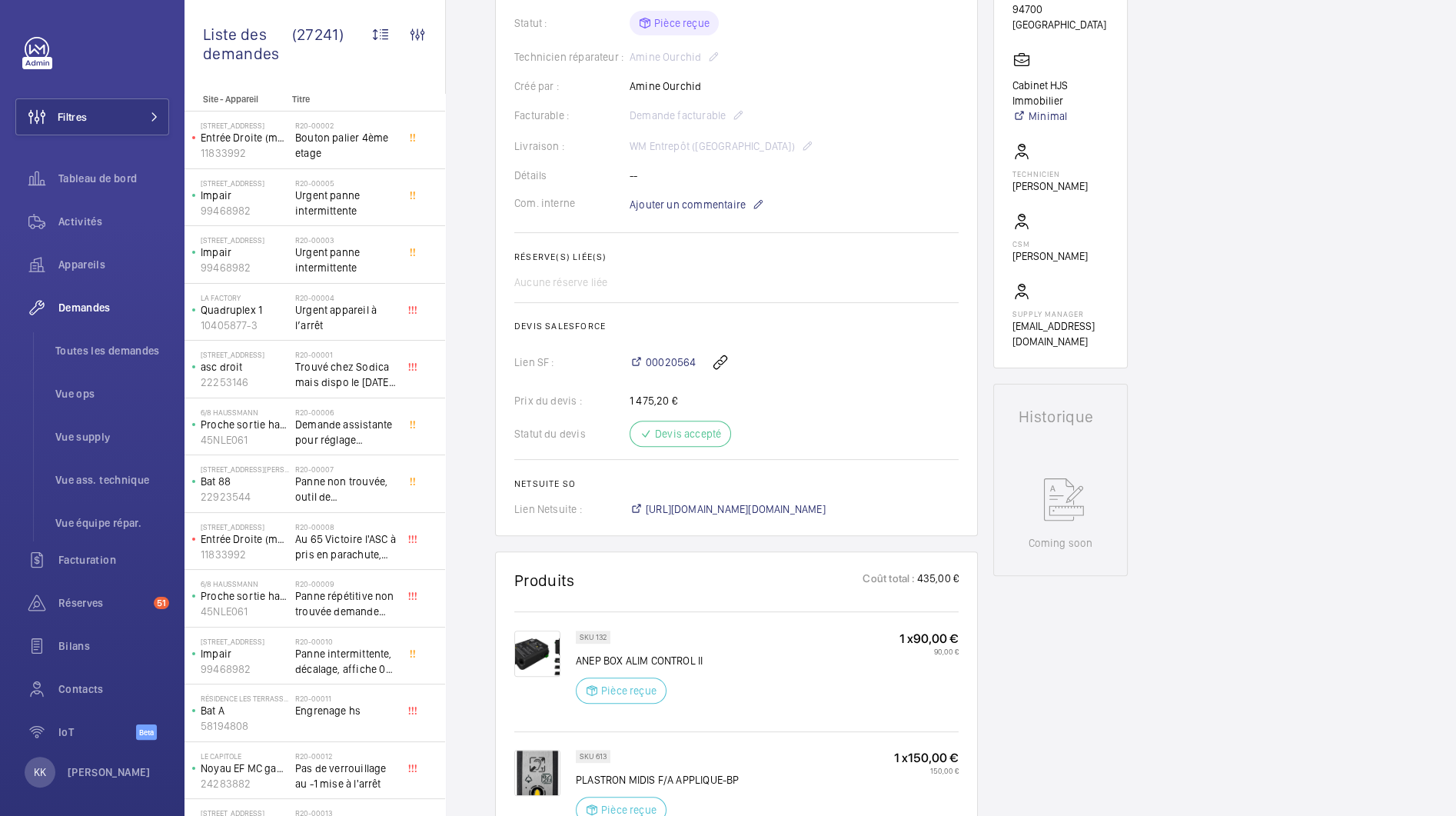
scroll to position [373, 0]
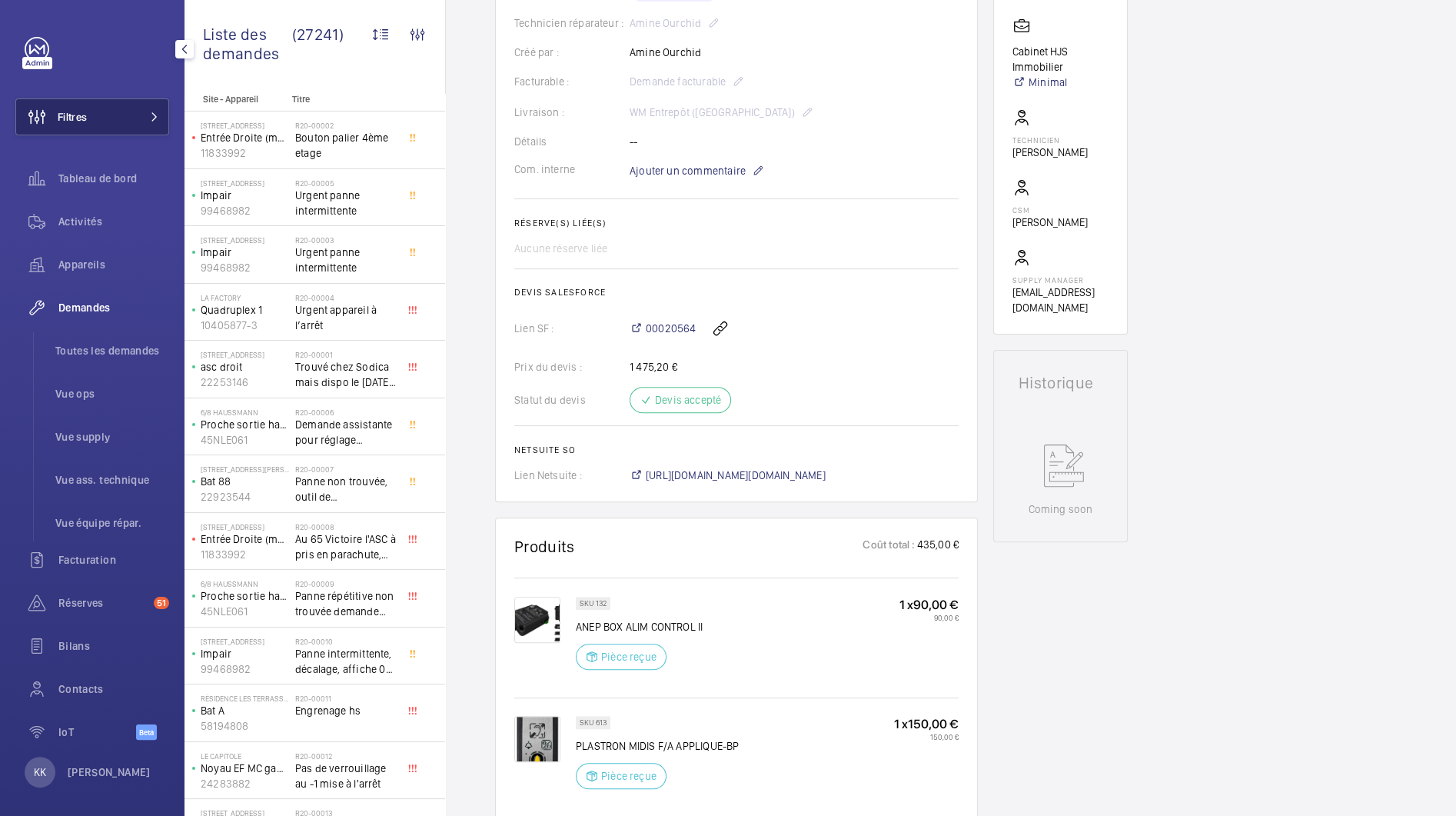
click at [146, 120] on button "Filtres" at bounding box center [92, 117] width 153 height 37
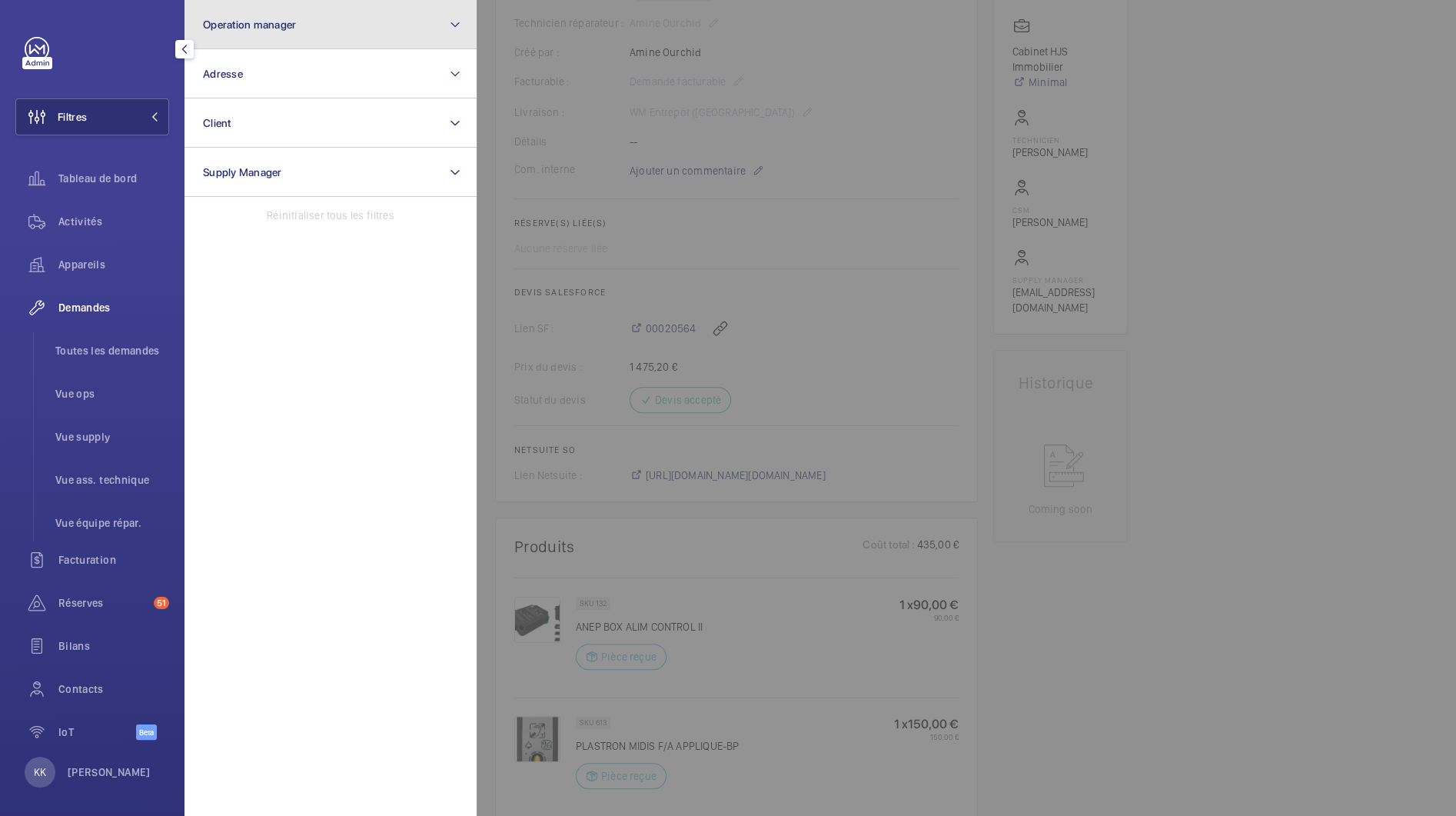
click at [297, 39] on button "Operation manager" at bounding box center [331, 24] width 292 height 49
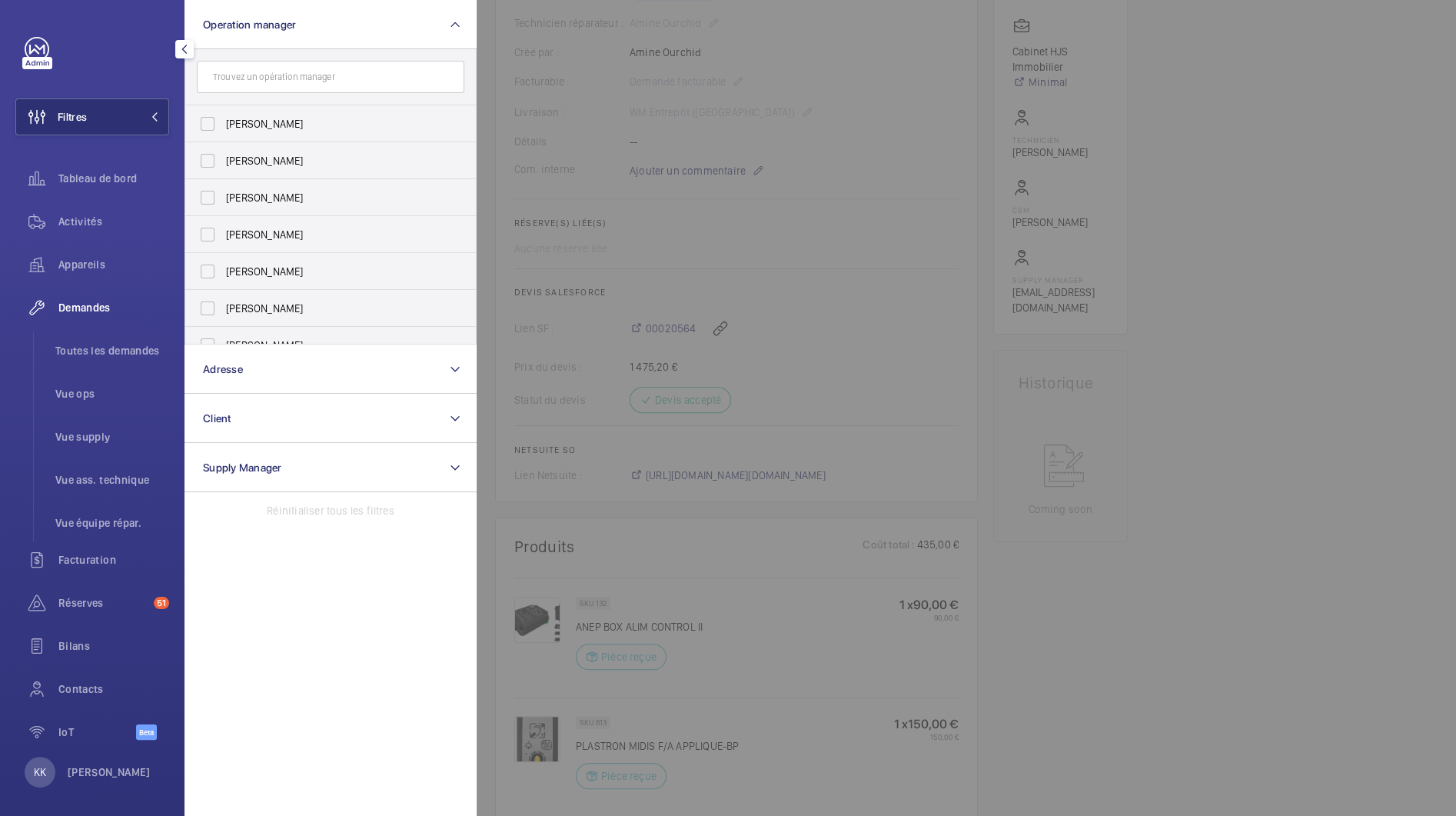
click at [763, 114] on div at bounding box center [1205, 408] width 1456 height 816
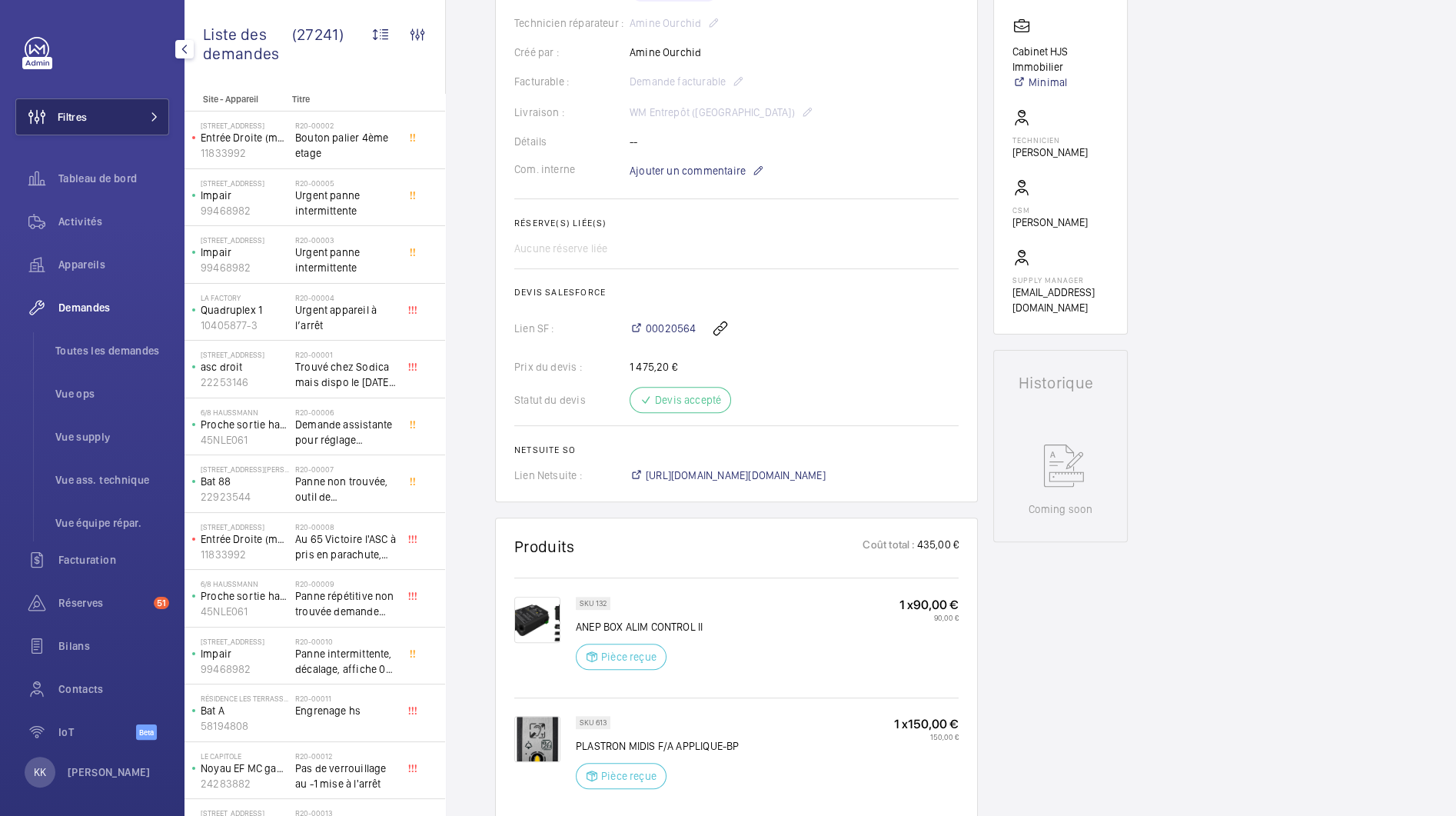
click at [114, 114] on button "Filtres" at bounding box center [92, 117] width 153 height 37
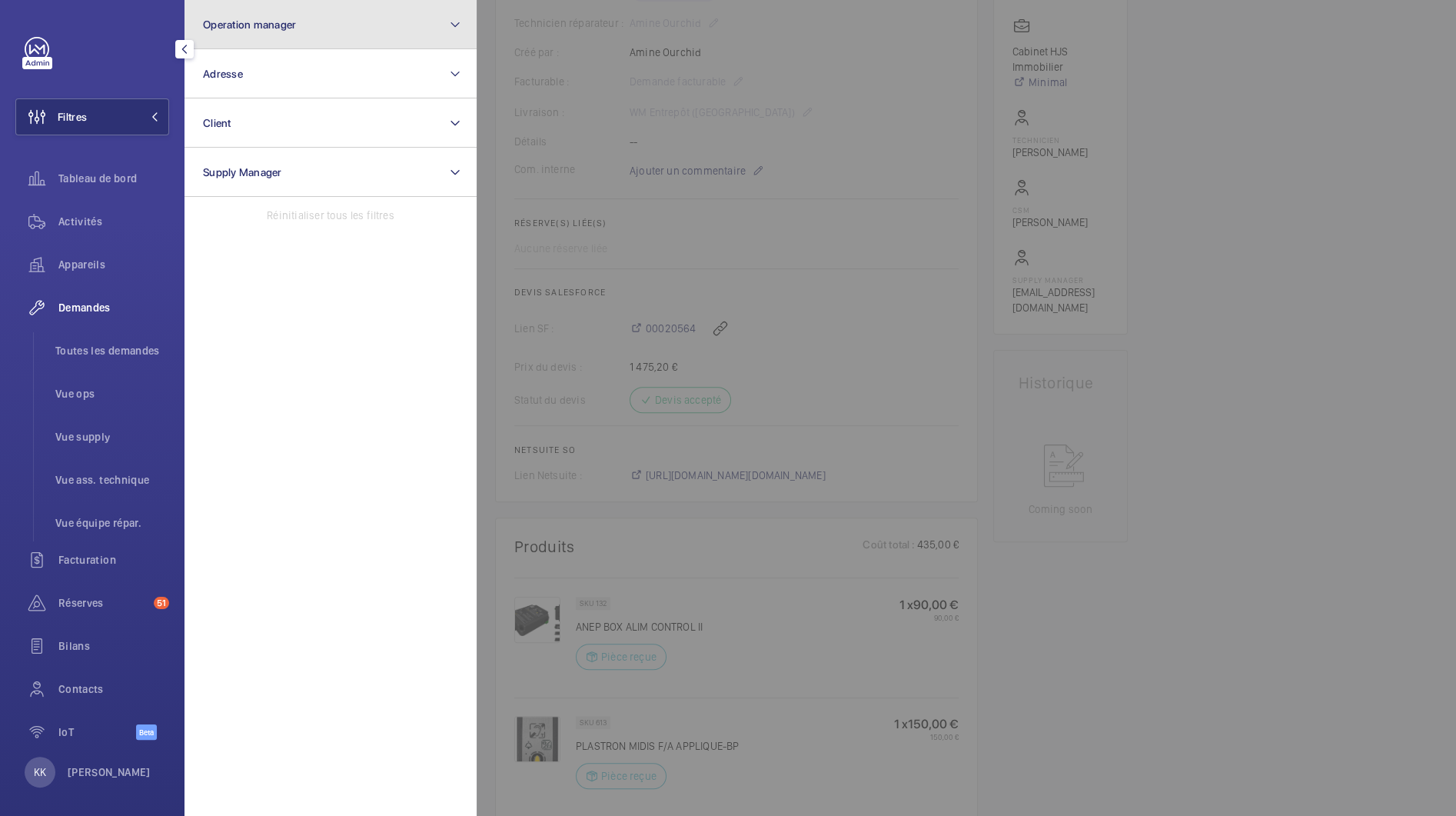
click at [258, 37] on button "Operation manager" at bounding box center [331, 24] width 292 height 49
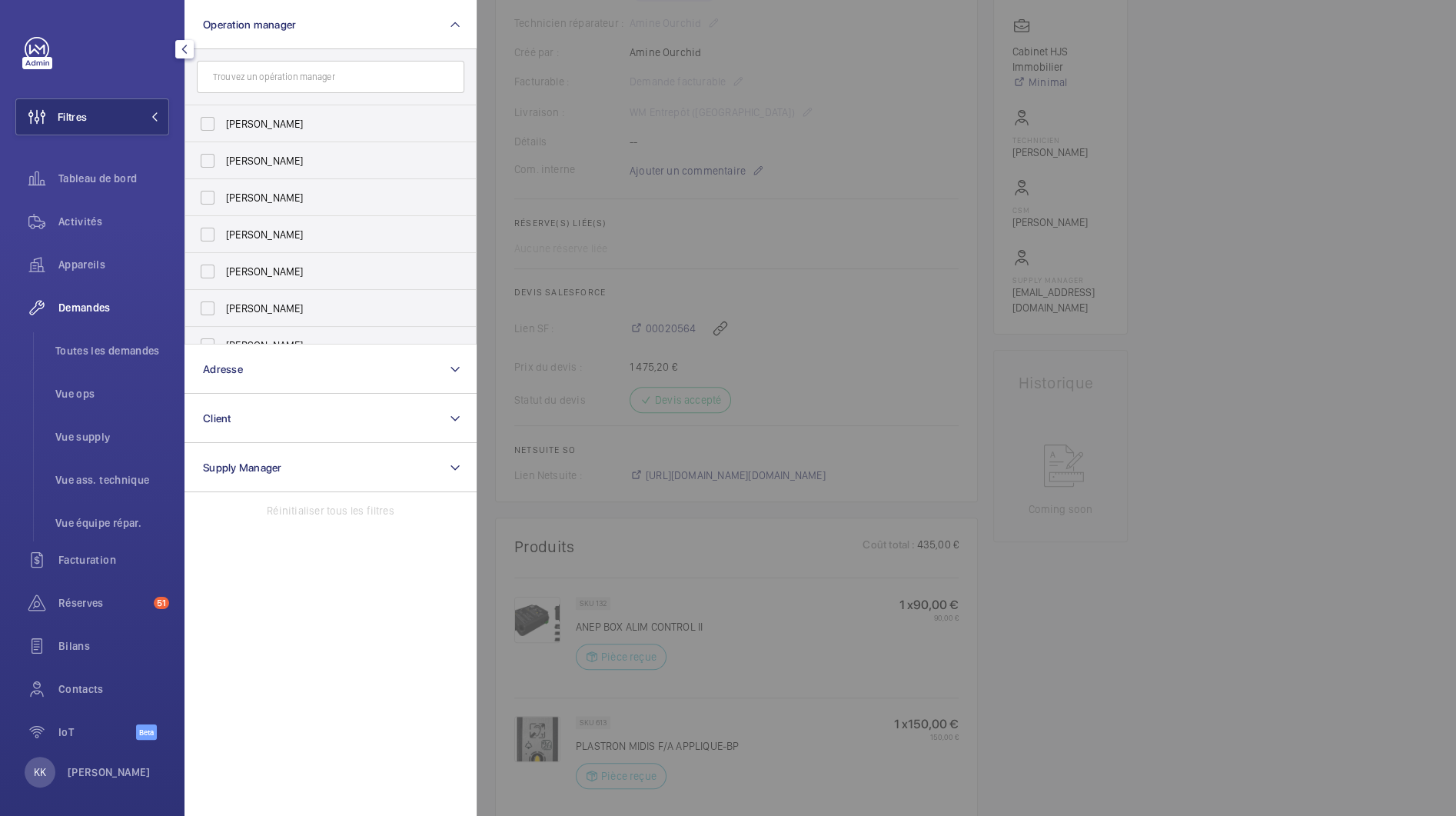
click at [631, 111] on div at bounding box center [1205, 408] width 1456 height 816
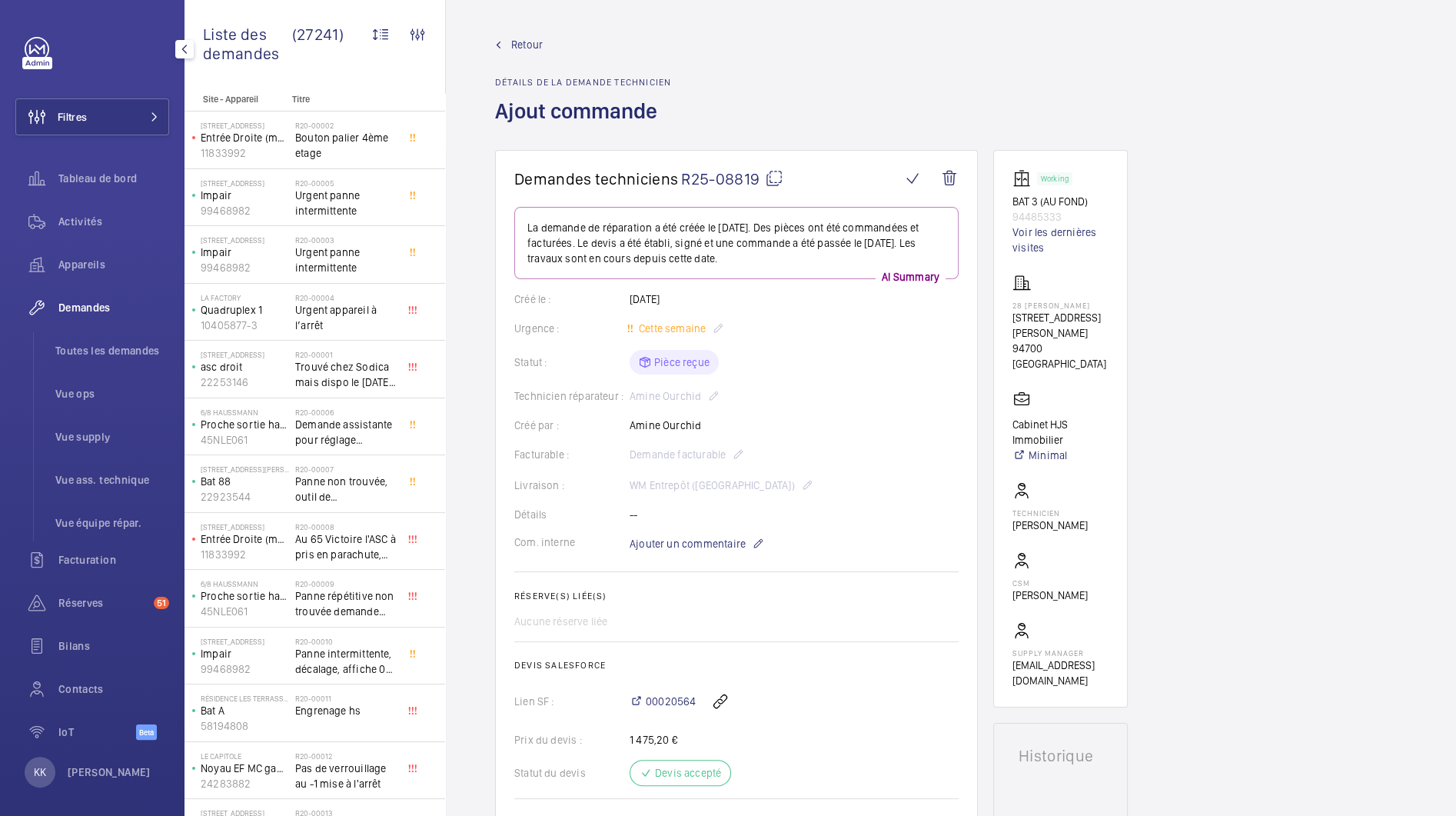
scroll to position [373, 0]
